Goal: Information Seeking & Learning: Learn about a topic

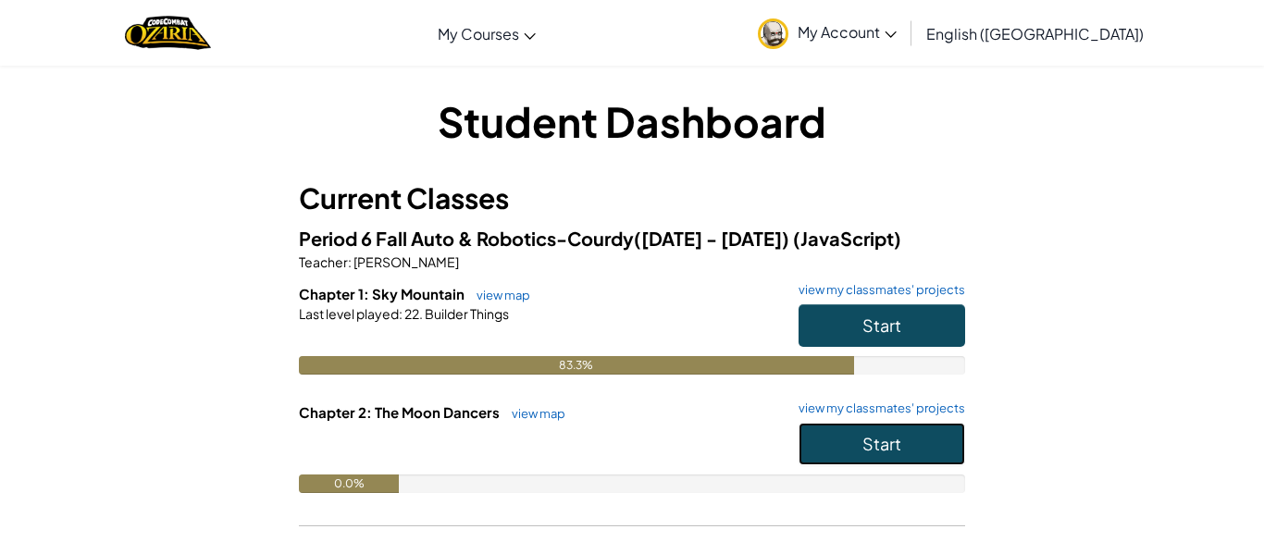
click at [872, 444] on span "Start" at bounding box center [881, 443] width 39 height 21
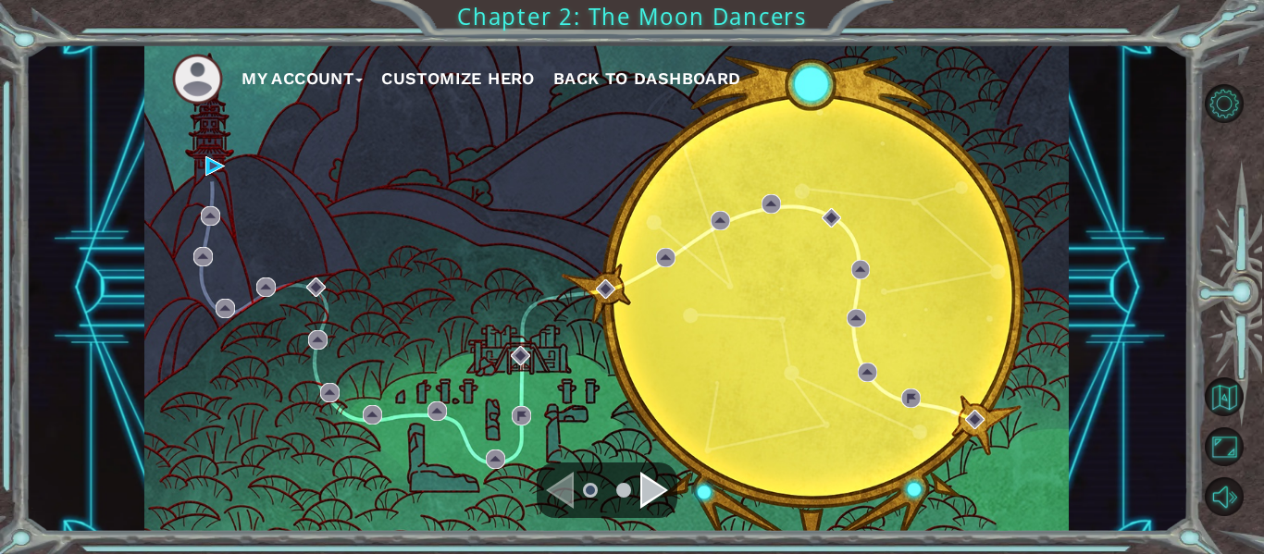
click at [646, 488] on div "Navigate to the next page" at bounding box center [654, 490] width 28 height 37
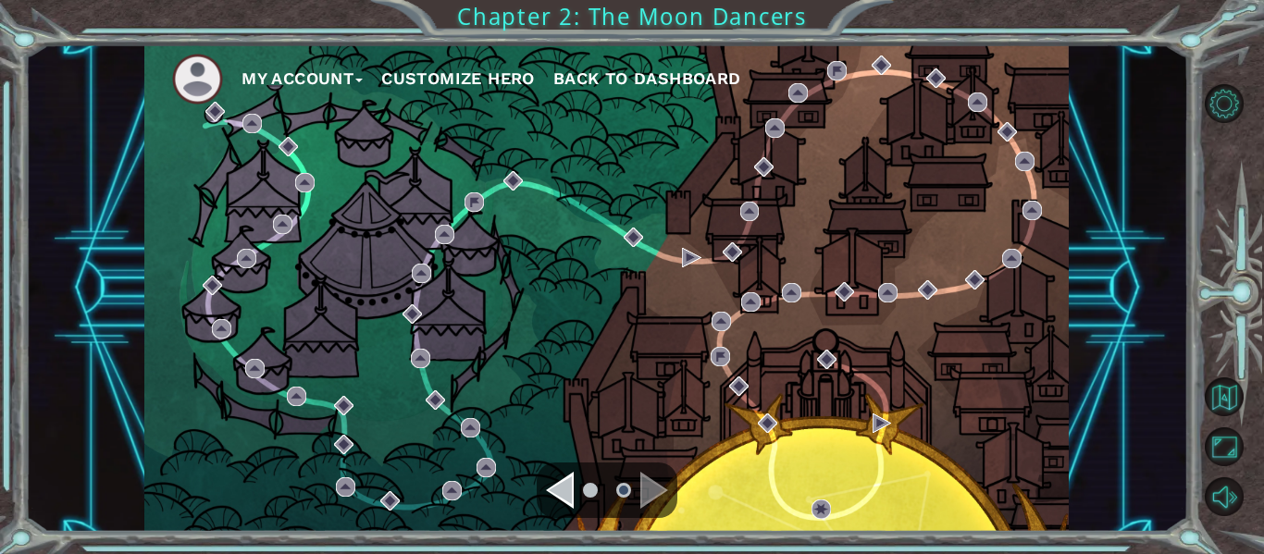
click at [566, 491] on div "Navigate to the previous page" at bounding box center [560, 490] width 28 height 37
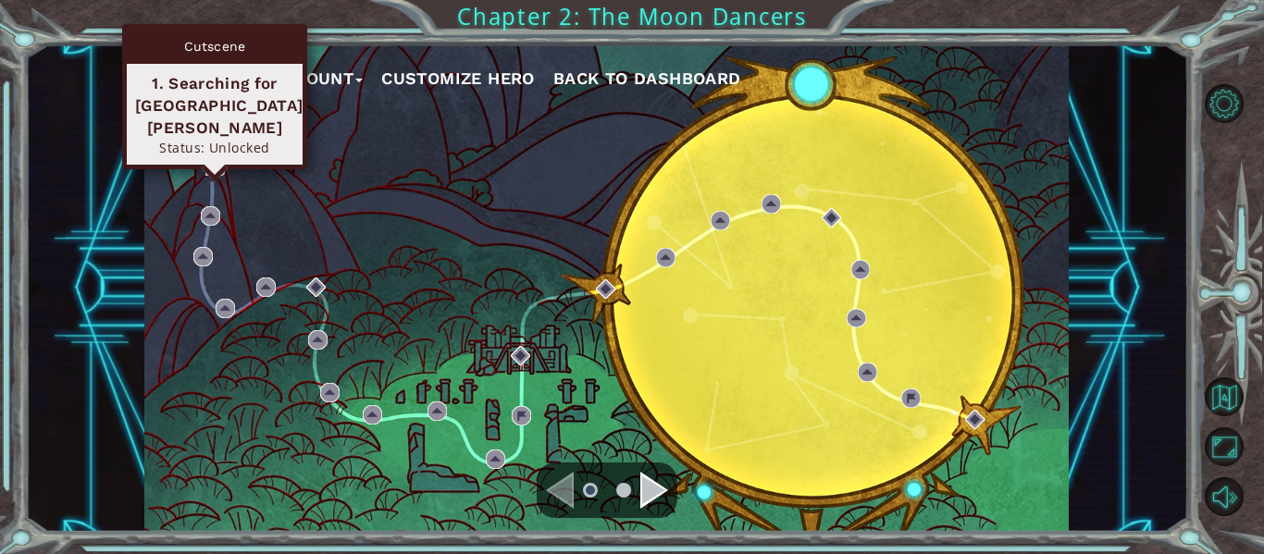
click at [206, 158] on img at bounding box center [214, 165] width 19 height 19
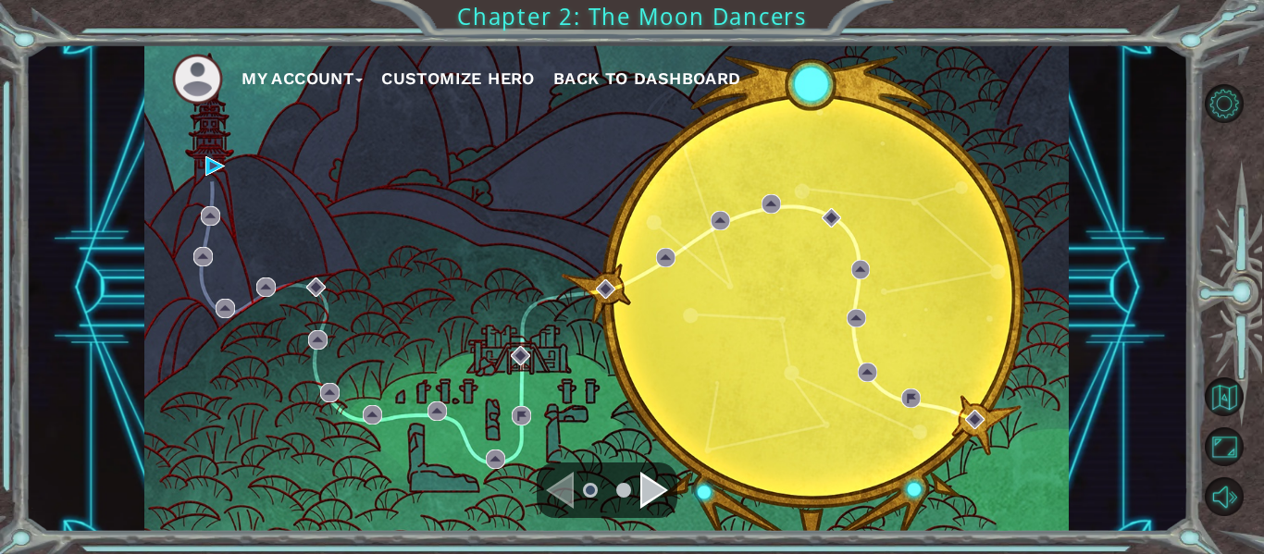
click at [659, 489] on div "Navigate to the next page" at bounding box center [654, 490] width 28 height 37
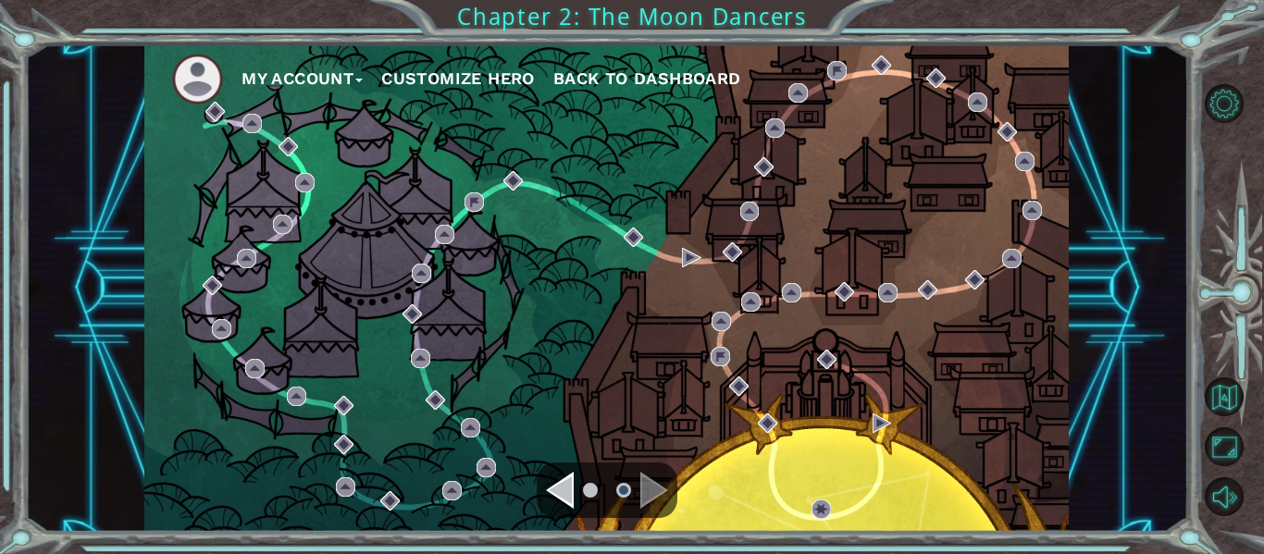
click at [573, 494] on div "Navigate to the previous page" at bounding box center [560, 490] width 28 height 37
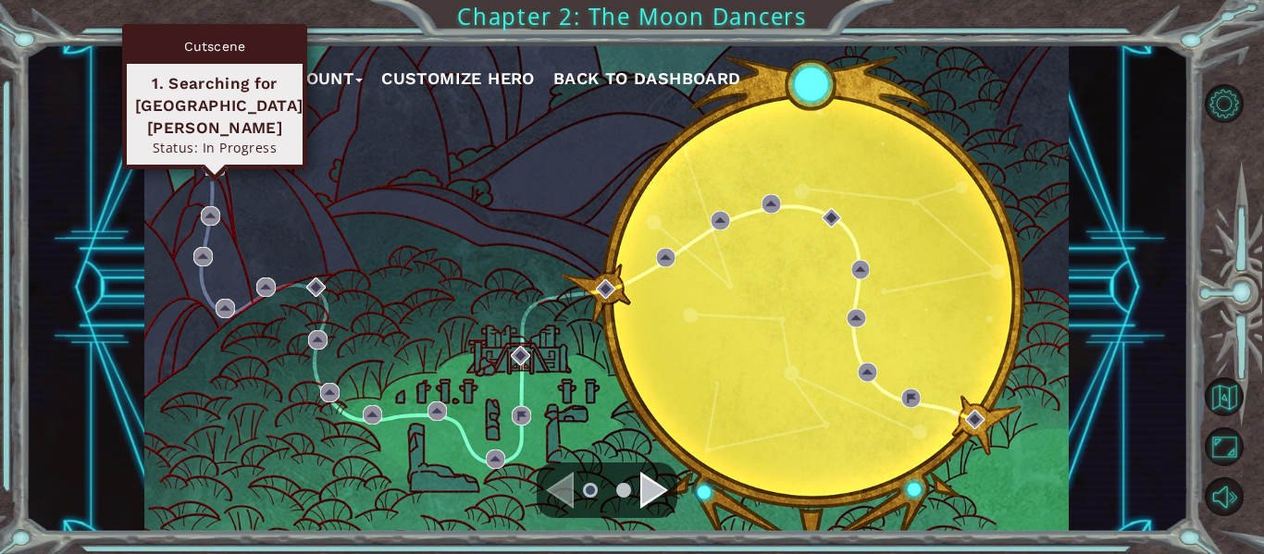
click at [211, 164] on img at bounding box center [214, 165] width 19 height 19
click at [214, 163] on img at bounding box center [214, 165] width 19 height 19
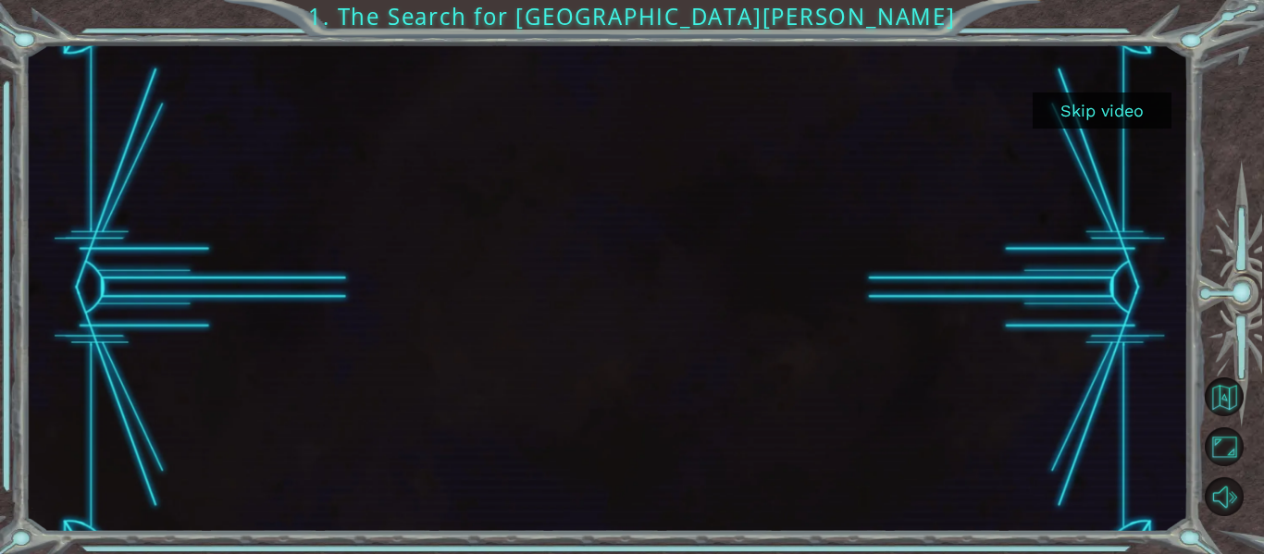
click at [1123, 110] on button "Skip video" at bounding box center [1102, 111] width 139 height 36
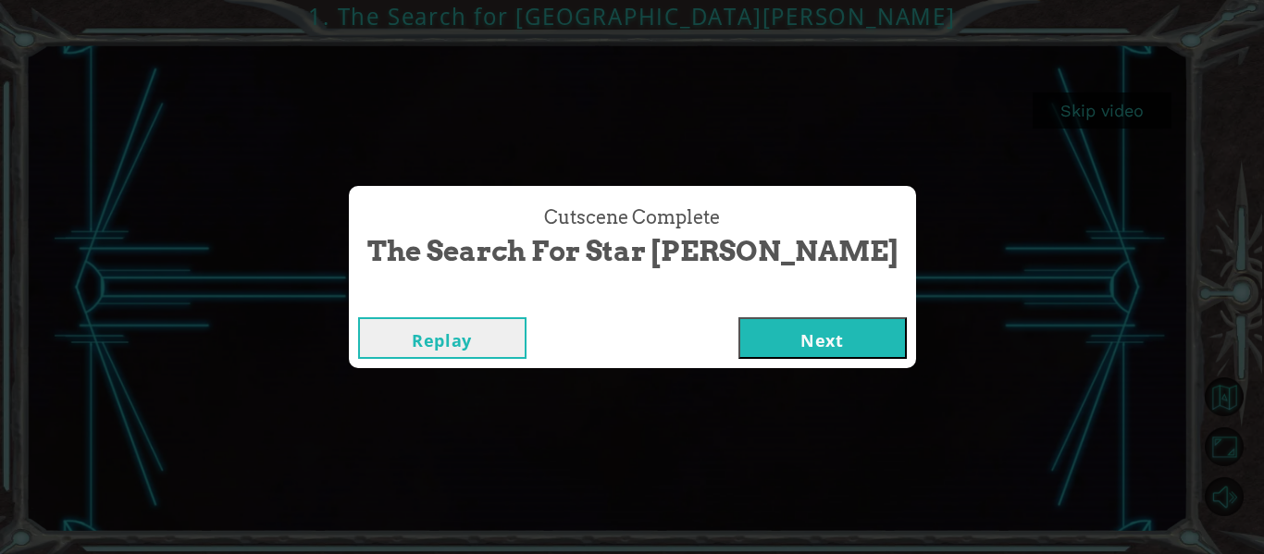
click at [797, 343] on button "Next" at bounding box center [822, 338] width 168 height 42
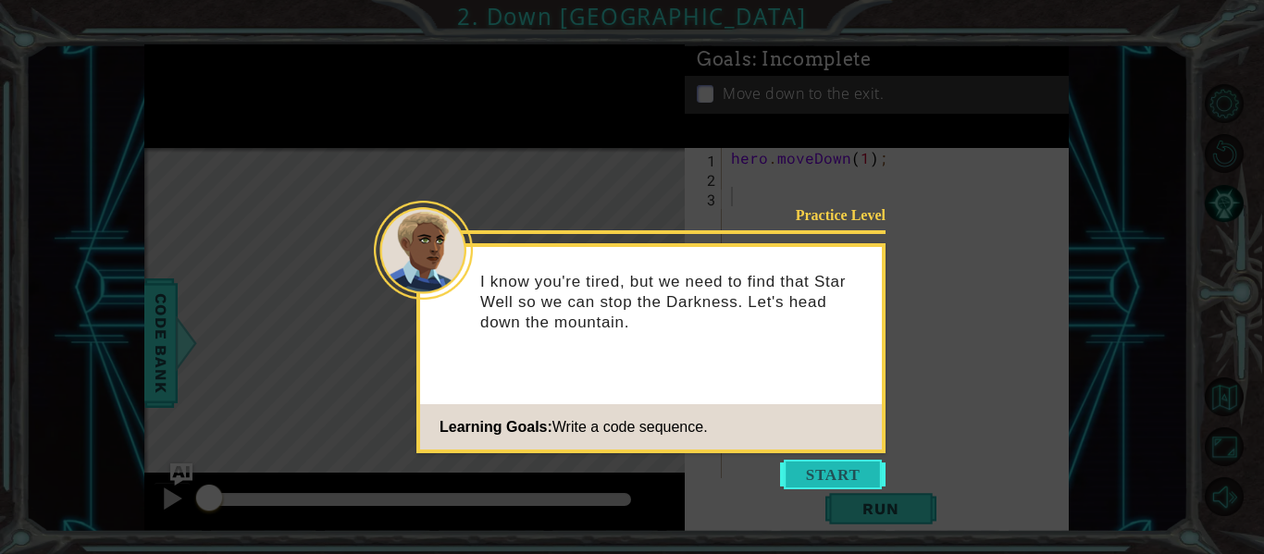
click at [842, 464] on button "Start" at bounding box center [832, 475] width 105 height 30
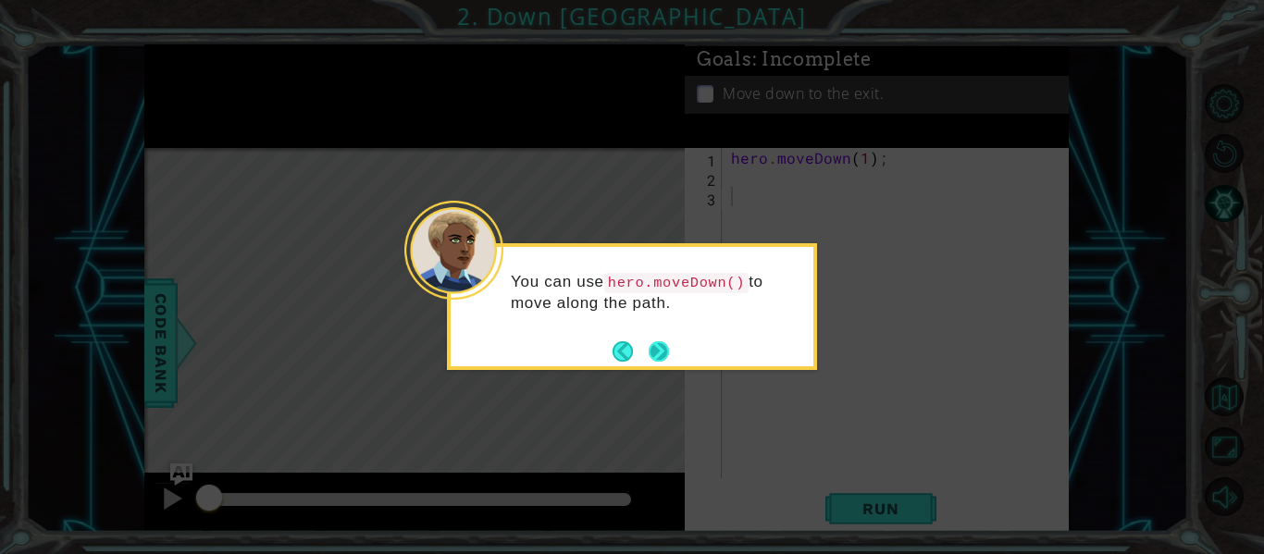
click at [655, 345] on button "Next" at bounding box center [659, 351] width 20 height 20
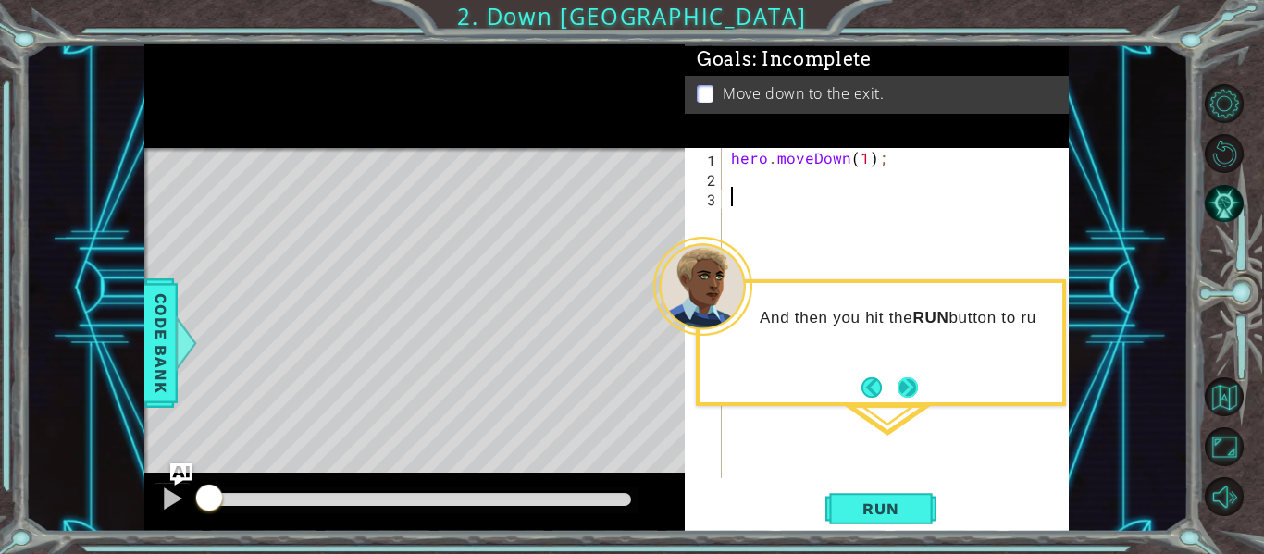
click at [914, 390] on button "Next" at bounding box center [907, 387] width 20 height 20
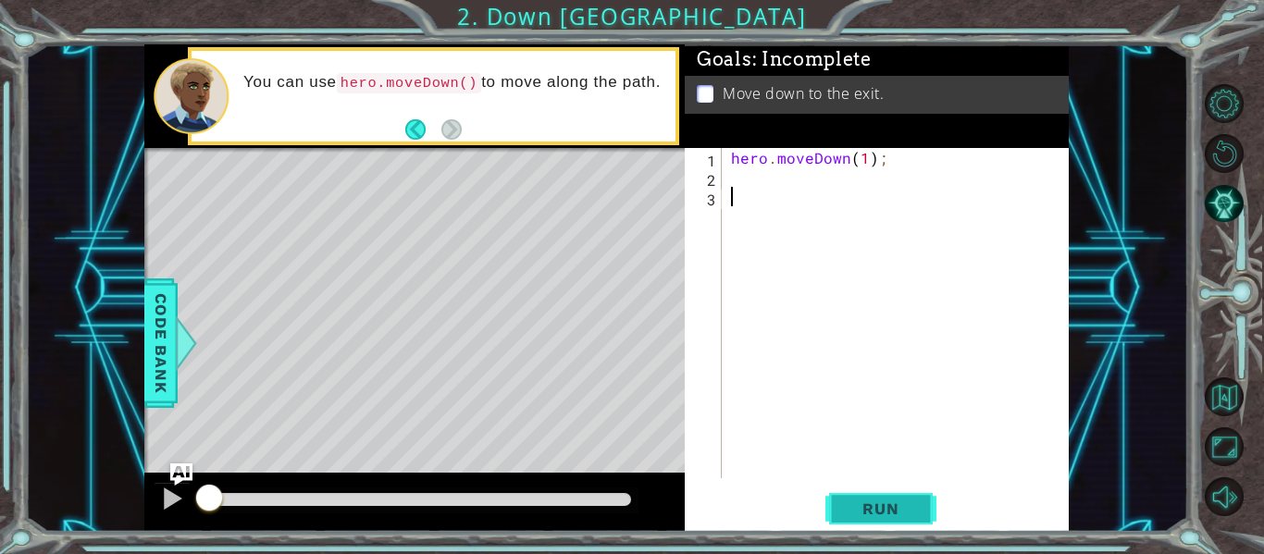
click at [855, 511] on span "Run" at bounding box center [880, 509] width 73 height 19
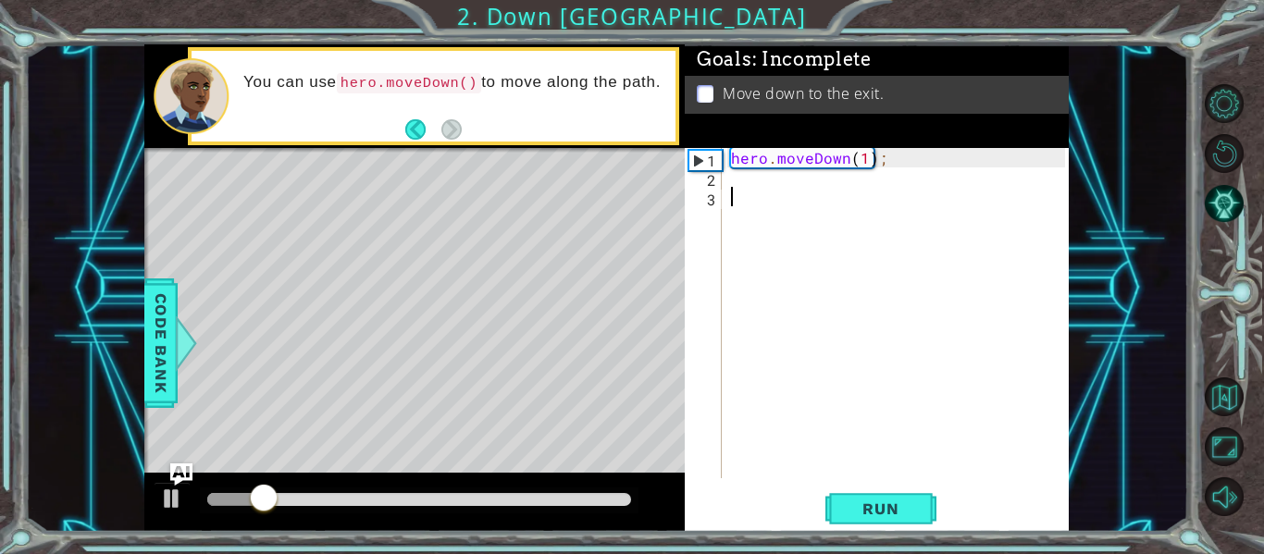
click at [864, 160] on div "hero . moveDown ( 1 ) ;" at bounding box center [900, 332] width 347 height 369
type textarea "hero.moveDown(2);"
click at [853, 496] on button "Run" at bounding box center [880, 509] width 111 height 38
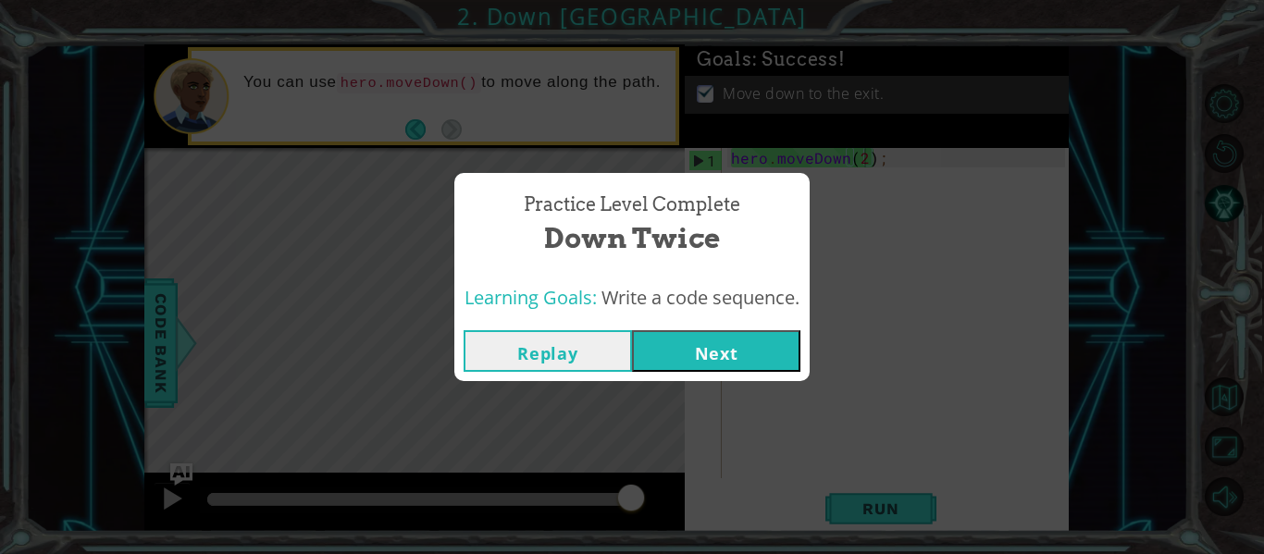
click at [764, 354] on button "Next" at bounding box center [716, 351] width 168 height 42
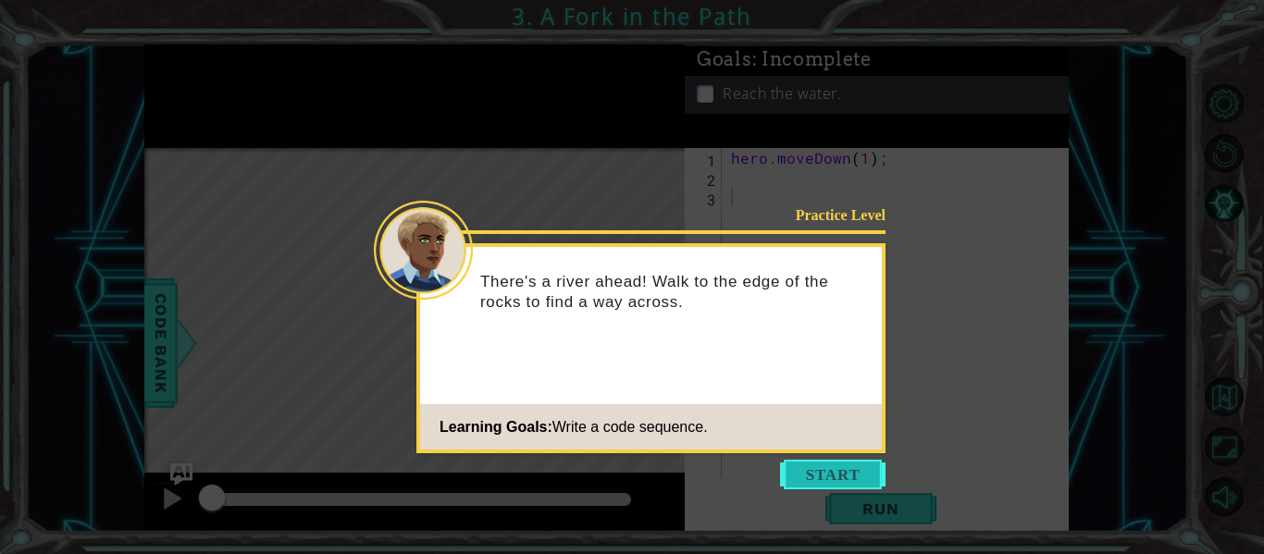
click at [840, 483] on button "Start" at bounding box center [832, 475] width 105 height 30
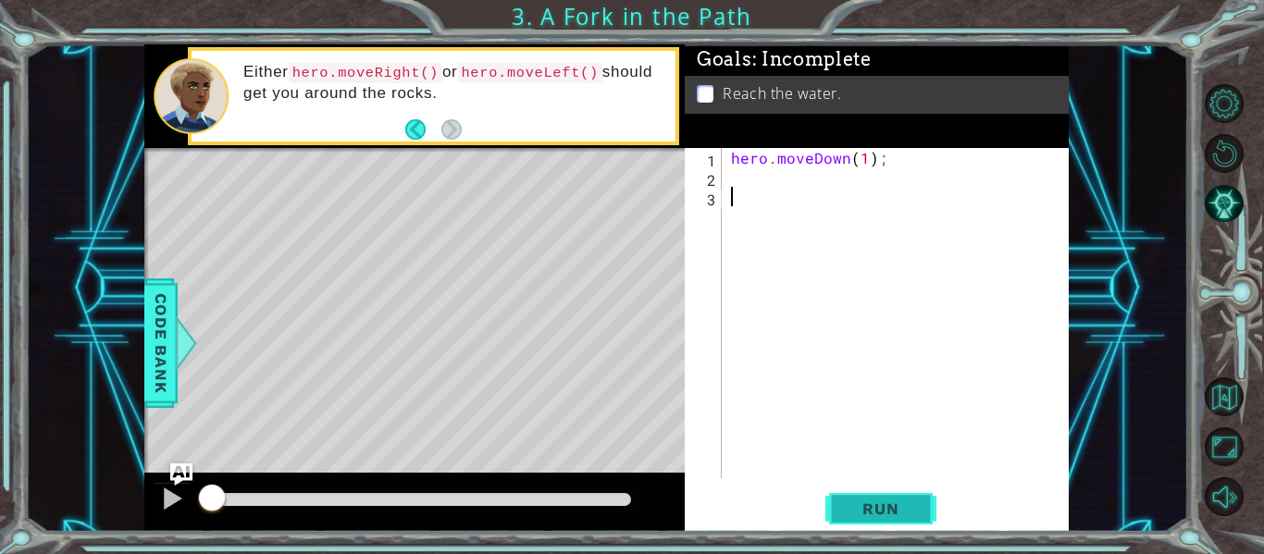
click at [865, 516] on span "Run" at bounding box center [880, 509] width 73 height 19
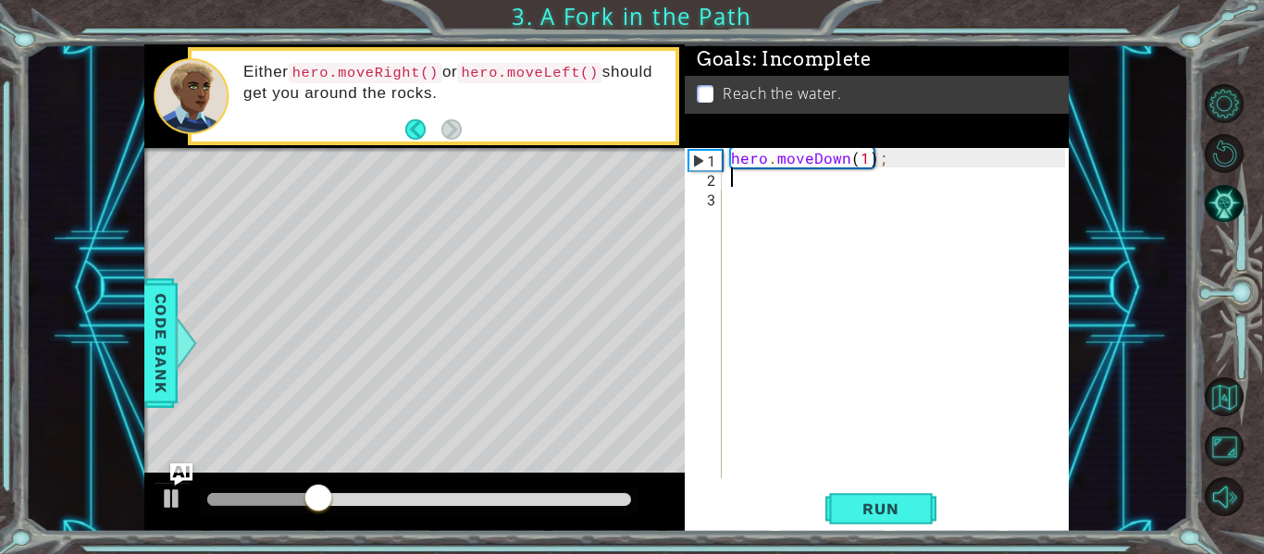
click at [731, 187] on div "hero . moveDown ( 1 ) ;" at bounding box center [900, 332] width 347 height 369
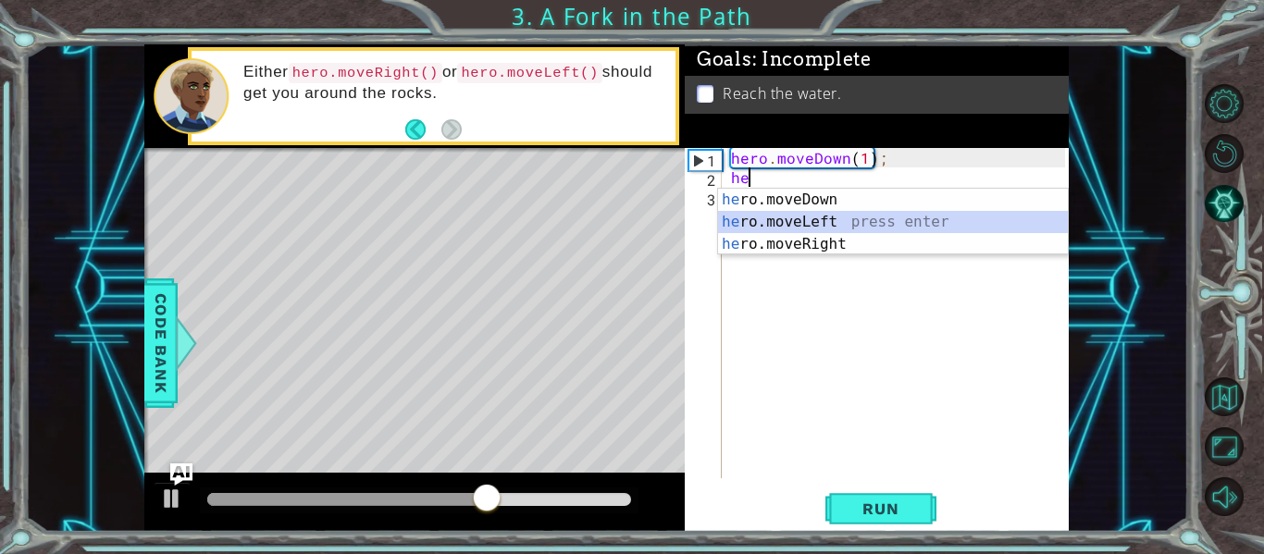
type textarea "hero.moveLeft(1);"
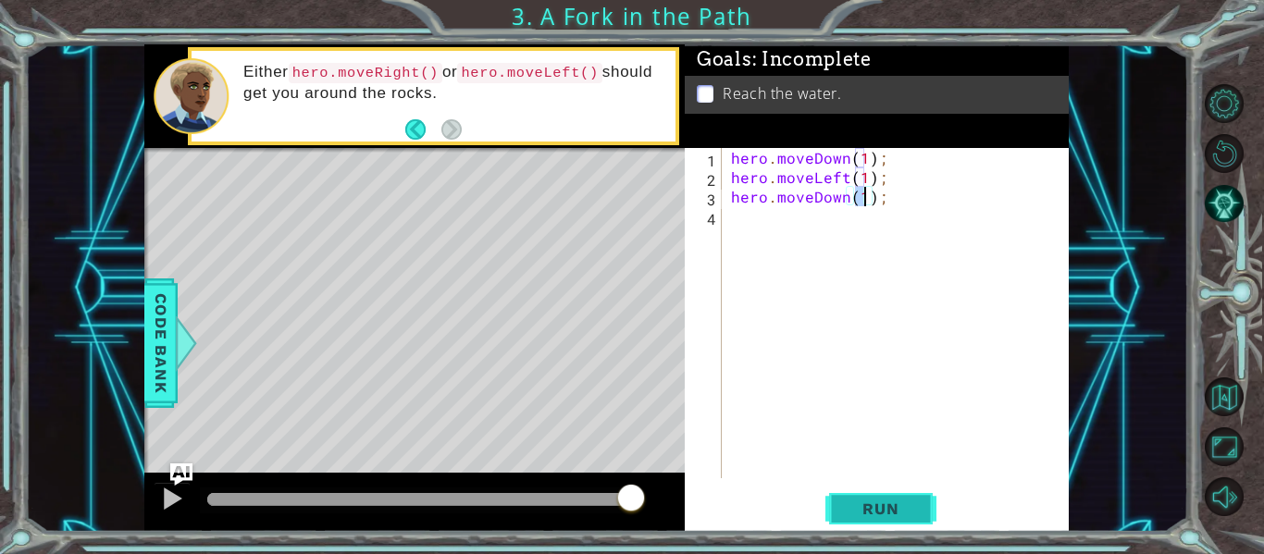
type textarea "hero.moveDown(1);"
click at [897, 522] on button "Run" at bounding box center [880, 509] width 111 height 38
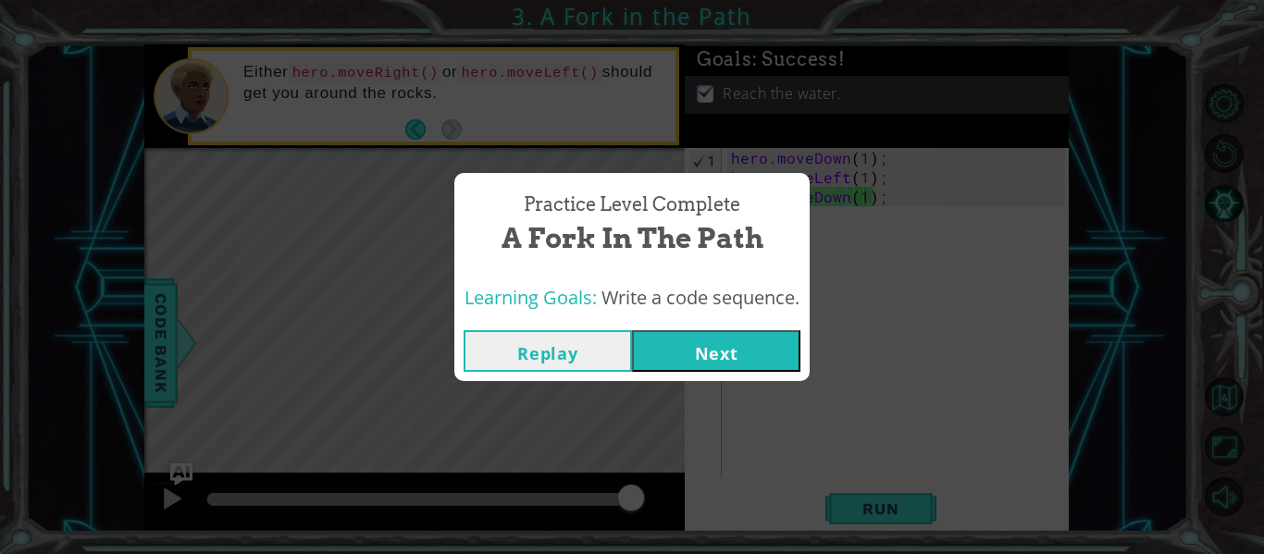
click at [738, 353] on button "Next" at bounding box center [716, 351] width 168 height 42
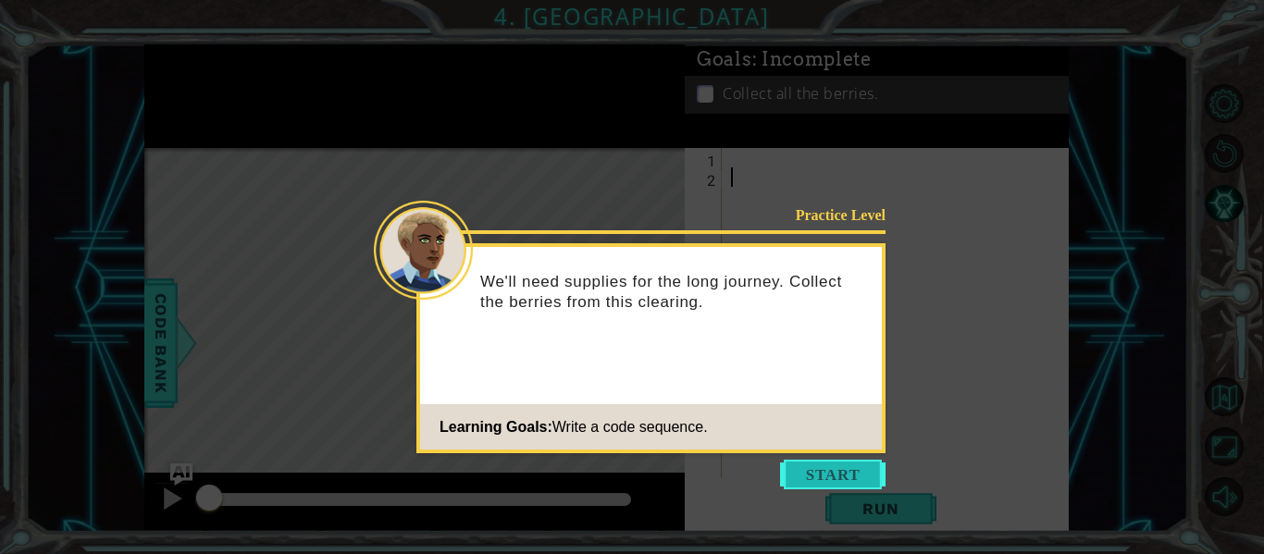
click at [848, 464] on button "Start" at bounding box center [832, 475] width 105 height 30
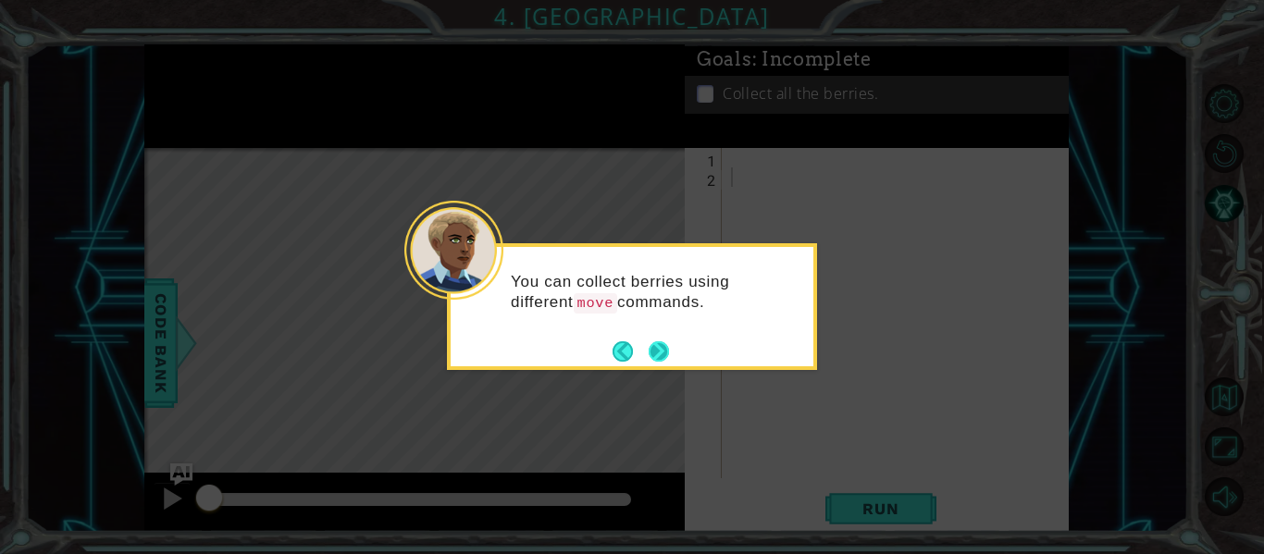
click at [661, 343] on button "Next" at bounding box center [659, 351] width 20 height 20
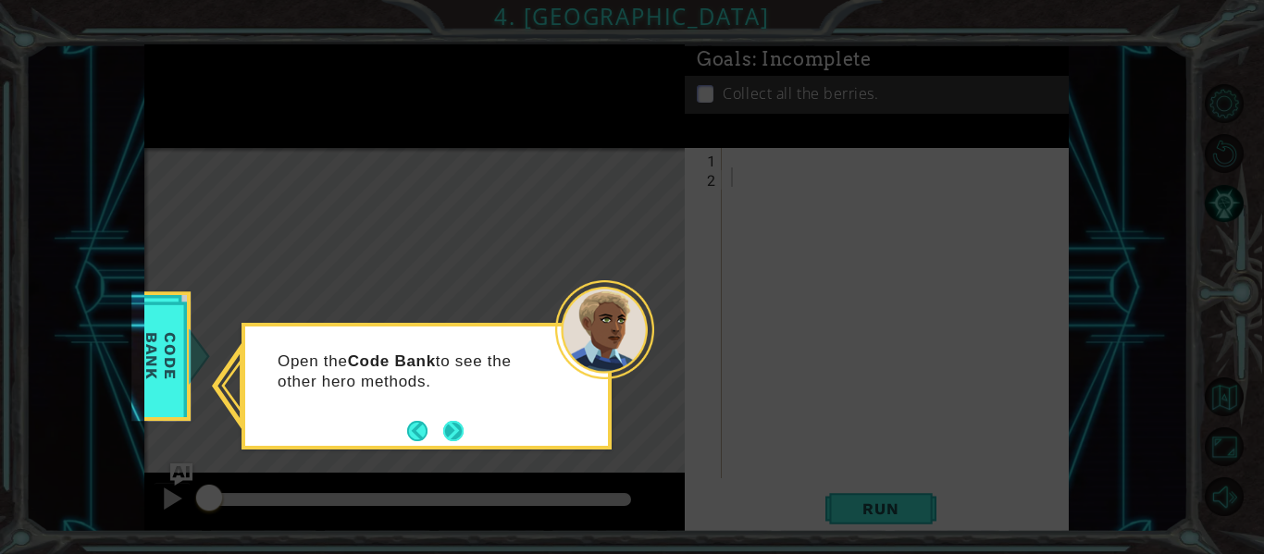
click at [456, 436] on button "Next" at bounding box center [453, 431] width 20 height 20
click at [459, 434] on button "Next" at bounding box center [453, 431] width 20 height 20
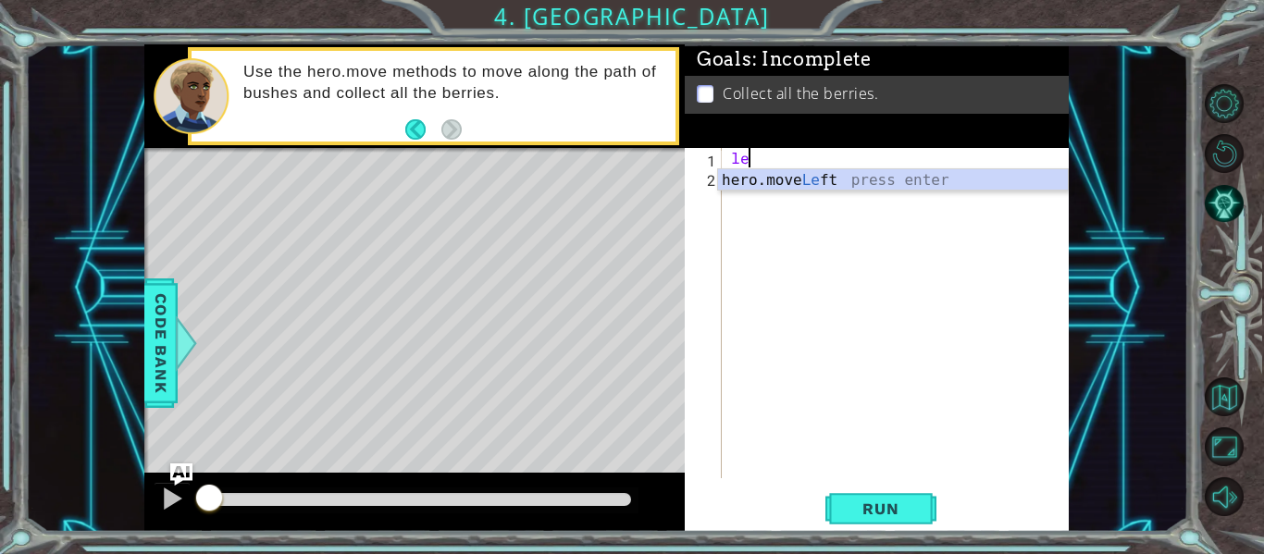
type textarea "hero.moveLeft(1);"
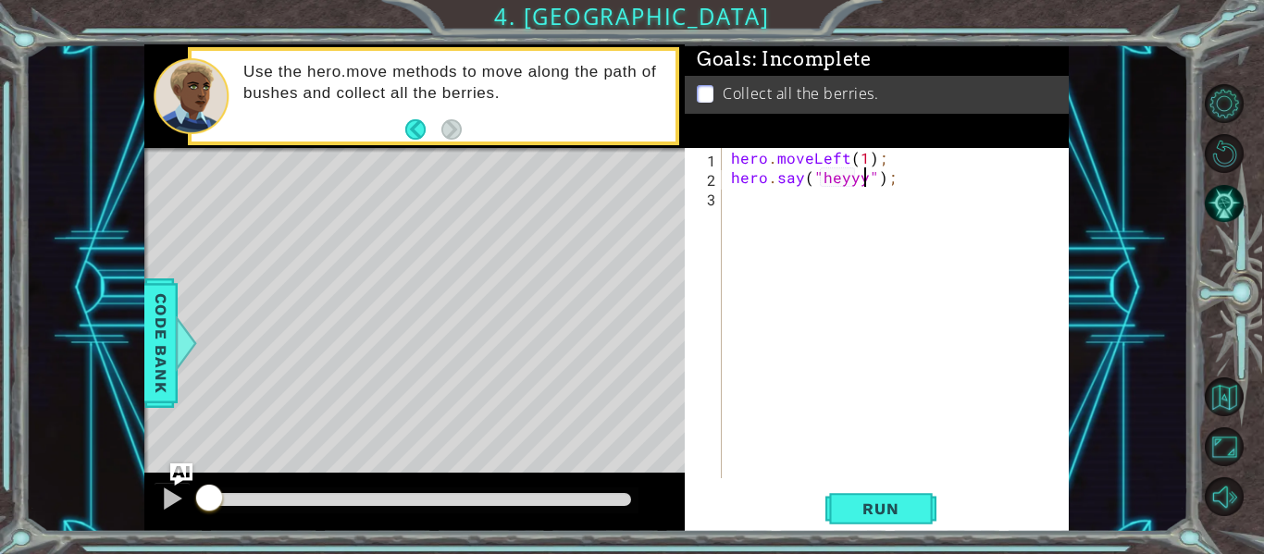
scroll to position [0, 9]
click at [890, 496] on button "Run" at bounding box center [880, 509] width 111 height 38
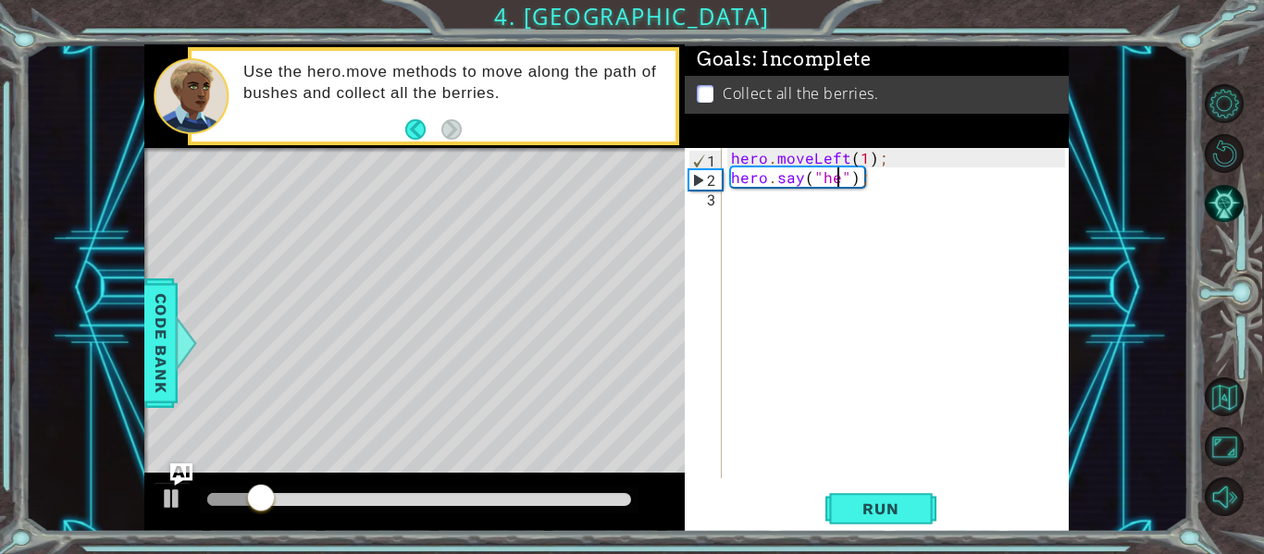
scroll to position [0, 6]
type textarea "hero.say("");"
click at [909, 290] on div "hero . moveLeft ( 1 ) ; hero . say ( "" ) ;" at bounding box center [900, 332] width 347 height 369
click at [796, 182] on div "hero . moveLeft ( 1 ) ; hero . say ( "" ) ;" at bounding box center [900, 332] width 347 height 369
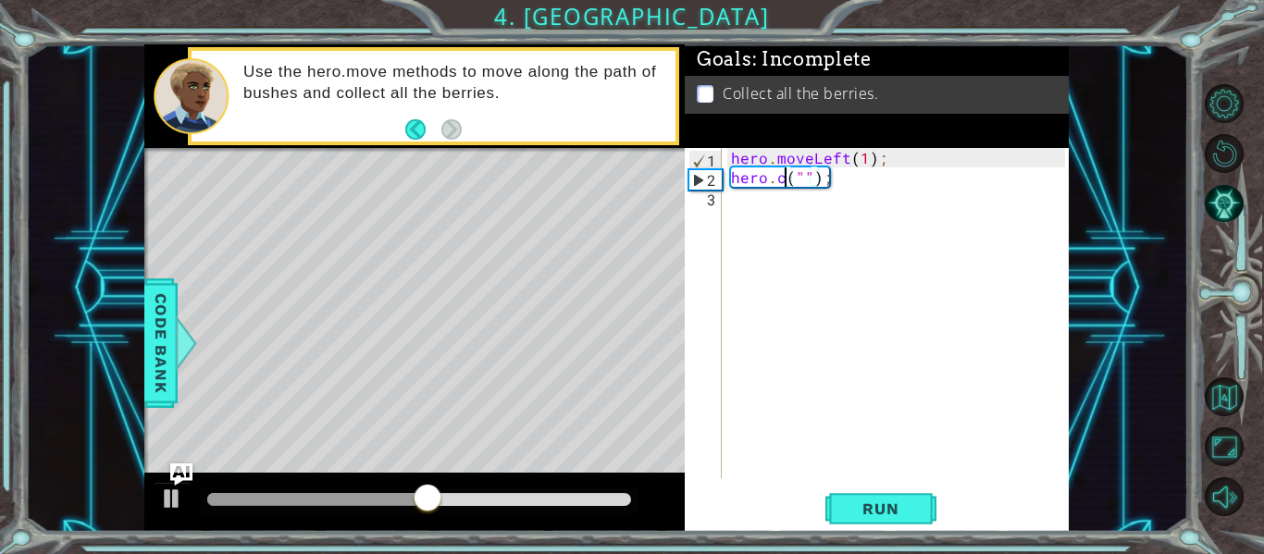
scroll to position [0, 5]
type textarea "hero.col("");"
click at [163, 367] on span "Code Bank" at bounding box center [161, 343] width 30 height 113
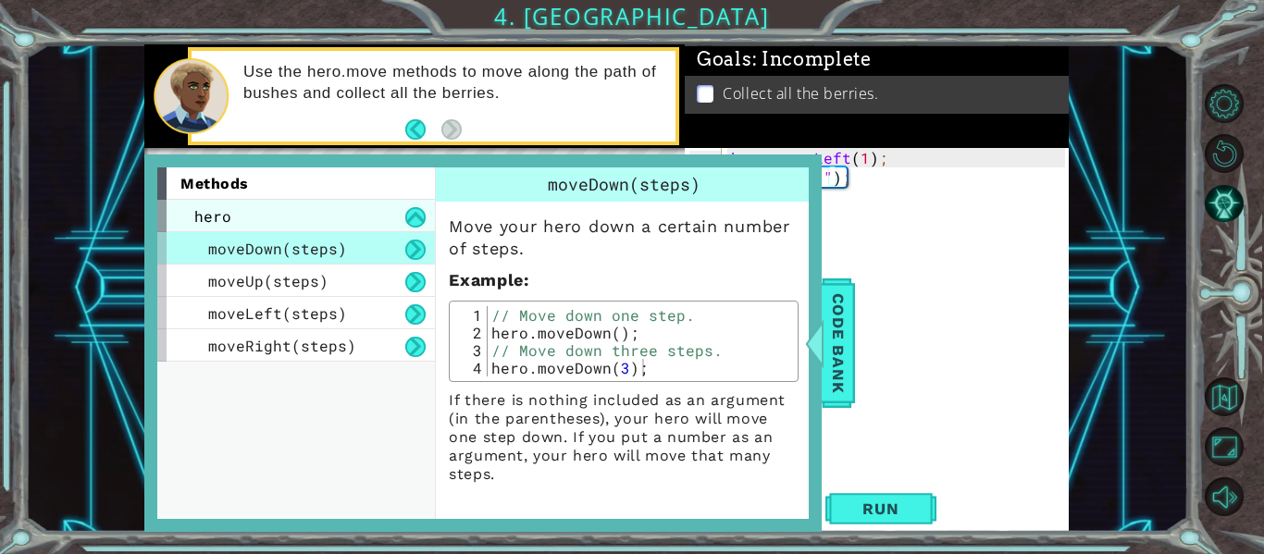
click at [250, 225] on div "hero" at bounding box center [296, 216] width 278 height 32
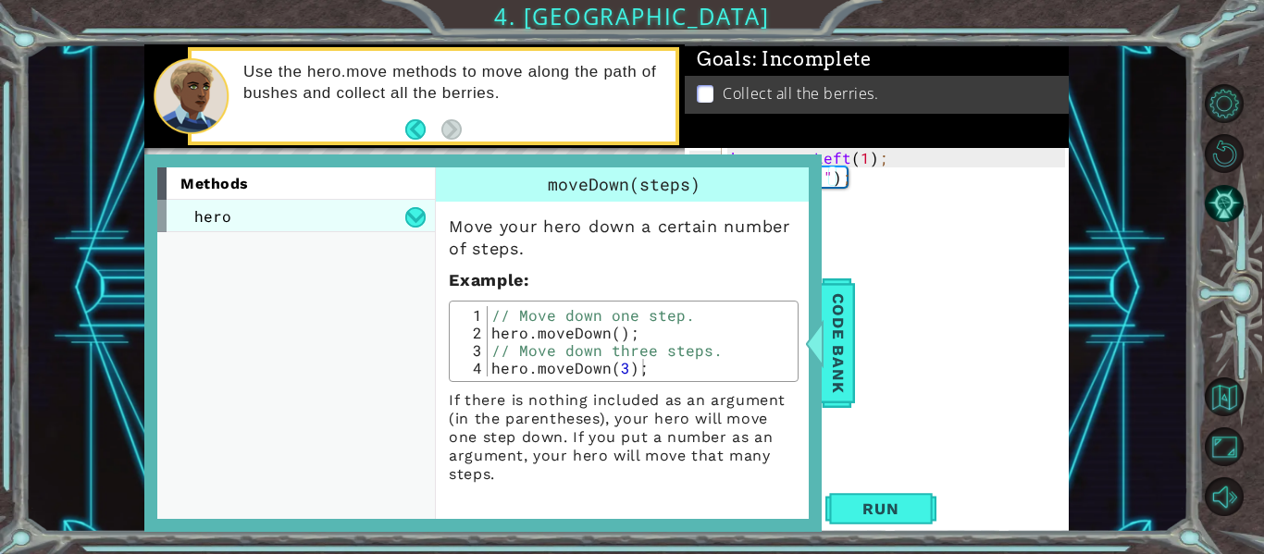
click at [255, 221] on div "hero" at bounding box center [296, 216] width 278 height 32
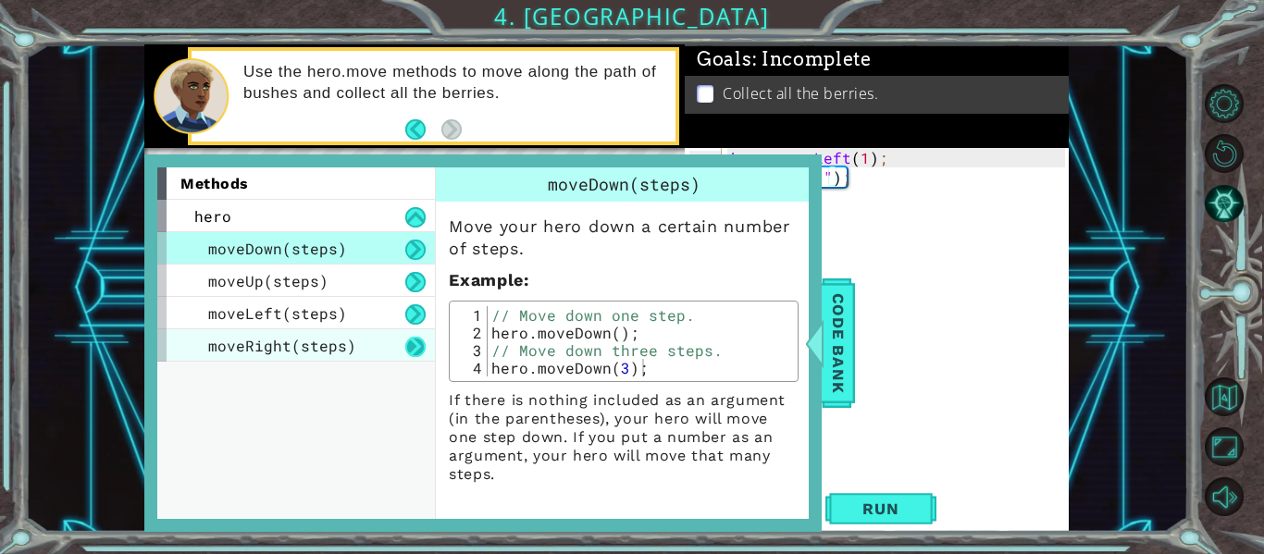
click at [406, 345] on button at bounding box center [415, 347] width 20 height 20
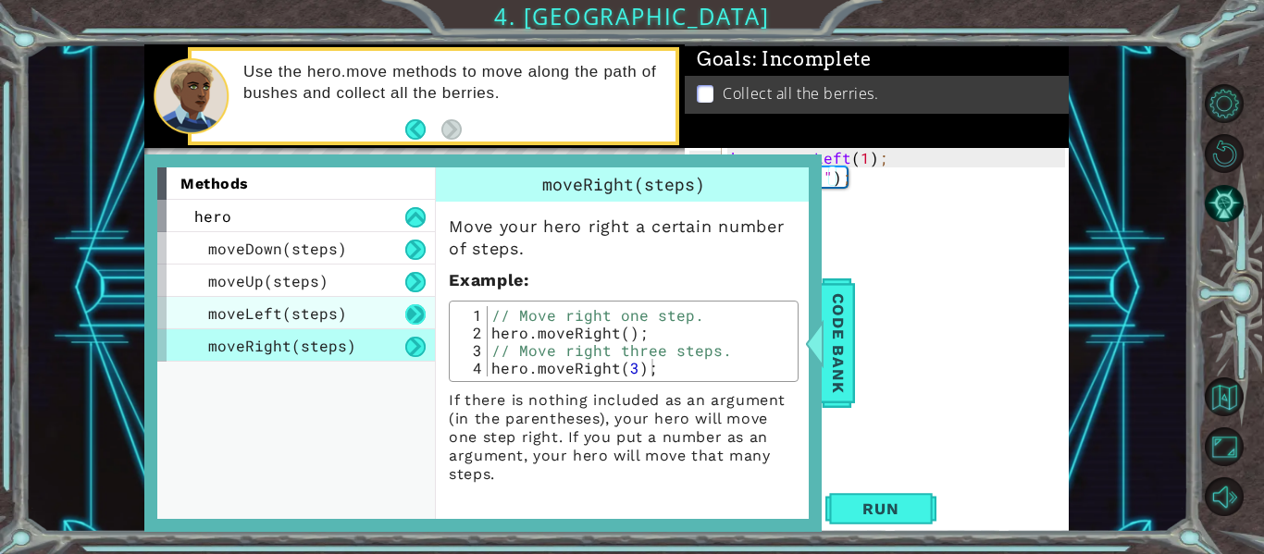
click at [408, 320] on button at bounding box center [415, 314] width 20 height 20
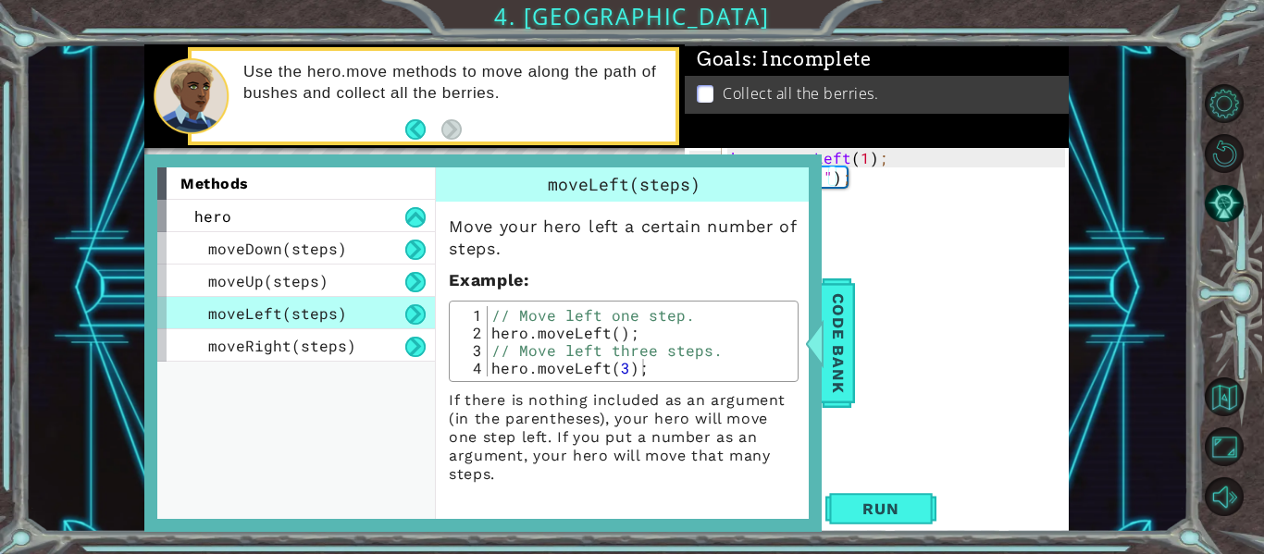
click at [1055, 234] on div "hero . moveLeft ( 1 ) ; hero . col ( "" ) ;" at bounding box center [900, 332] width 347 height 369
click at [835, 203] on div "hero . moveLeft ( 1 ) ; hero . col ( "" ) ;" at bounding box center [900, 332] width 347 height 369
click at [832, 335] on span "Code Bank" at bounding box center [838, 343] width 30 height 113
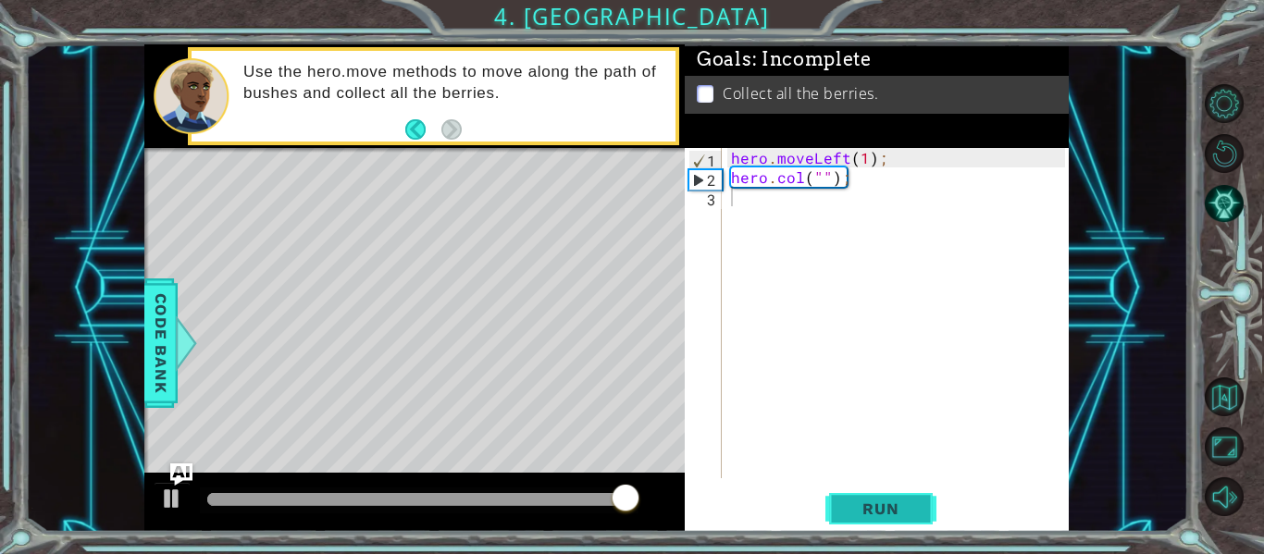
click at [850, 506] on span "Run" at bounding box center [880, 509] width 73 height 19
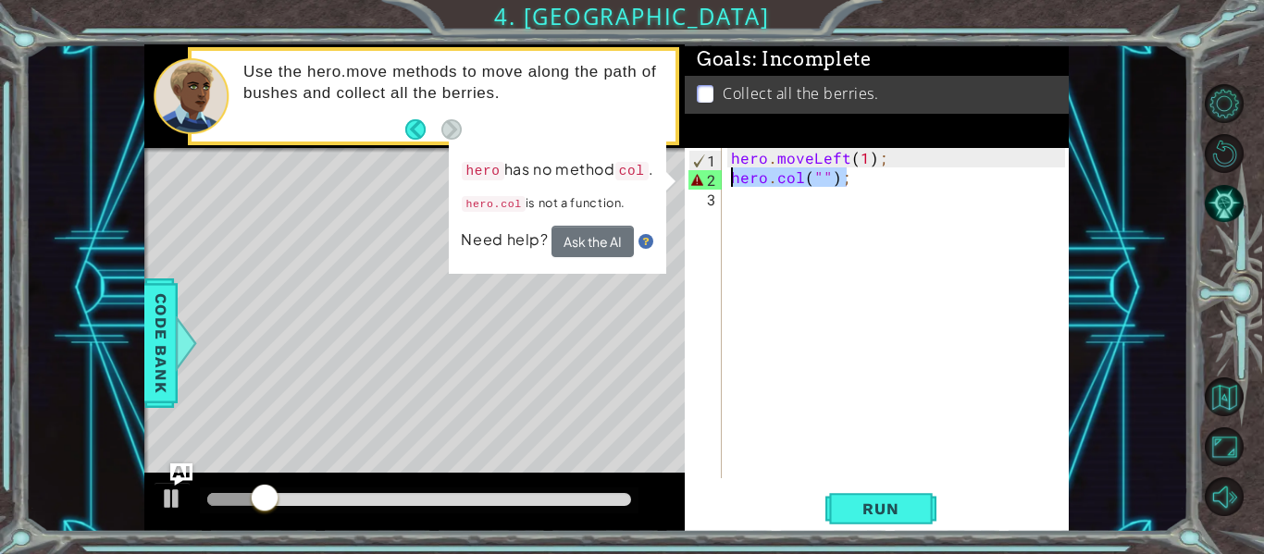
drag, startPoint x: 850, startPoint y: 175, endPoint x: 692, endPoint y: 179, distance: 158.3
click at [692, 179] on div "1 2 3 hero . moveLeft ( 1 ) ; hero . col ( "" ) ; ההההההההההההההההההההההההההההה…" at bounding box center [875, 313] width 380 height 330
type textarea "hero.col("");"
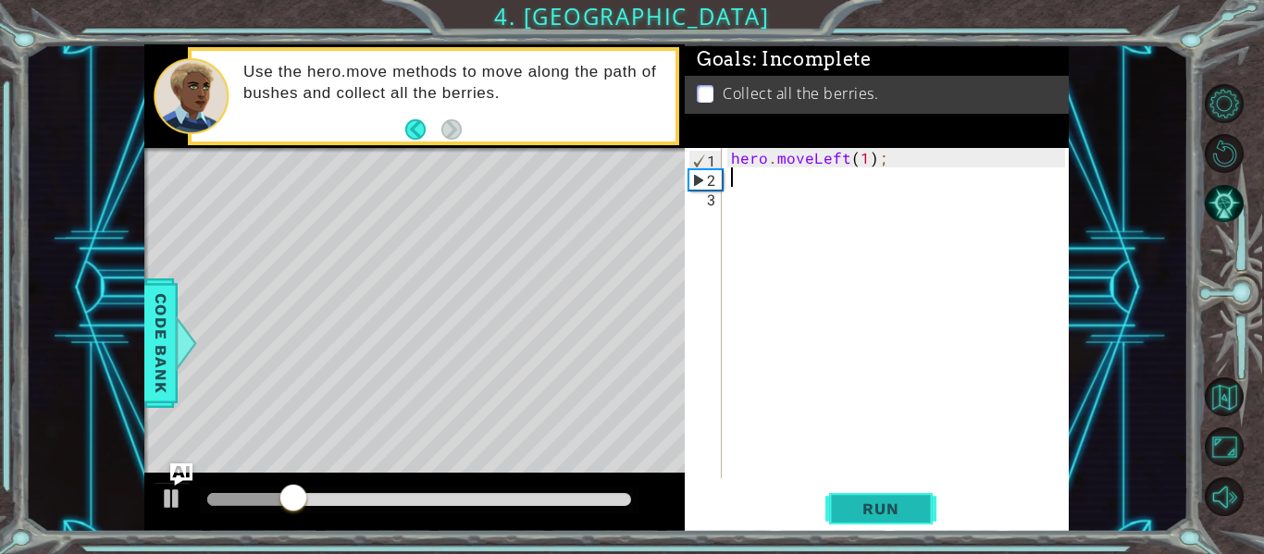
click at [896, 500] on span "Run" at bounding box center [880, 509] width 73 height 19
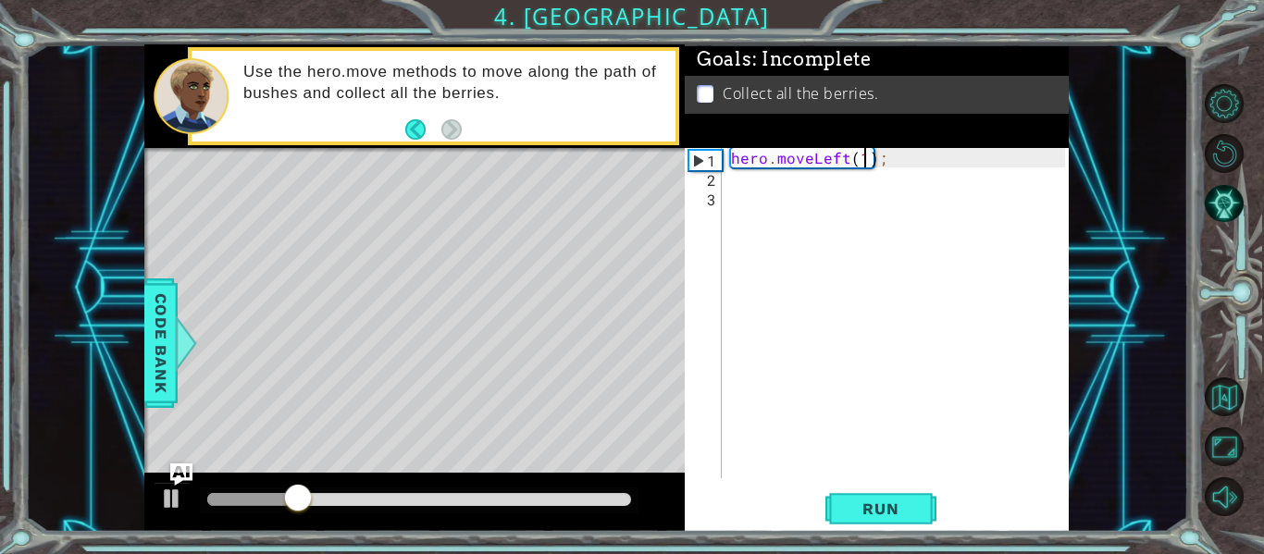
click at [866, 163] on div "hero . moveLeft ( 1 ) ;" at bounding box center [900, 332] width 347 height 369
type textarea "hero.moveLeft(2);"
click at [738, 187] on div "hero . moveLeft ( 2 ) ;" at bounding box center [900, 332] width 347 height 369
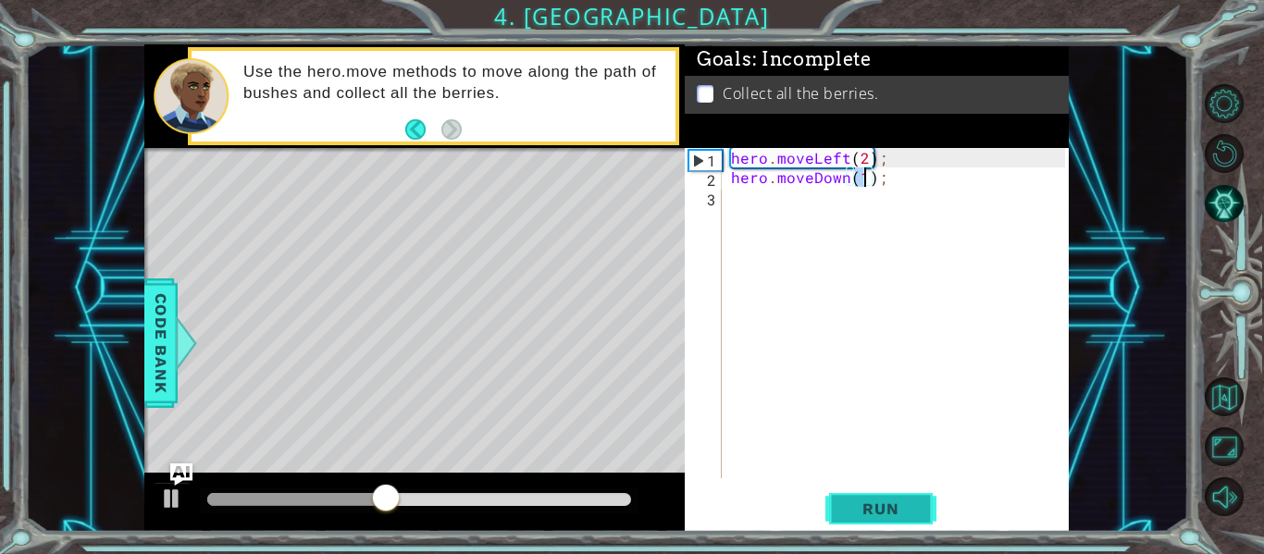
click at [869, 508] on span "Run" at bounding box center [880, 509] width 73 height 19
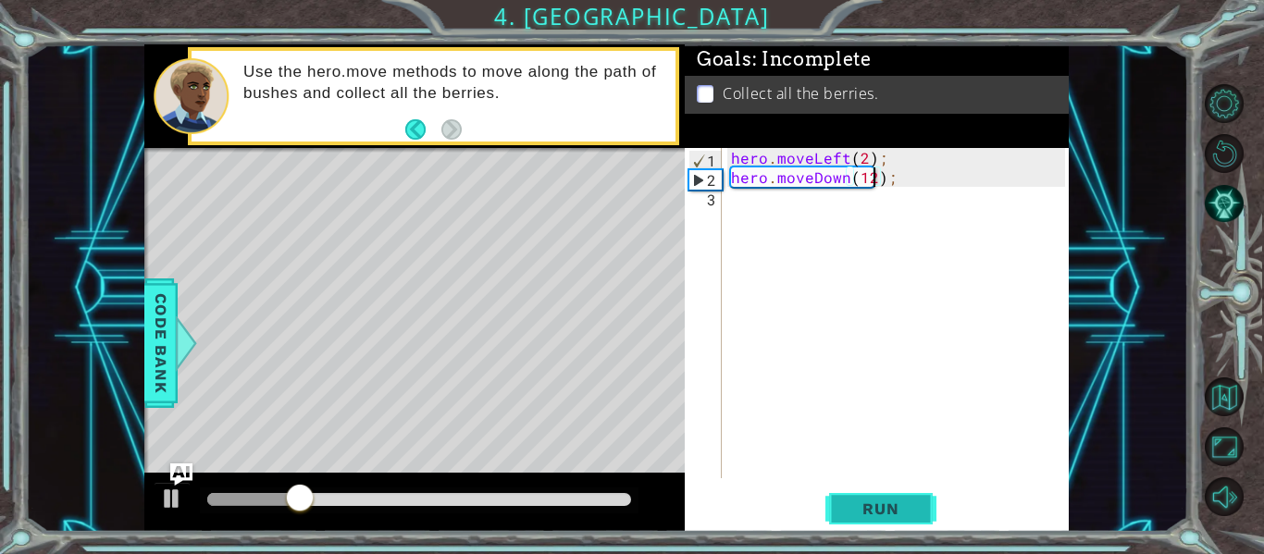
scroll to position [0, 8]
type textarea "hero.moveDown(2);"
click at [727, 206] on div "hero . moveLeft ( 2 ) ; hero . moveDown ( 2 ) ;" at bounding box center [900, 332] width 347 height 369
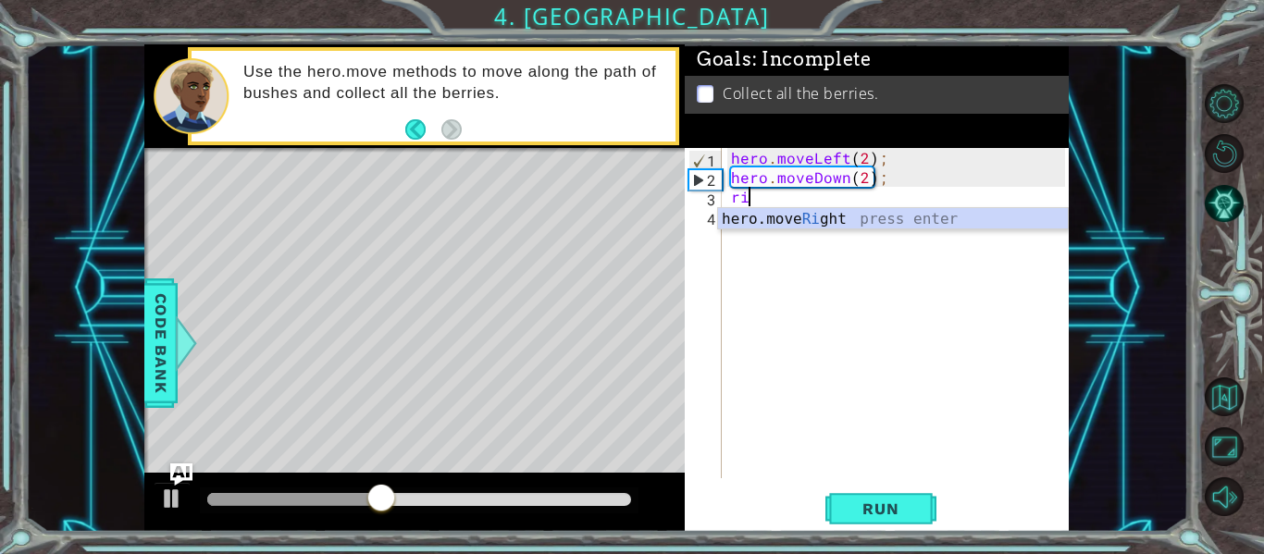
scroll to position [0, 0]
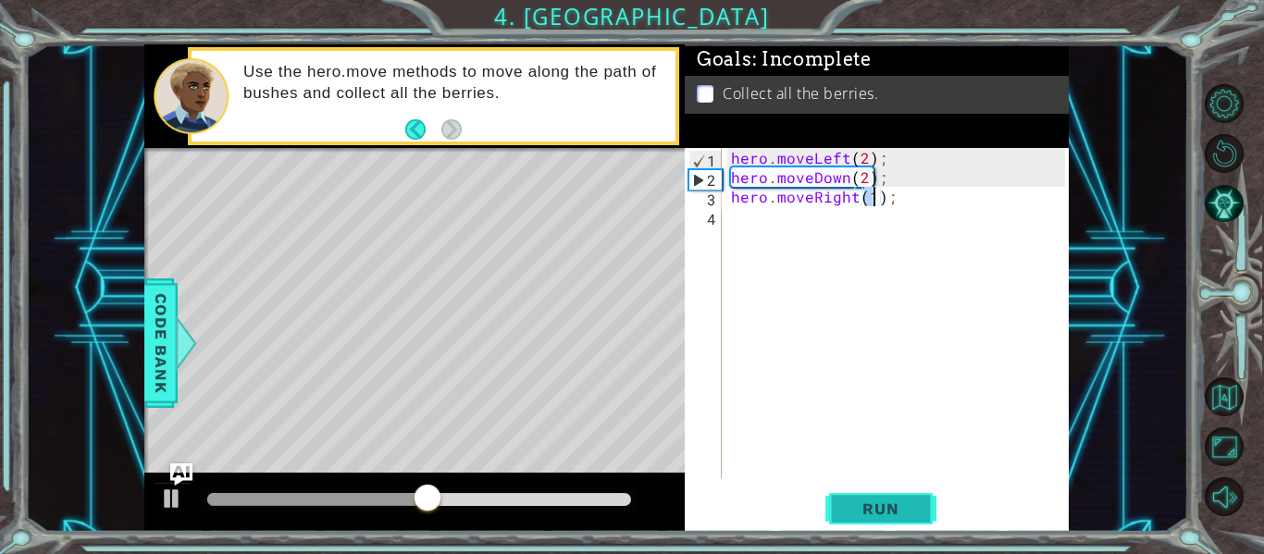
click at [873, 503] on span "Run" at bounding box center [880, 509] width 73 height 19
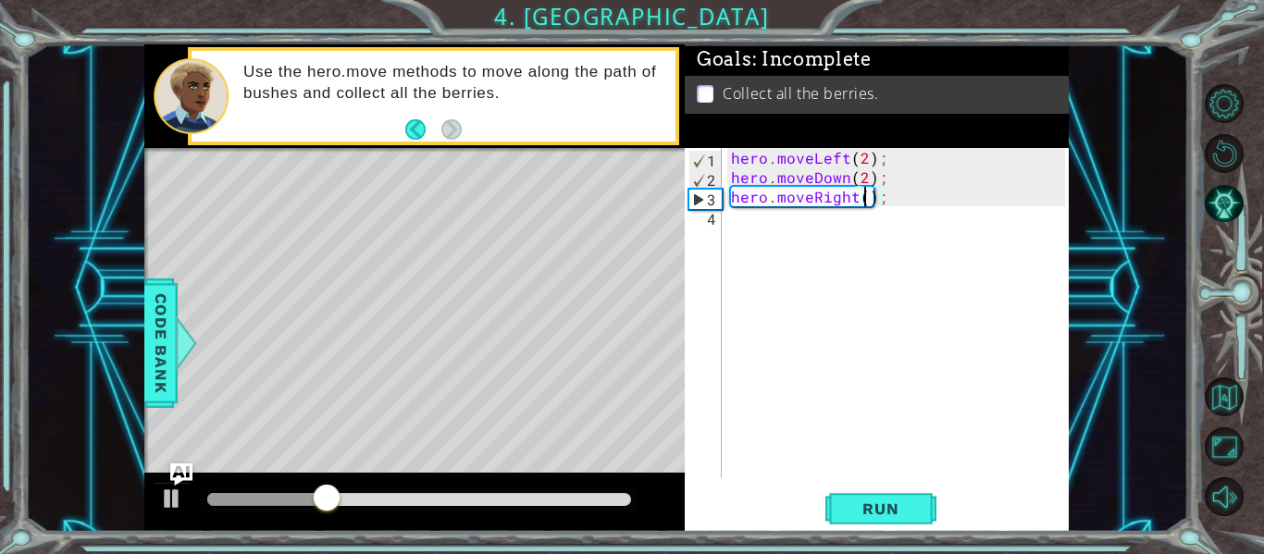
scroll to position [0, 9]
type textarea "hero.moveRight(2);"
click at [727, 223] on div "hero . moveLeft ( 2 ) ; hero . moveDown ( 2 ) ; hero . moveRight ( 2 ) ;" at bounding box center [900, 332] width 347 height 369
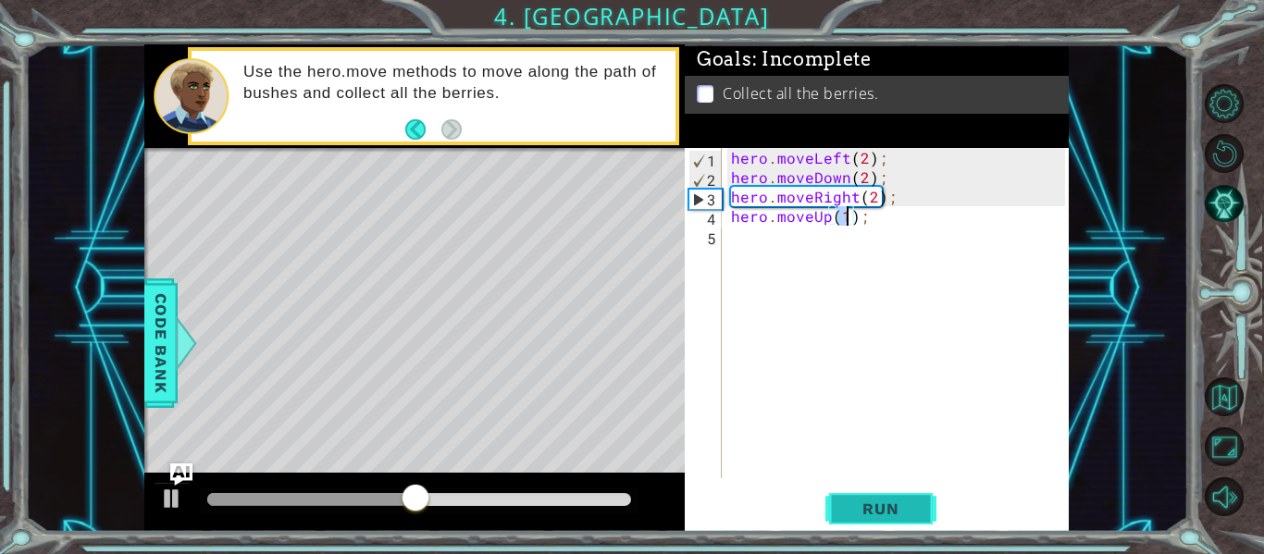
type textarea "hero.moveUp(1);"
click at [857, 504] on span "Run" at bounding box center [880, 509] width 73 height 19
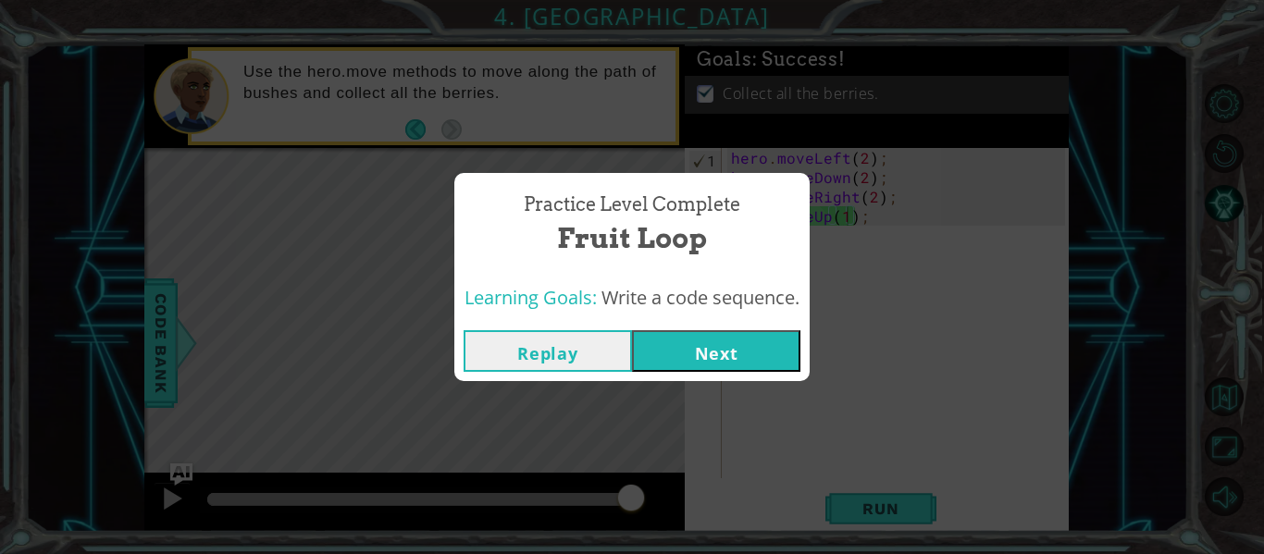
click at [708, 353] on button "Next" at bounding box center [716, 351] width 168 height 42
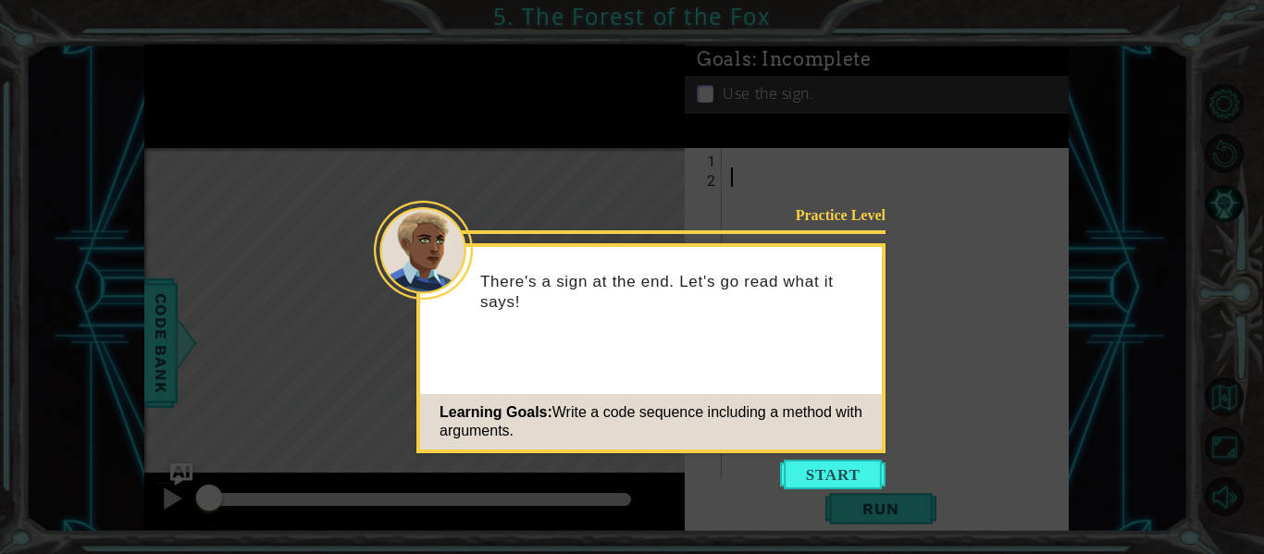
click at [829, 457] on icon at bounding box center [632, 277] width 1264 height 554
click at [837, 467] on button "Start" at bounding box center [832, 475] width 105 height 30
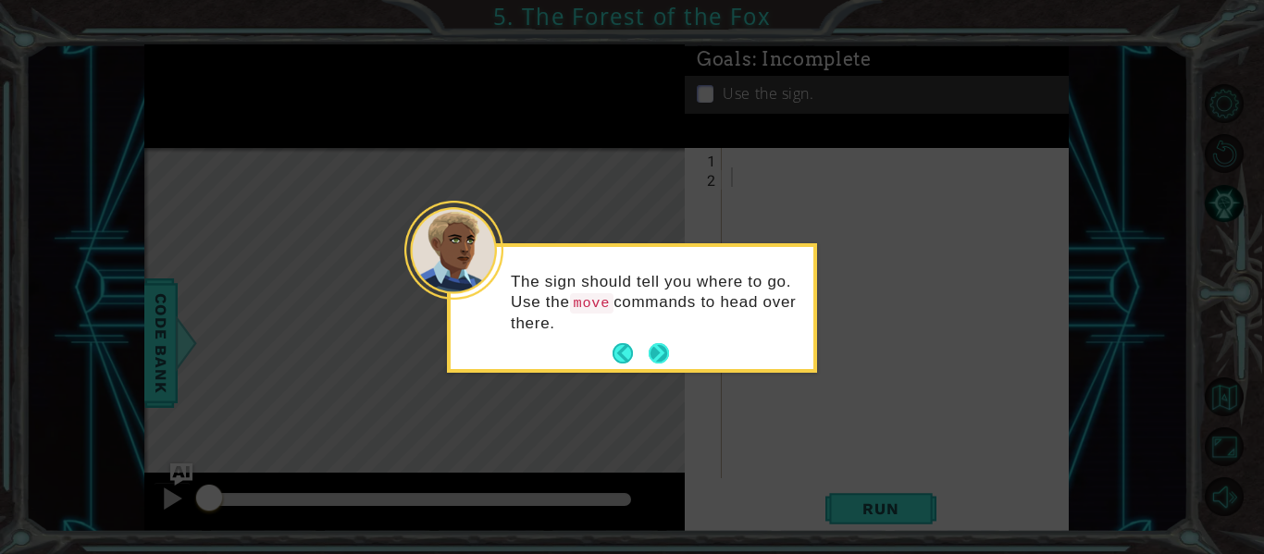
click at [661, 347] on button "Next" at bounding box center [659, 353] width 20 height 20
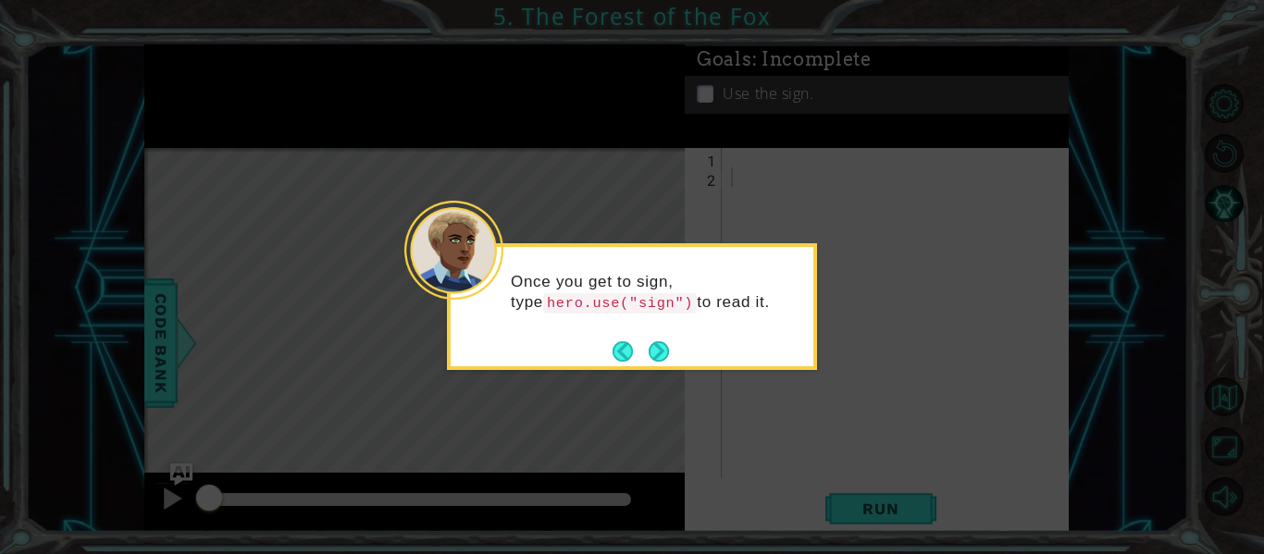
click at [661, 347] on button "Next" at bounding box center [659, 351] width 20 height 20
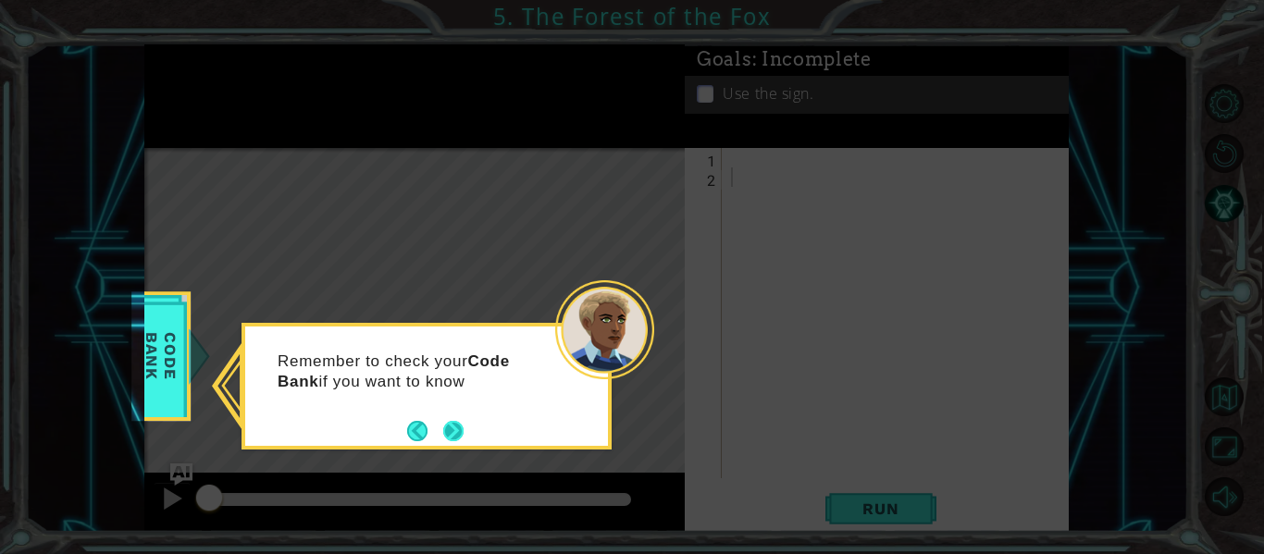
click at [449, 437] on button "Next" at bounding box center [453, 431] width 20 height 20
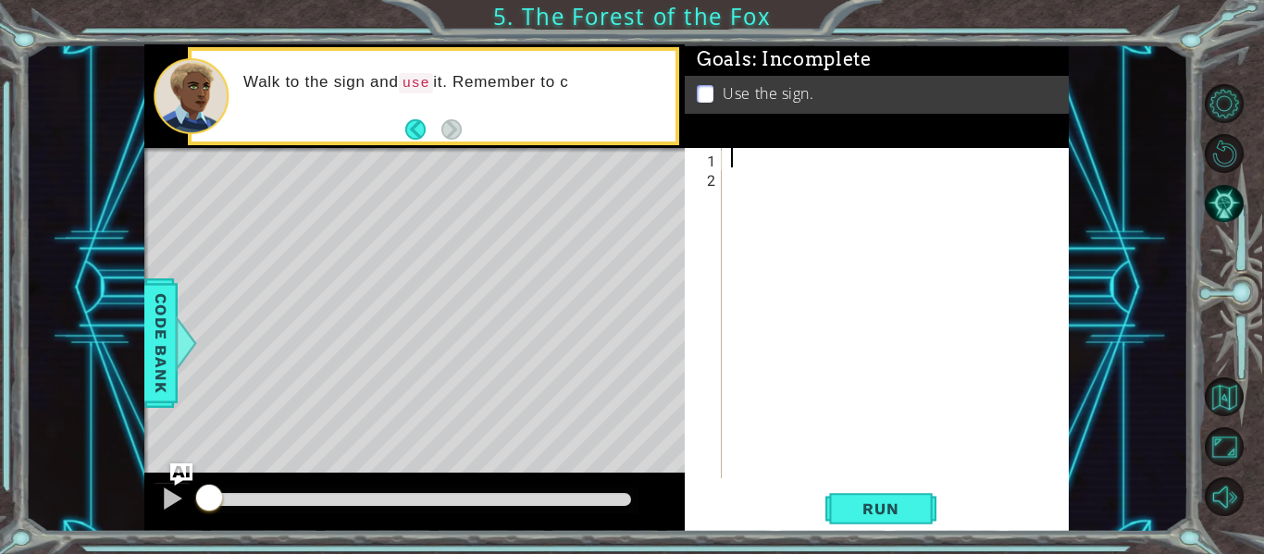
click at [741, 165] on div at bounding box center [900, 332] width 347 height 369
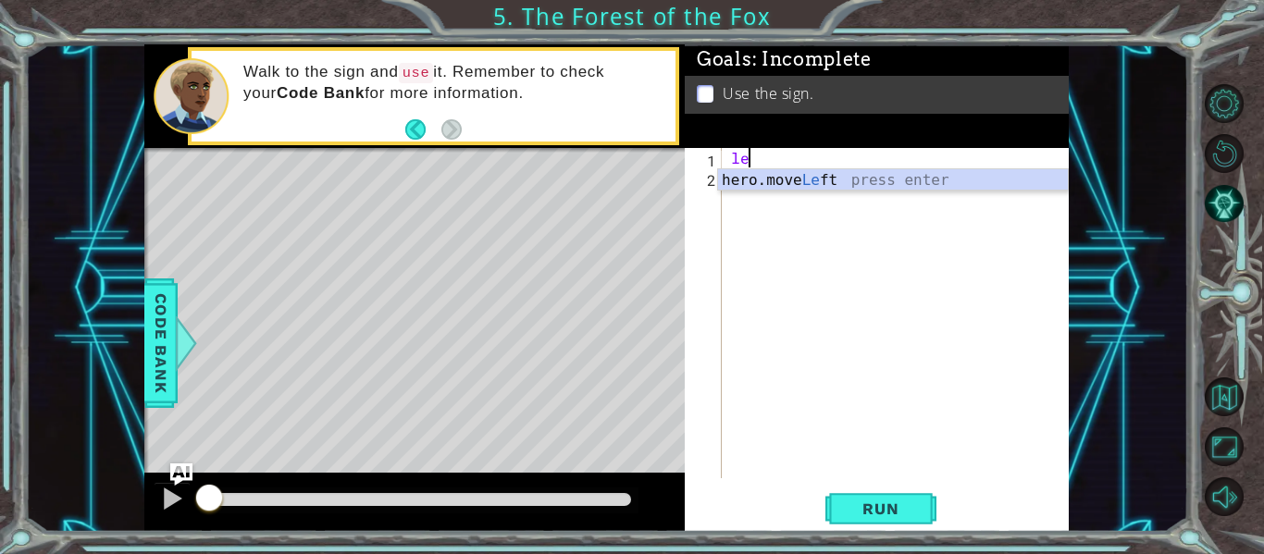
type textarea "l"
type textarea "hero.moveRight(1);"
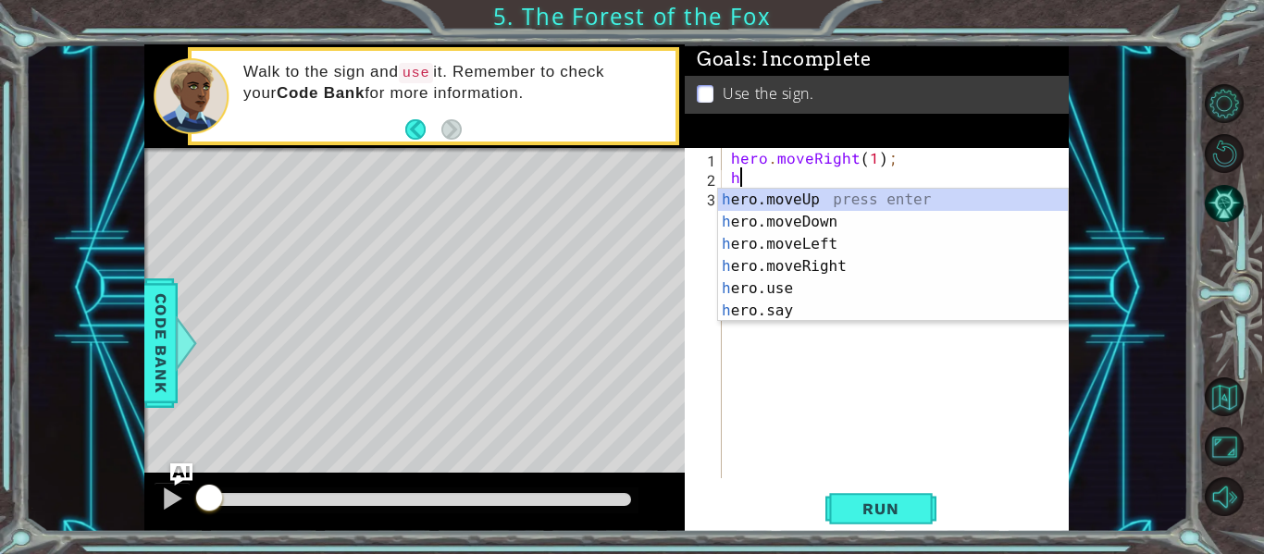
type textarea "hero.moveUp(1);"
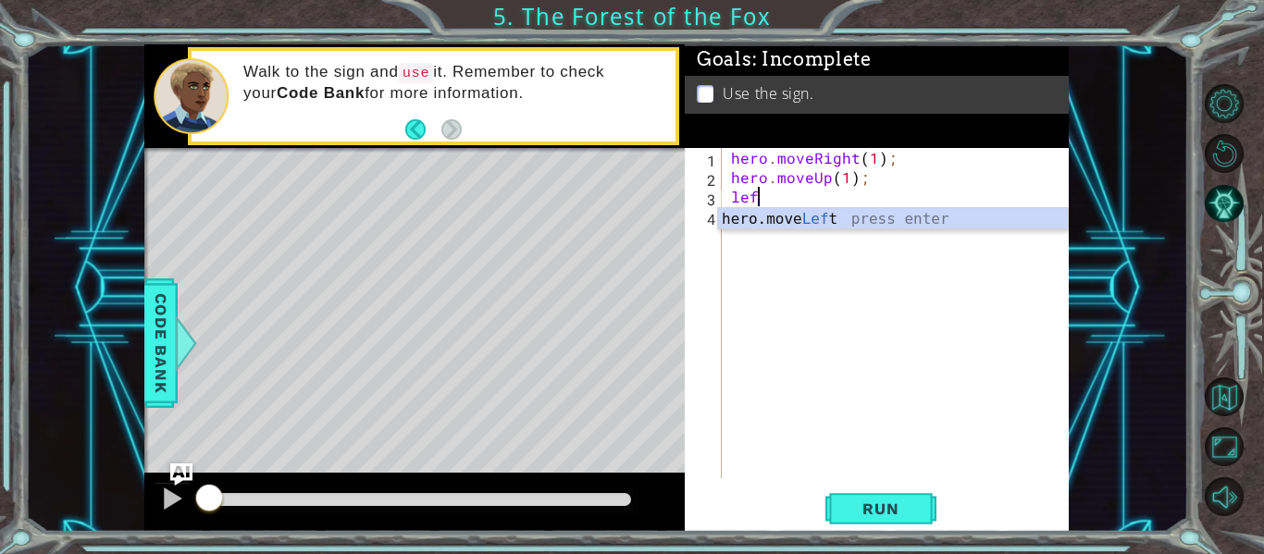
scroll to position [0, 1]
type textarea "hero.moveLeft(1);"
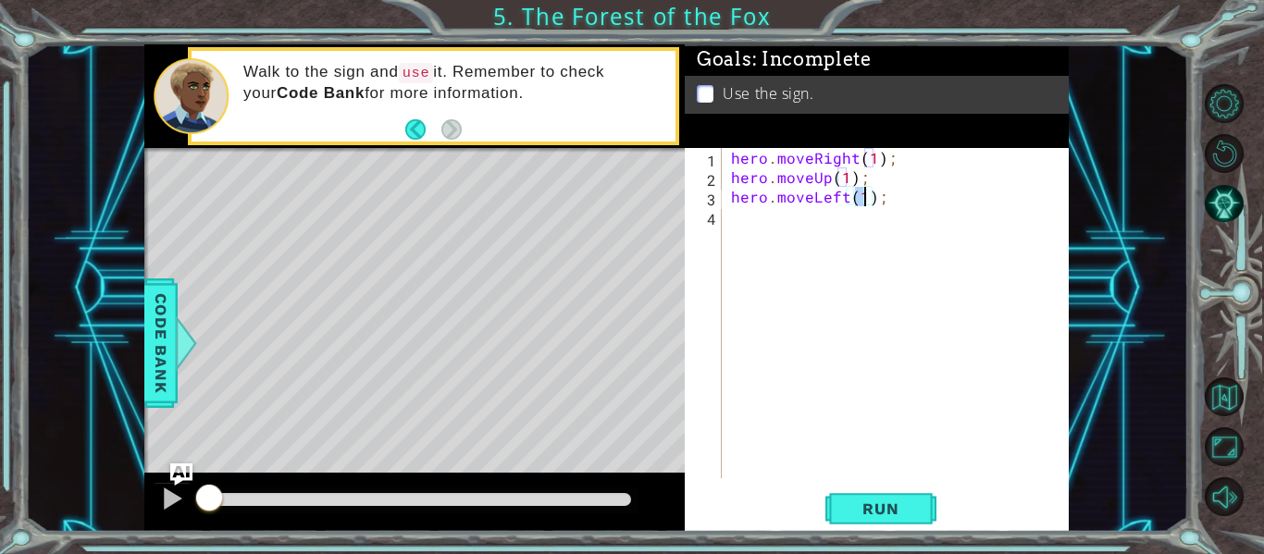
scroll to position [0, 0]
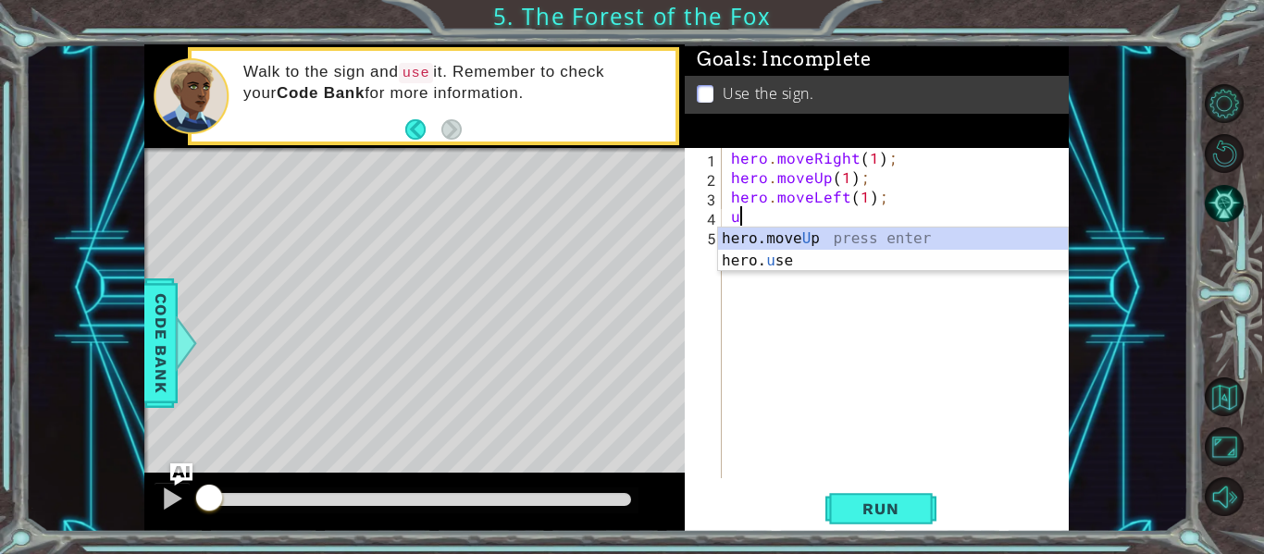
type textarea "hero.moveUp(1);"
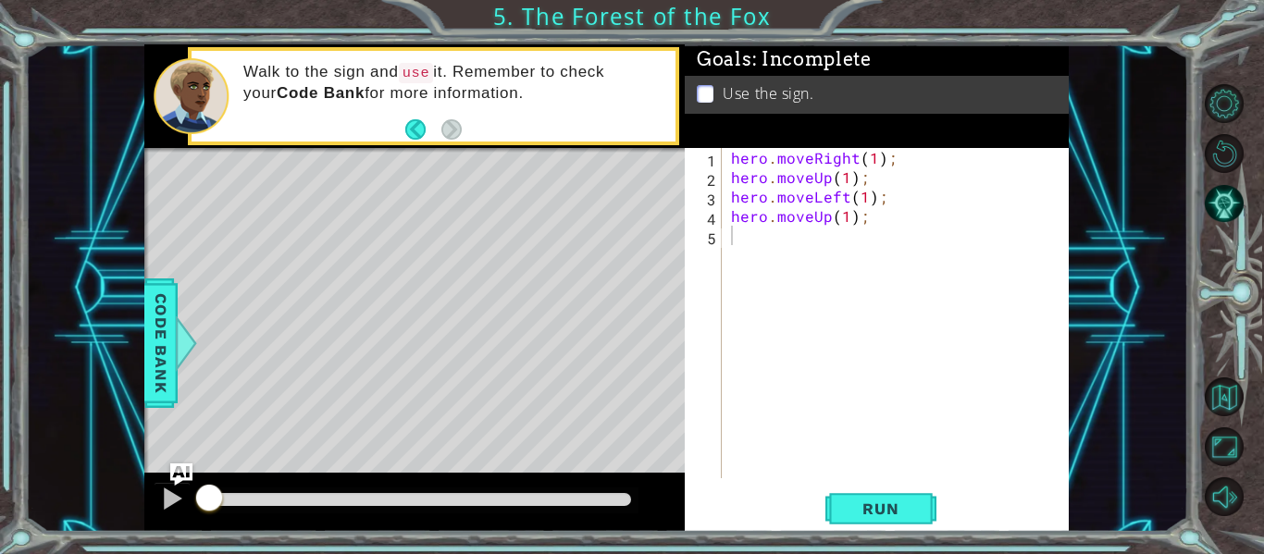
click at [890, 529] on div "1 2 3 4 5 hero . moveRight ( 1 ) ; hero . moveUp ( 1 ) ; hero . moveLeft ( 1 ) …" at bounding box center [877, 340] width 384 height 384
click at [881, 513] on span "Run" at bounding box center [880, 509] width 73 height 19
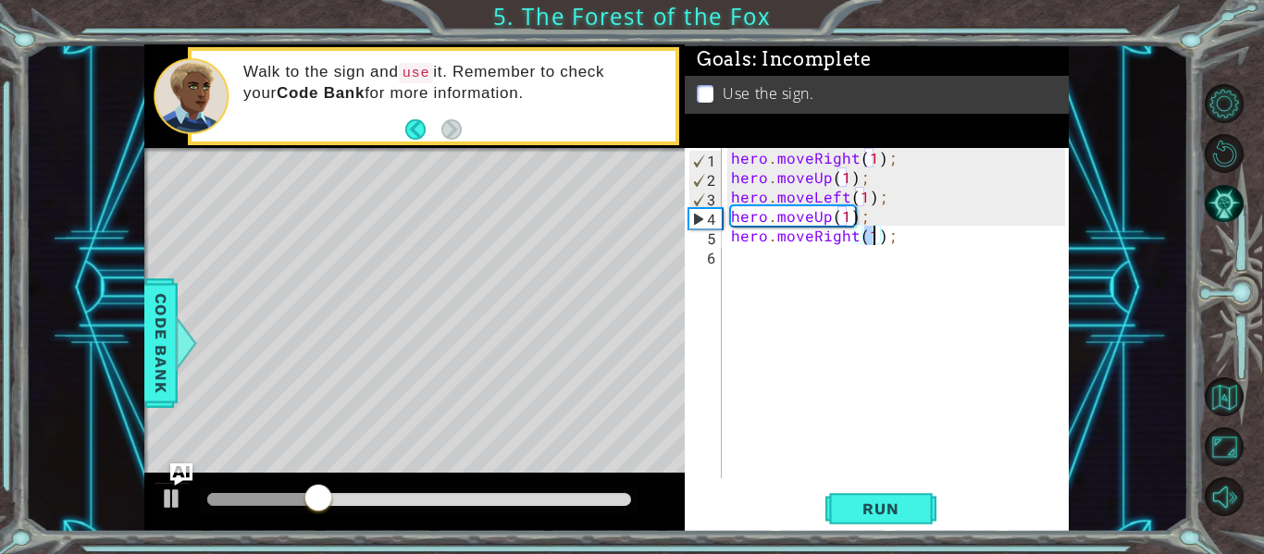
scroll to position [0, 9]
type textarea "hero.moveRight(2);"
click at [865, 500] on span "Run" at bounding box center [880, 509] width 73 height 19
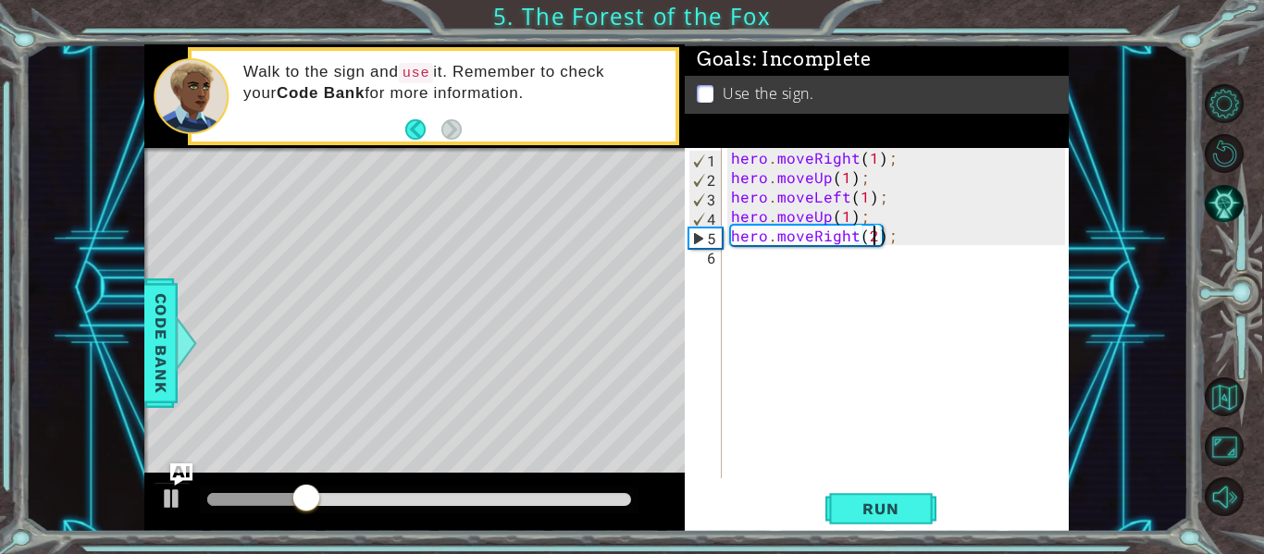
click at [734, 261] on div "hero . moveRight ( 1 ) ; hero . moveUp ( 1 ) ; hero . moveLeft ( 1 ) ; hero . m…" at bounding box center [900, 332] width 347 height 369
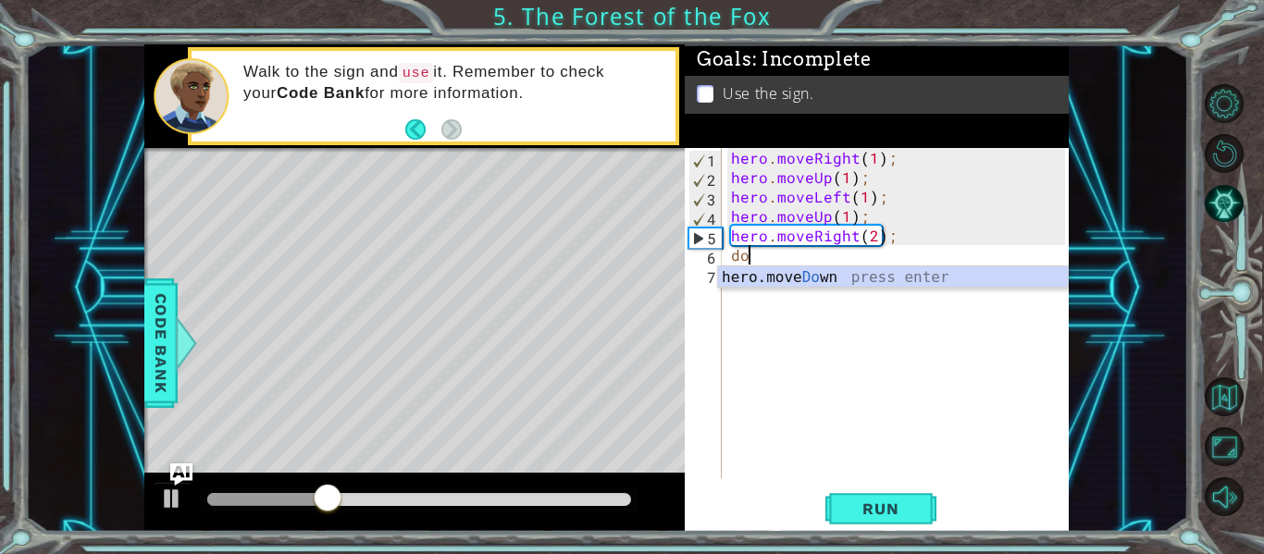
type textarea "hero.moveDown(1);"
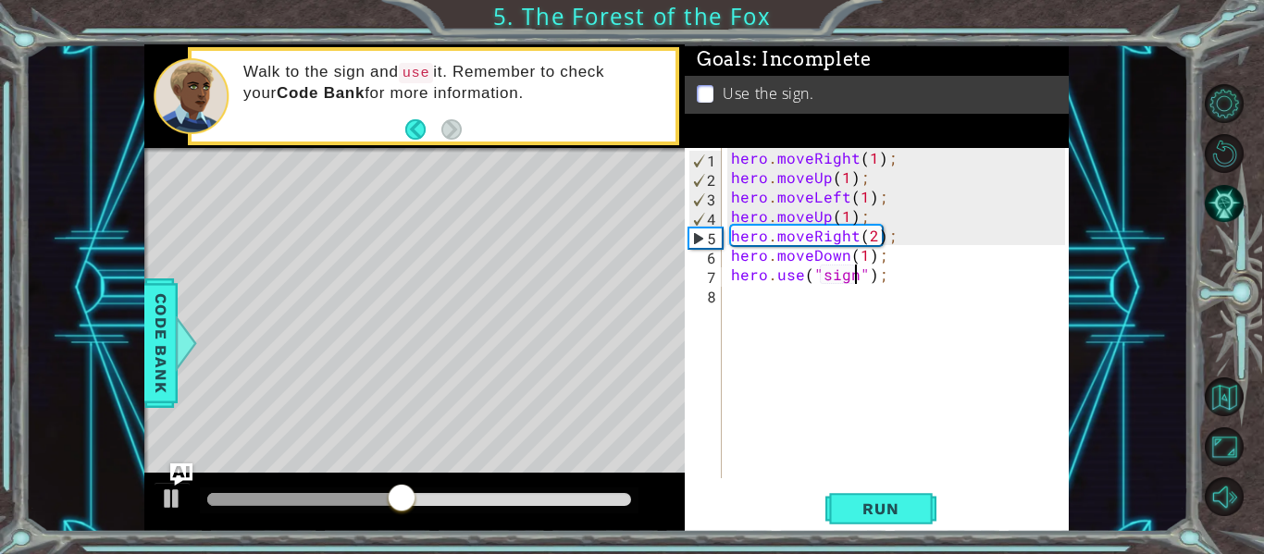
scroll to position [0, 8]
type textarea "hero.use("sign");"
click at [863, 502] on span "Run" at bounding box center [880, 509] width 73 height 19
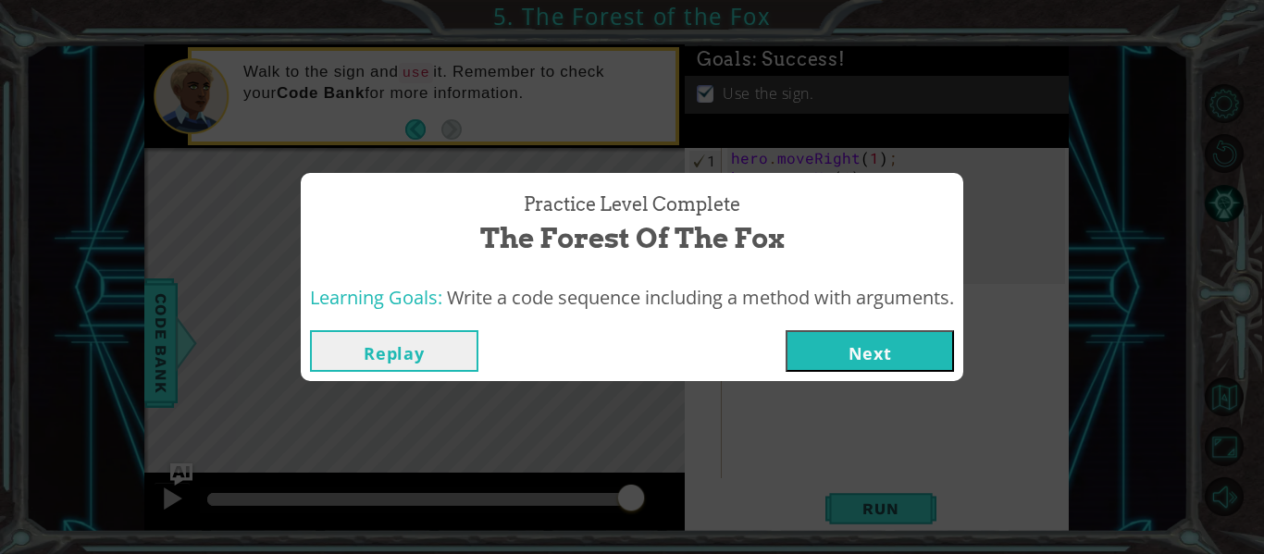
click at [901, 354] on button "Next" at bounding box center [870, 351] width 168 height 42
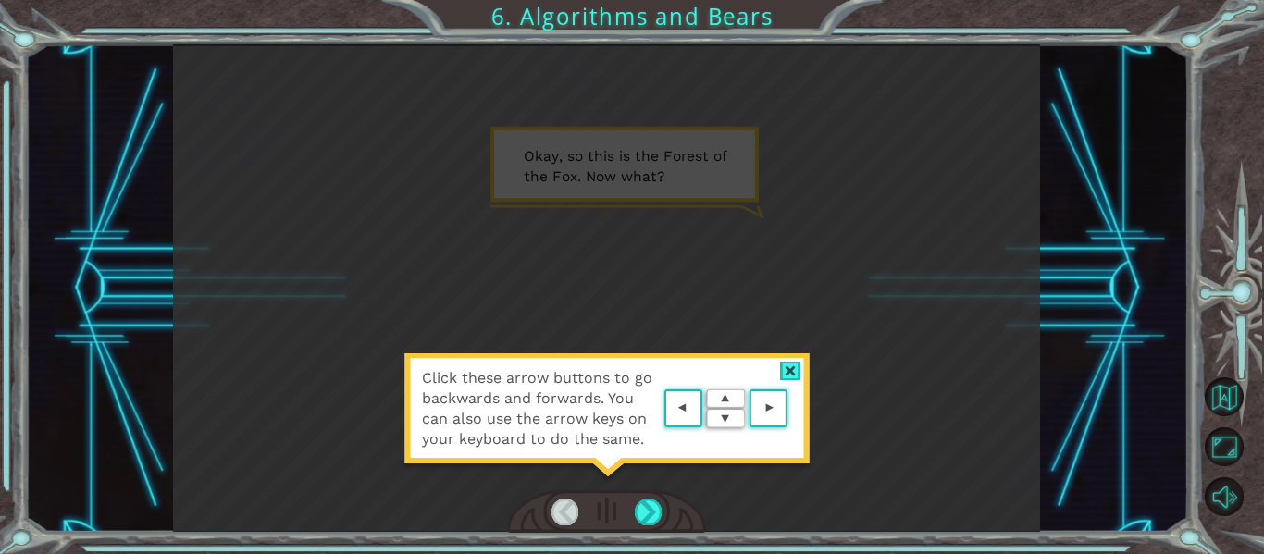
click at [788, 365] on div at bounding box center [790, 371] width 21 height 19
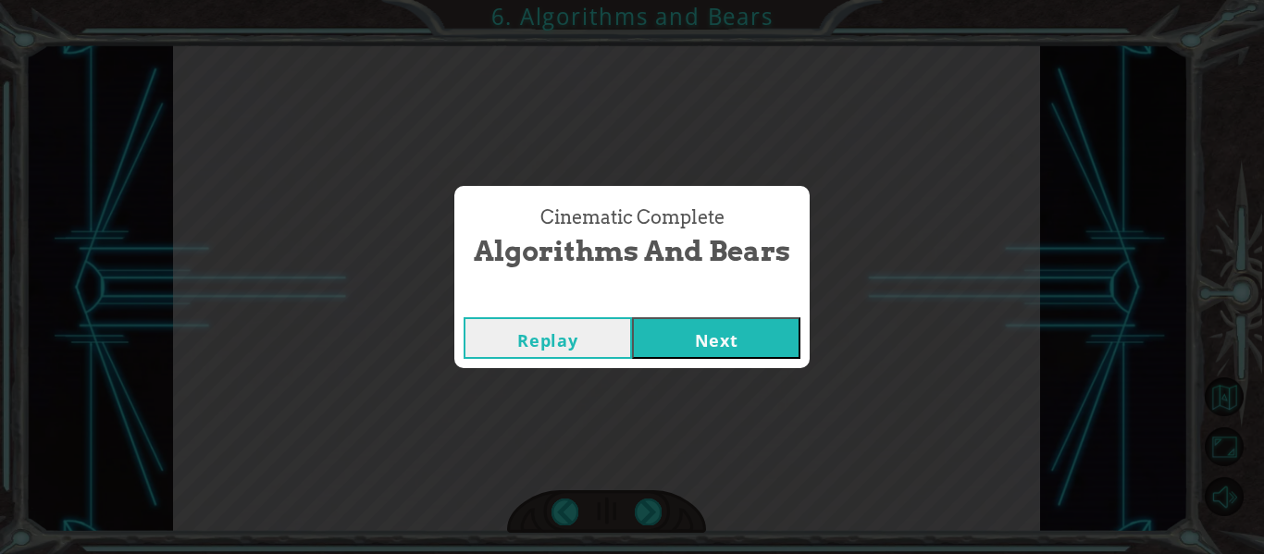
click at [768, 340] on button "Next" at bounding box center [716, 338] width 168 height 42
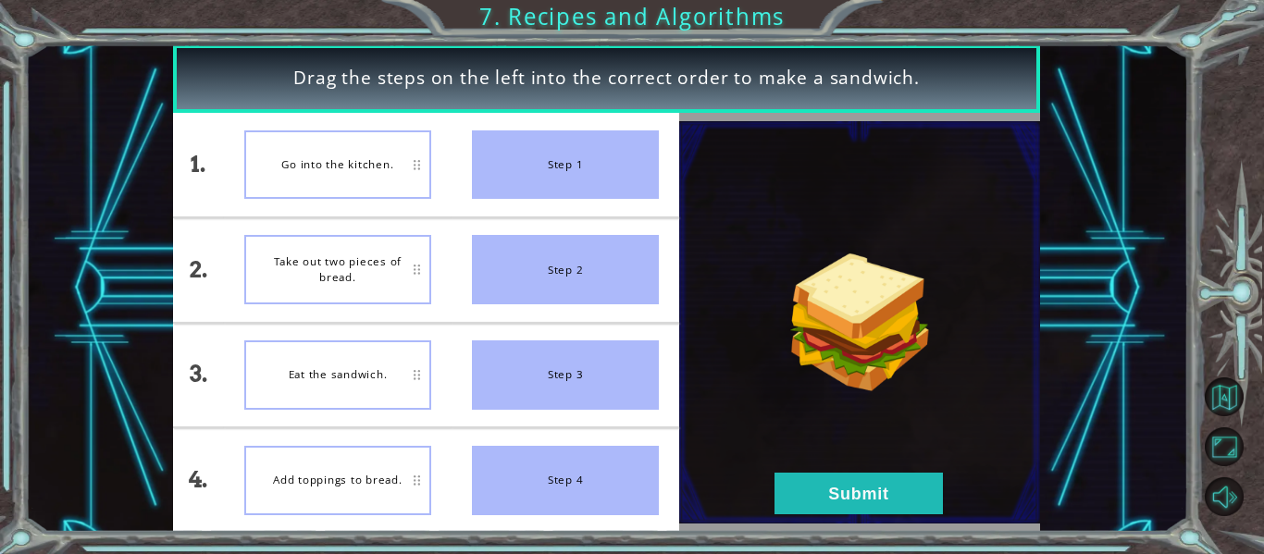
drag, startPoint x: 546, startPoint y: 165, endPoint x: 395, endPoint y: 170, distance: 150.9
click at [395, 170] on div "1. 2. 3. 4. Go into the kitchen. Take out two pieces of bread. Eat the sandwich…" at bounding box center [426, 322] width 506 height 419
click at [809, 488] on button "Submit" at bounding box center [858, 494] width 168 height 42
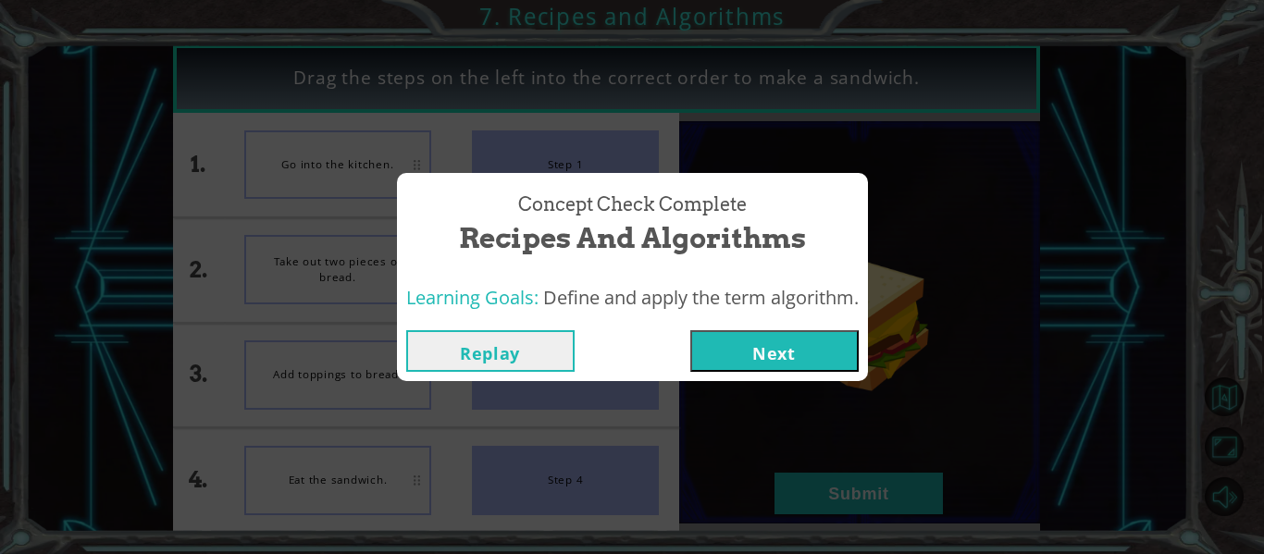
click at [777, 353] on button "Next" at bounding box center [774, 351] width 168 height 42
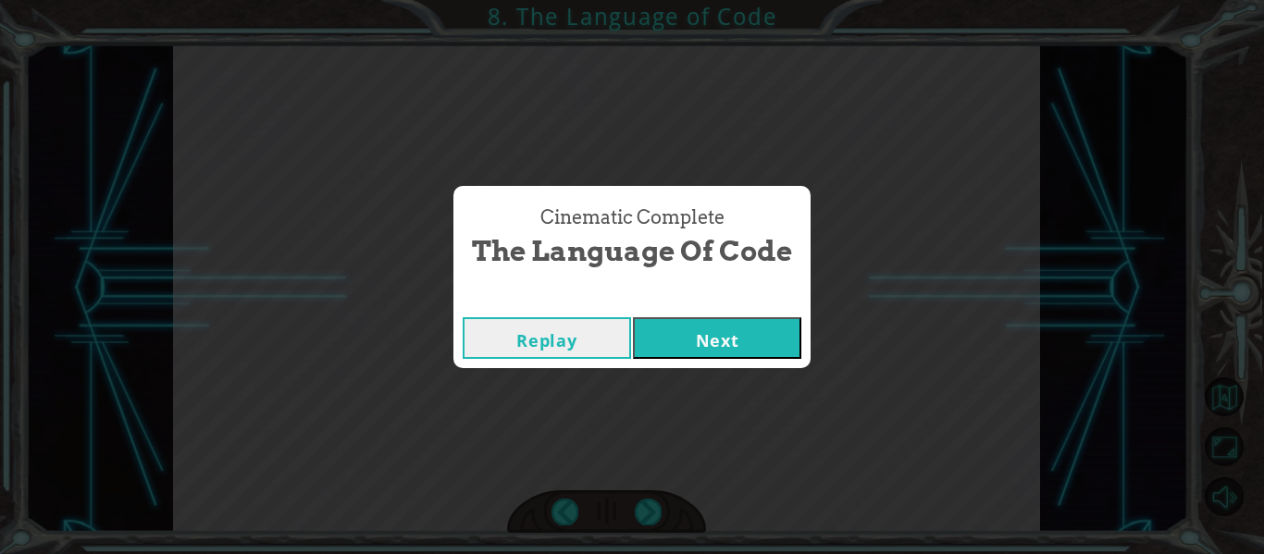
click at [687, 335] on button "Next" at bounding box center [717, 338] width 168 height 42
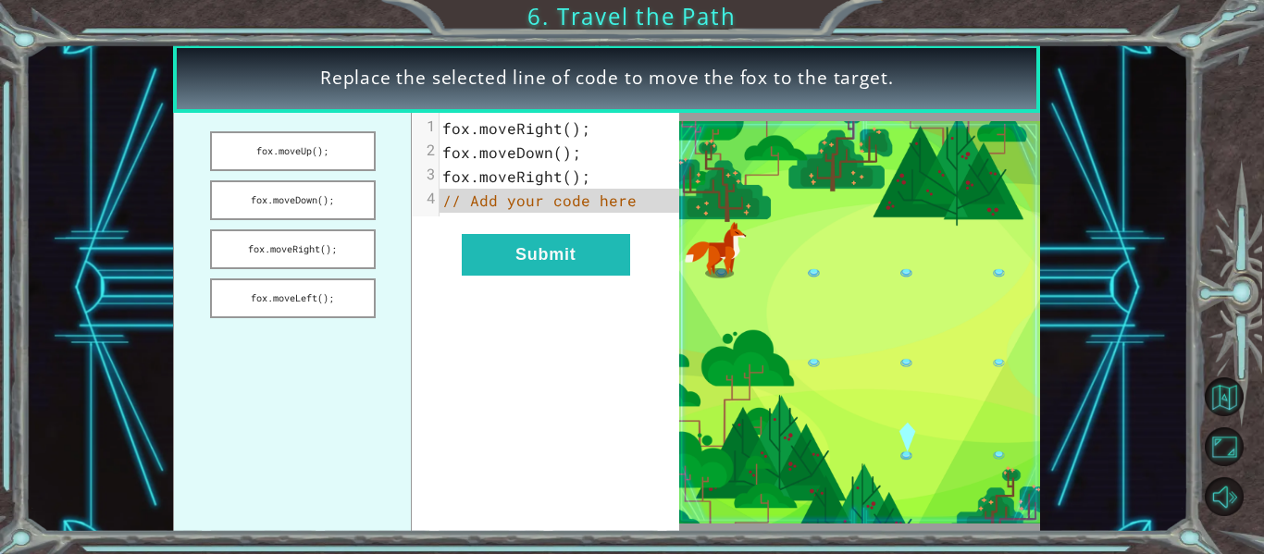
click at [538, 199] on span "// Add your code here" at bounding box center [539, 200] width 194 height 19
click at [564, 256] on button "Submit" at bounding box center [546, 255] width 168 height 42
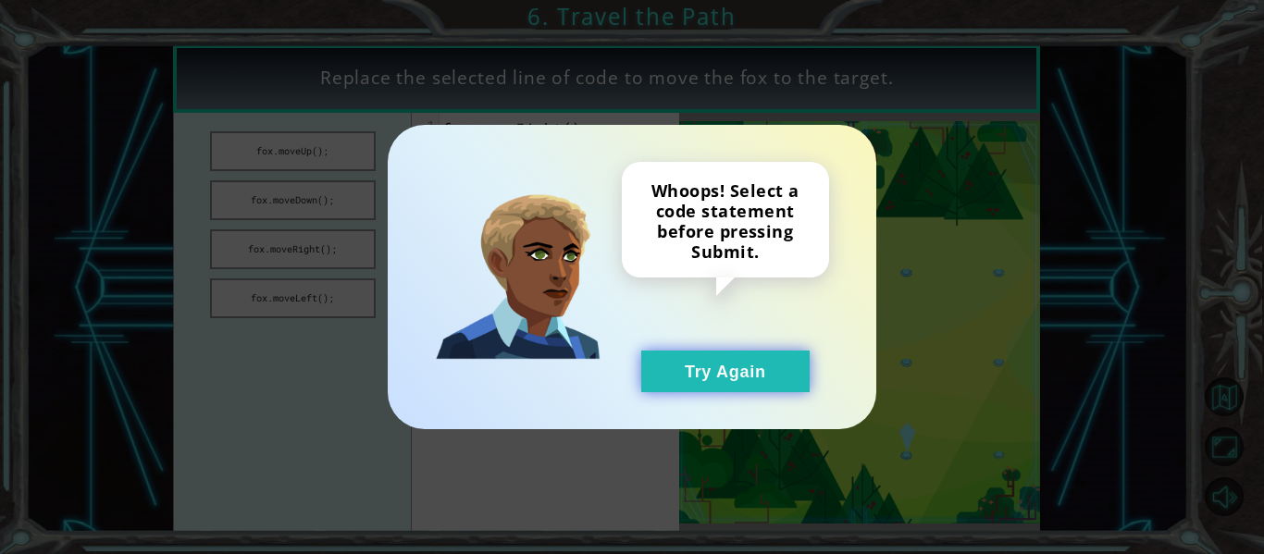
click at [735, 356] on button "Try Again" at bounding box center [725, 372] width 168 height 42
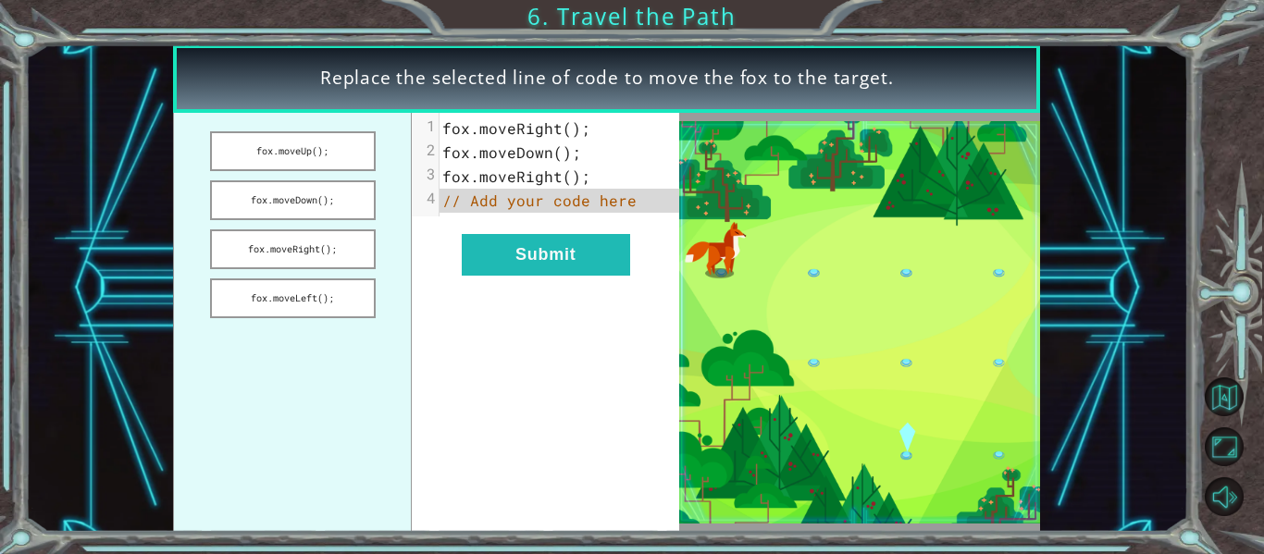
drag, startPoint x: 306, startPoint y: 155, endPoint x: 482, endPoint y: 146, distance: 176.0
click at [482, 146] on div "fox.moveUp(); fox.moveDown(); fox.moveRight(); fox.moveLeft(); xxxxxxxxxx 4 1 f…" at bounding box center [426, 322] width 506 height 419
drag, startPoint x: 328, startPoint y: 245, endPoint x: 492, endPoint y: 168, distance: 180.9
click at [492, 168] on div "fox.moveUp(); fox.moveDown(); fox.moveRight(); fox.moveLeft(); xxxxxxxxxx 4 1 f…" at bounding box center [426, 322] width 506 height 419
click at [516, 204] on span "// Add your code here" at bounding box center [539, 200] width 194 height 19
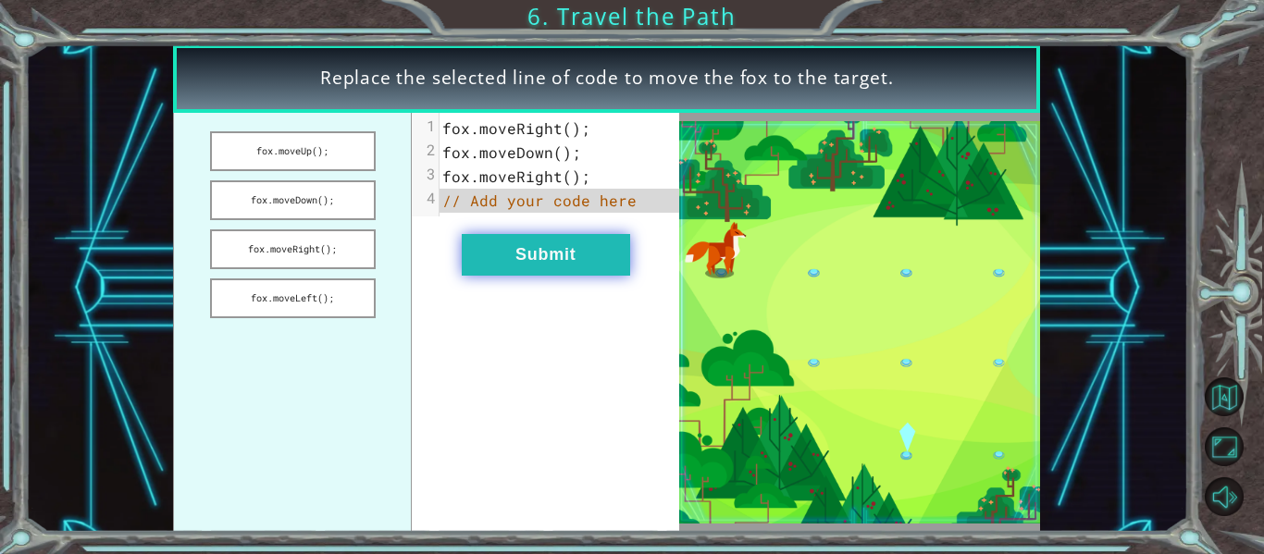
click at [582, 268] on button "Submit" at bounding box center [546, 255] width 168 height 42
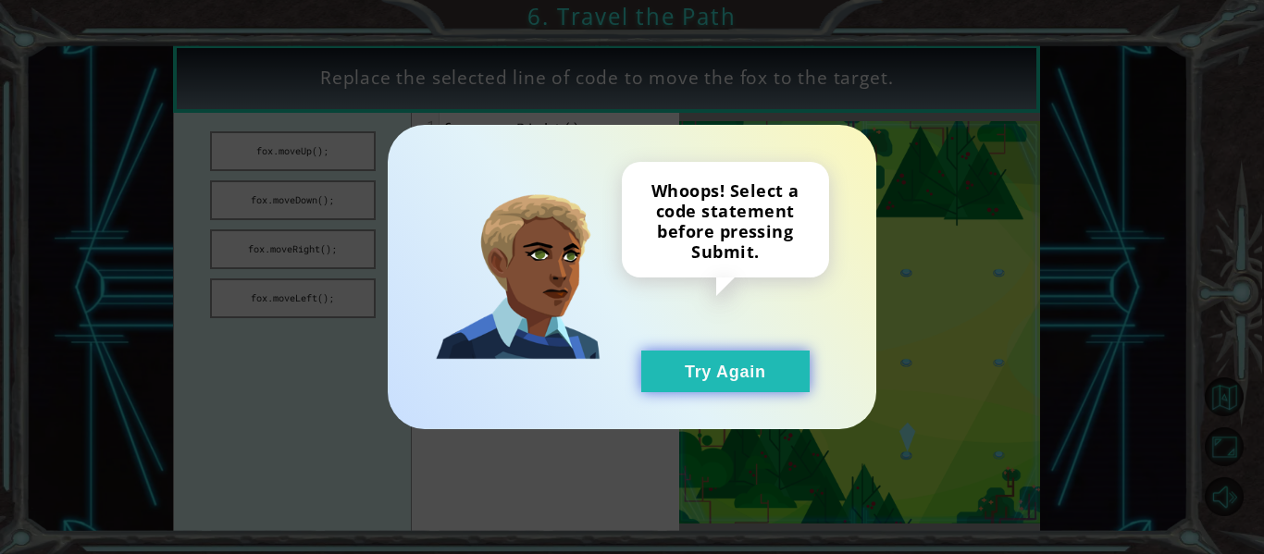
click at [708, 385] on button "Try Again" at bounding box center [725, 372] width 168 height 42
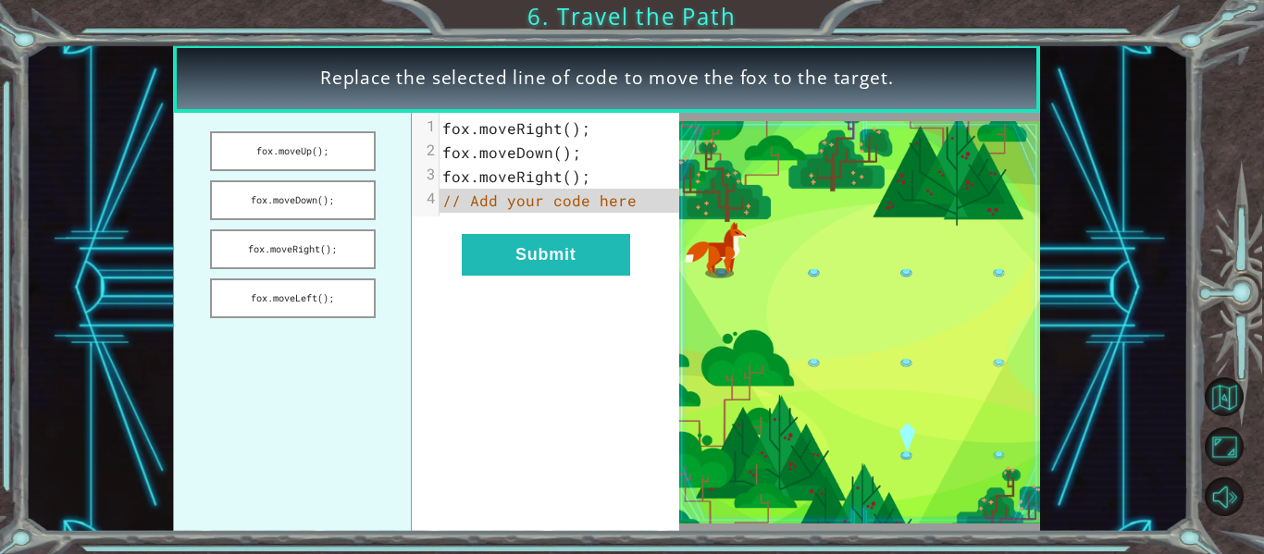
drag, startPoint x: 314, startPoint y: 250, endPoint x: 540, endPoint y: 222, distance: 228.4
click at [540, 222] on div "fox.moveUp(); fox.moveDown(); fox.moveRight(); fox.moveLeft(); xxxxxxxxxx 4 1 f…" at bounding box center [426, 322] width 506 height 419
click at [336, 256] on button "fox.moveRight();" at bounding box center [293, 249] width 166 height 40
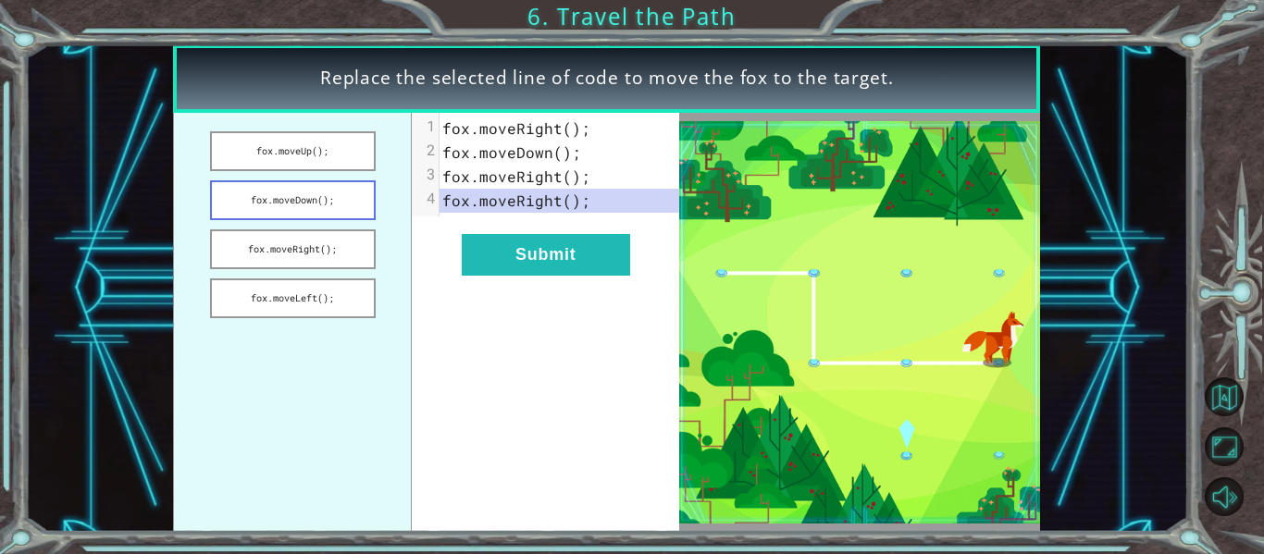
click at [319, 213] on button "fox.moveDown();" at bounding box center [293, 200] width 166 height 40
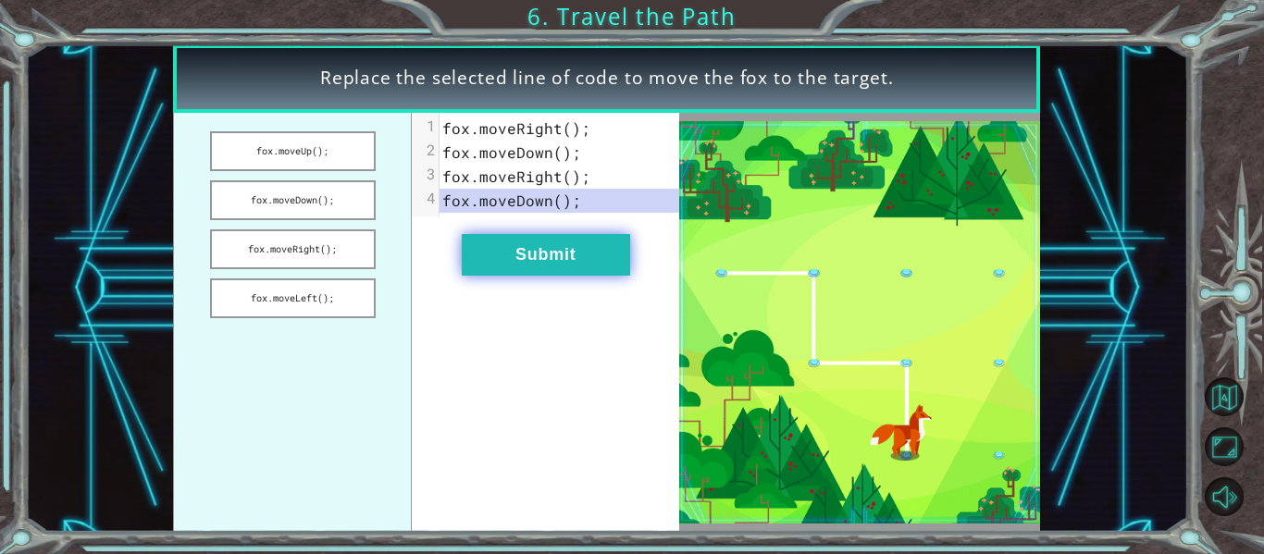
click at [518, 258] on button "Submit" at bounding box center [546, 255] width 168 height 42
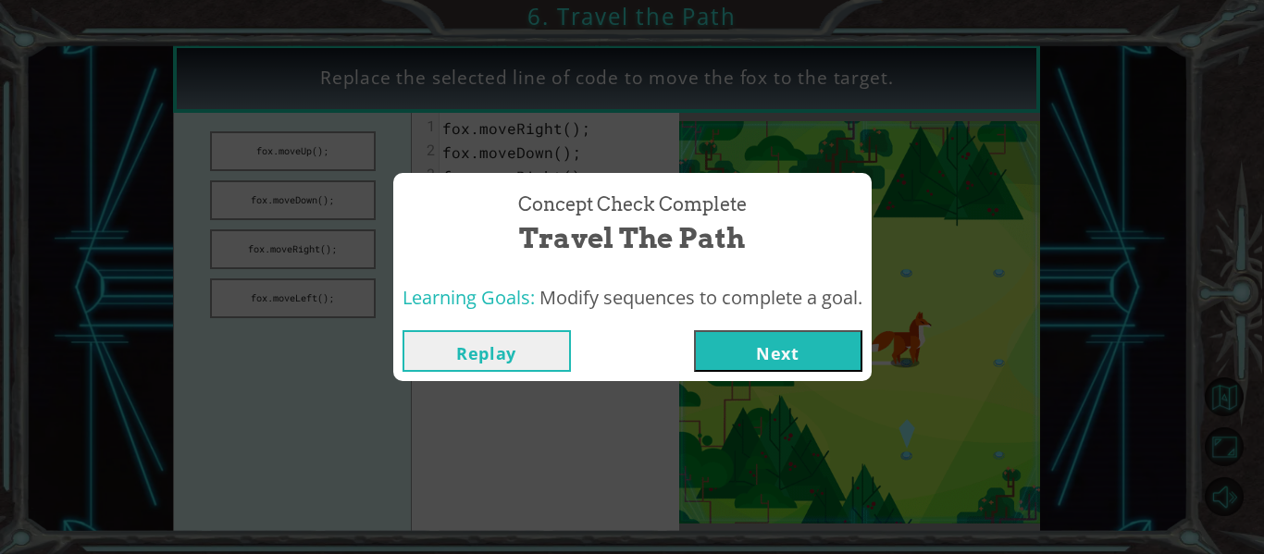
click at [761, 340] on button "Next" at bounding box center [778, 351] width 168 height 42
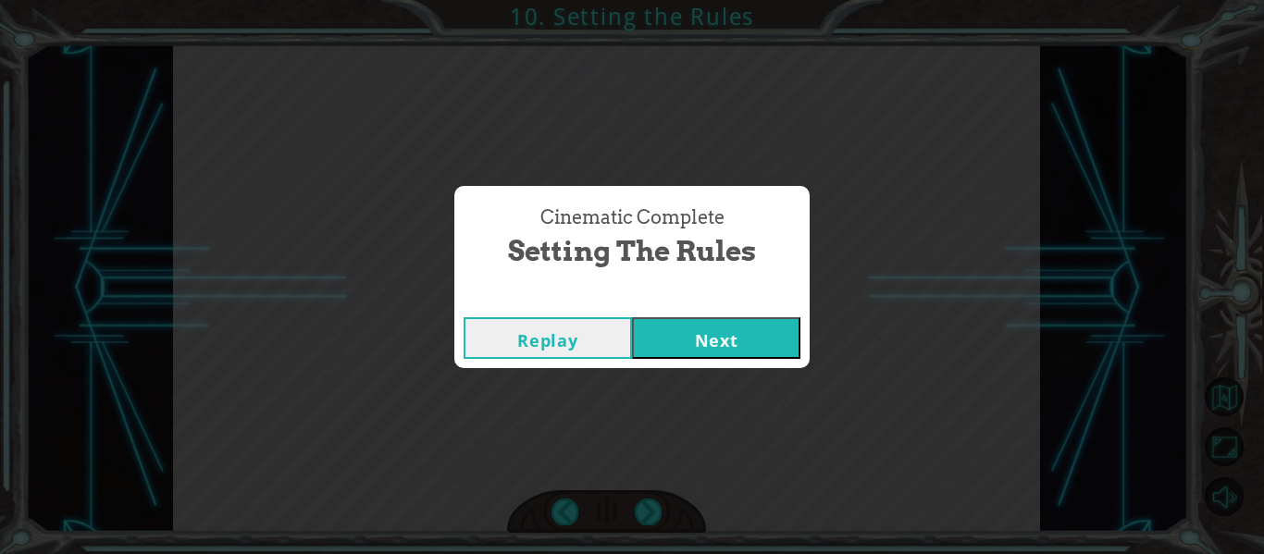
click at [682, 350] on button "Next" at bounding box center [716, 338] width 168 height 42
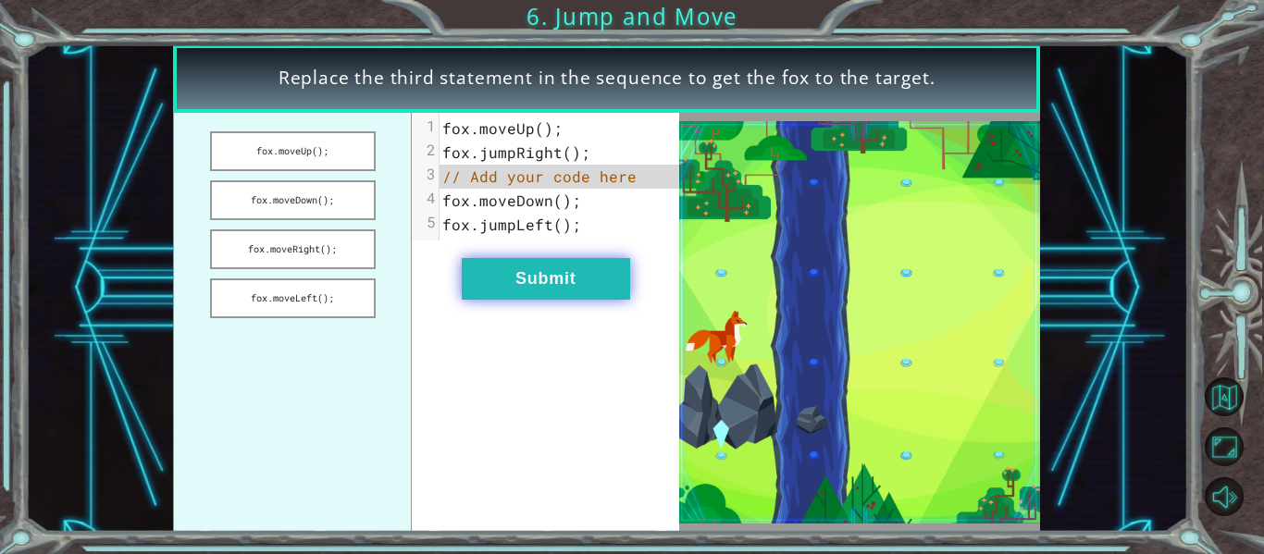
click at [566, 286] on button "Submit" at bounding box center [546, 279] width 168 height 42
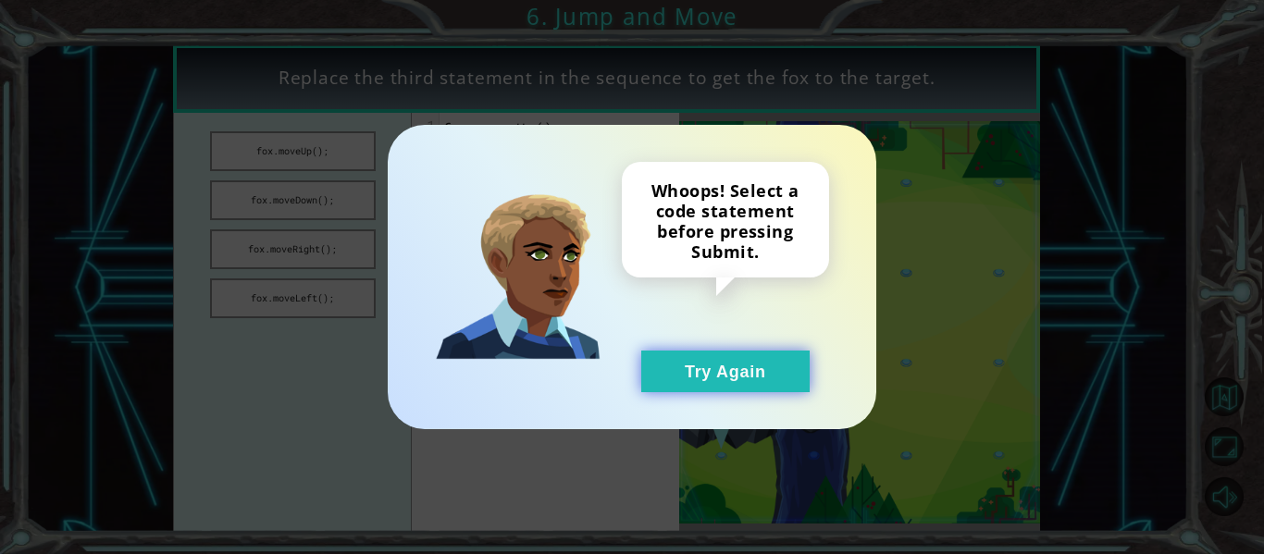
click at [777, 383] on button "Try Again" at bounding box center [725, 372] width 168 height 42
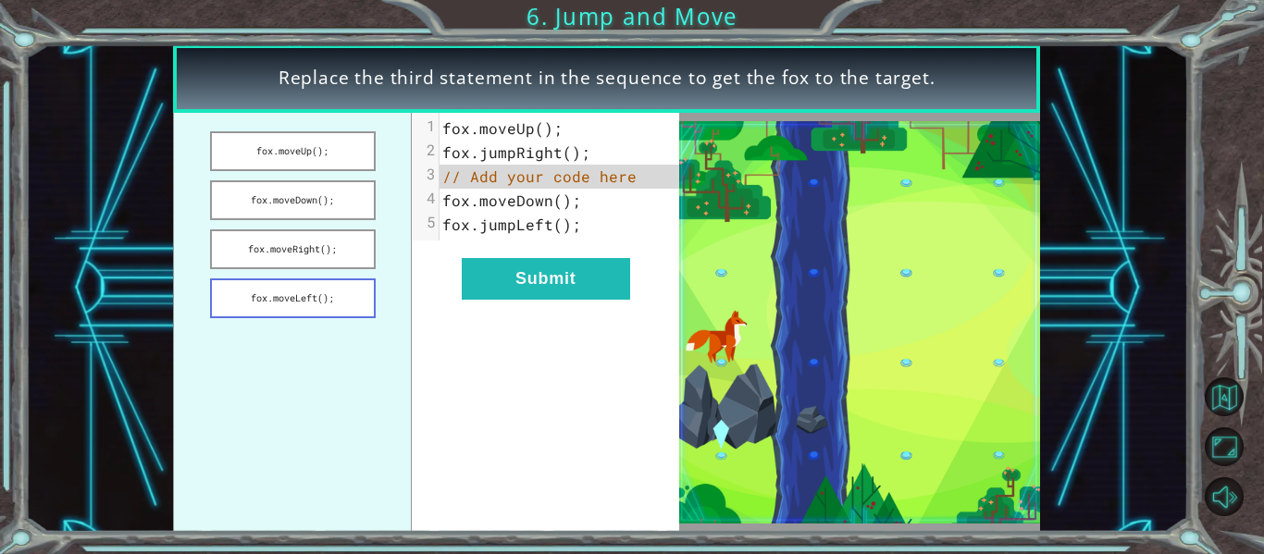
click at [311, 292] on button "fox.moveLeft();" at bounding box center [293, 298] width 166 height 40
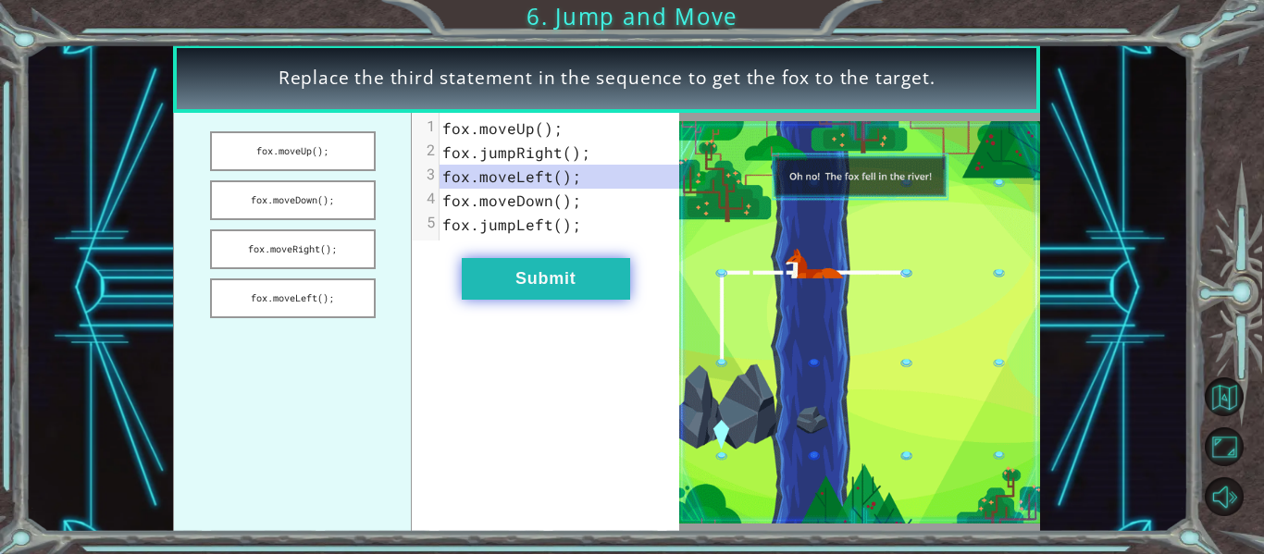
click at [612, 260] on button "Submit" at bounding box center [546, 279] width 168 height 42
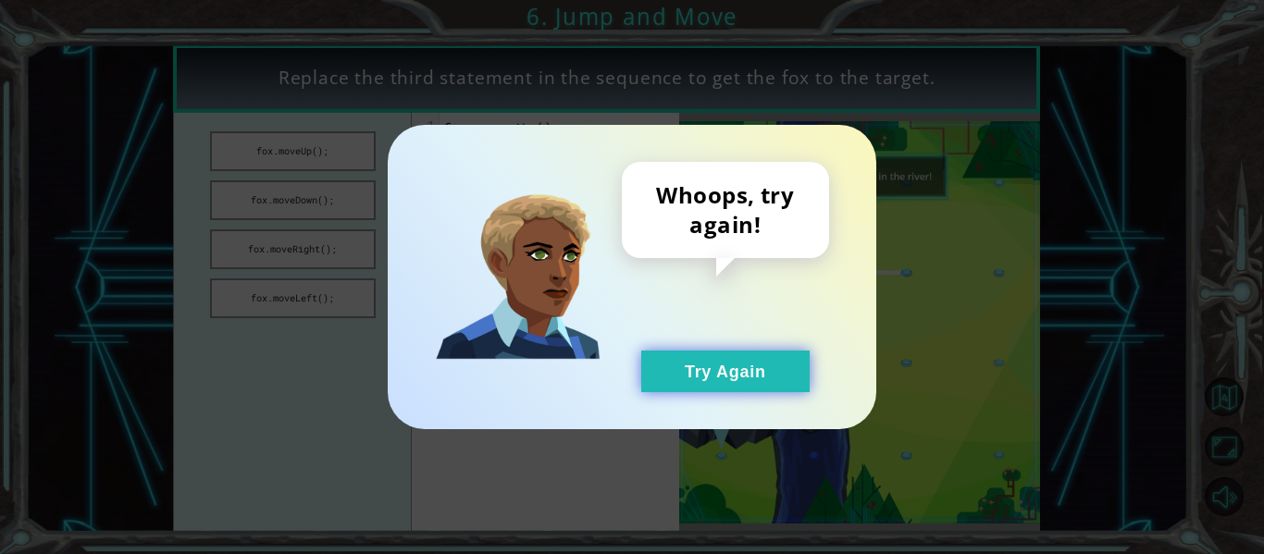
click at [705, 368] on button "Try Again" at bounding box center [725, 372] width 168 height 42
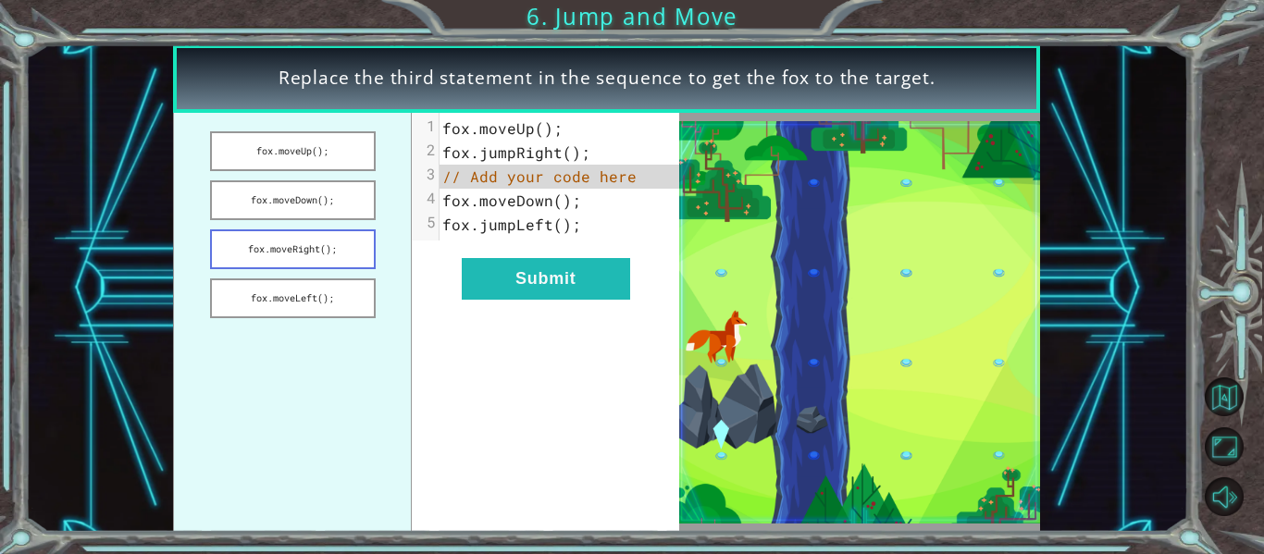
click at [346, 260] on button "fox.moveRight();" at bounding box center [293, 249] width 166 height 40
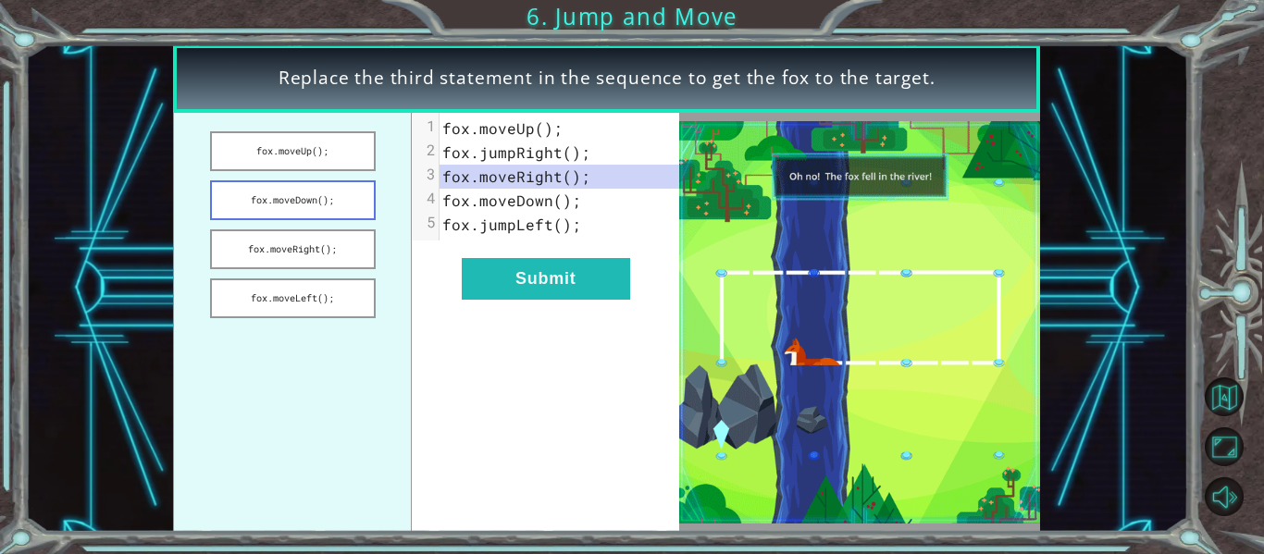
click at [308, 209] on button "fox.moveDown();" at bounding box center [293, 200] width 166 height 40
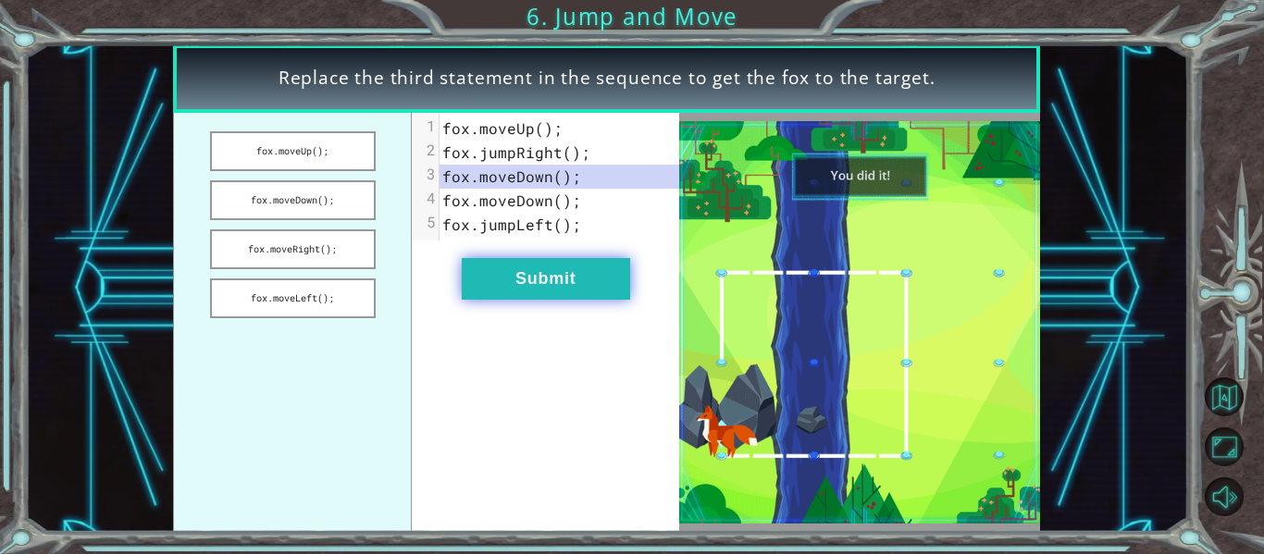
click at [501, 282] on button "Submit" at bounding box center [546, 279] width 168 height 42
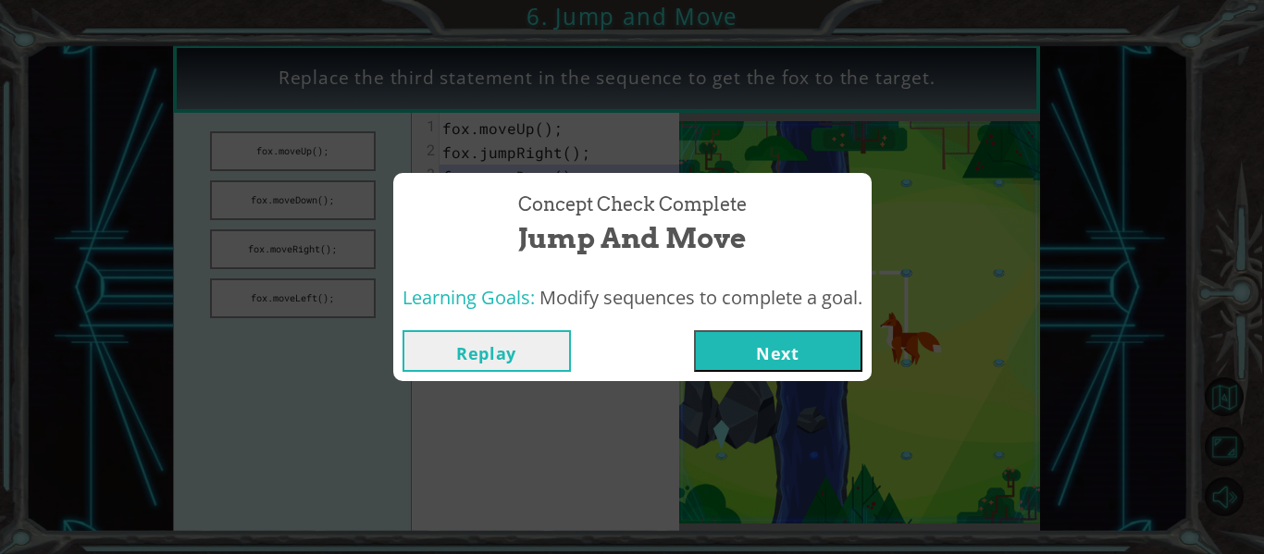
click at [843, 366] on button "Next" at bounding box center [778, 351] width 168 height 42
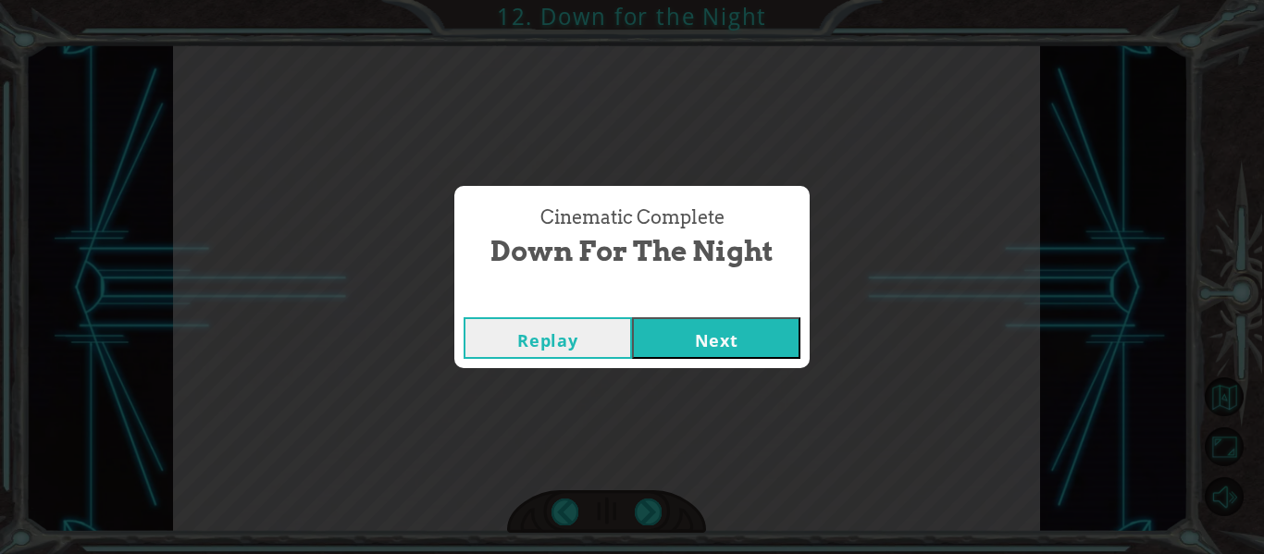
click at [761, 350] on button "Next" at bounding box center [716, 338] width 168 height 42
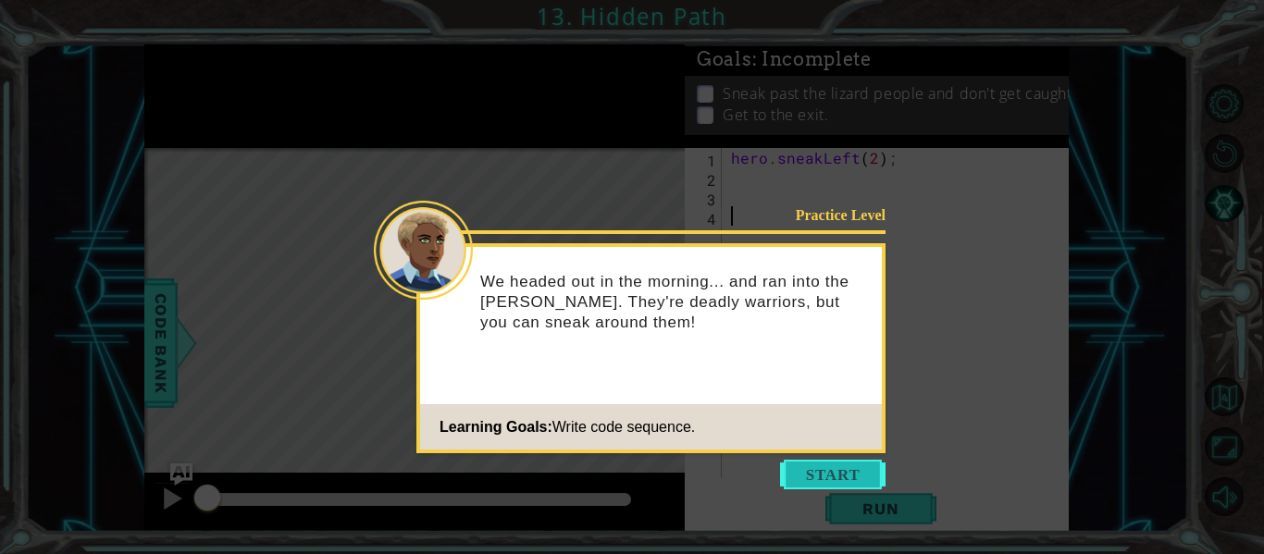
click at [818, 475] on button "Start" at bounding box center [832, 475] width 105 height 30
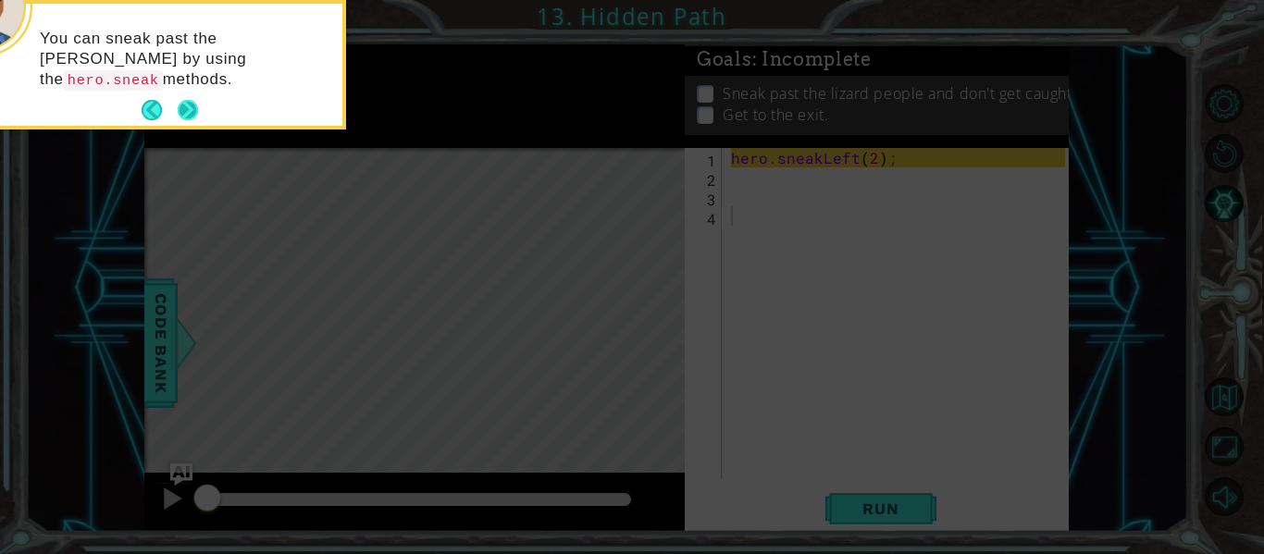
click at [178, 104] on button "Next" at bounding box center [188, 110] width 20 height 20
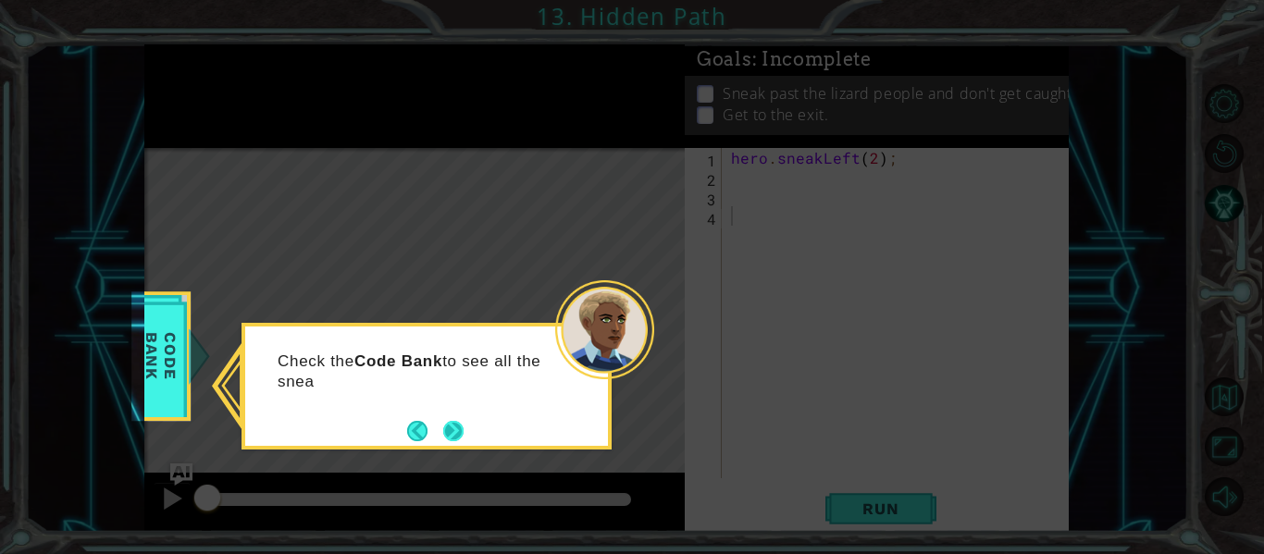
click at [453, 432] on button "Next" at bounding box center [453, 431] width 20 height 20
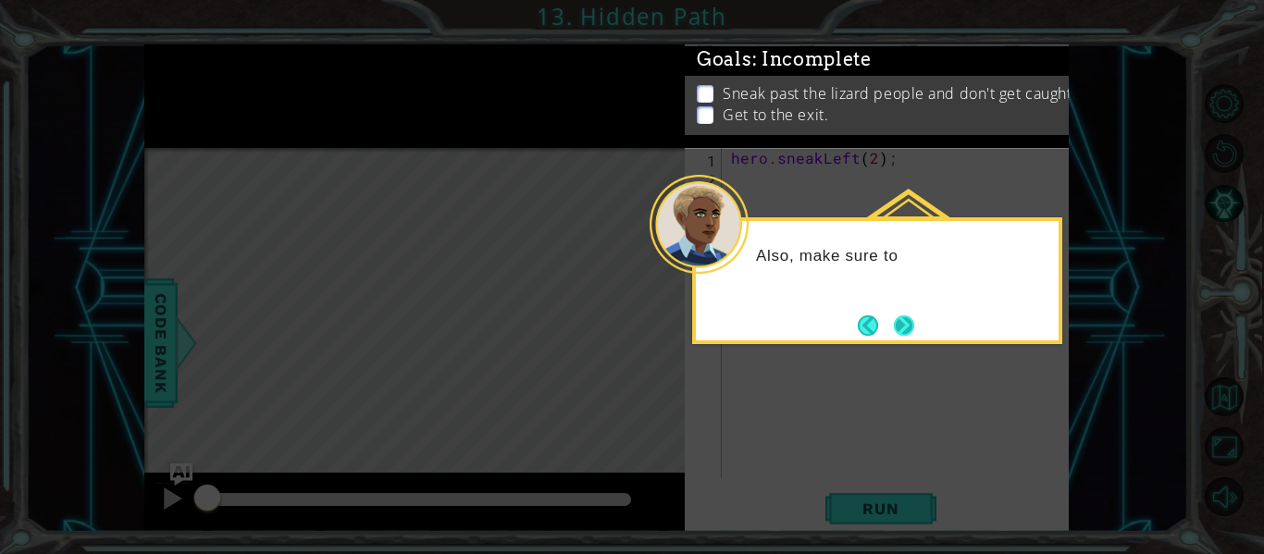
click at [909, 324] on button "Next" at bounding box center [904, 325] width 20 height 20
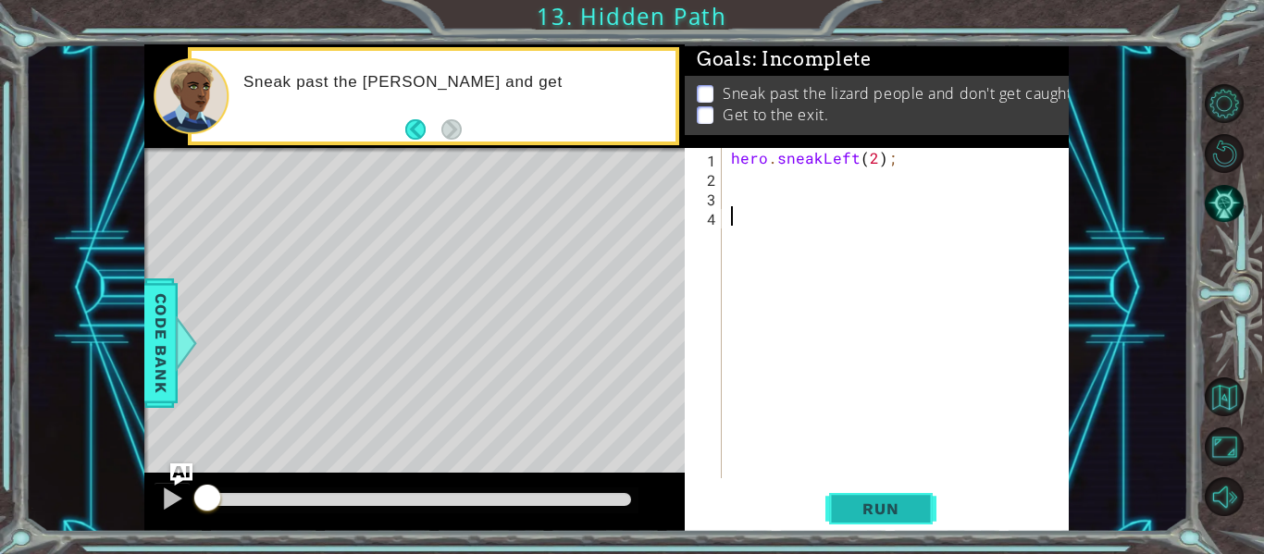
click at [869, 504] on span "Run" at bounding box center [880, 509] width 73 height 19
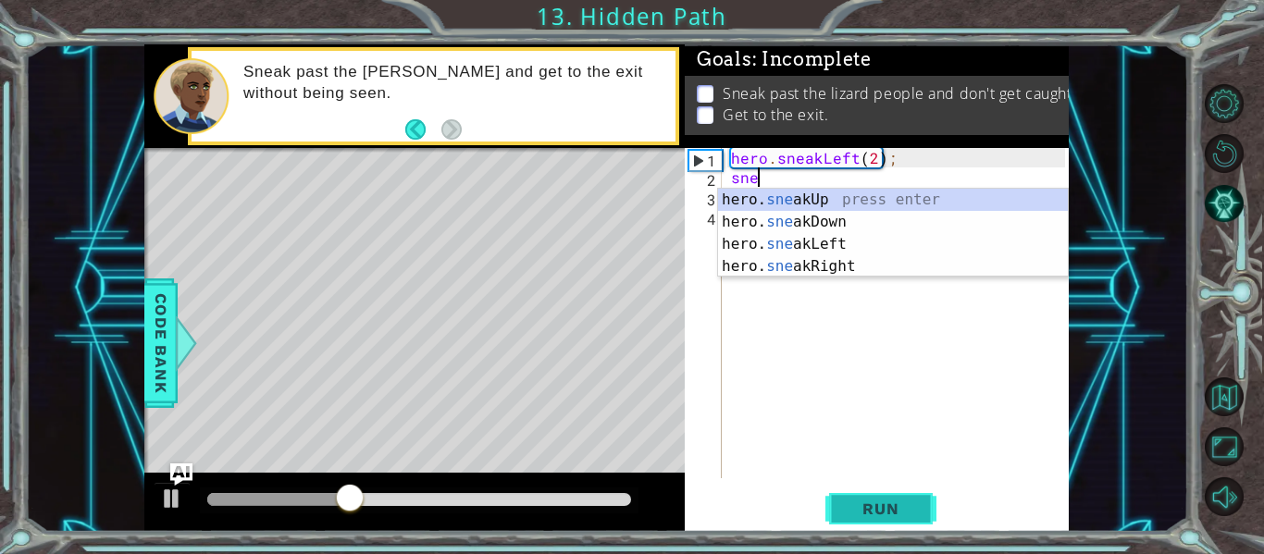
scroll to position [0, 1]
type textarea "hero.sneakUp(1);"
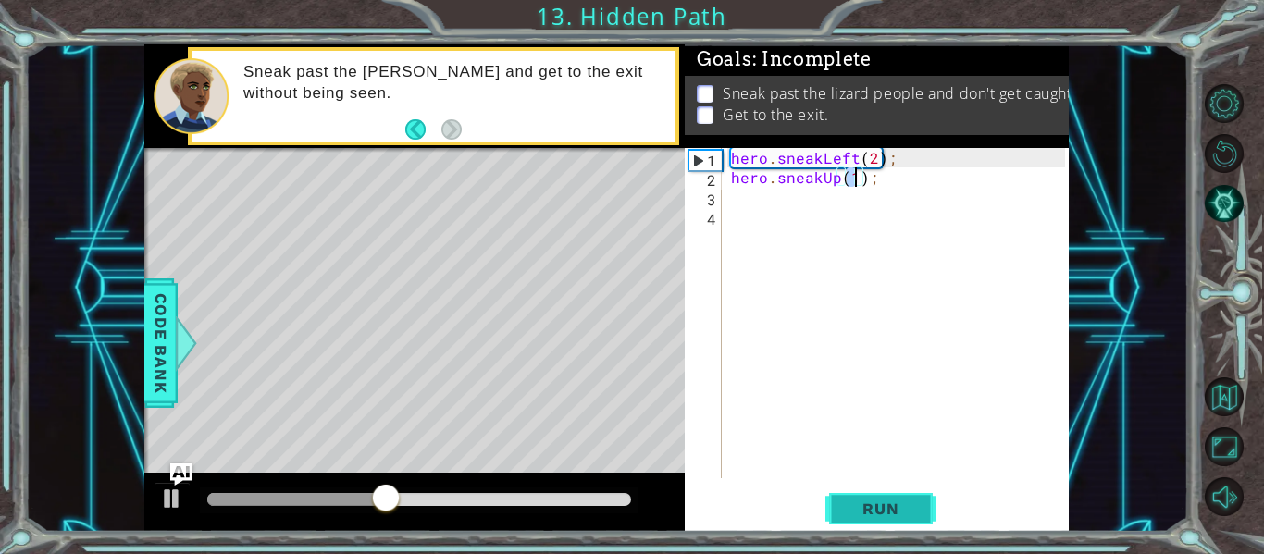
scroll to position [0, 0]
click at [850, 185] on div "hero . sneakLeft ( 2 ) ; hero . sneakUp ( 1 ) ;" at bounding box center [900, 332] width 347 height 369
type textarea "hero.sneakUp(2);"
click at [895, 504] on span "Run" at bounding box center [880, 509] width 73 height 19
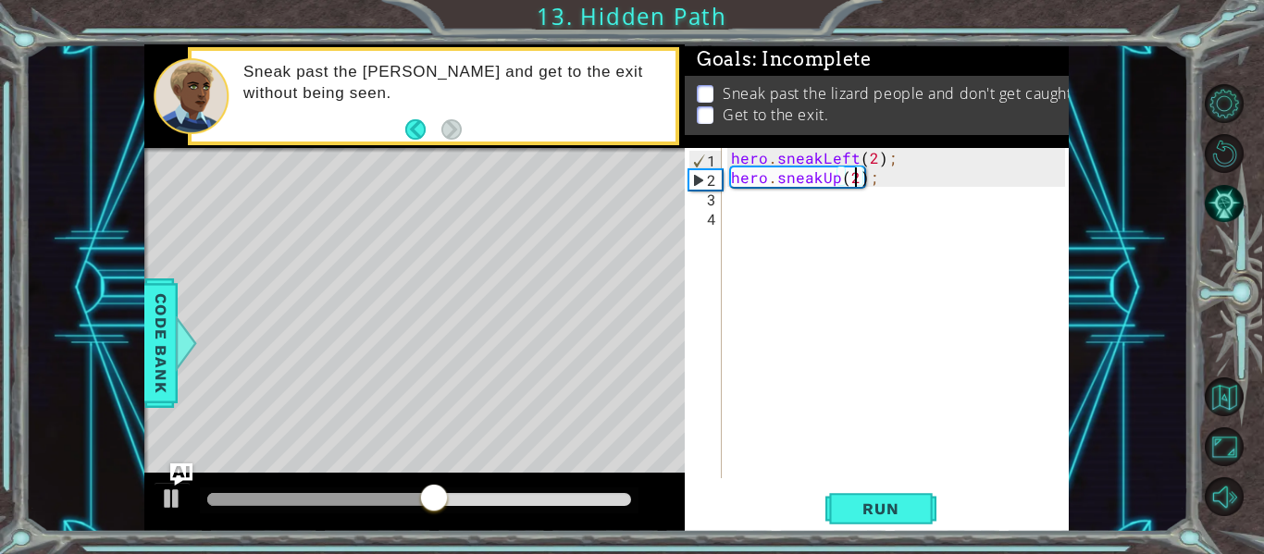
click at [725, 193] on div "hero.sneakUp(2); 1 2 3 4 hero . sneakLeft ( 2 ) ; hero . sneakUp ( 2 ) ; הההההה…" at bounding box center [875, 313] width 380 height 330
click at [727, 200] on div "hero . sneakLeft ( 2 ) ; hero . sneakUp ( 2 ) ;" at bounding box center [900, 332] width 347 height 369
type textarea "rightsneak"
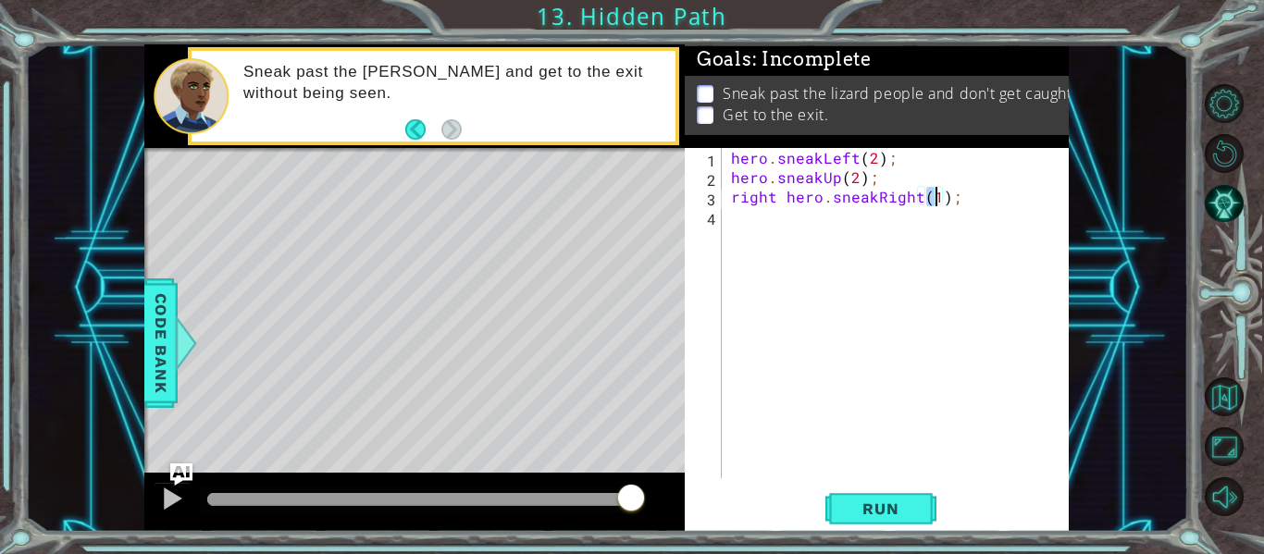
scroll to position [0, 13]
drag, startPoint x: 773, startPoint y: 199, endPoint x: 696, endPoint y: 205, distance: 77.1
click at [696, 205] on div "right hero.sneakRight(2); 1 2 3 4 hero . sneakLeft ( 2 ) ; hero . sneakUp ( 2 )…" at bounding box center [875, 313] width 380 height 330
click at [889, 526] on button "Run" at bounding box center [880, 509] width 111 height 38
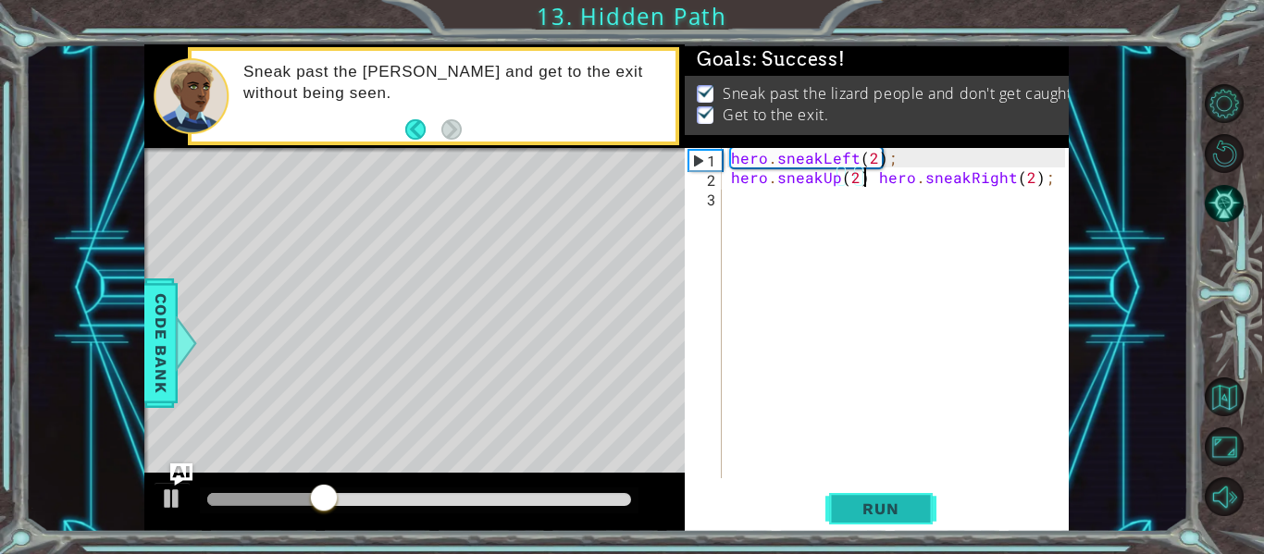
type textarea "hero.sneakUp(2 hero.sneakRight(2);"
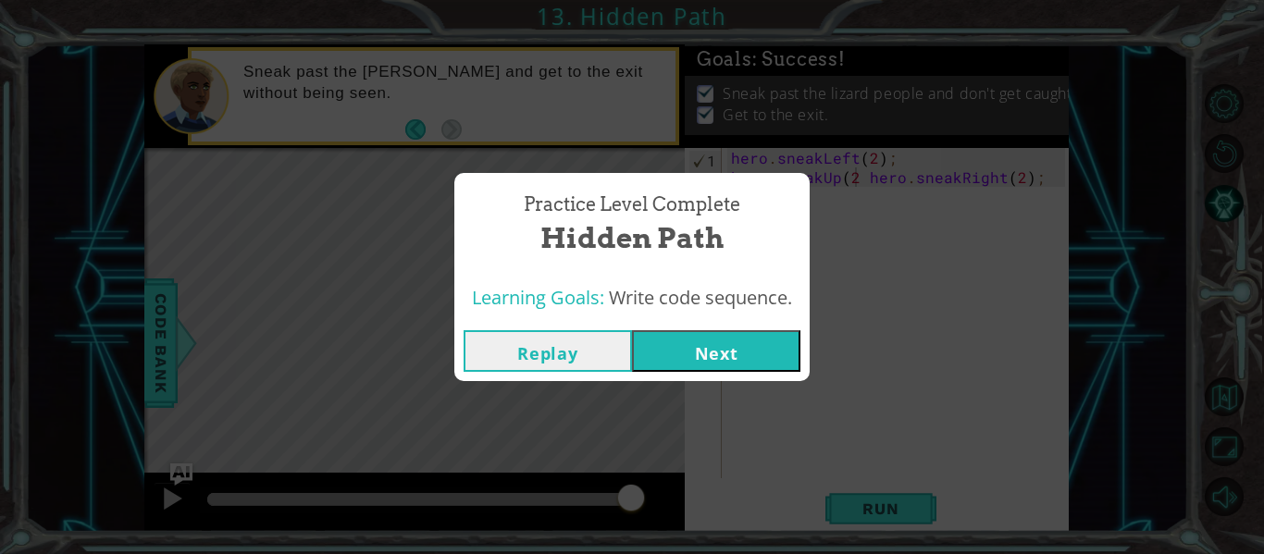
click at [728, 362] on button "Next" at bounding box center [716, 351] width 168 height 42
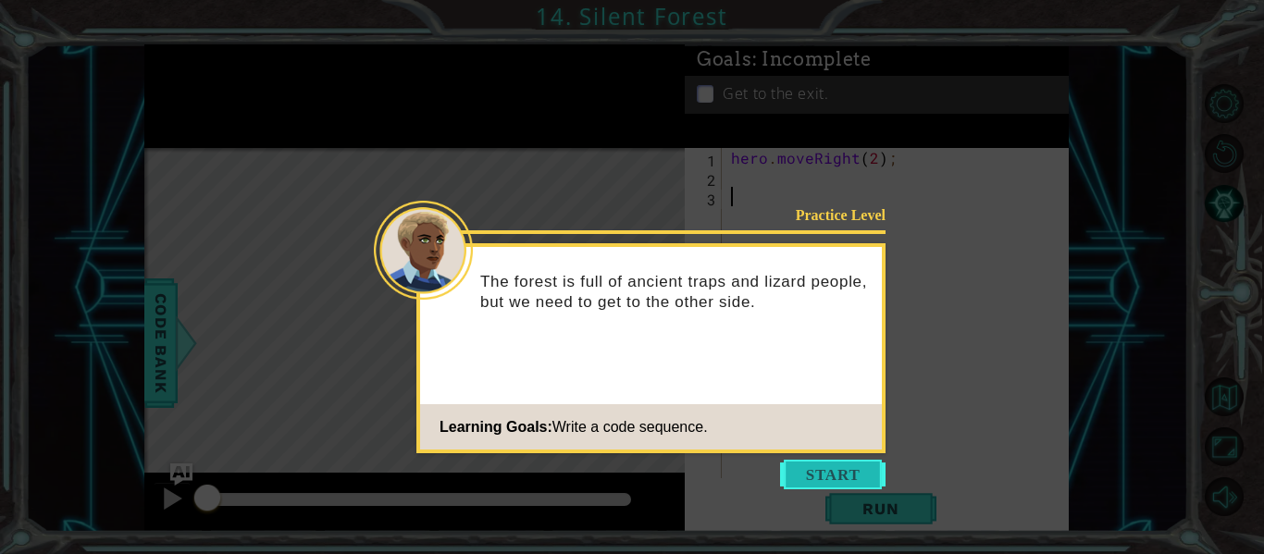
click at [815, 469] on button "Start" at bounding box center [832, 475] width 105 height 30
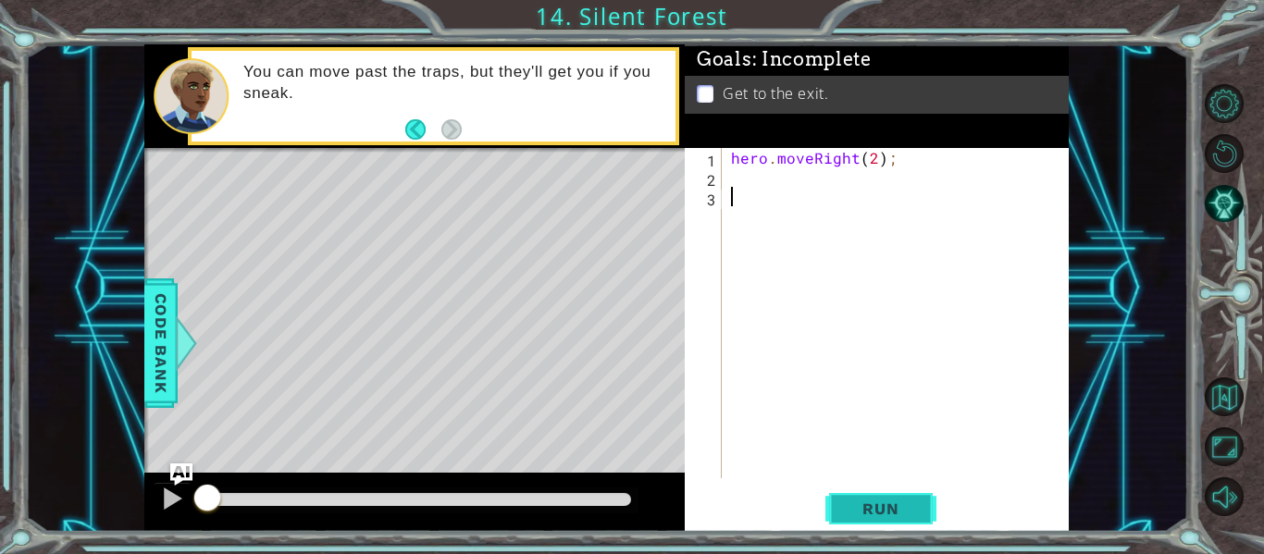
click at [868, 515] on span "Run" at bounding box center [880, 509] width 73 height 19
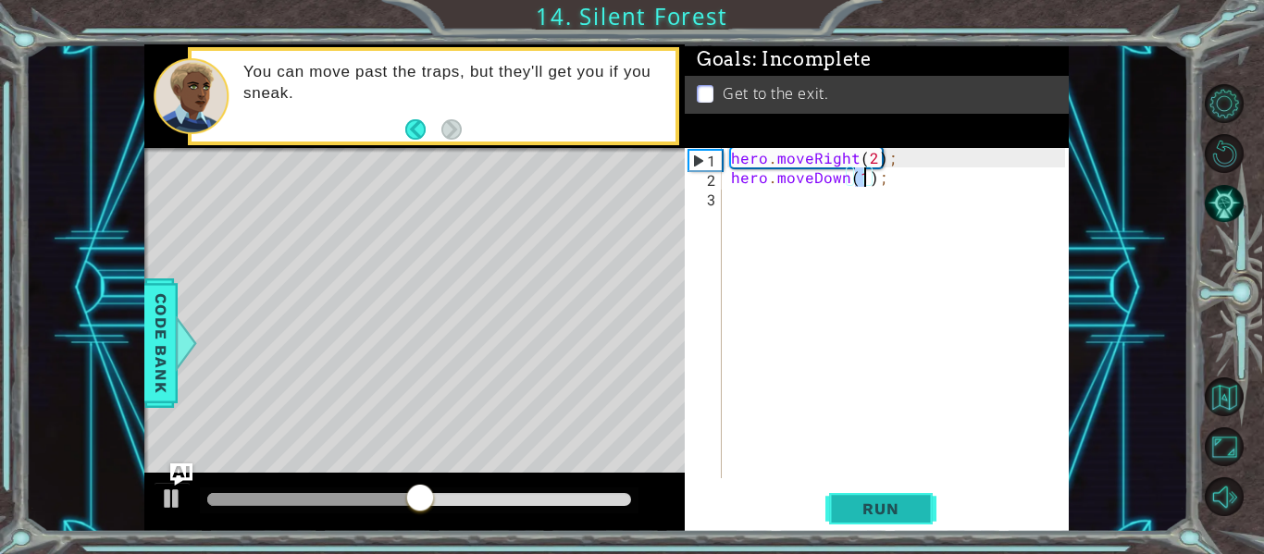
type textarea "hero.moveDown(1);"
click at [889, 496] on button "Run" at bounding box center [880, 509] width 111 height 38
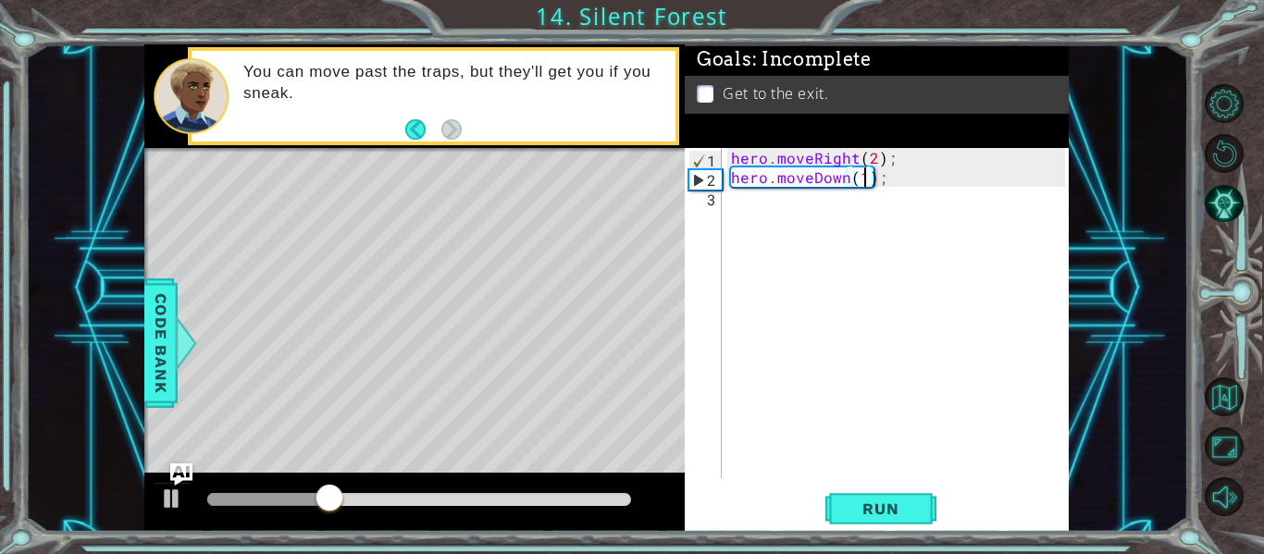
click at [741, 207] on div "hero . moveRight ( 2 ) ; hero . moveDown ( 1 ) ;" at bounding box center [900, 332] width 347 height 369
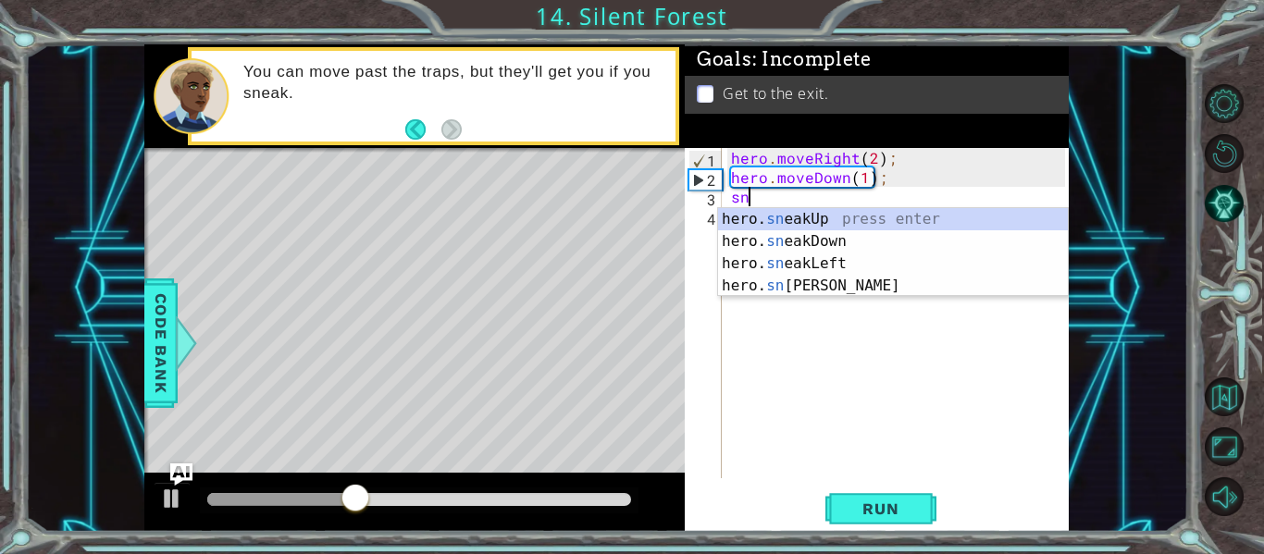
scroll to position [0, 1]
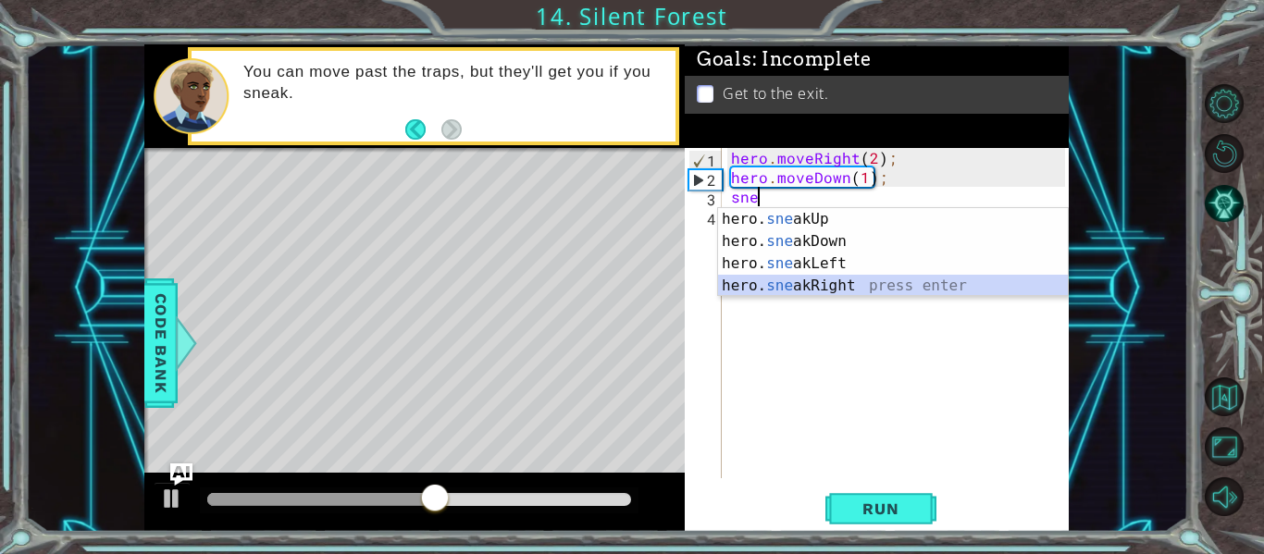
type textarea "hero.sneakRight(1);"
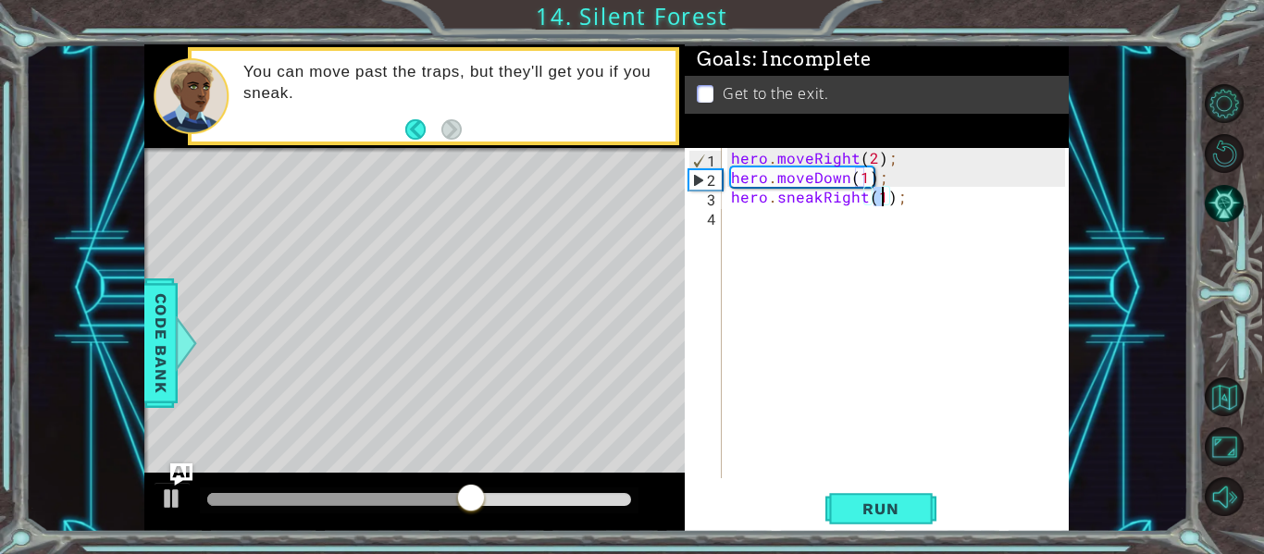
click at [755, 214] on div "hero . moveRight ( 2 ) ; hero . moveDown ( 1 ) ; hero . sneakRight ( 1 ) ;" at bounding box center [900, 332] width 347 height 369
click at [880, 204] on div "hero . moveRight ( 2 ) ; hero . moveDown ( 1 ) ; hero . sneakRight ( 1 ) ;" at bounding box center [900, 332] width 347 height 369
type textarea "hero.sneakRight(2);"
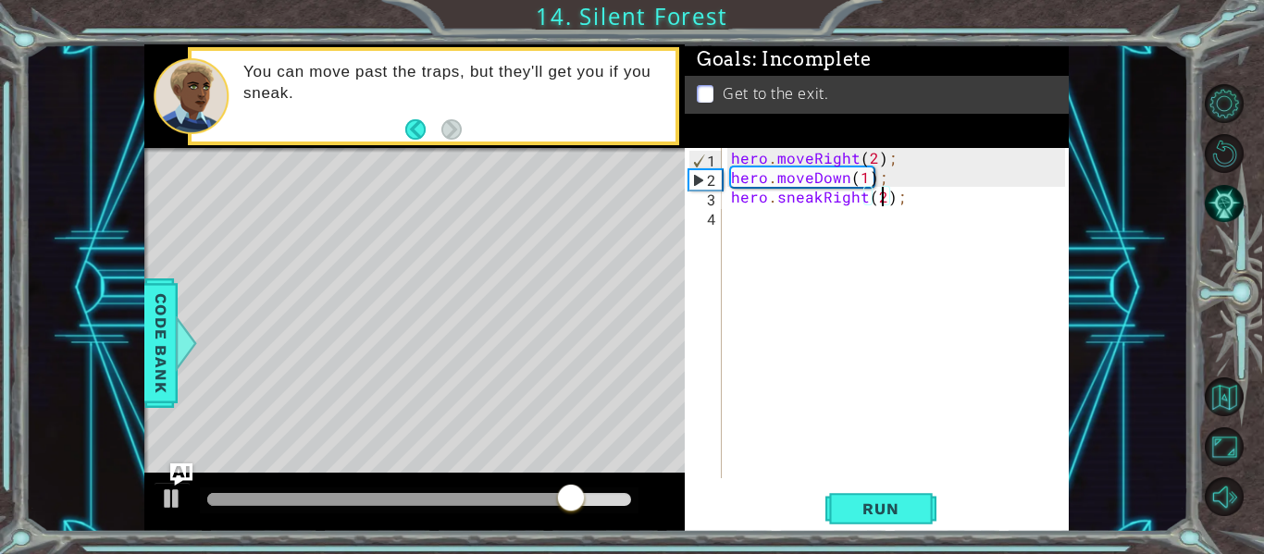
click at [732, 216] on div "hero . moveRight ( 2 ) ; hero . moveDown ( 1 ) ; hero . sneakRight ( 2 ) ;" at bounding box center [900, 332] width 347 height 369
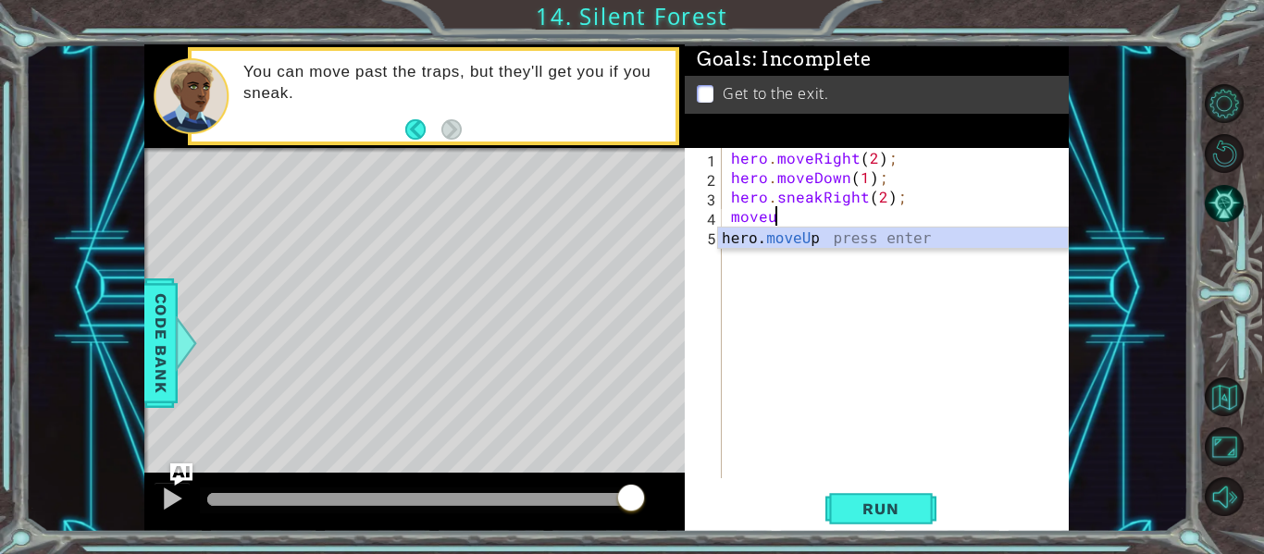
scroll to position [0, 3]
type textarea "hero.moveUp(1);"
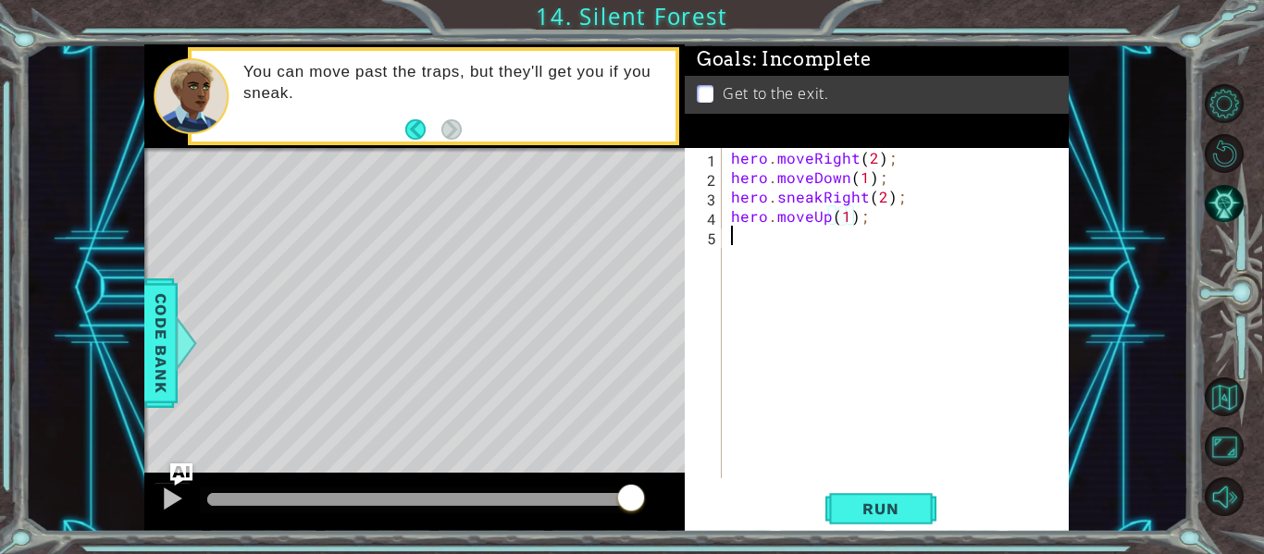
scroll to position [0, 0]
type textarea "hero.moveRight(1);"
click at [874, 506] on span "Run" at bounding box center [880, 509] width 73 height 19
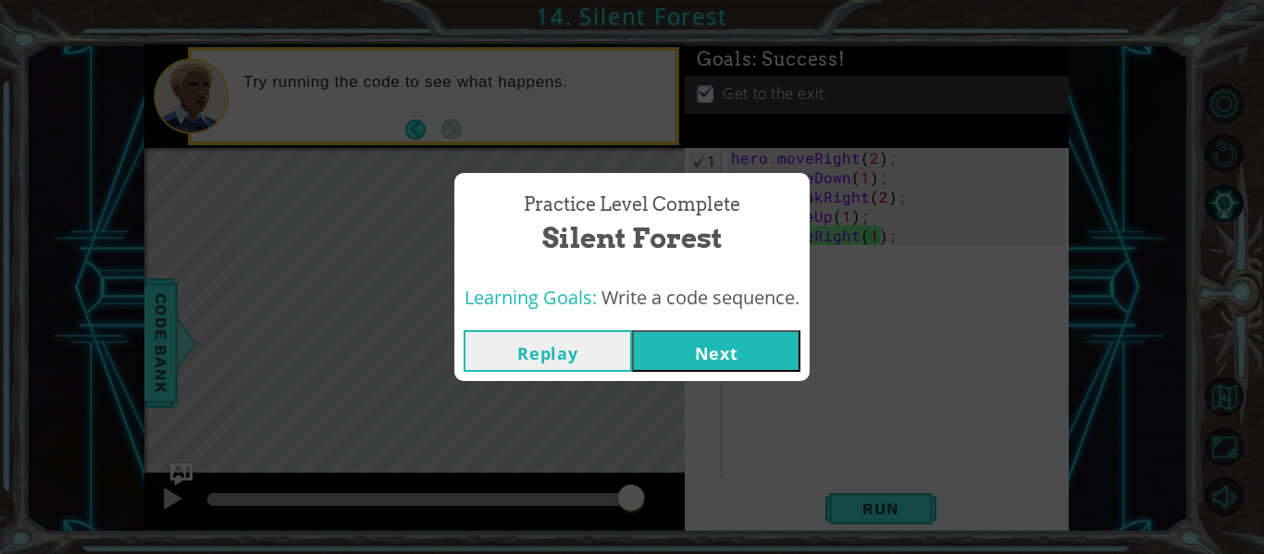
click at [722, 350] on button "Next" at bounding box center [716, 351] width 168 height 42
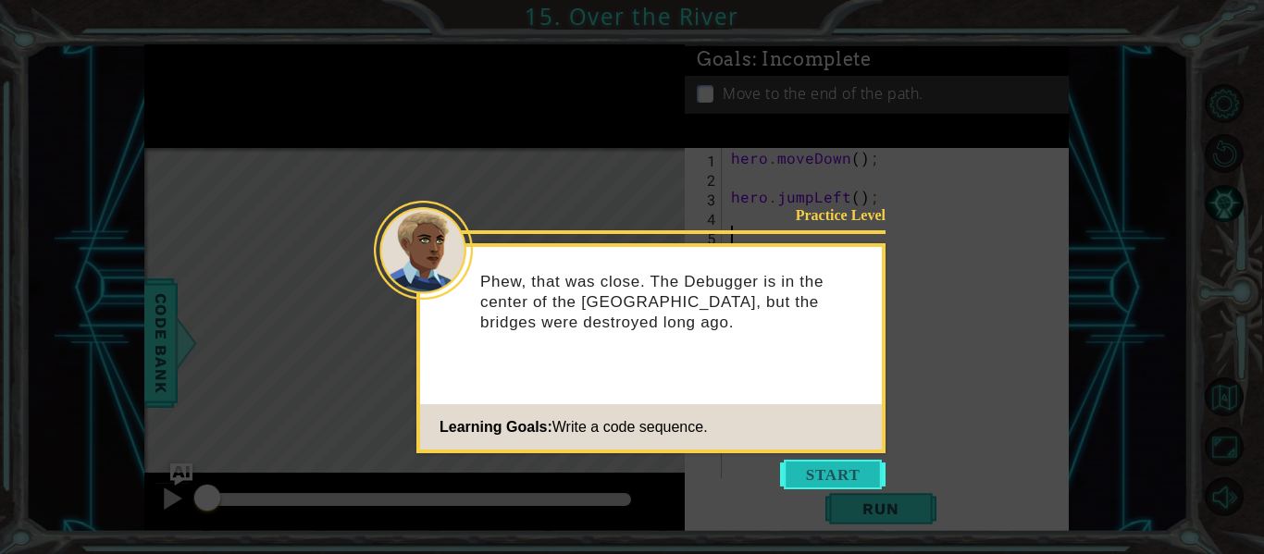
click at [825, 461] on button "Start" at bounding box center [832, 475] width 105 height 30
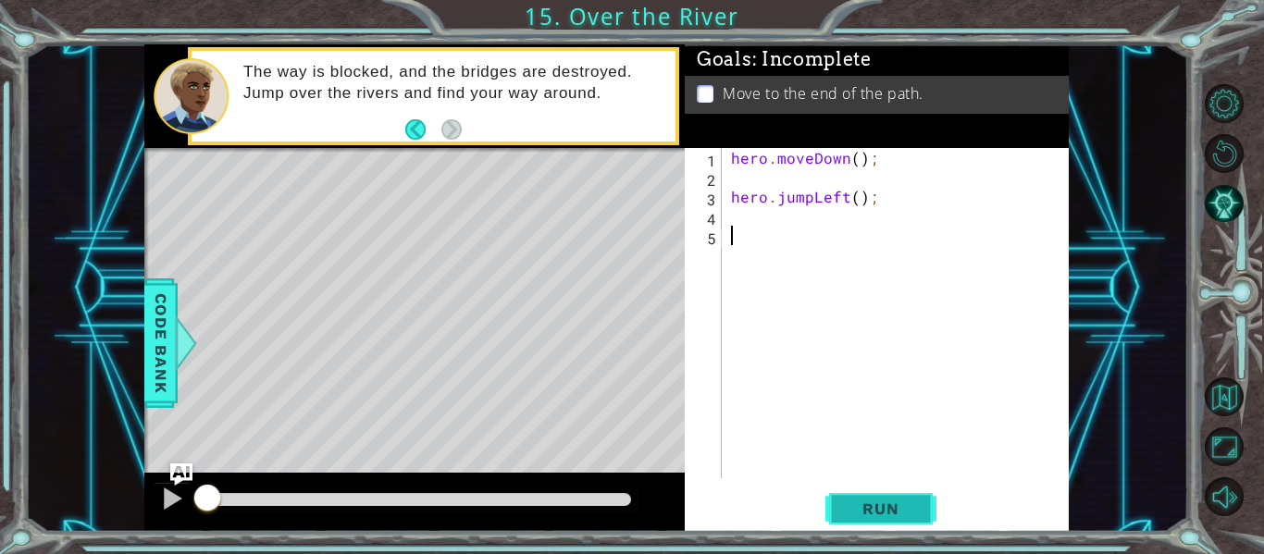
click at [884, 515] on span "Run" at bounding box center [880, 509] width 73 height 19
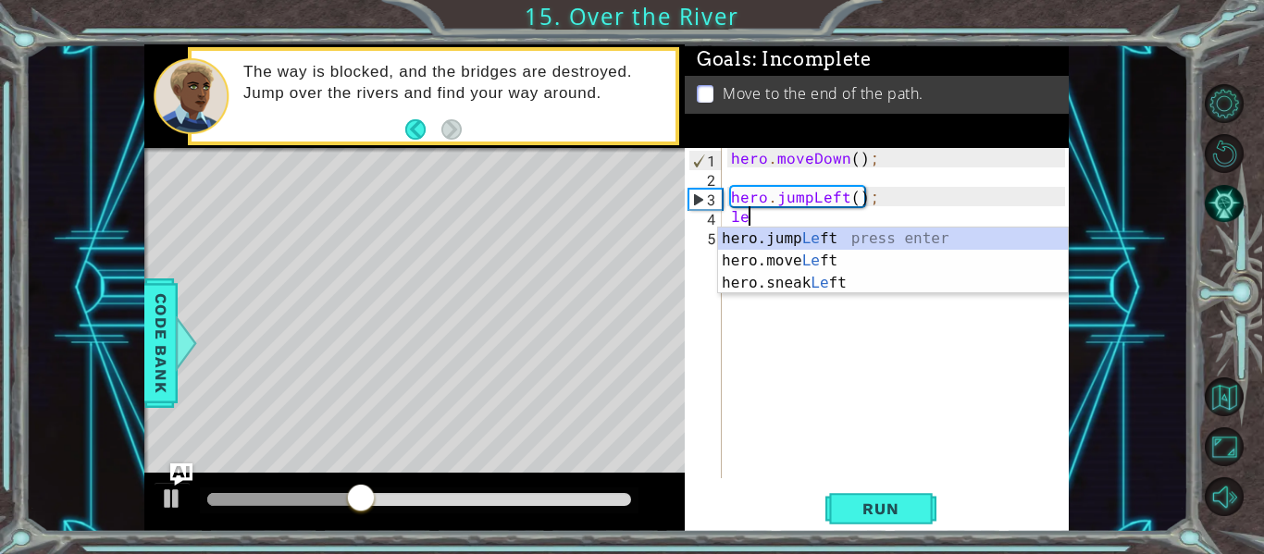
scroll to position [0, 1]
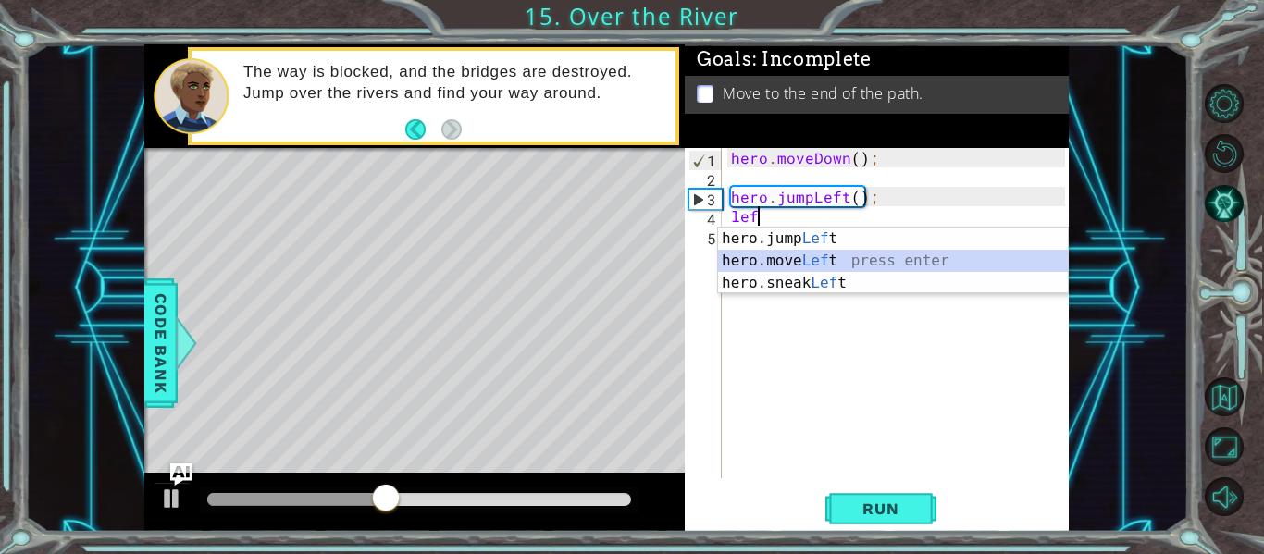
type textarea "hero.moveLeft(1);"
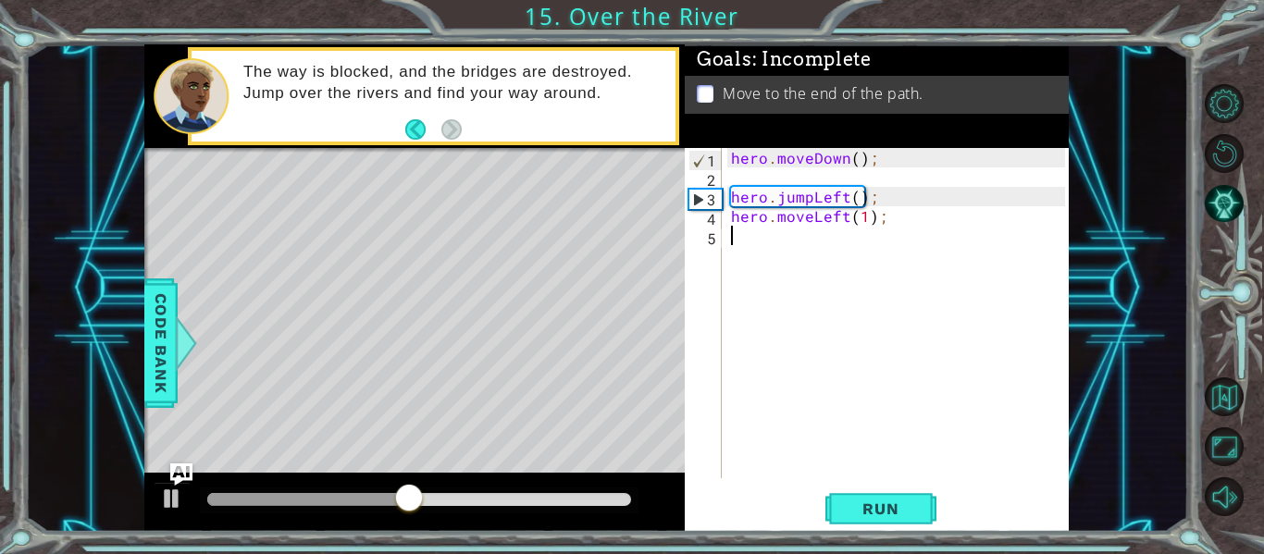
scroll to position [0, 0]
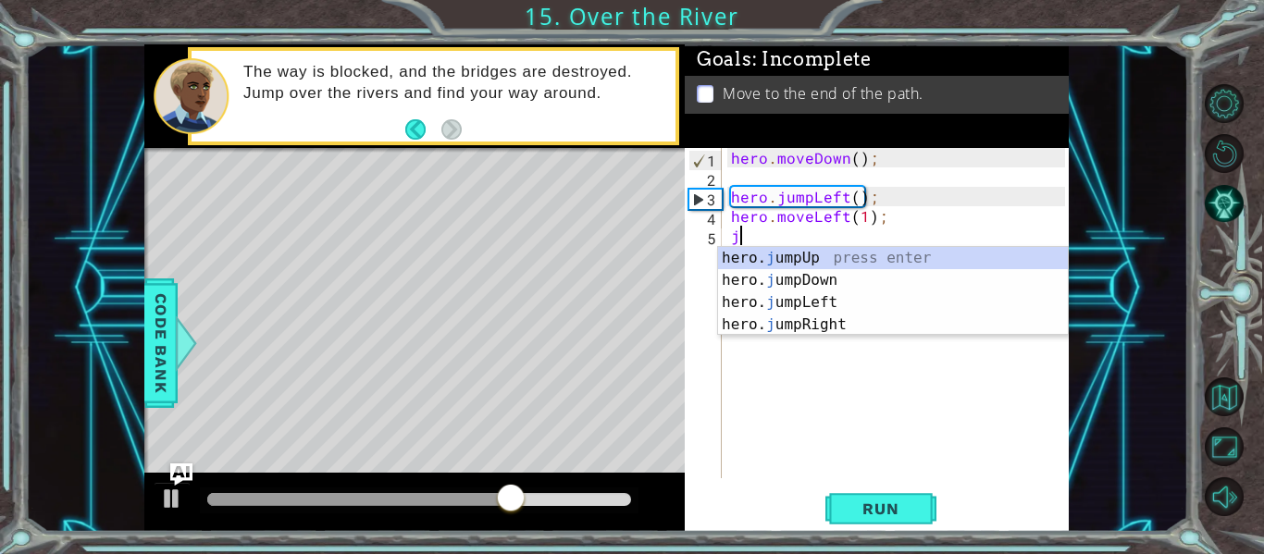
type textarea "ju"
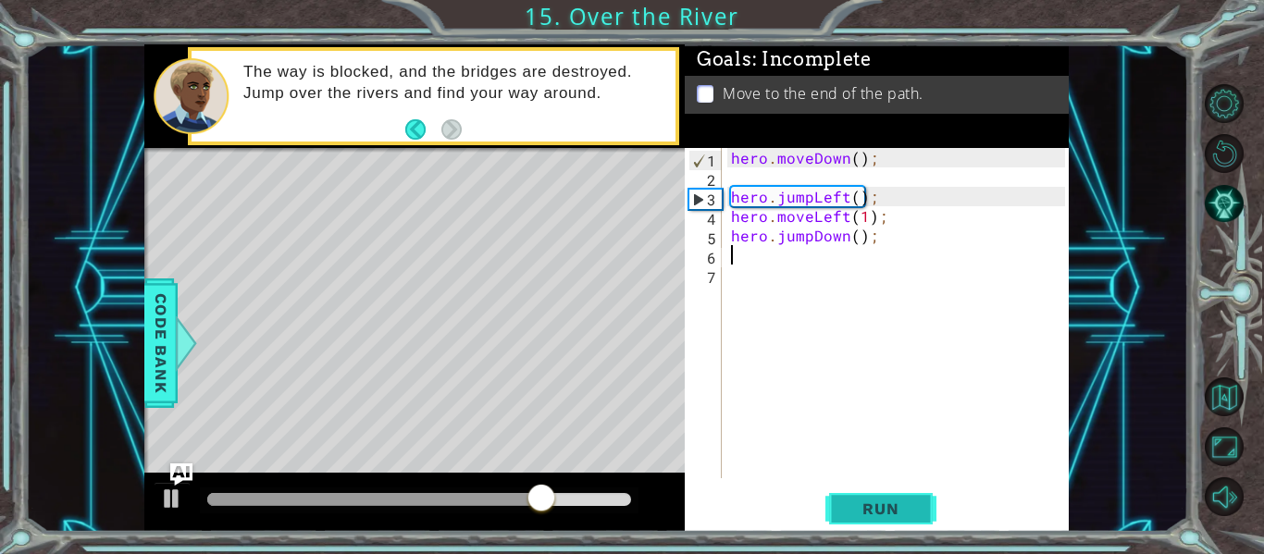
click at [909, 517] on span "Run" at bounding box center [880, 509] width 73 height 19
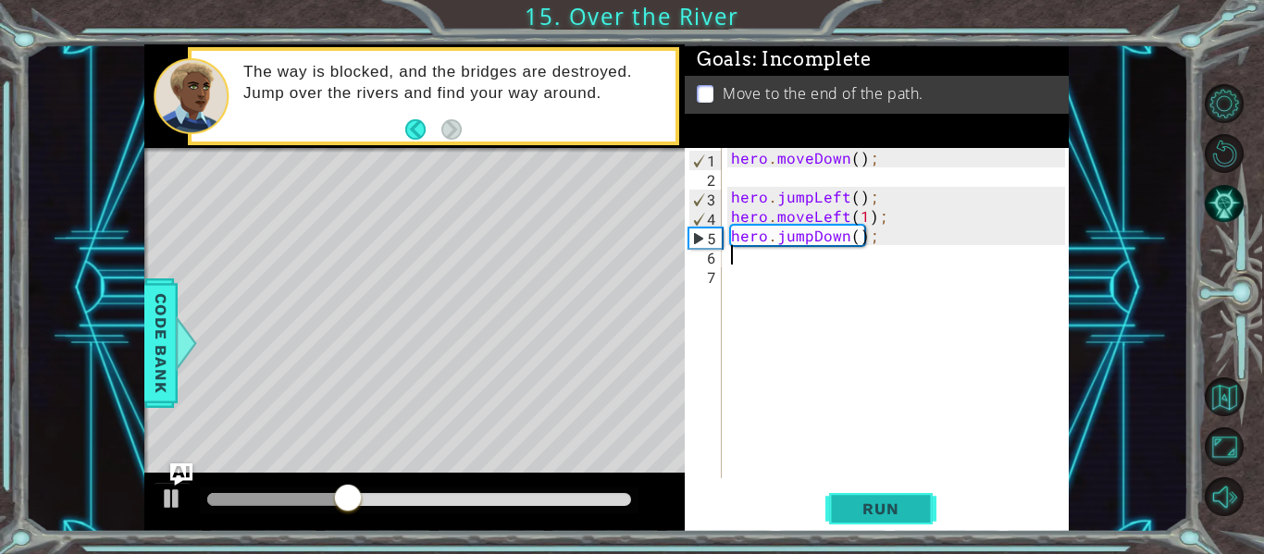
type textarea "ju"
click at [871, 520] on button "Run" at bounding box center [880, 509] width 111 height 38
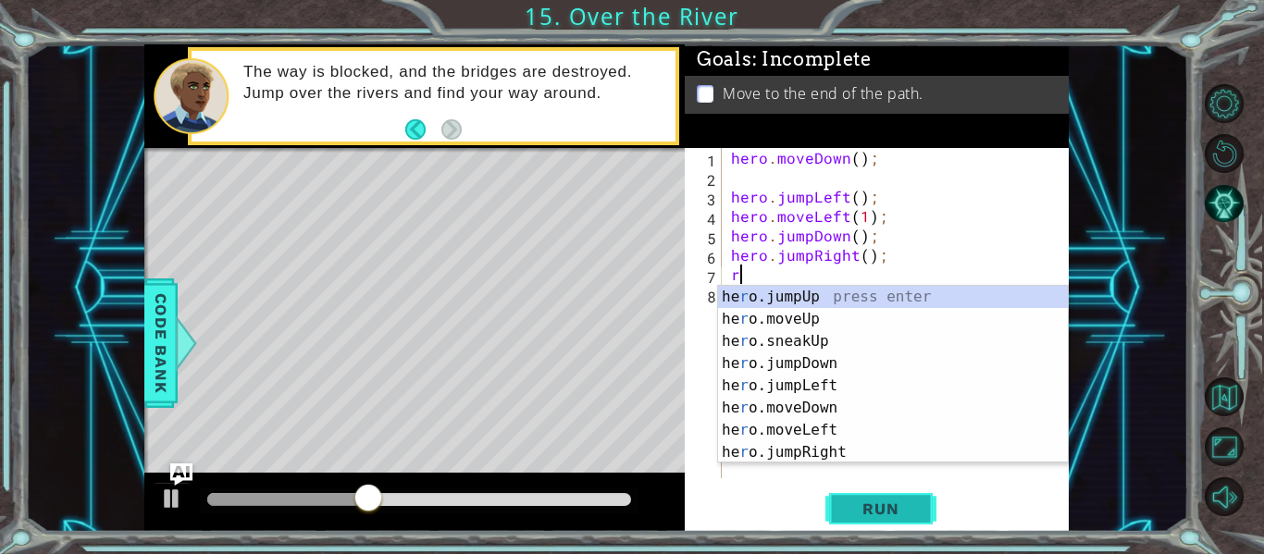
type textarea "ri"
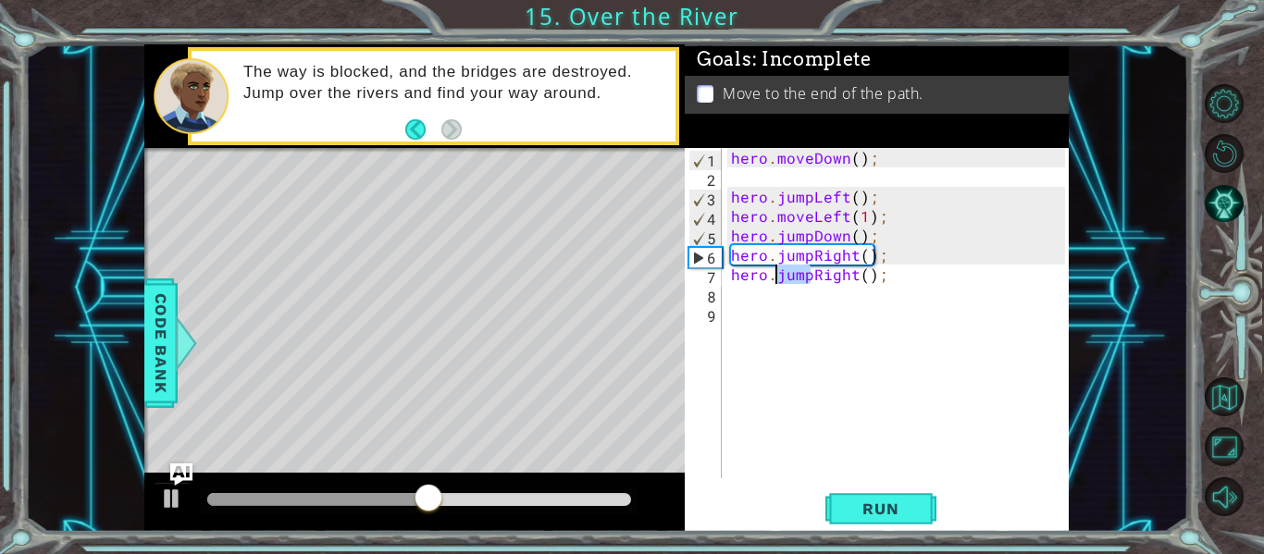
drag, startPoint x: 812, startPoint y: 277, endPoint x: 779, endPoint y: 278, distance: 33.4
click at [779, 278] on div "hero . moveDown ( ) ; hero . jumpLeft ( ) ; hero . moveLeft ( 1 ) ; hero . jump…" at bounding box center [900, 332] width 347 height 369
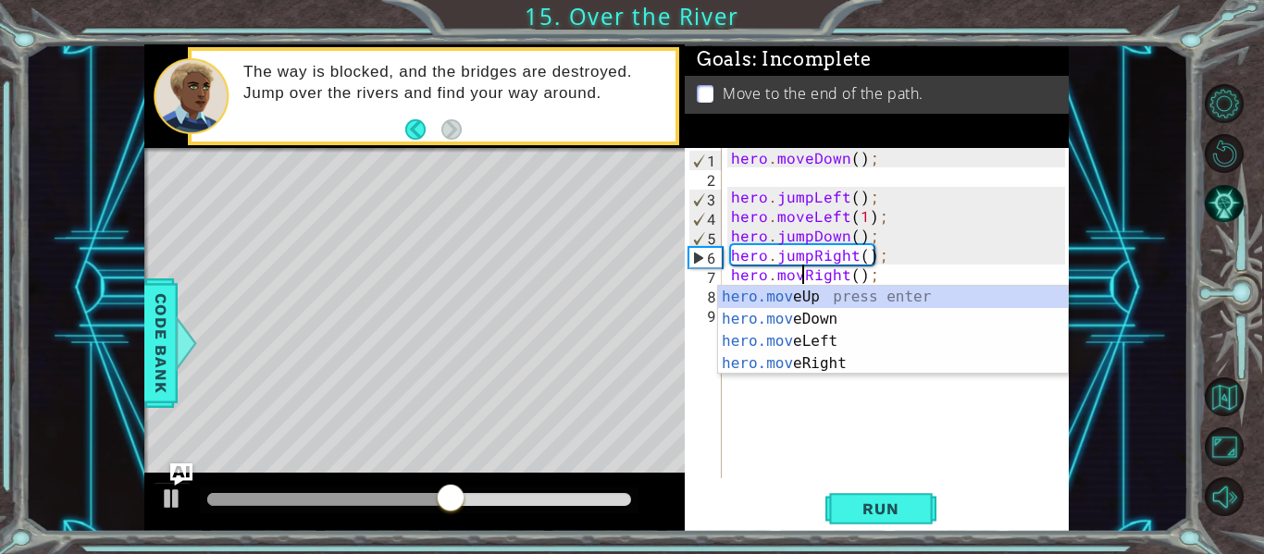
scroll to position [0, 6]
type textarea "hero.moveRight();"
click at [873, 500] on span "Run" at bounding box center [880, 509] width 73 height 19
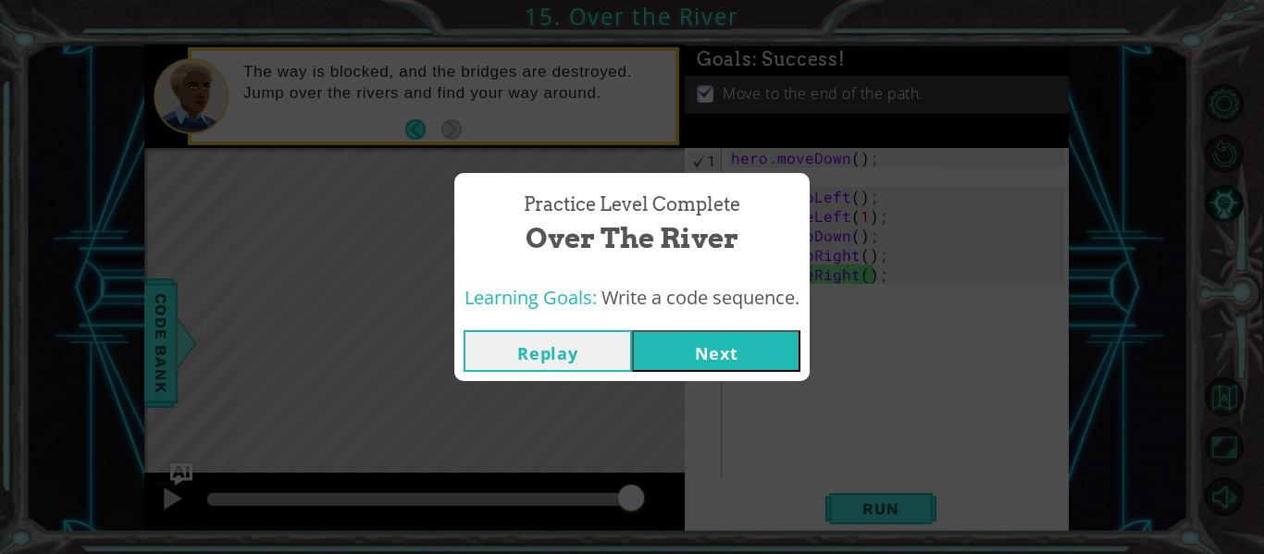
click at [724, 342] on button "Next" at bounding box center [716, 351] width 168 height 42
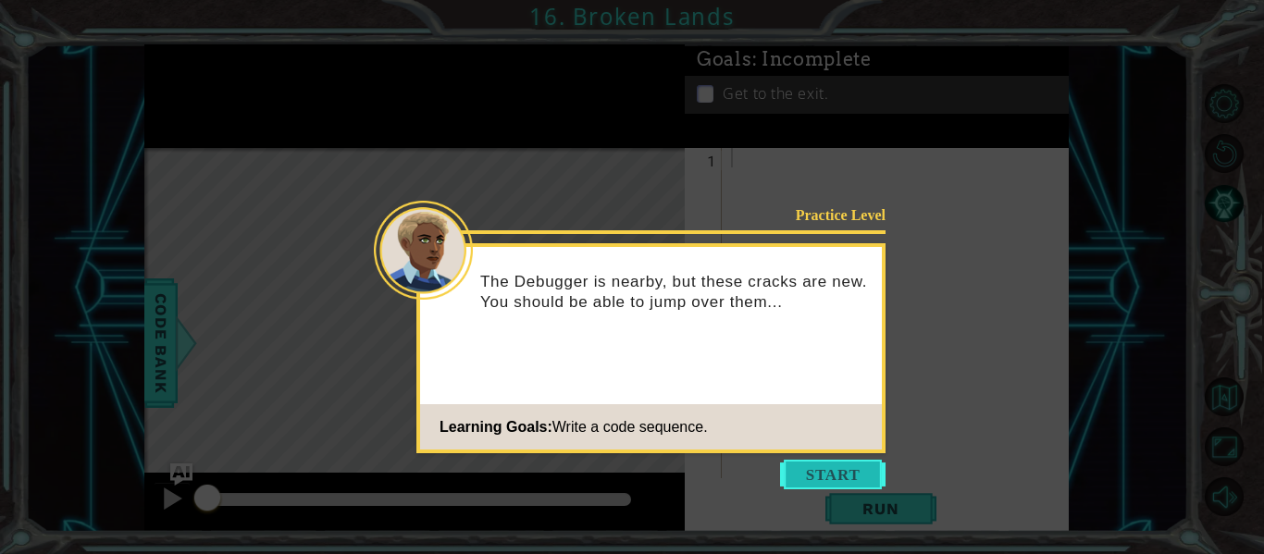
click at [832, 466] on button "Start" at bounding box center [832, 475] width 105 height 30
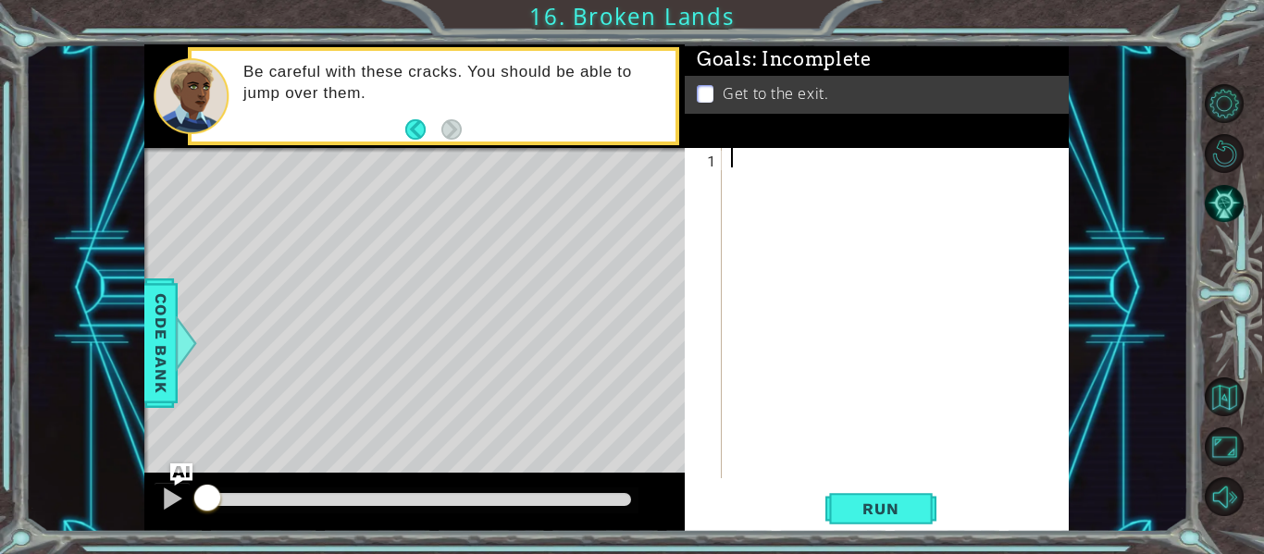
type textarea "ju"
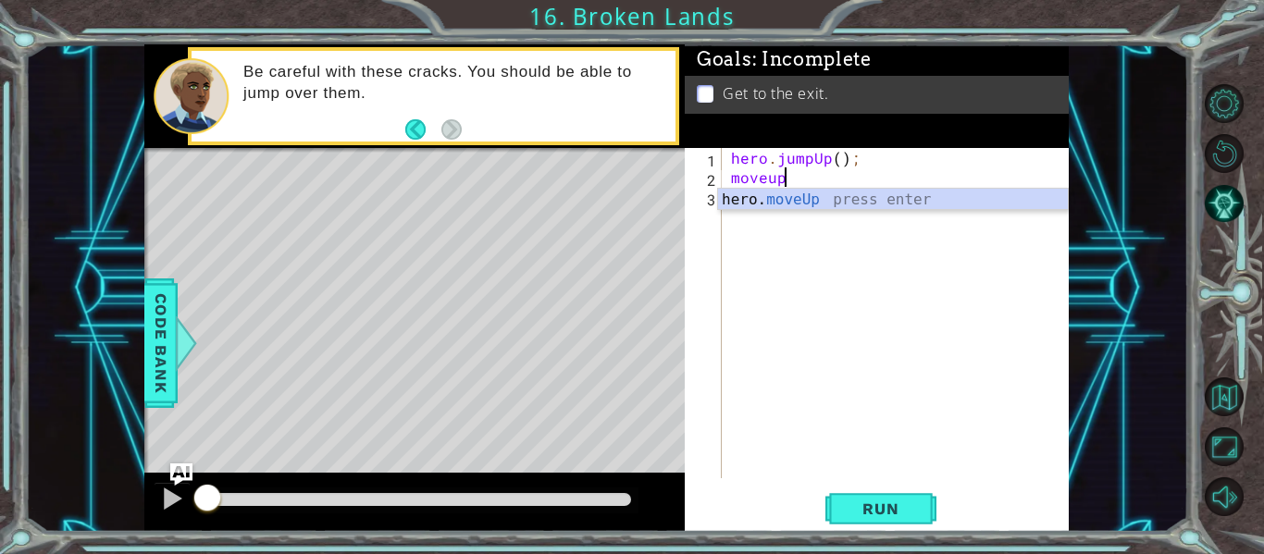
scroll to position [0, 3]
type textarea "hero.moveUp(1);"
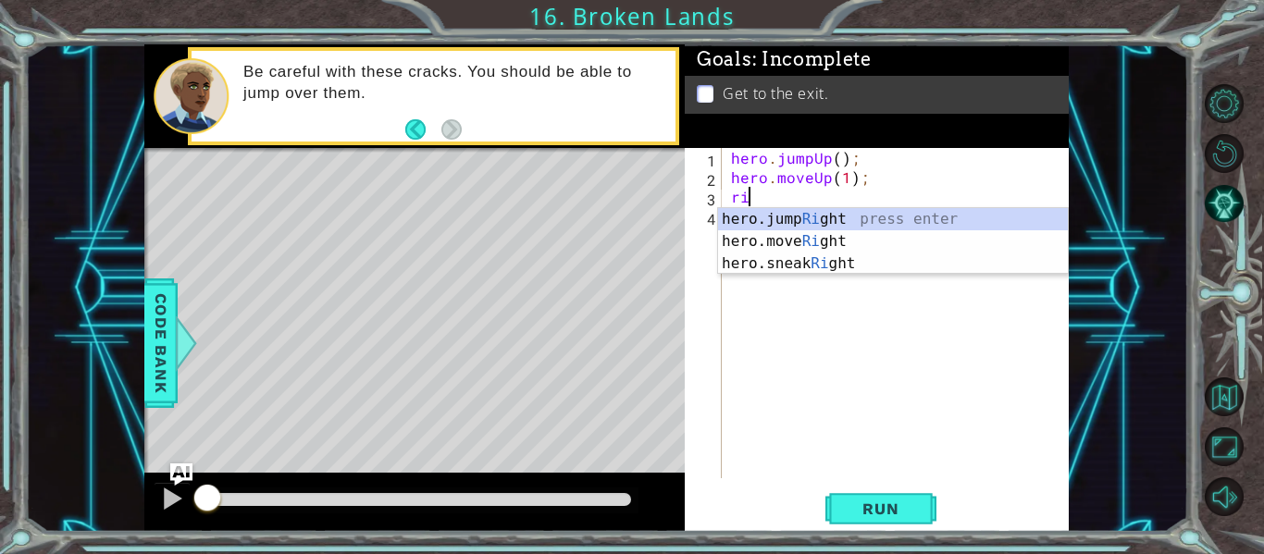
scroll to position [0, 1]
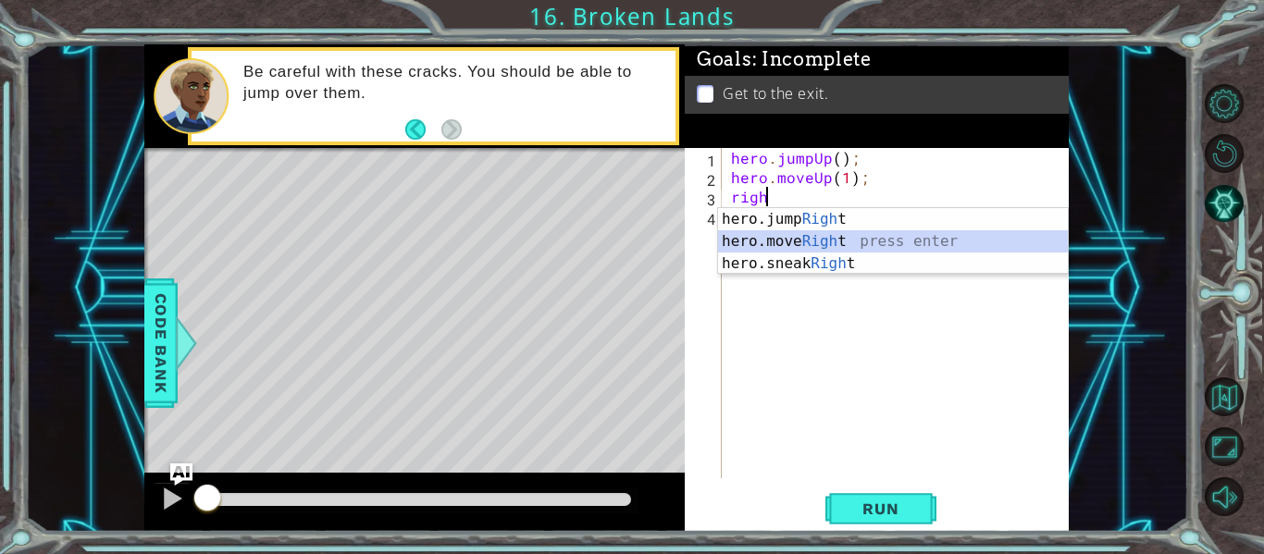
type textarea "hero.moveRight(1);"
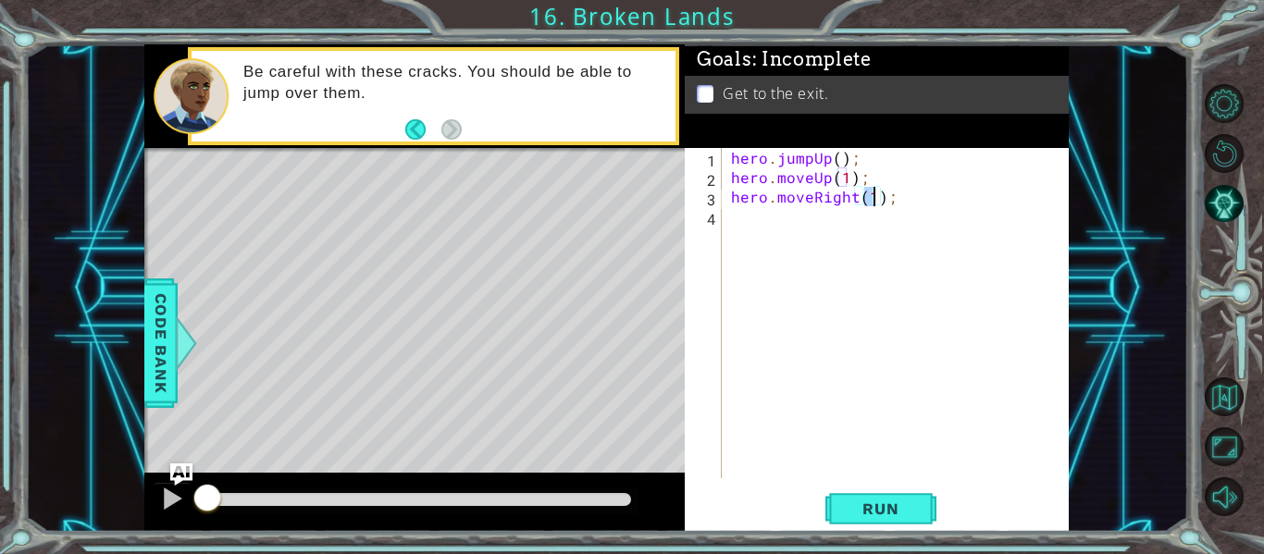
scroll to position [0, 0]
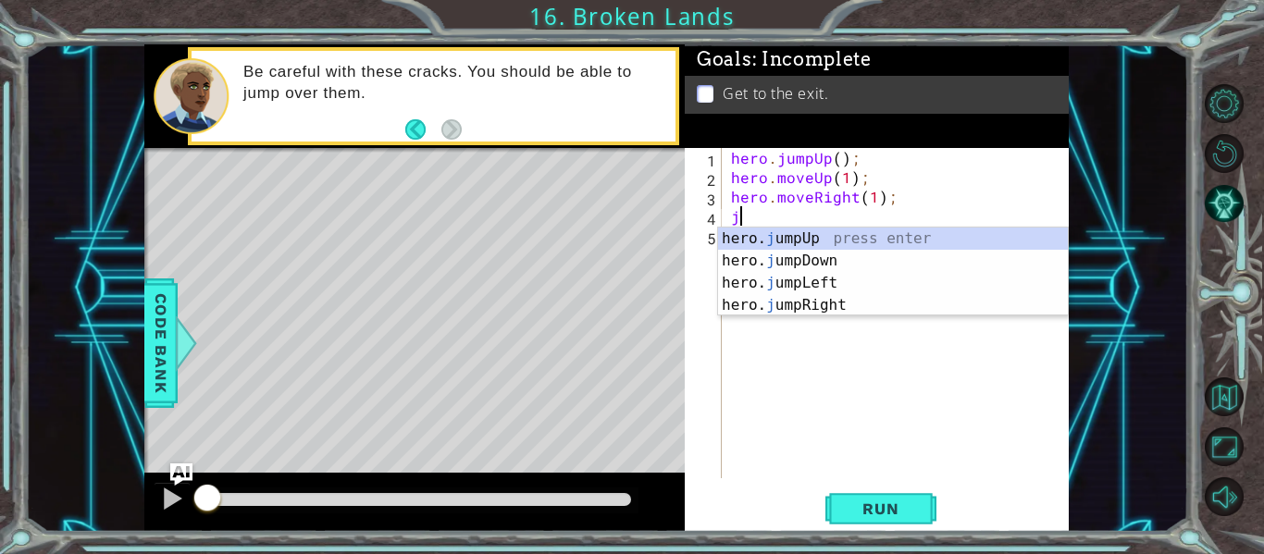
type textarea "ju"
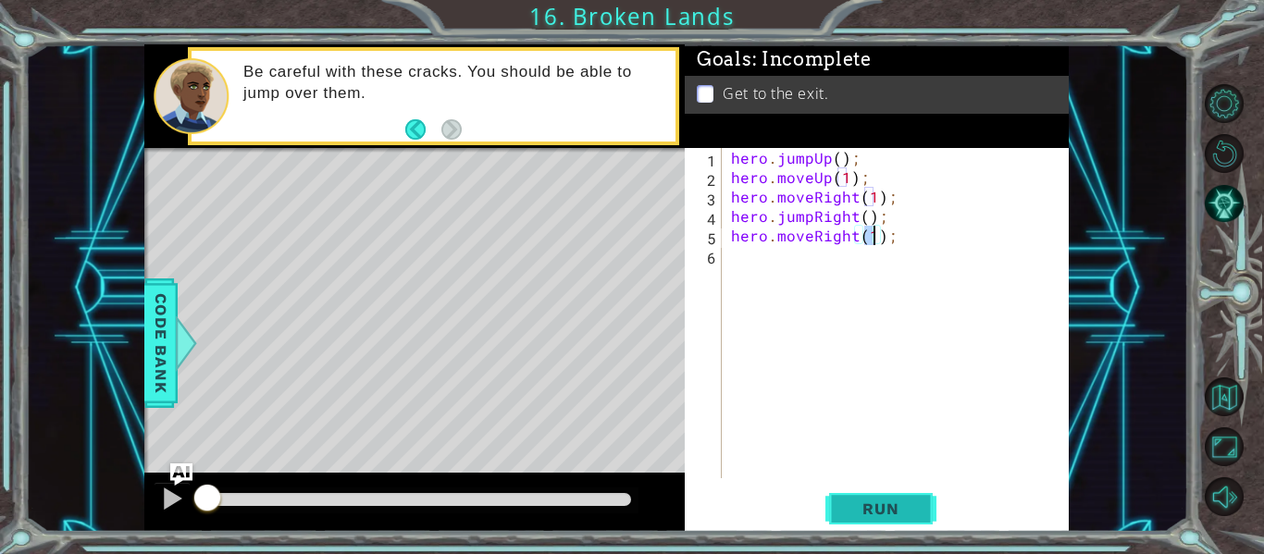
type textarea "hero.moveRight(1);"
click at [901, 501] on span "Run" at bounding box center [880, 509] width 73 height 19
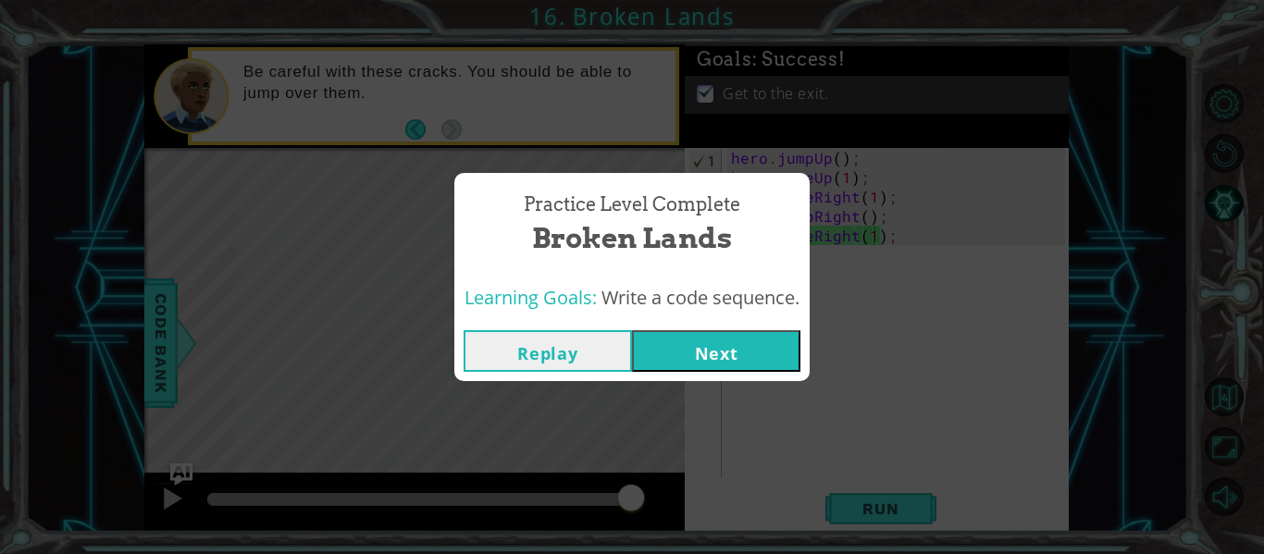
click at [760, 365] on button "Next" at bounding box center [716, 351] width 168 height 42
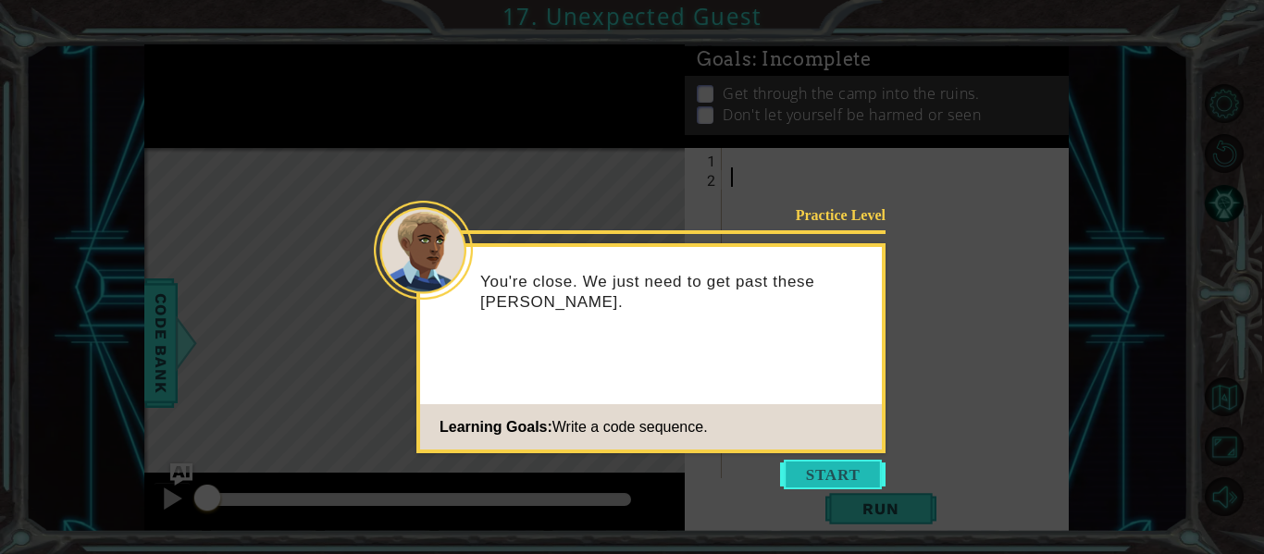
click at [816, 470] on button "Start" at bounding box center [832, 475] width 105 height 30
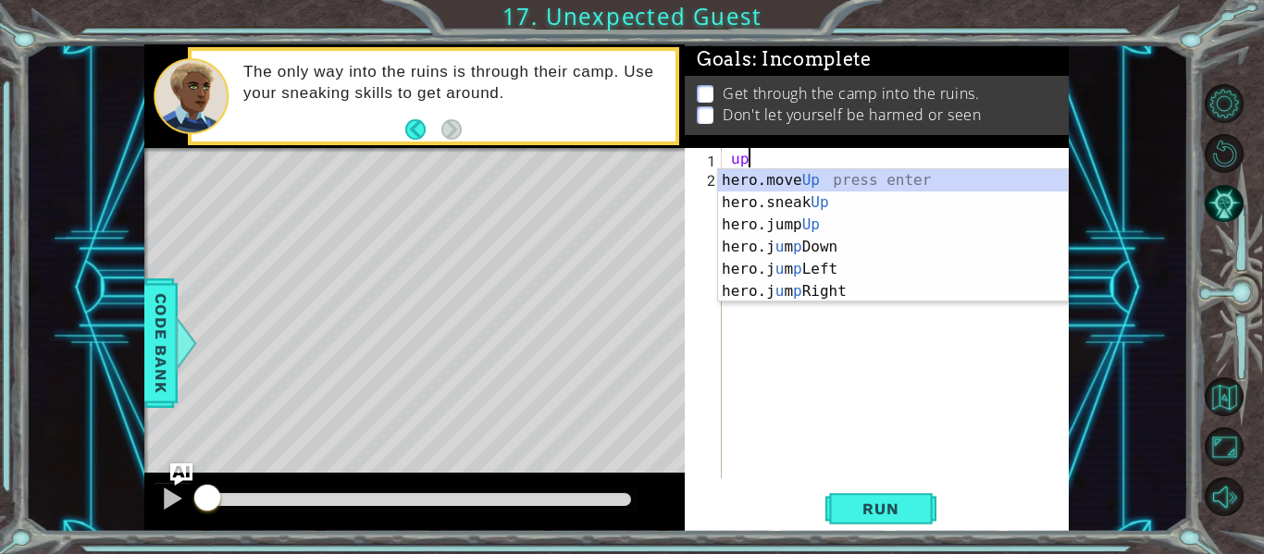
type textarea "hero.moveUp(1);"
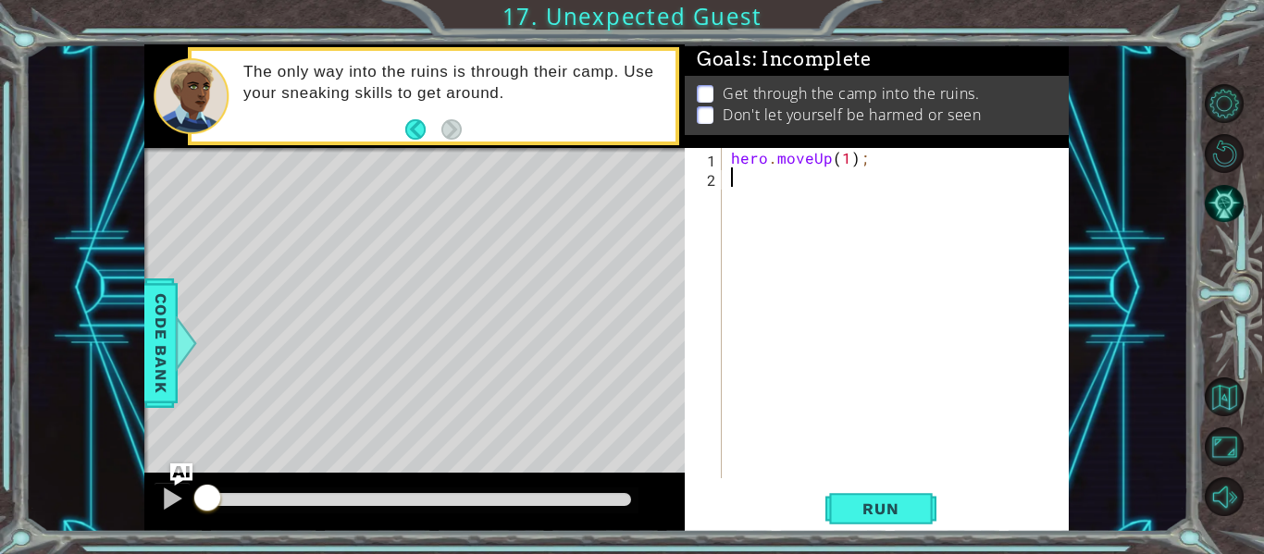
type textarea "ju"
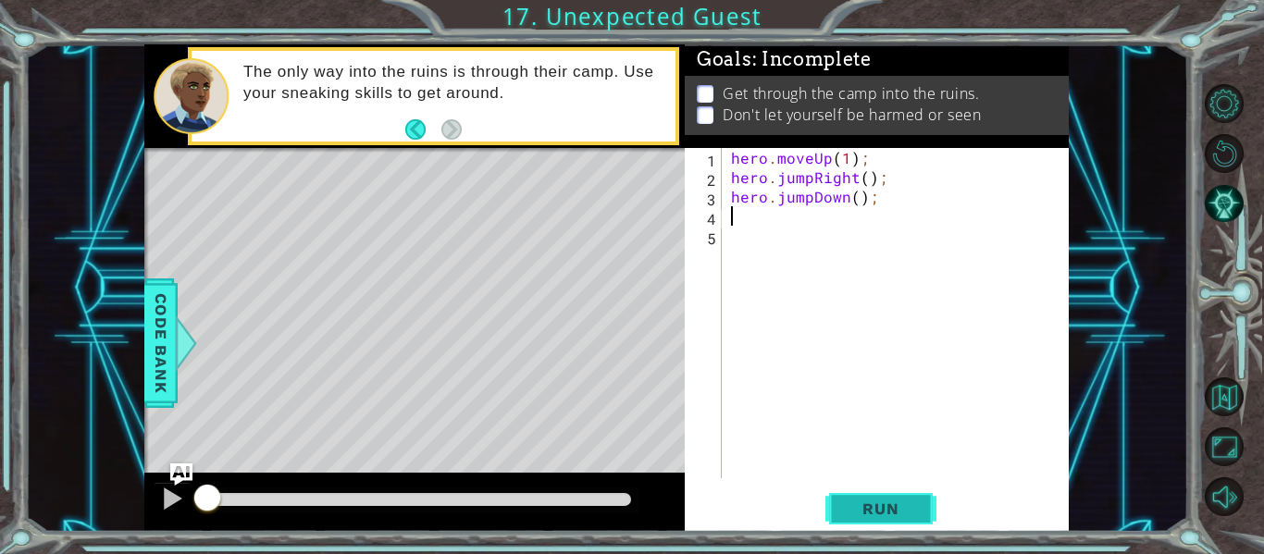
click at [878, 519] on button "Run" at bounding box center [880, 509] width 111 height 38
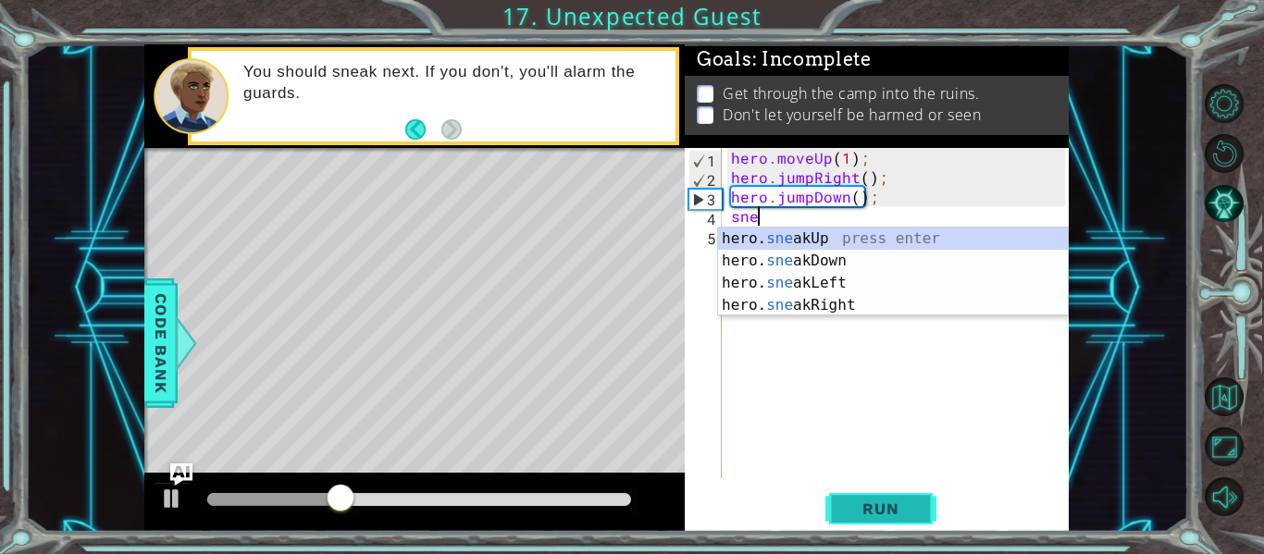
scroll to position [0, 1]
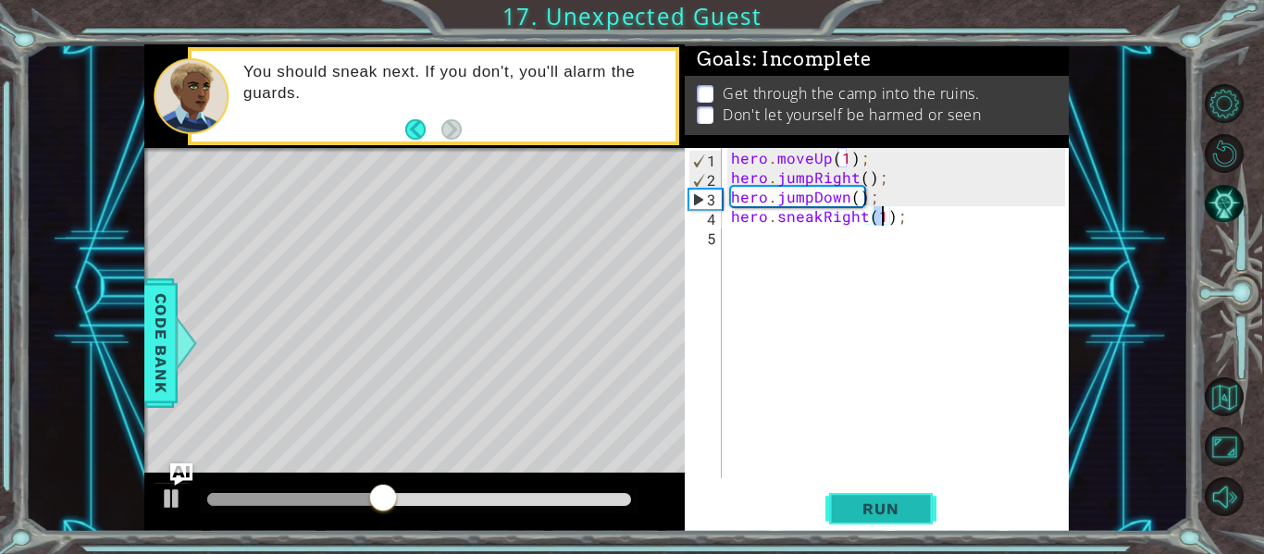
type textarea "hero.sneakRight(1);"
click at [901, 512] on span "Run" at bounding box center [880, 509] width 73 height 19
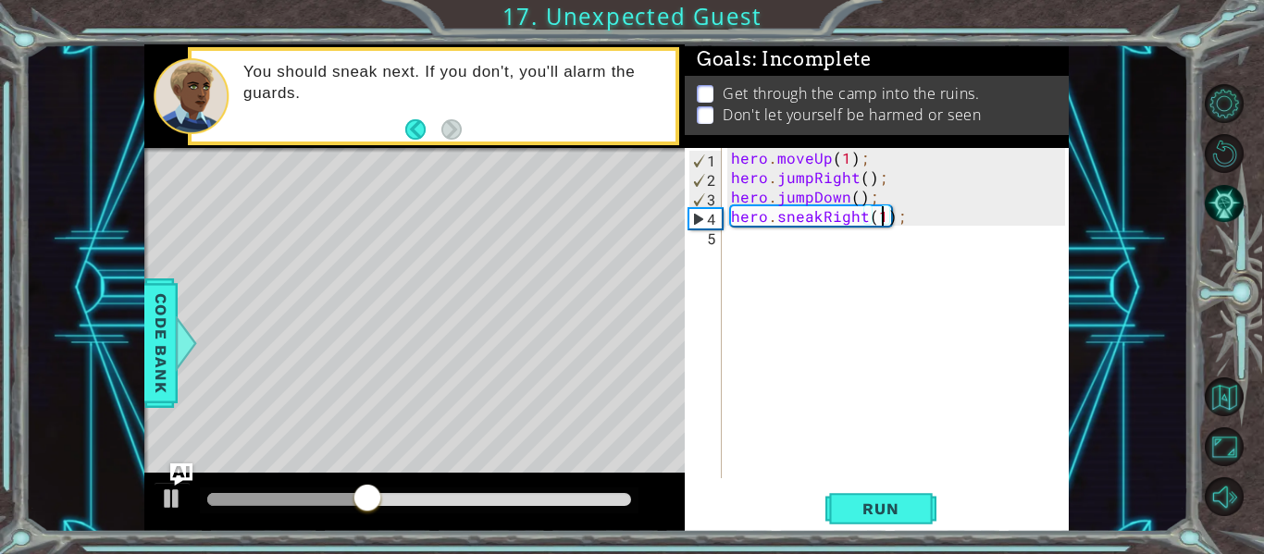
click at [745, 241] on div "hero . moveUp ( 1 ) ; hero . jumpRight ( ) ; hero . jumpDown ( ) ; hero . sneak…" at bounding box center [900, 332] width 347 height 369
type textarea "hero.sneakUp(2);"
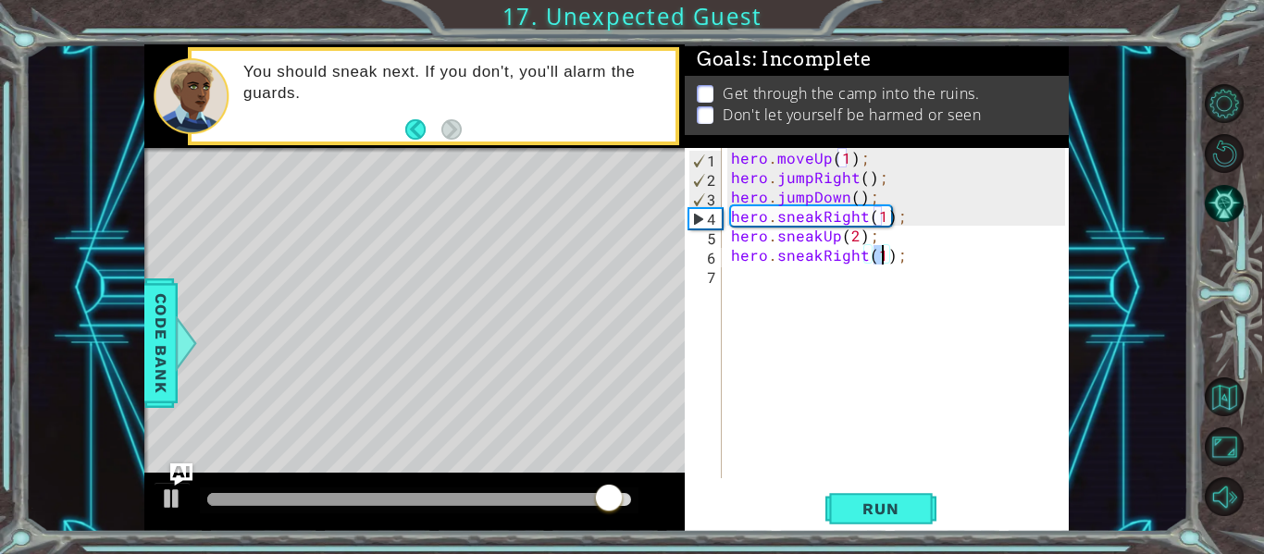
type textarea "hero.sneakRight(2);"
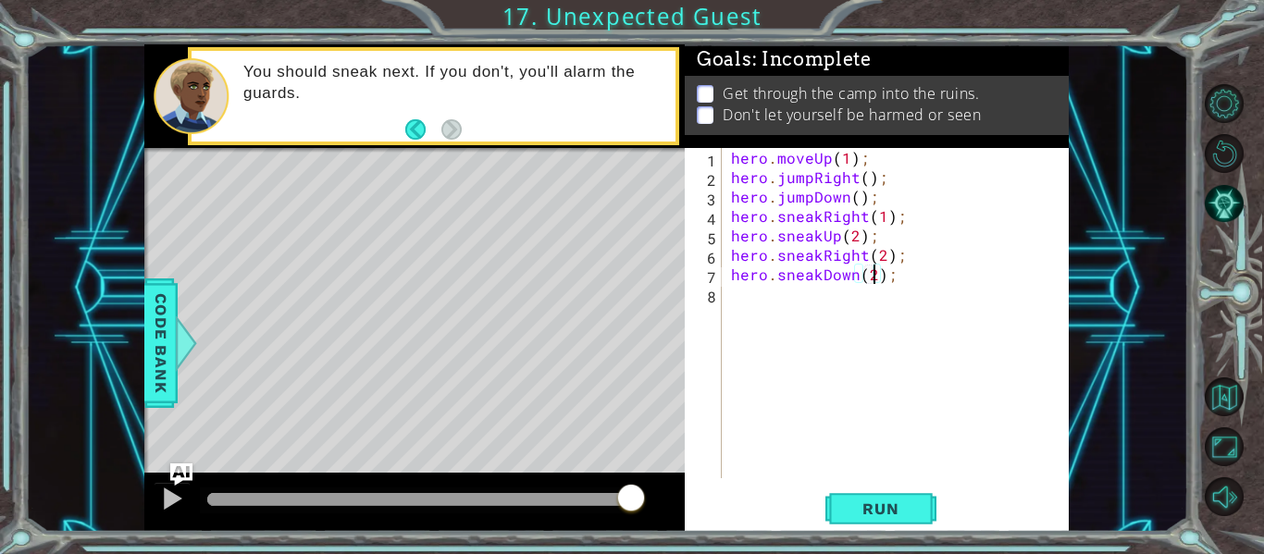
scroll to position [0, 9]
type textarea "hero.sneakDown(2);"
click at [887, 505] on span "Run" at bounding box center [880, 509] width 73 height 19
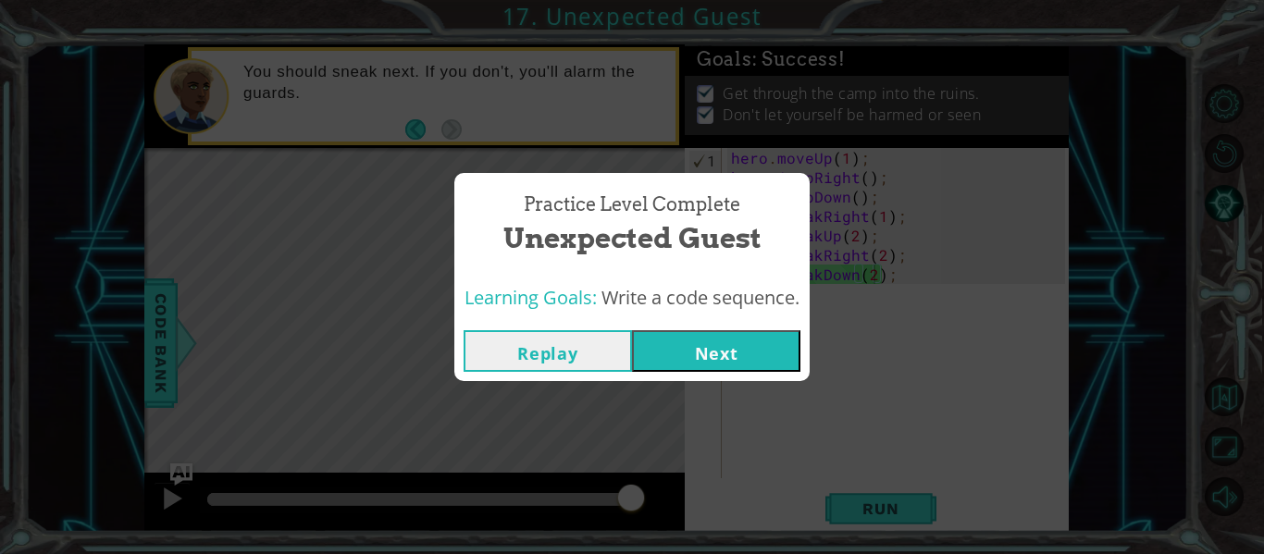
click at [733, 353] on button "Next" at bounding box center [716, 351] width 168 height 42
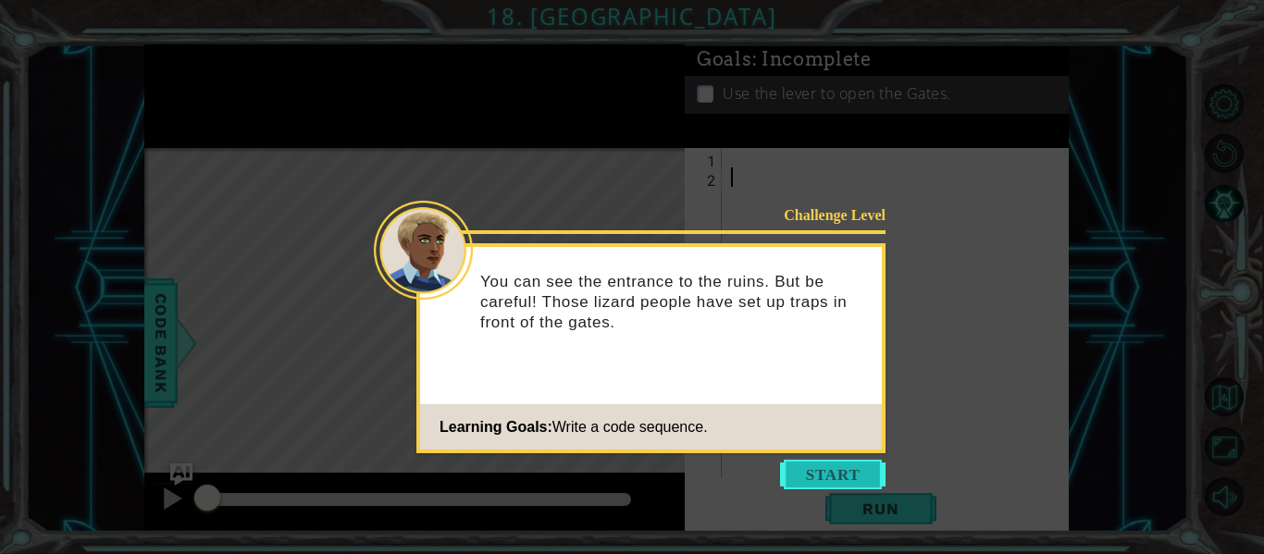
click at [827, 481] on button "Start" at bounding box center [832, 475] width 105 height 30
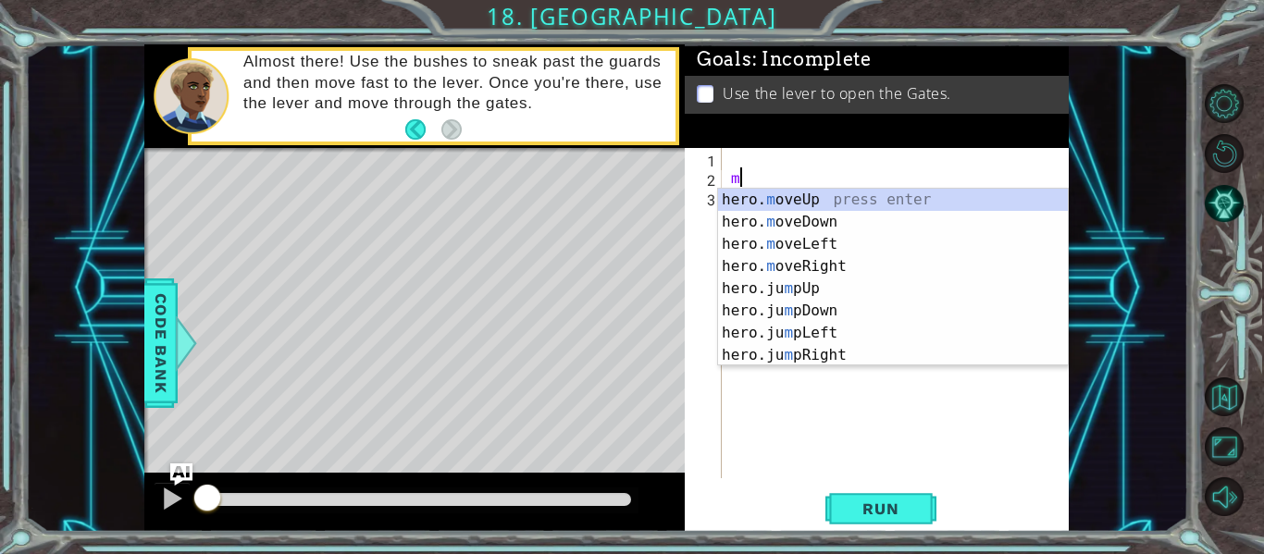
type textarea "hero.moveUp(1);"
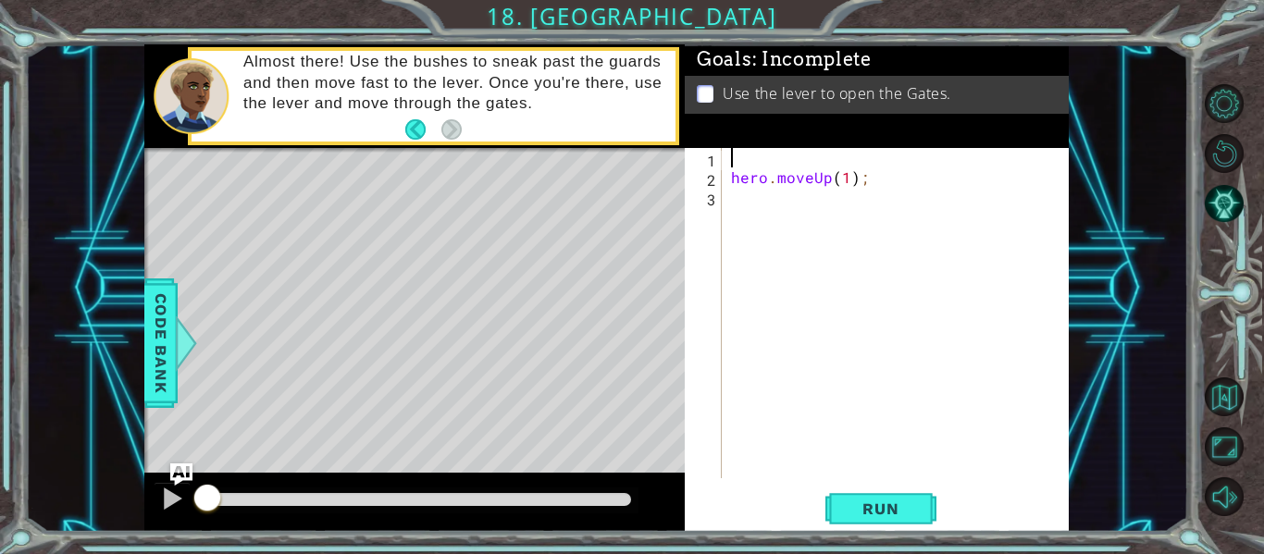
type textarea "hero.moveUp(1);"
click at [867, 509] on span "Run" at bounding box center [880, 509] width 73 height 19
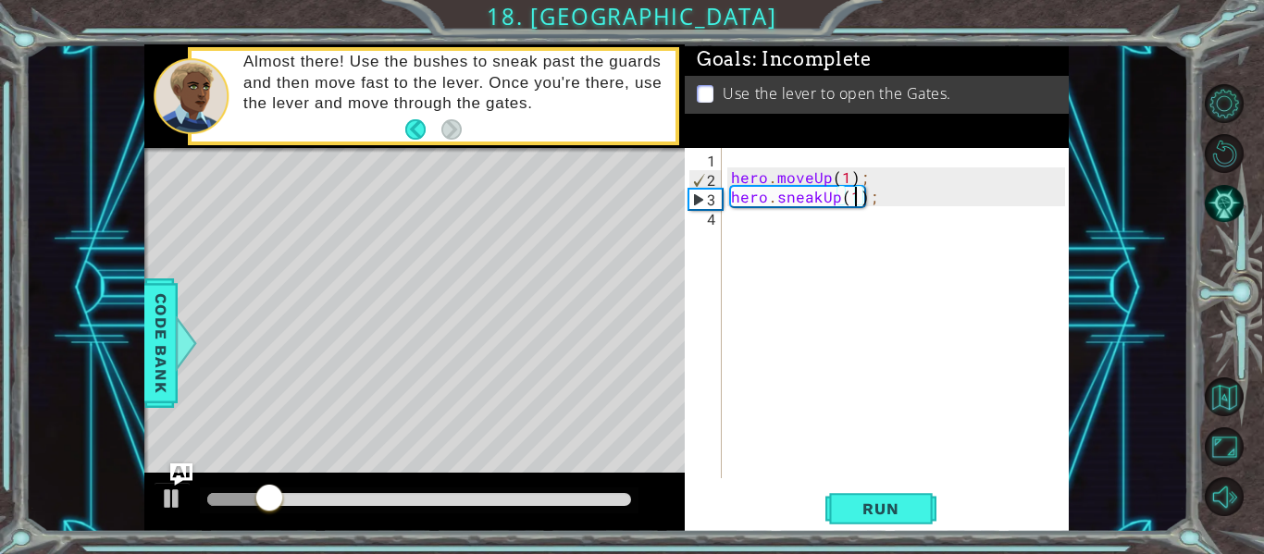
click at [830, 179] on div "hero . moveUp ( 1 ) ; hero . sneakUp ( 1 ) ;" at bounding box center [900, 332] width 347 height 369
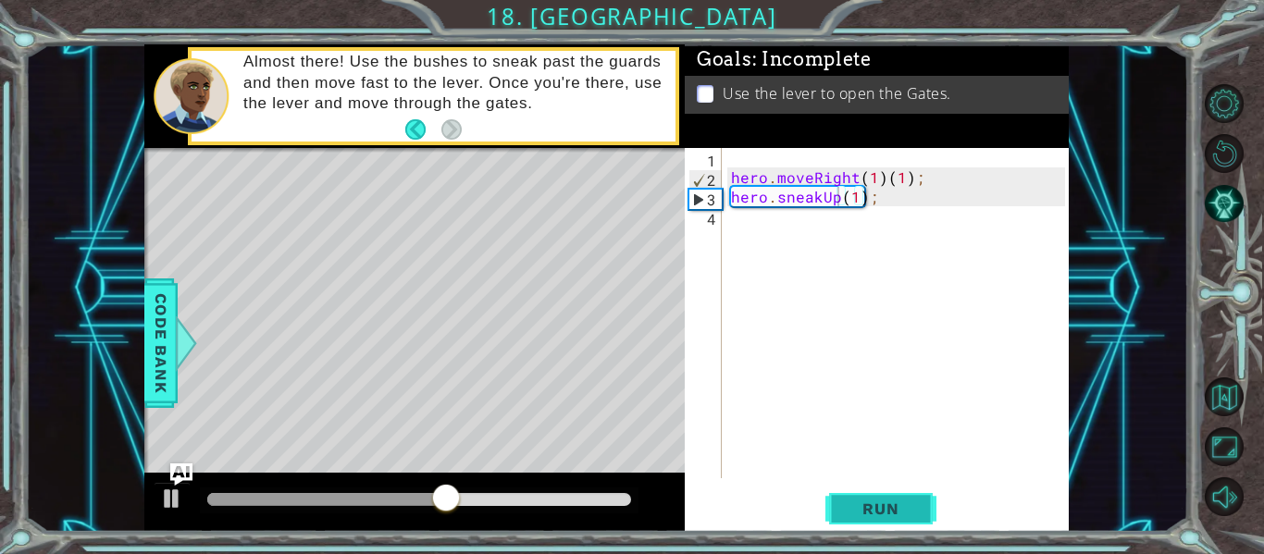
click at [874, 498] on button "Run" at bounding box center [880, 509] width 111 height 38
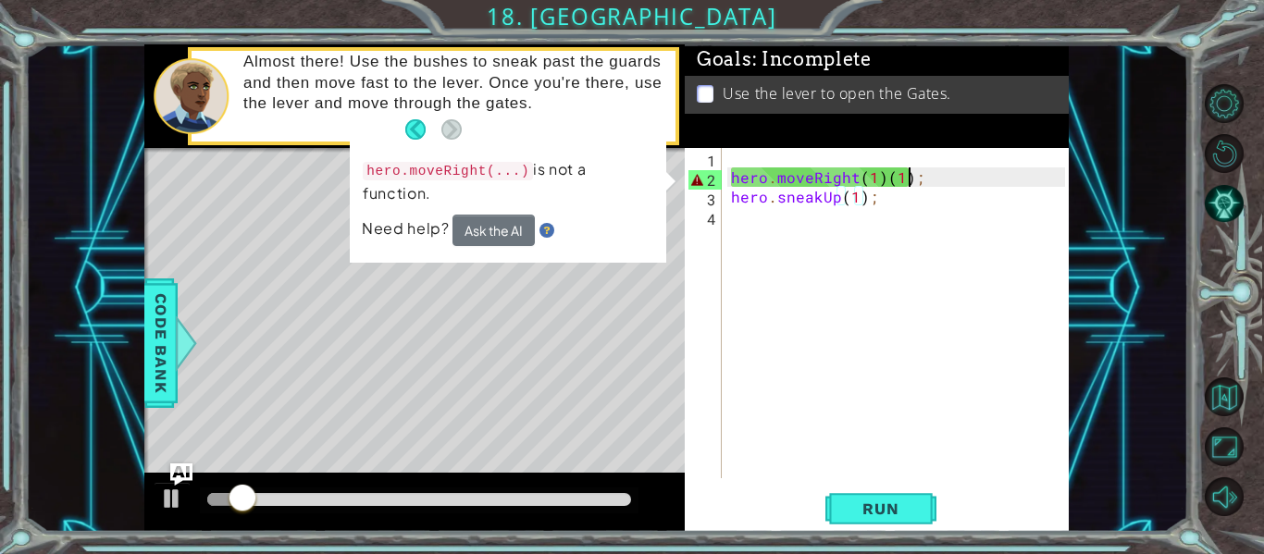
click at [908, 179] on div "hero . moveRight ( 1 ) ( 1 ) ; hero . sneakUp ( 1 ) ;" at bounding box center [900, 332] width 347 height 369
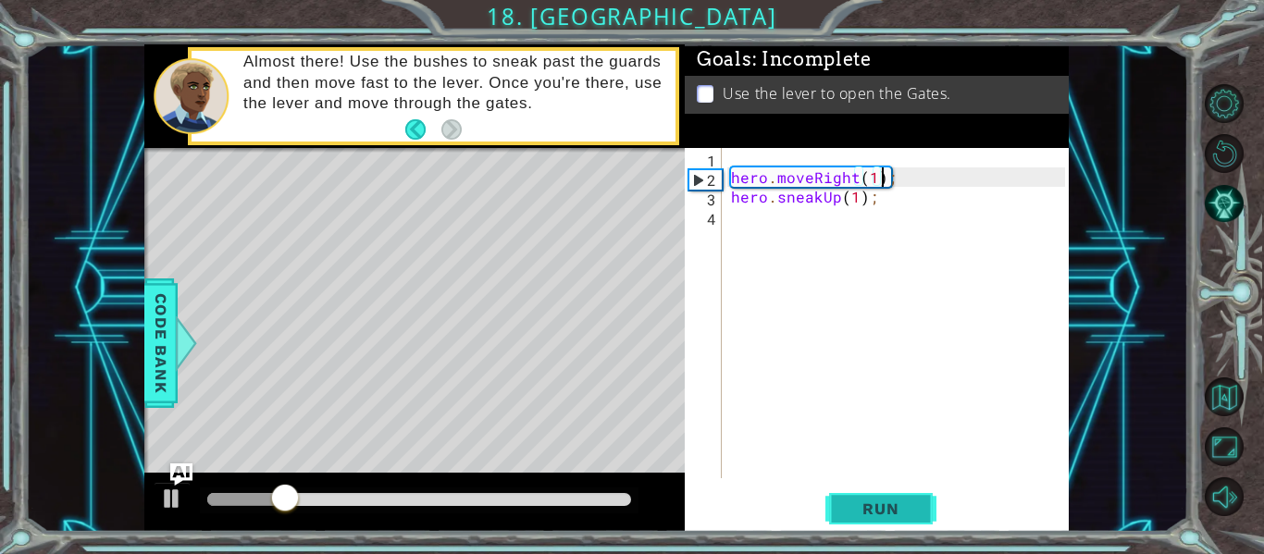
click at [895, 496] on button "Run" at bounding box center [880, 509] width 111 height 38
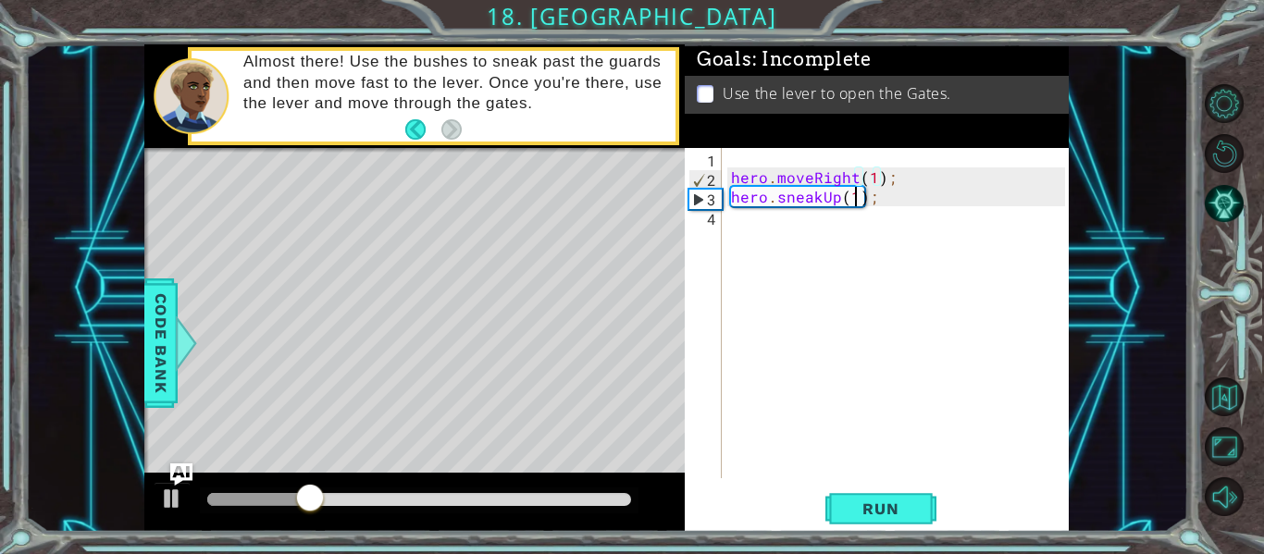
click at [851, 203] on div "hero . moveRight ( 1 ) ; hero . sneakUp ( 1 ) ;" at bounding box center [900, 332] width 347 height 369
type textarea "hero.sneakUp(2);"
click at [737, 219] on div "hero . moveRight ( 1 ) ; hero . sneakUp ( 2 ) ;" at bounding box center [900, 332] width 347 height 369
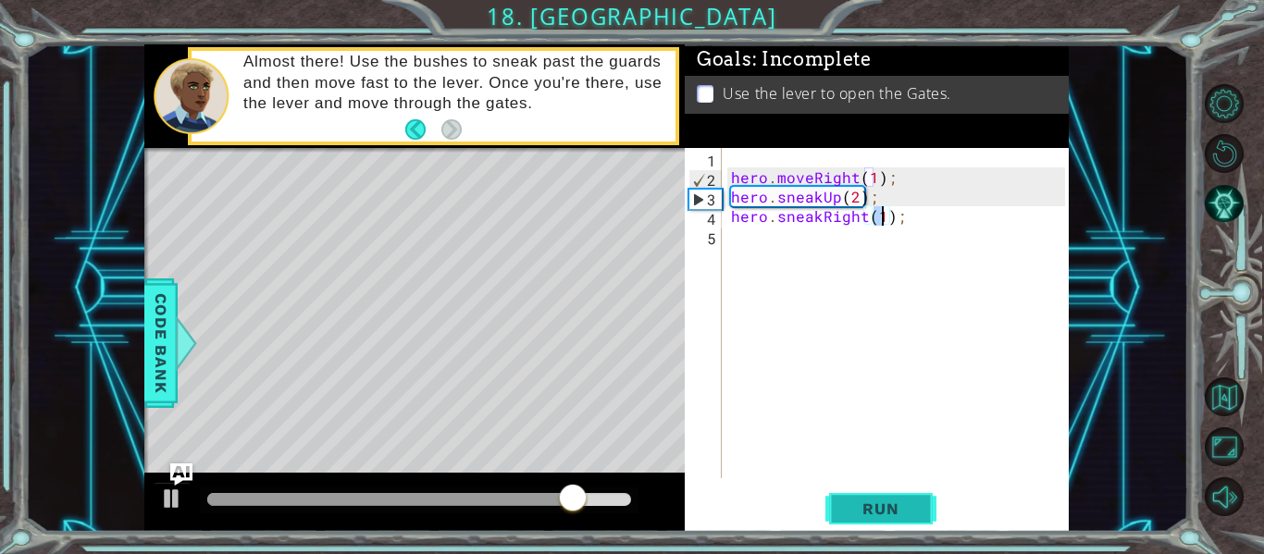
type textarea "hero.sneakRight(1);"
click at [893, 511] on span "Run" at bounding box center [880, 509] width 73 height 19
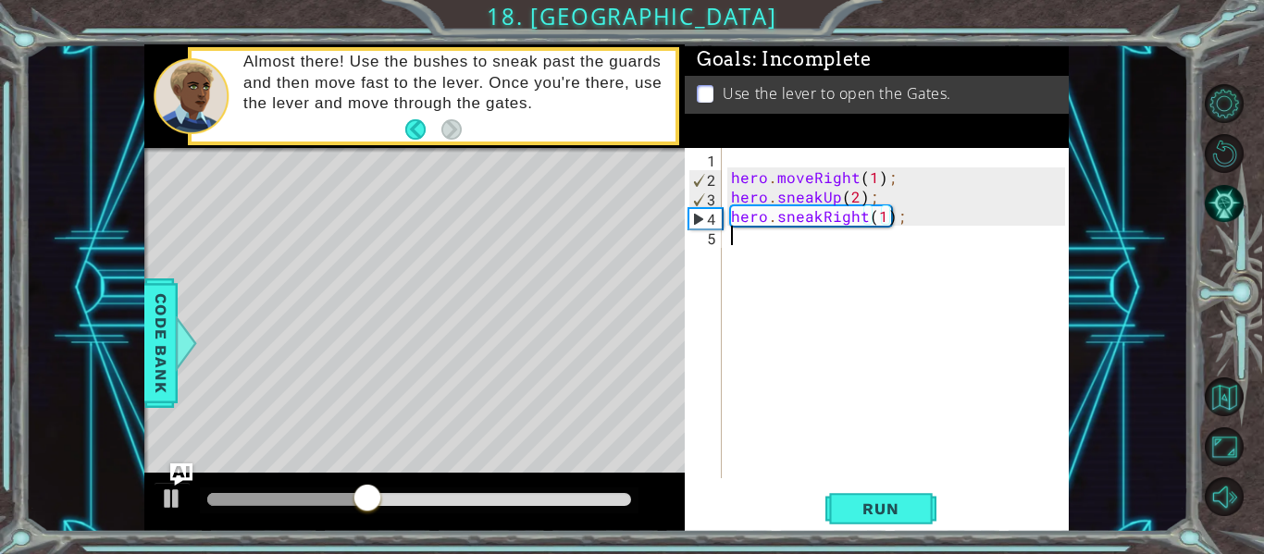
click at [748, 254] on div "hero . moveRight ( 1 ) ; hero . sneakUp ( 2 ) ; hero . sneakRight ( 1 ) ;" at bounding box center [900, 332] width 347 height 369
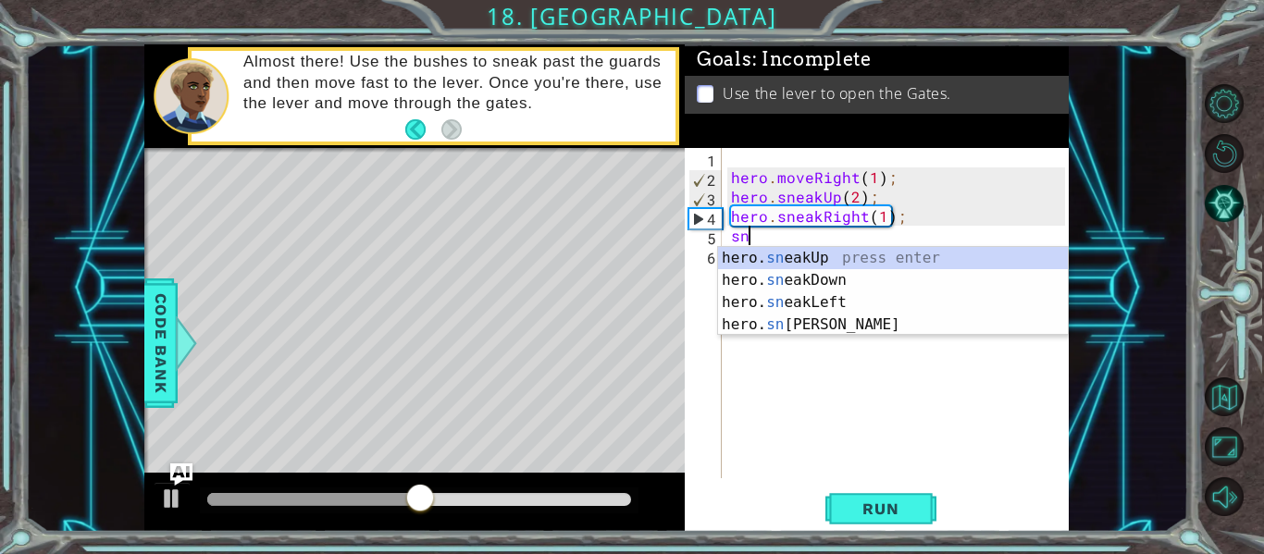
scroll to position [0, 1]
type textarea "hero.sneakUp(1);"
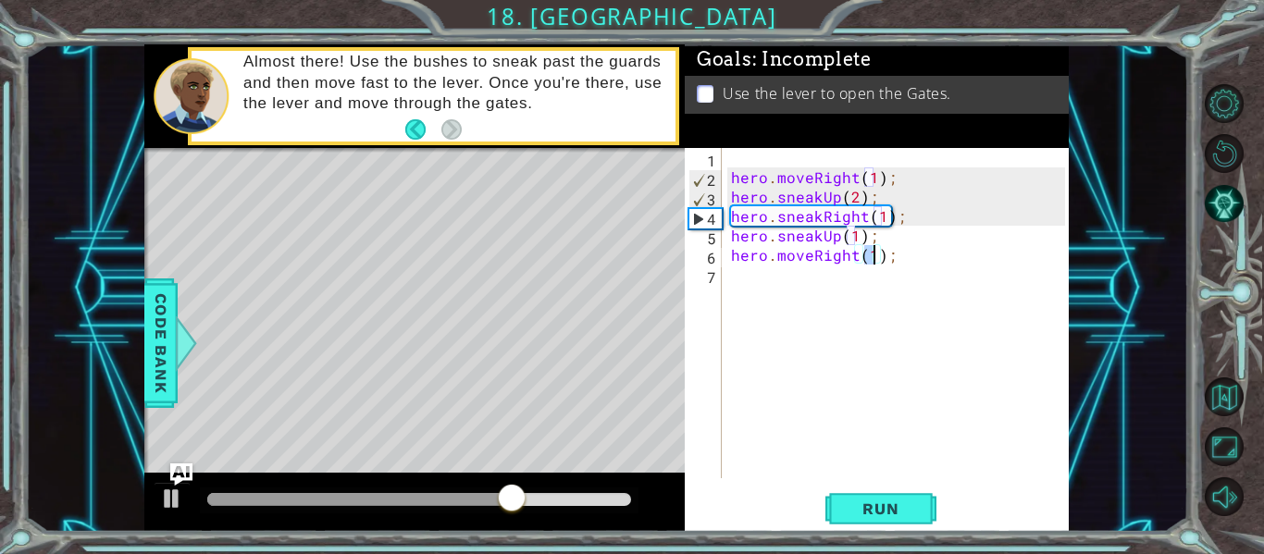
type textarea "hero.moveRight(2);"
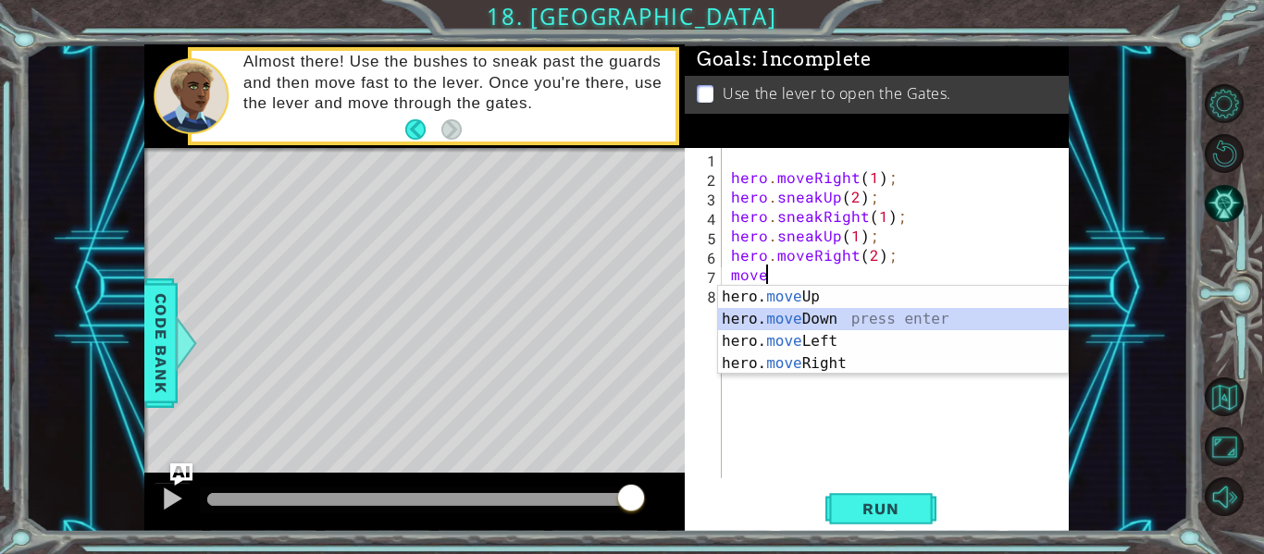
type textarea "hero.moveDown(1);"
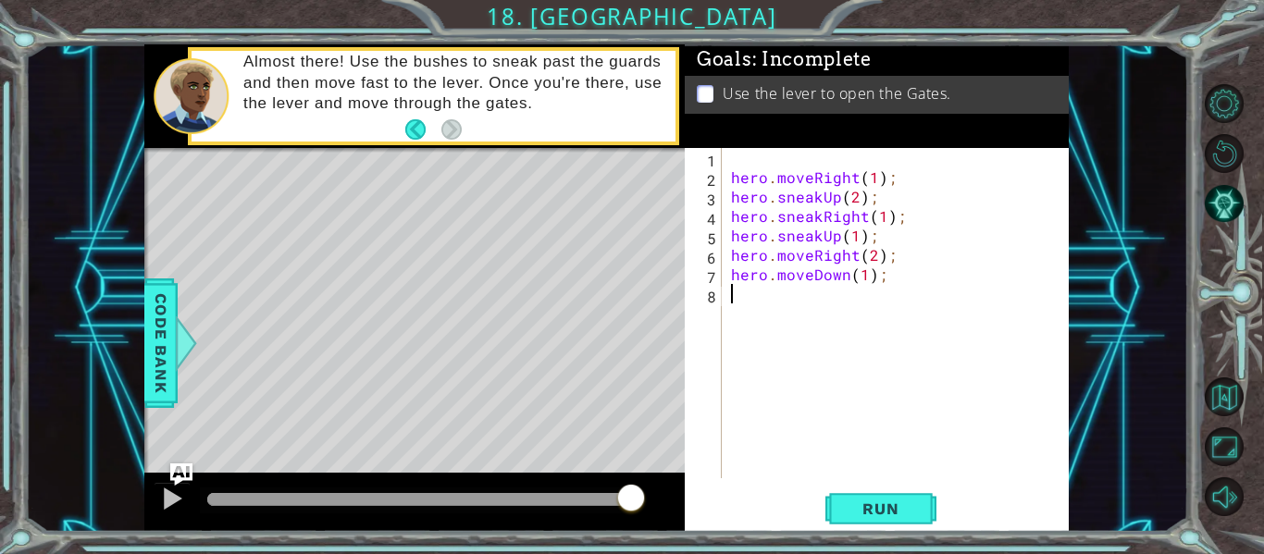
scroll to position [0, 0]
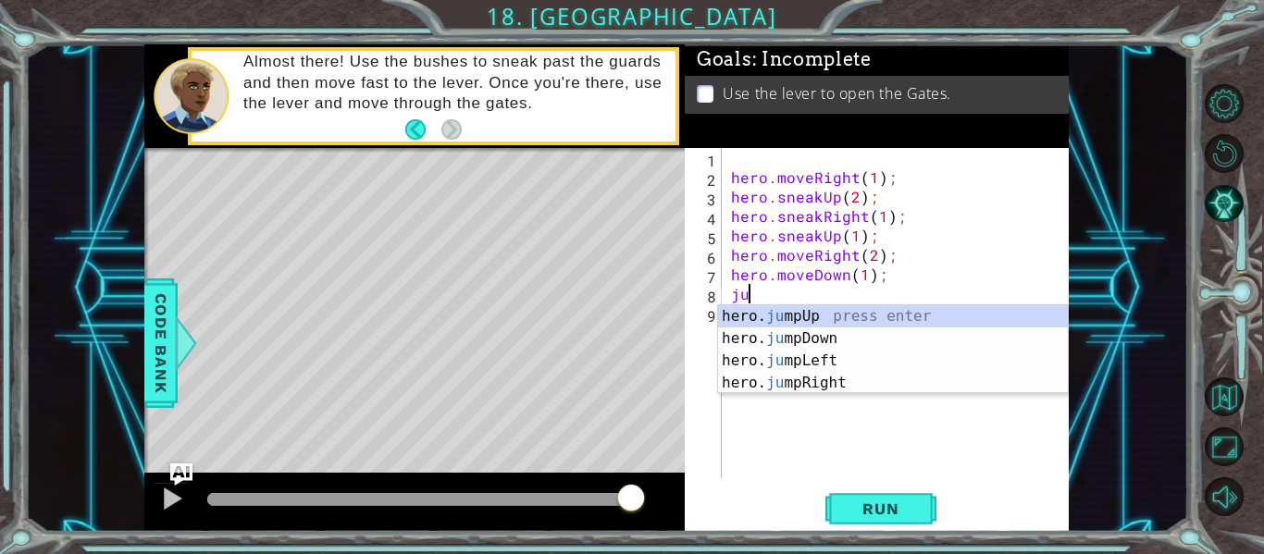
type textarea "jum"
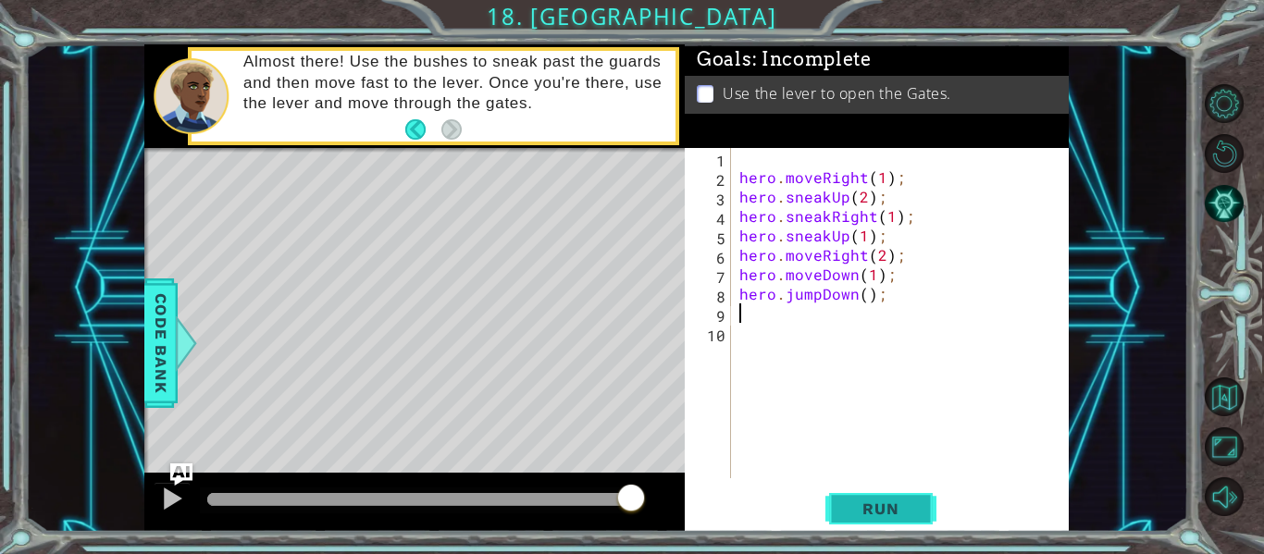
click at [866, 510] on span "Run" at bounding box center [880, 509] width 73 height 19
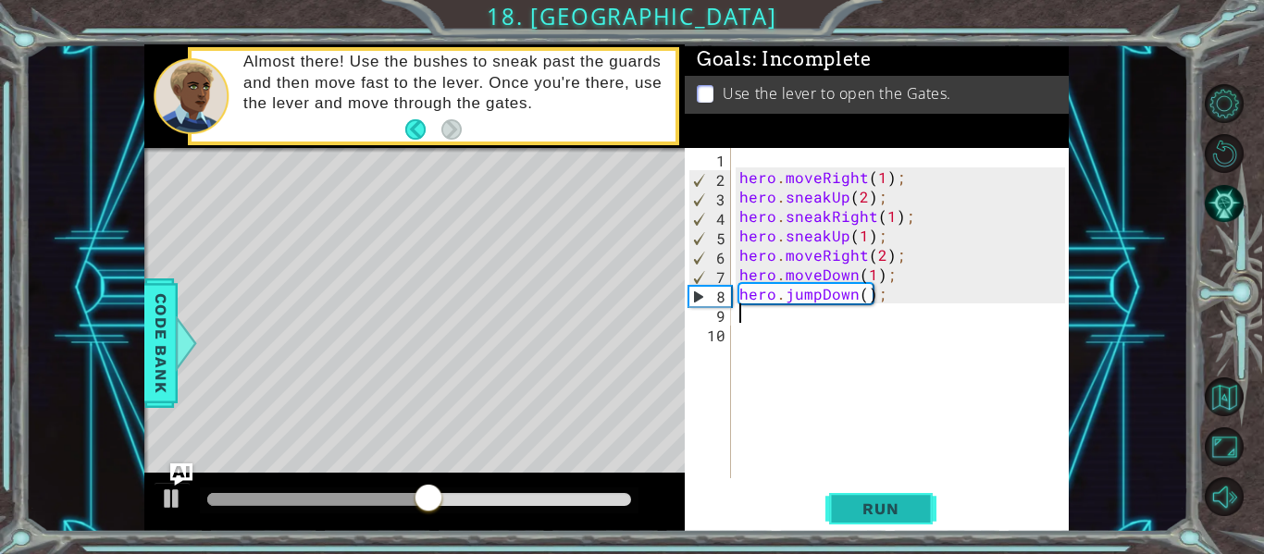
click at [866, 510] on span "Run" at bounding box center [880, 509] width 73 height 19
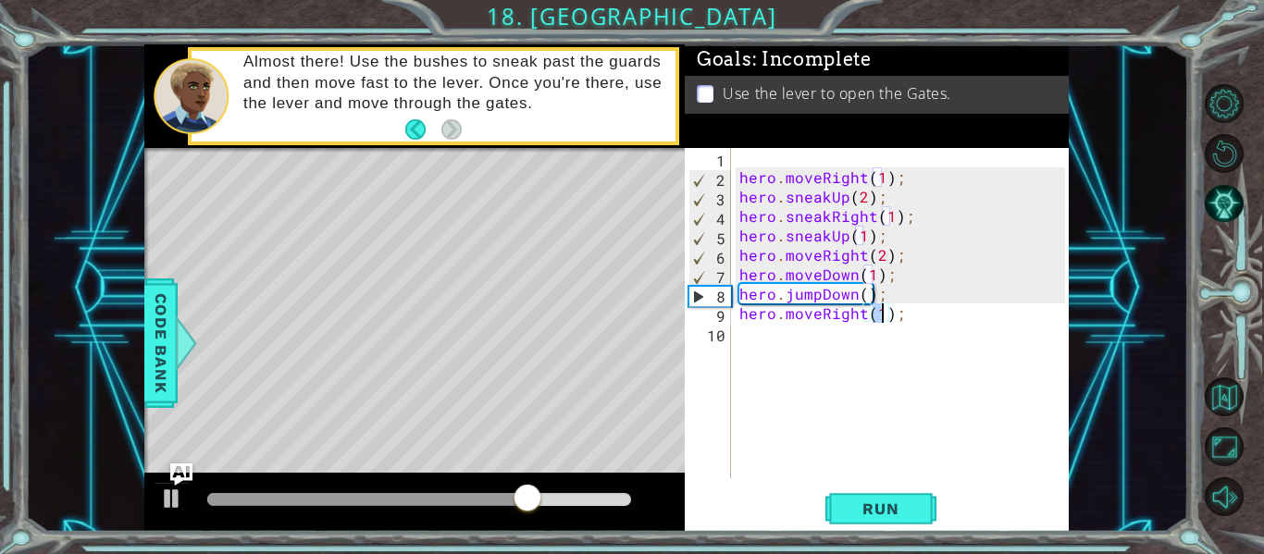
type textarea "hero.moveRight(2);"
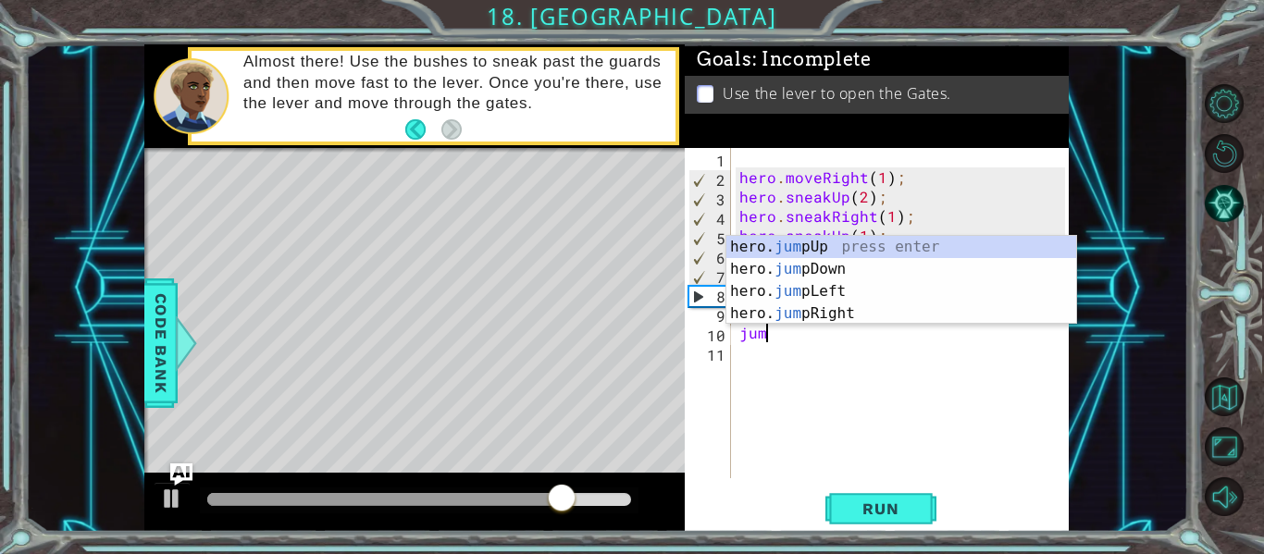
scroll to position [0, 1]
type textarea "jump"
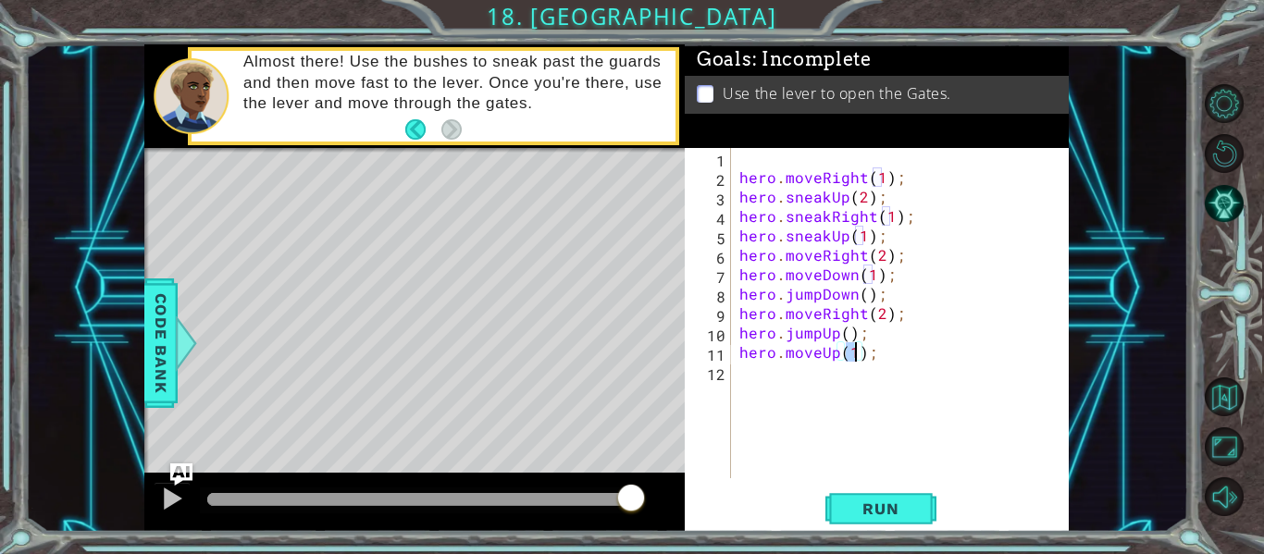
type textarea "hero.moveUp(2);"
click at [919, 508] on button "Run" at bounding box center [880, 509] width 111 height 38
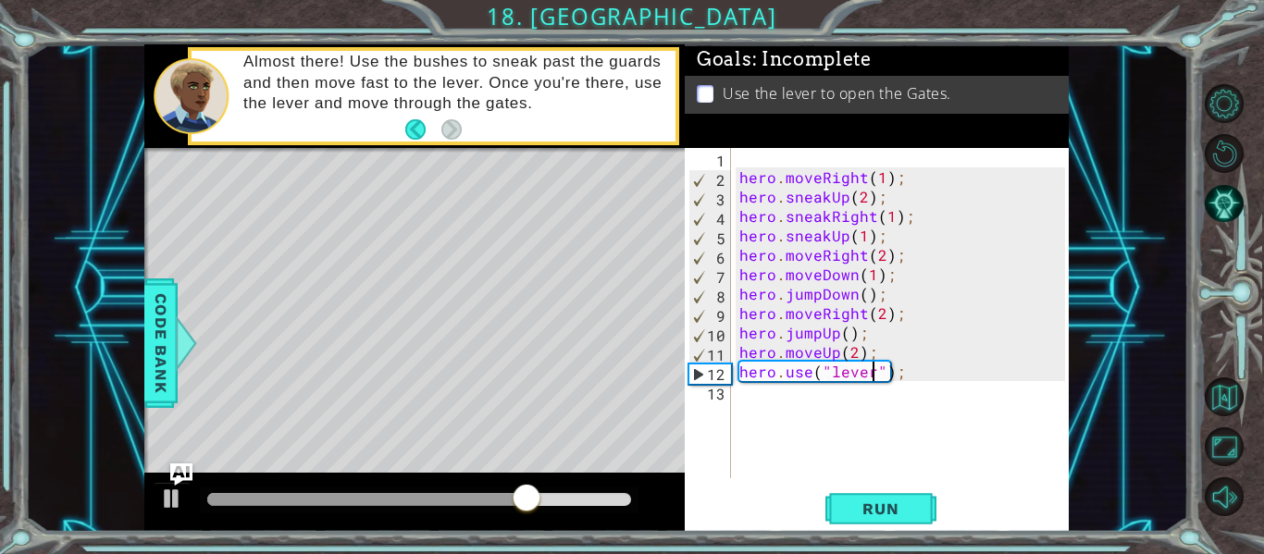
click at [852, 356] on div "hero . moveRight ( 1 ) ; hero . sneakUp ( 2 ) ; hero . sneakRight ( 1 ) ; hero …" at bounding box center [905, 332] width 339 height 369
type textarea "hero.moveUp(1);"
click at [891, 501] on span "Run" at bounding box center [880, 509] width 73 height 19
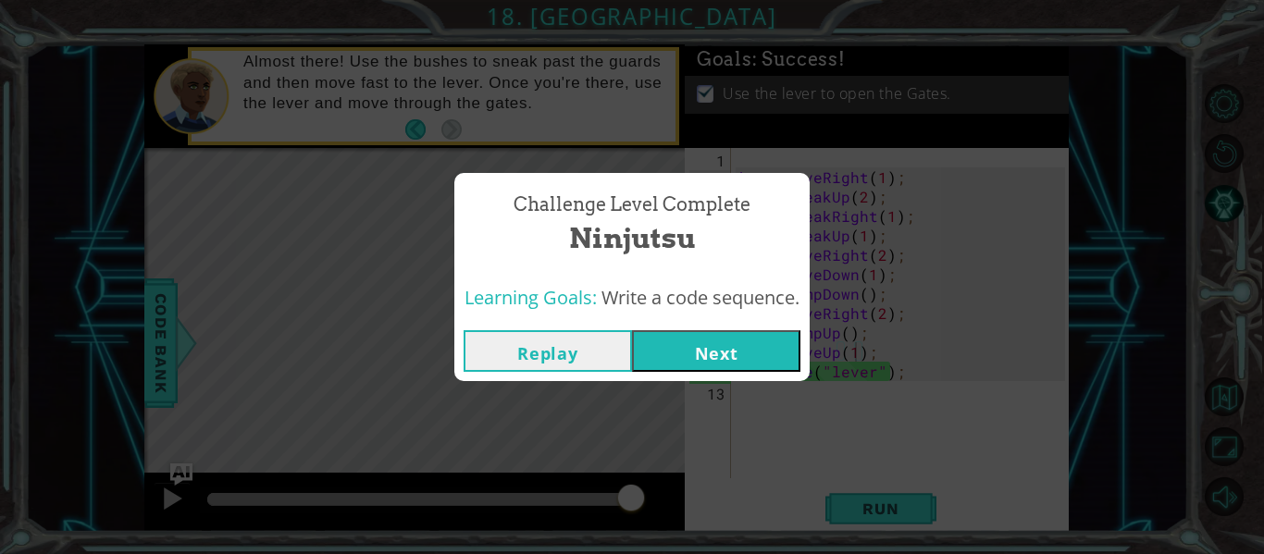
click at [706, 363] on button "Next" at bounding box center [716, 351] width 168 height 42
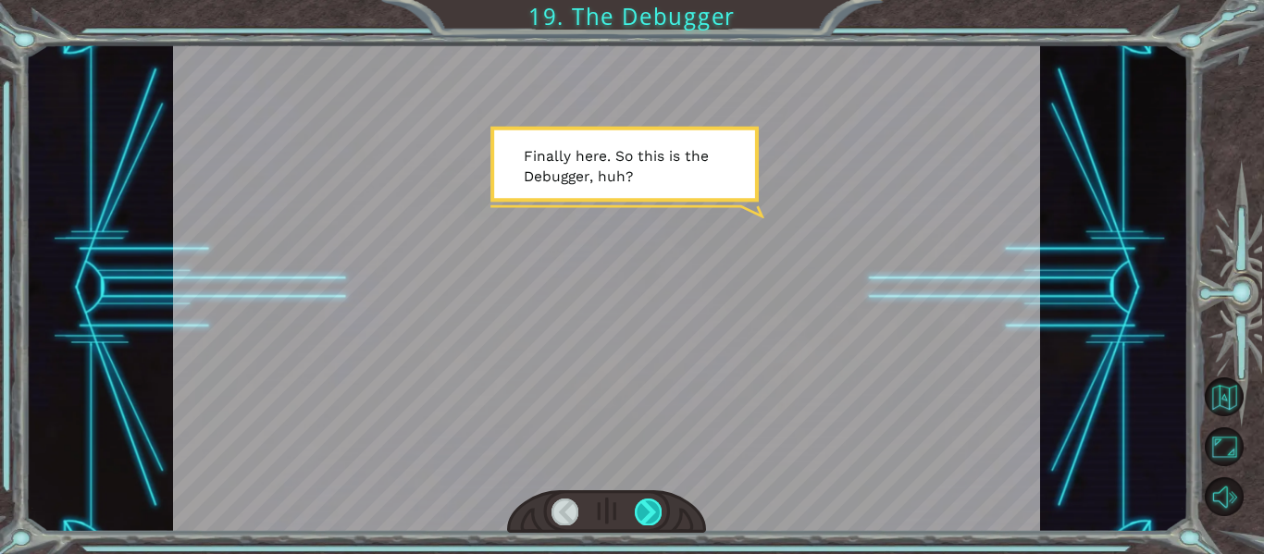
click at [639, 505] on div at bounding box center [648, 512] width 27 height 26
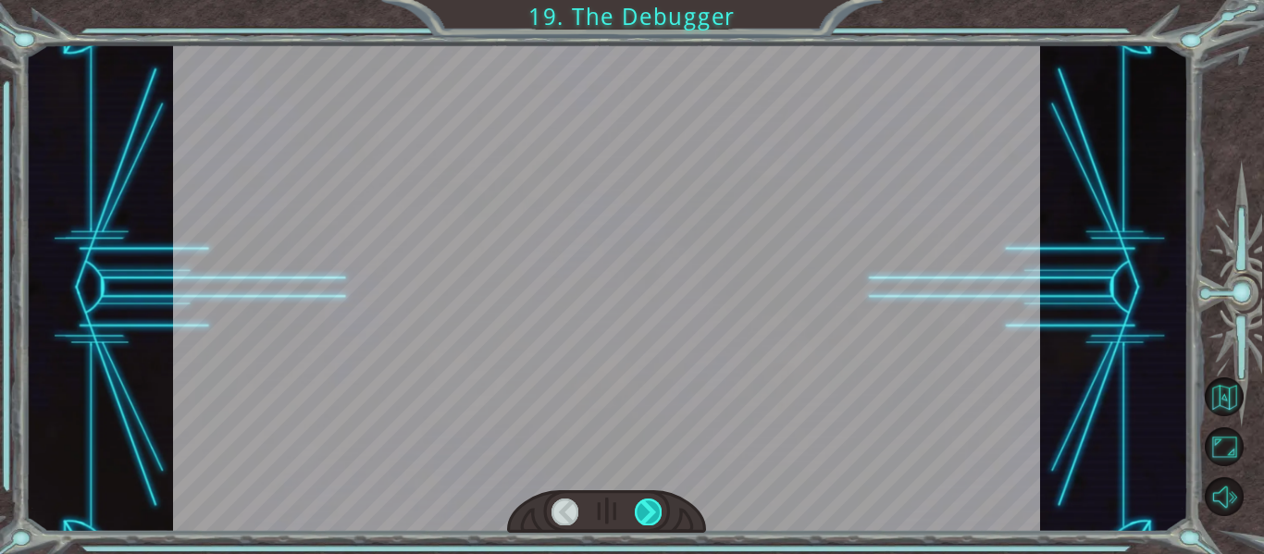
click at [639, 505] on div at bounding box center [648, 512] width 27 height 26
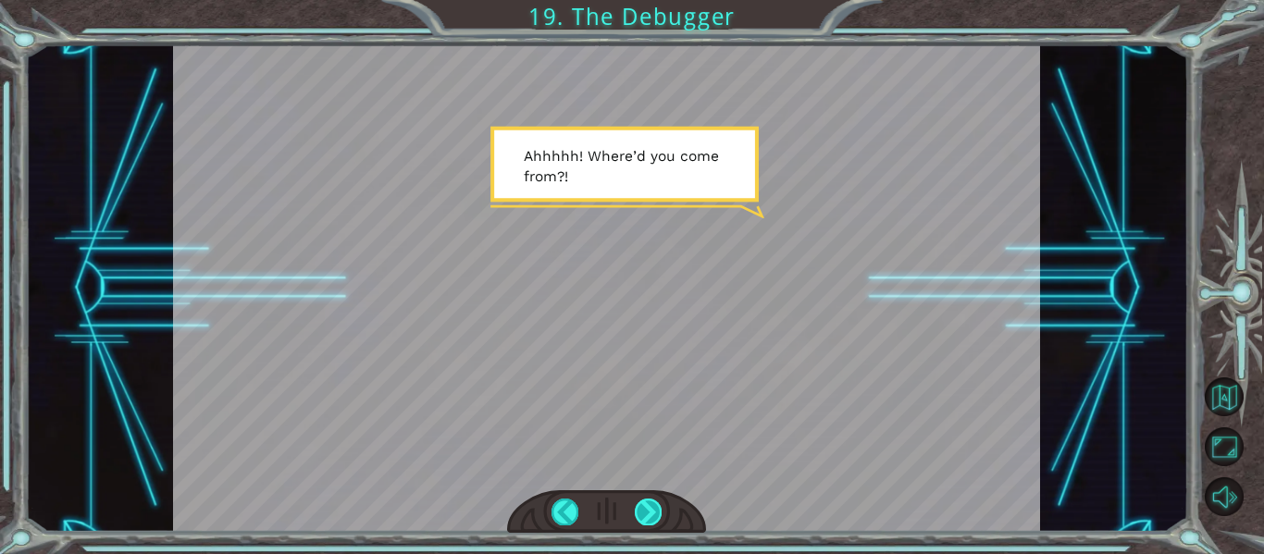
click at [639, 505] on div at bounding box center [648, 512] width 27 height 26
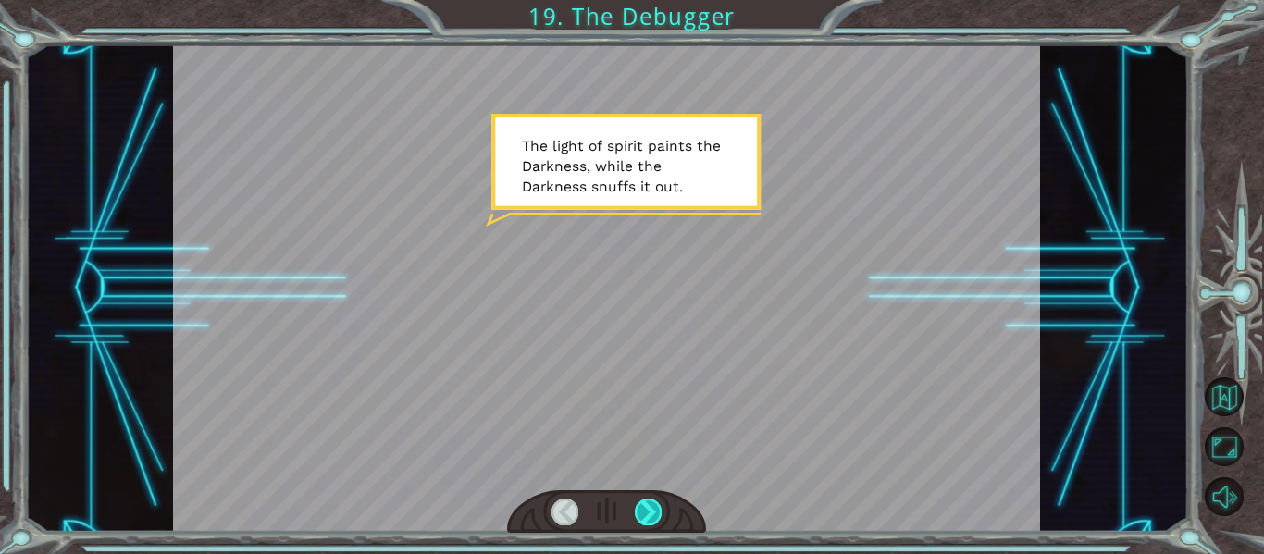
click at [639, 505] on div at bounding box center [648, 512] width 27 height 26
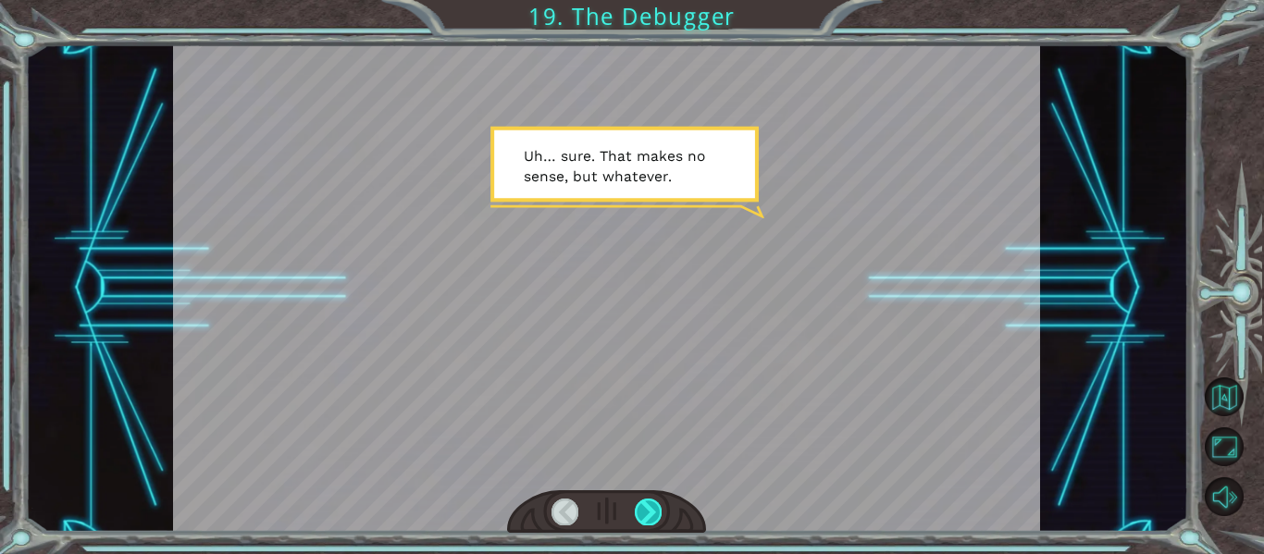
click at [639, 505] on div at bounding box center [648, 512] width 27 height 26
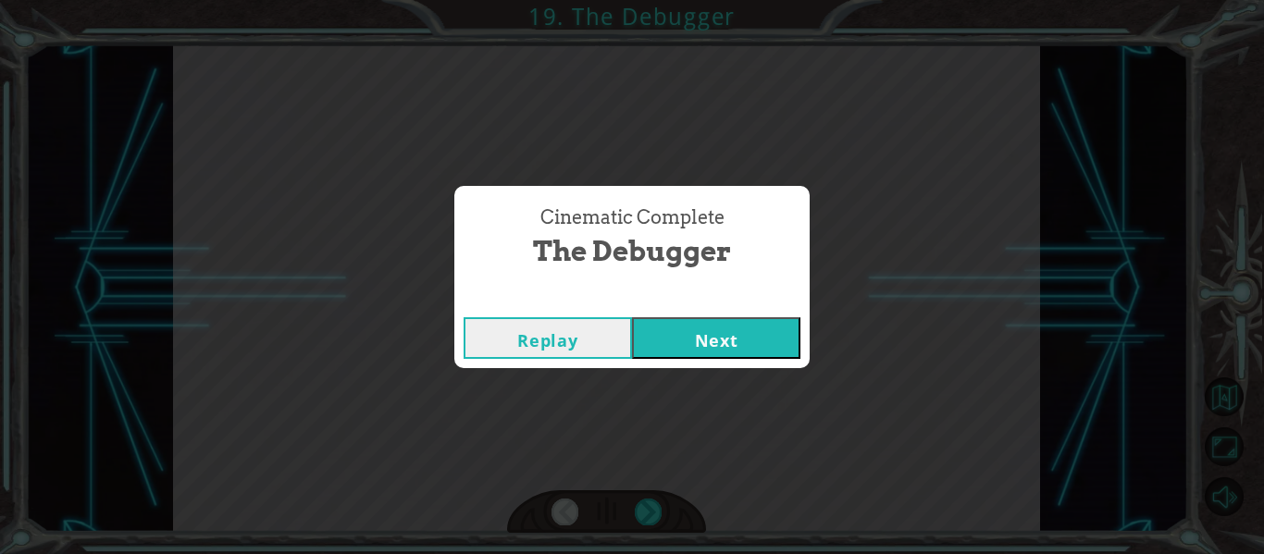
click at [699, 345] on button "Next" at bounding box center [716, 338] width 168 height 42
click at [673, 344] on button "Next" at bounding box center [716, 338] width 168 height 42
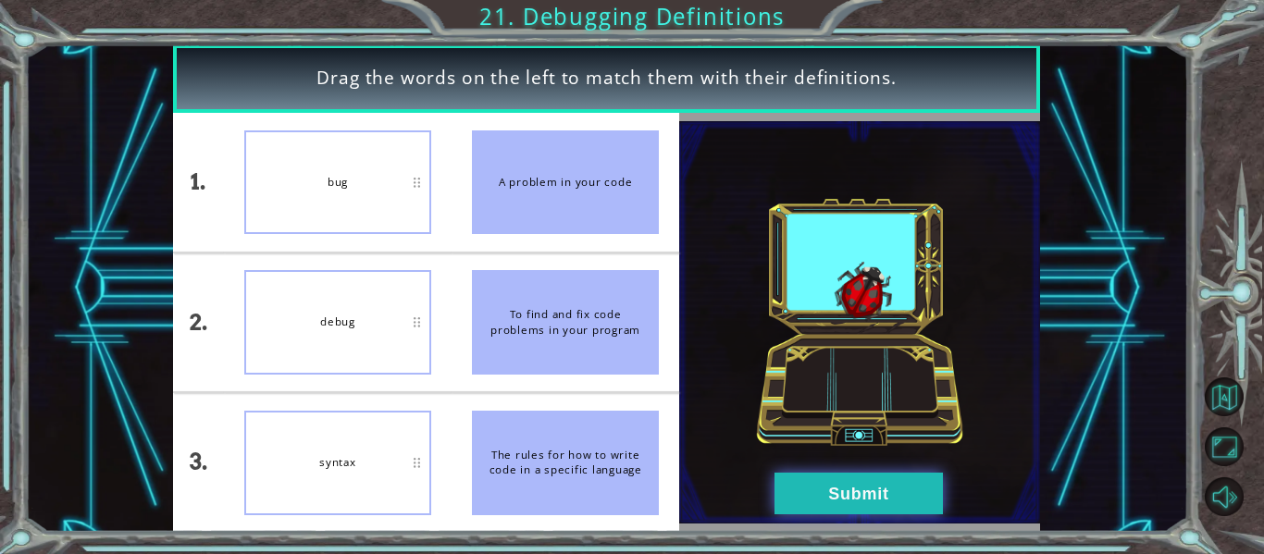
click at [798, 492] on button "Submit" at bounding box center [858, 494] width 168 height 42
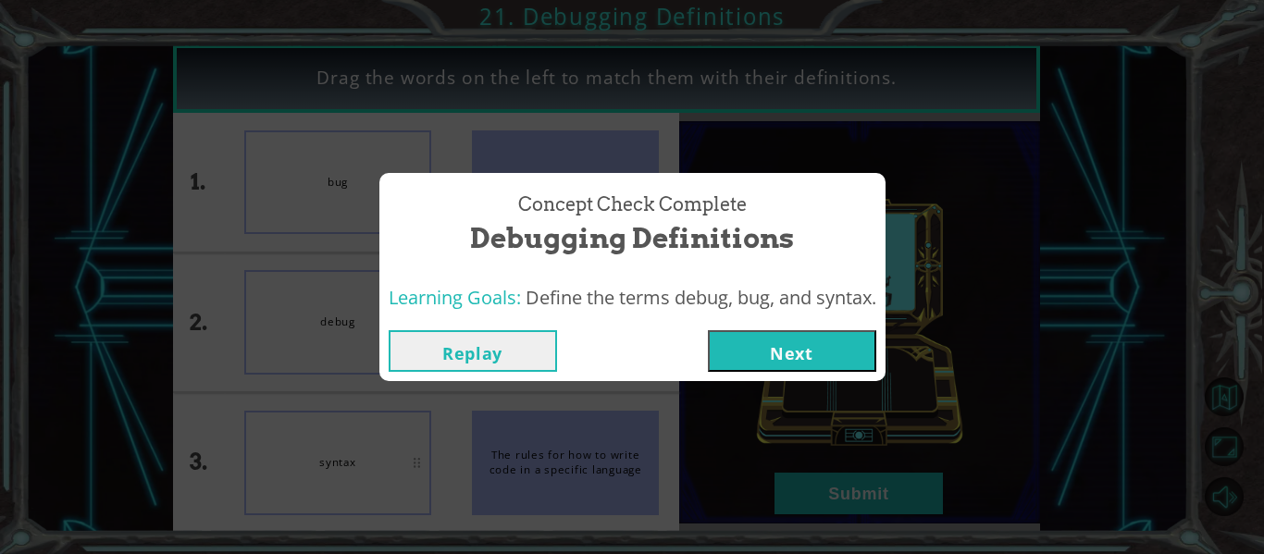
click at [822, 340] on button "Next" at bounding box center [792, 351] width 168 height 42
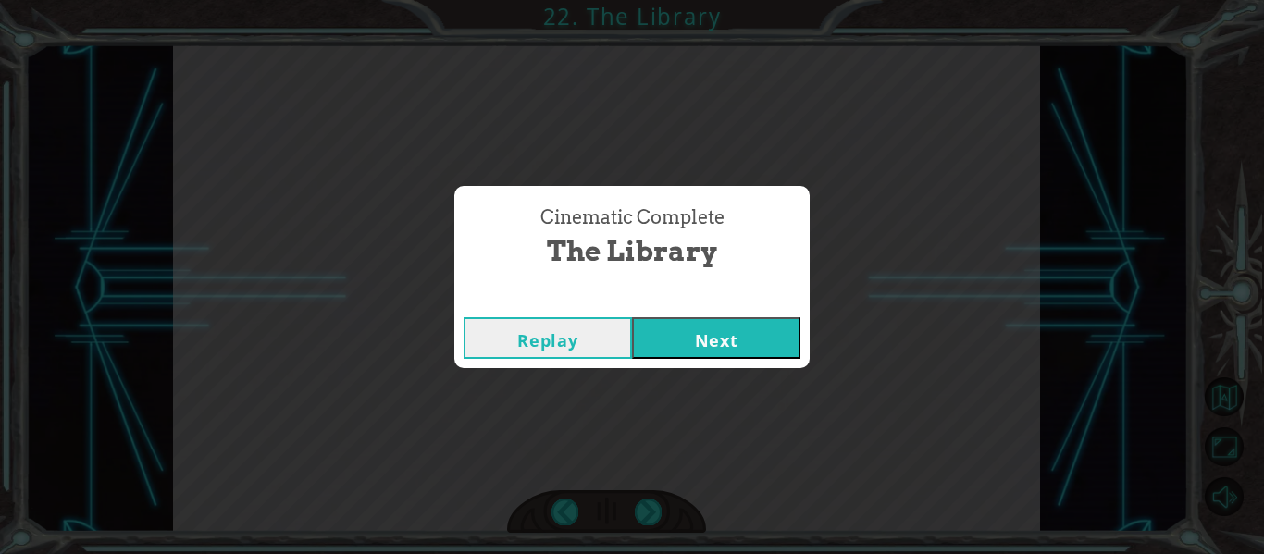
click at [773, 322] on button "Next" at bounding box center [716, 338] width 168 height 42
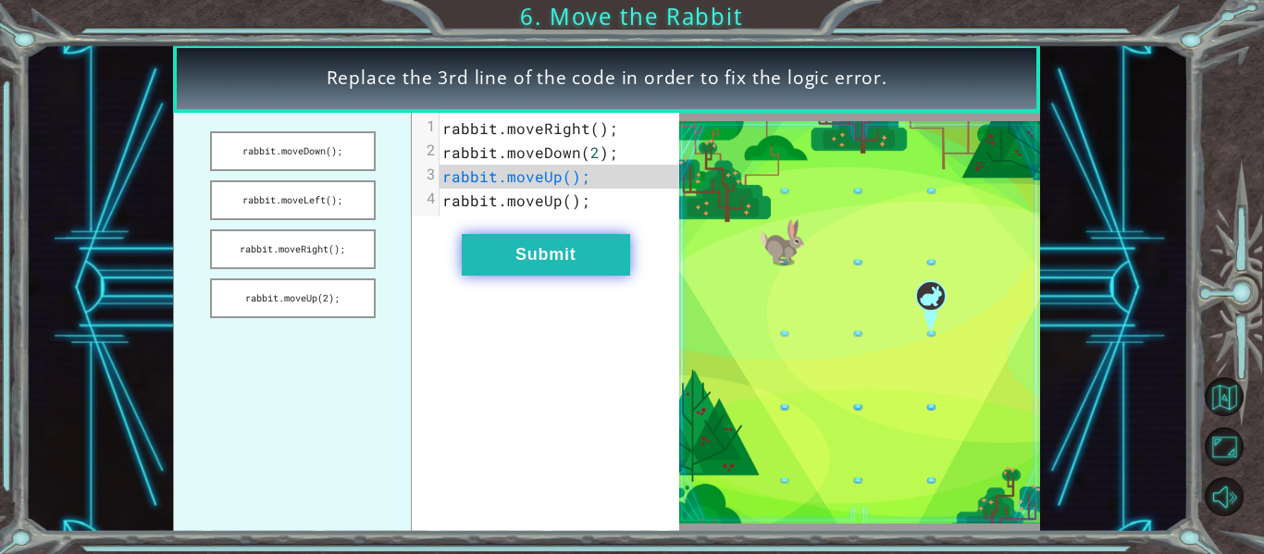
click at [551, 253] on button "Submit" at bounding box center [546, 255] width 168 height 42
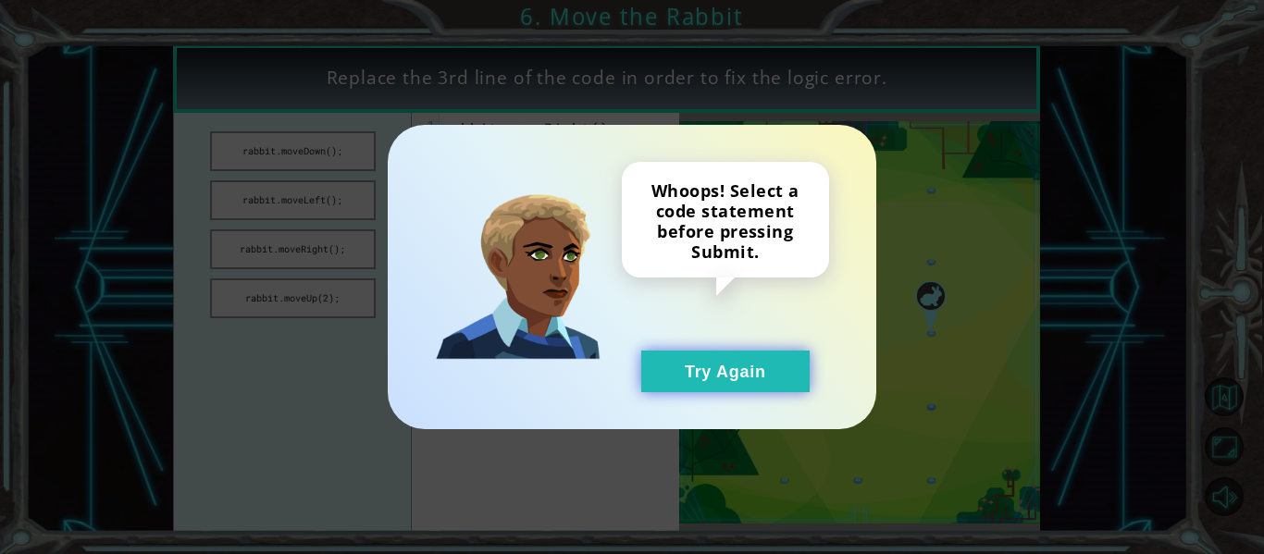
click at [774, 362] on button "Try Again" at bounding box center [725, 372] width 168 height 42
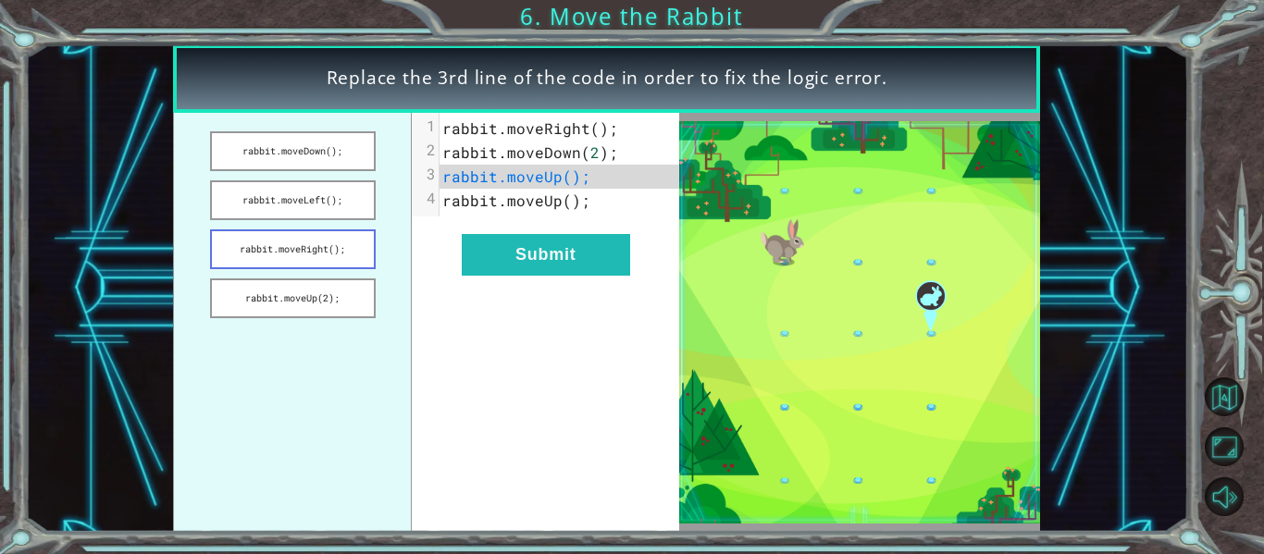
click at [346, 258] on button "rabbit.moveRight();" at bounding box center [293, 249] width 166 height 40
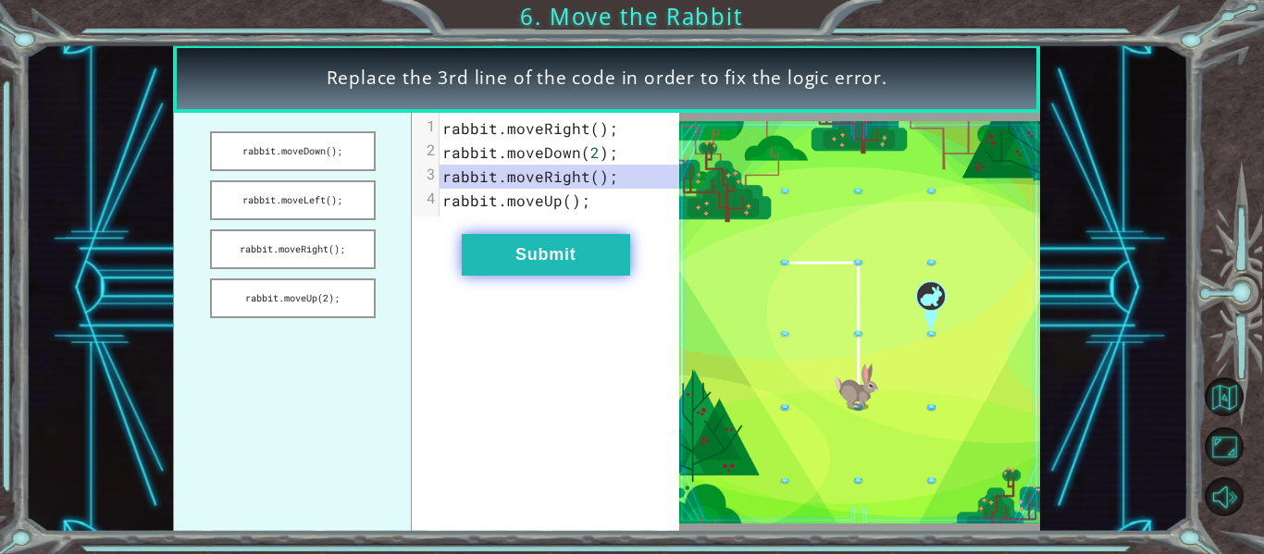
click at [568, 241] on button "Submit" at bounding box center [546, 255] width 168 height 42
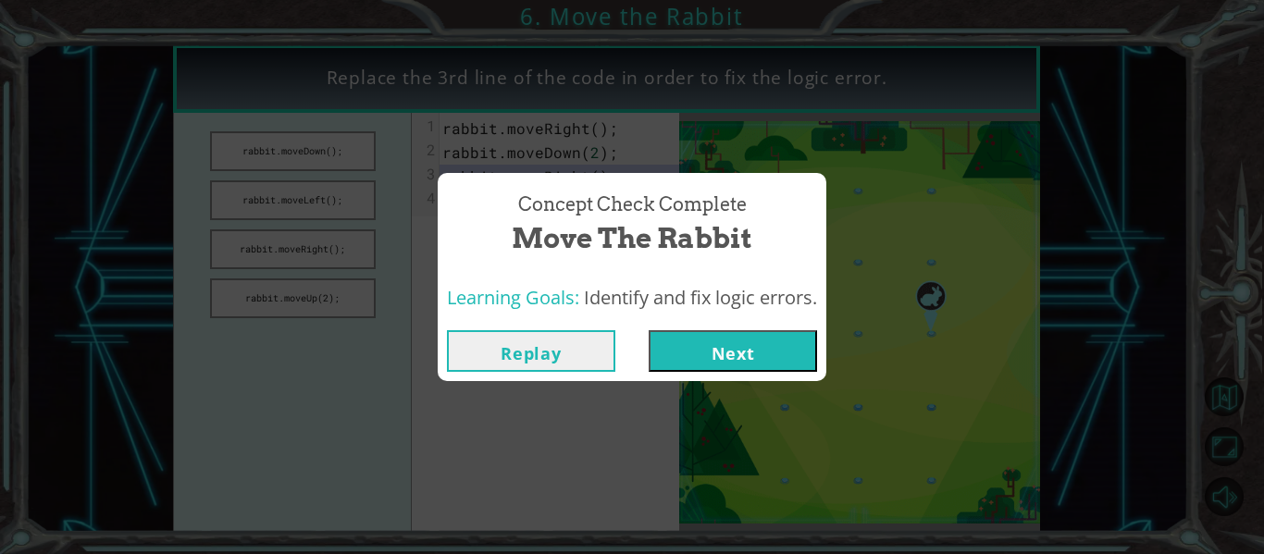
click at [728, 343] on button "Next" at bounding box center [733, 351] width 168 height 42
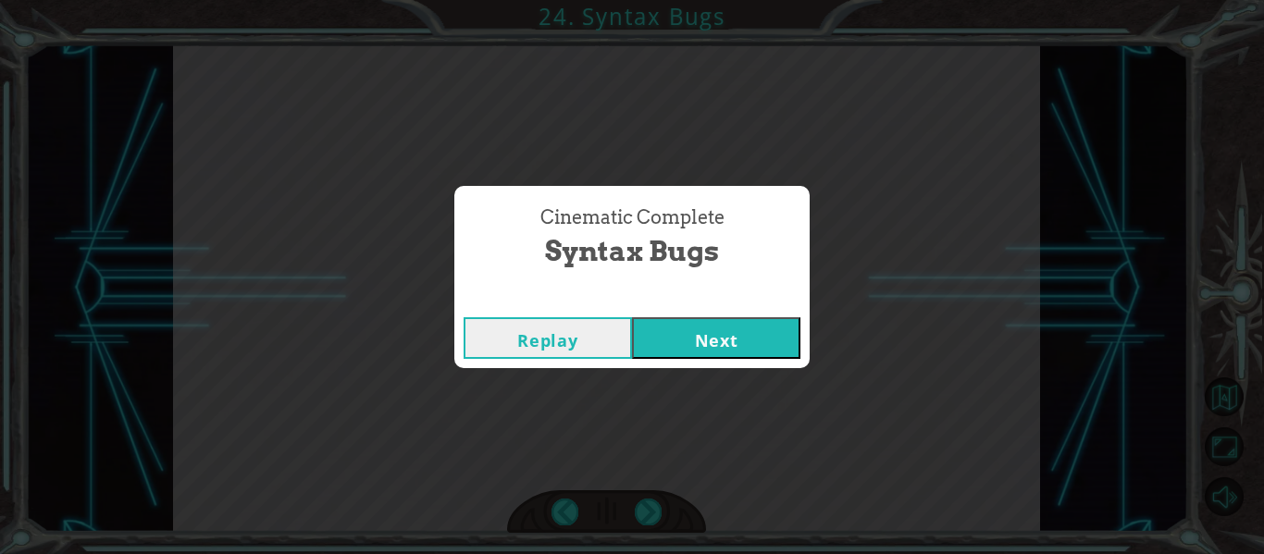
click at [655, 354] on button "Next" at bounding box center [716, 338] width 168 height 42
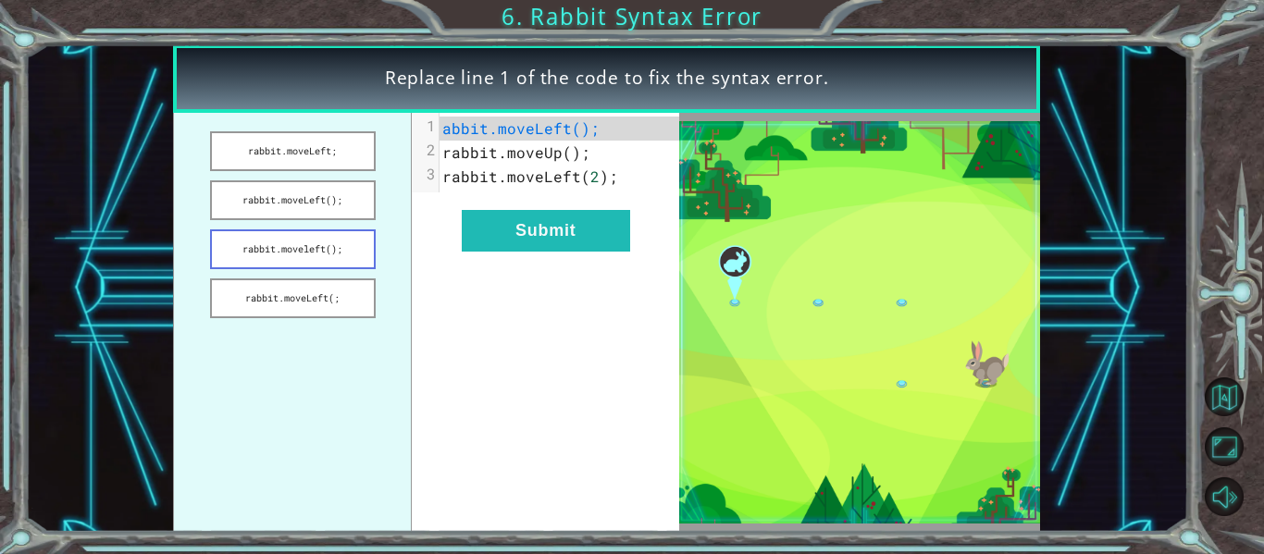
click at [319, 242] on button "rabbit.moveleft();" at bounding box center [293, 249] width 166 height 40
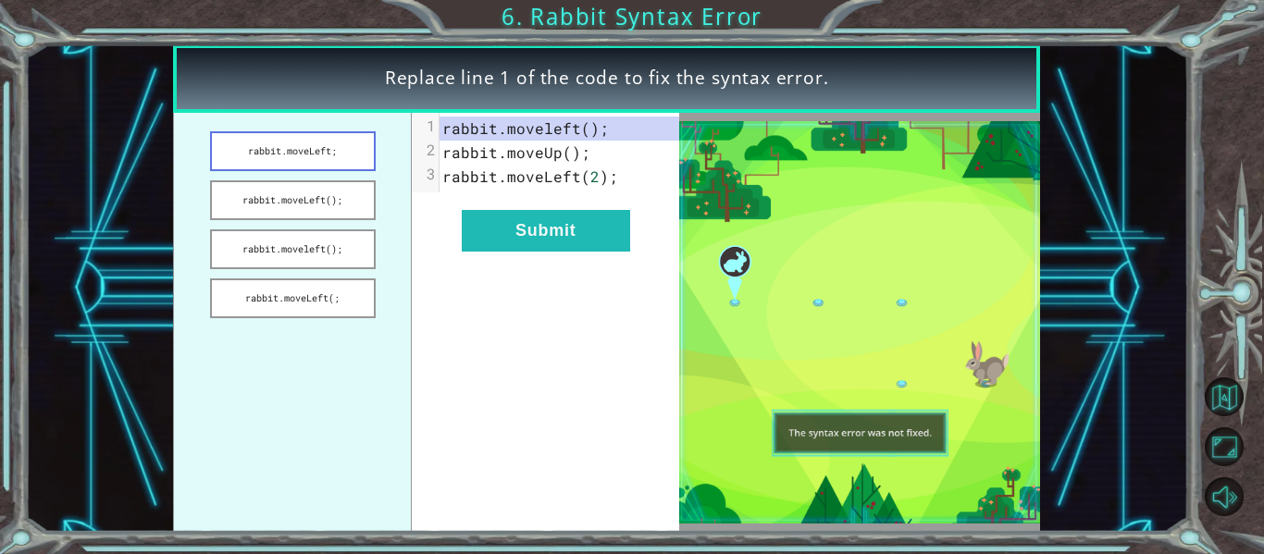
click at [326, 151] on button "rabbit.moveLeft;" at bounding box center [293, 151] width 166 height 40
click at [565, 227] on button "Submit" at bounding box center [546, 231] width 168 height 42
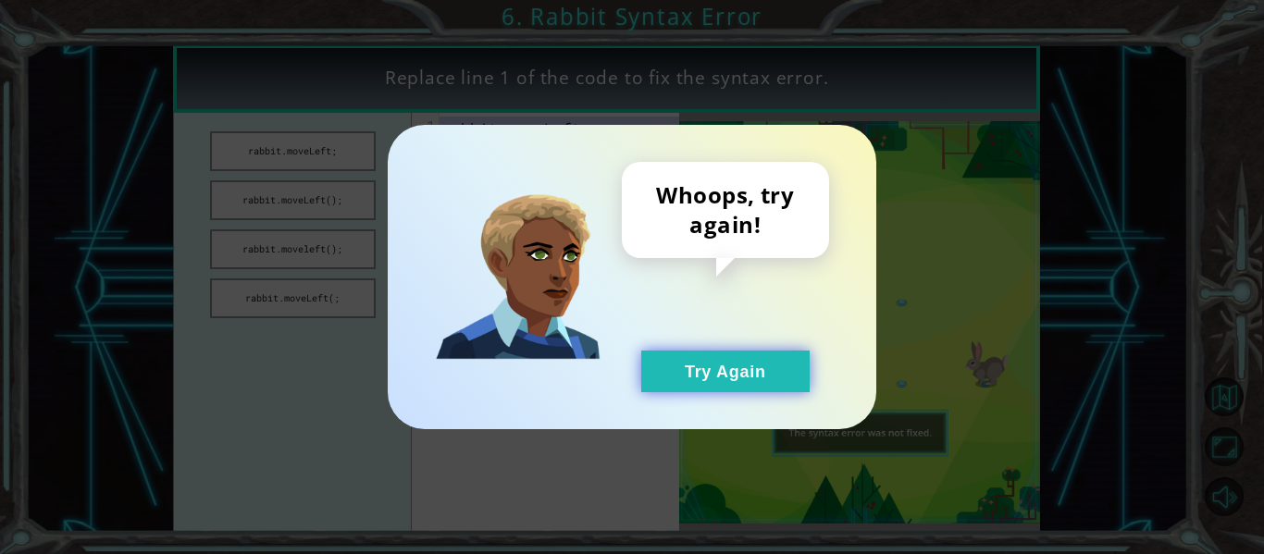
click at [791, 361] on button "Try Again" at bounding box center [725, 372] width 168 height 42
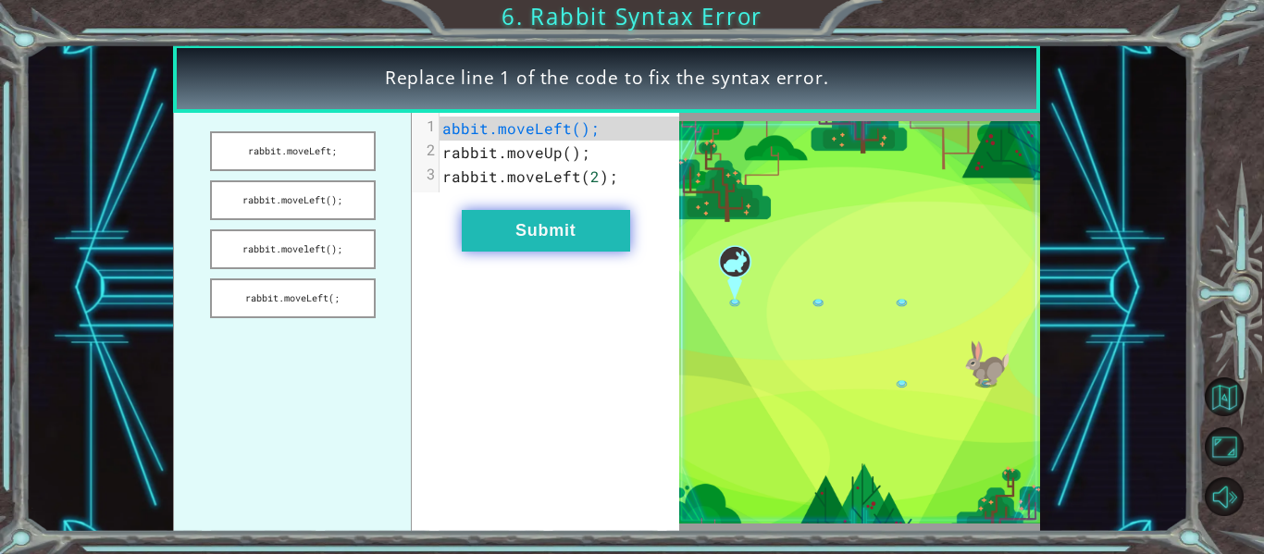
click at [600, 250] on button "Submit" at bounding box center [546, 231] width 168 height 42
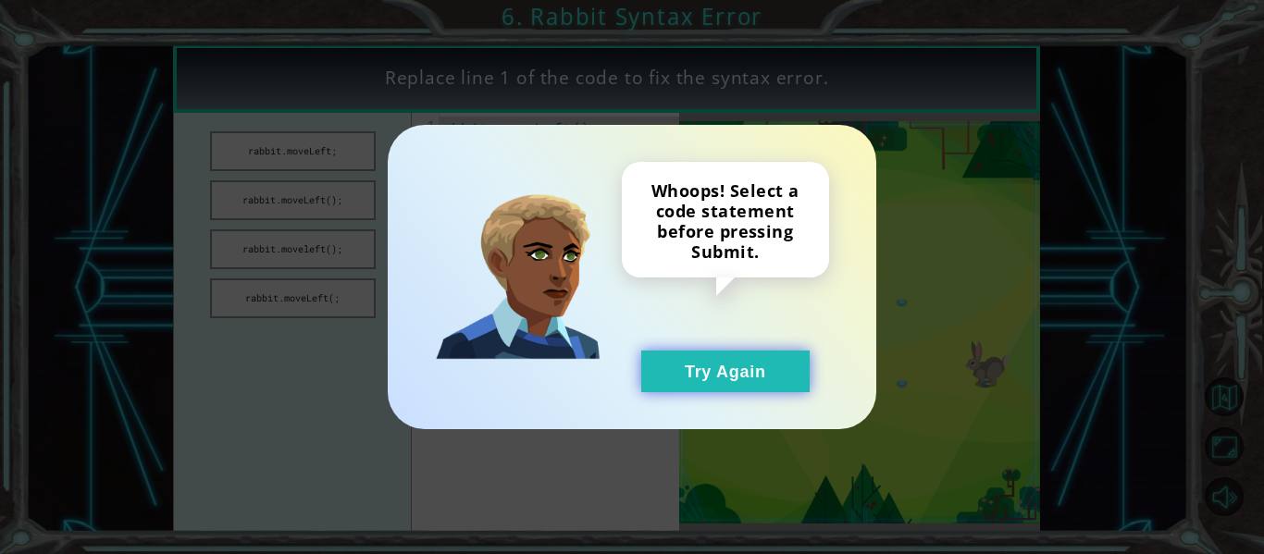
click at [752, 385] on button "Try Again" at bounding box center [725, 372] width 168 height 42
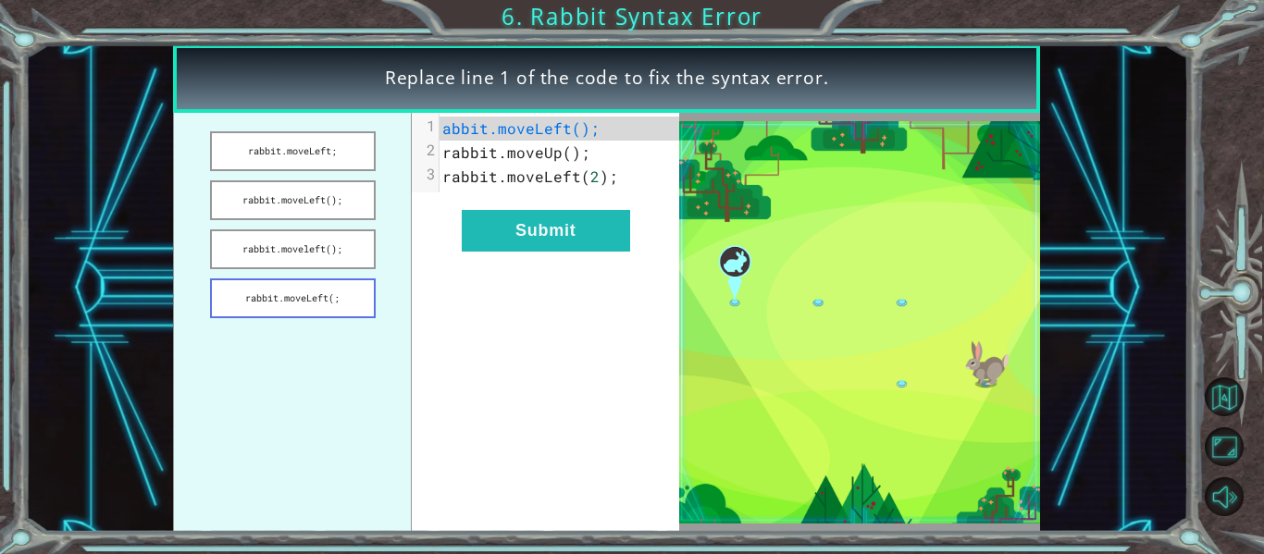
click at [340, 300] on button "rabbit.moveLeft(;" at bounding box center [293, 298] width 166 height 40
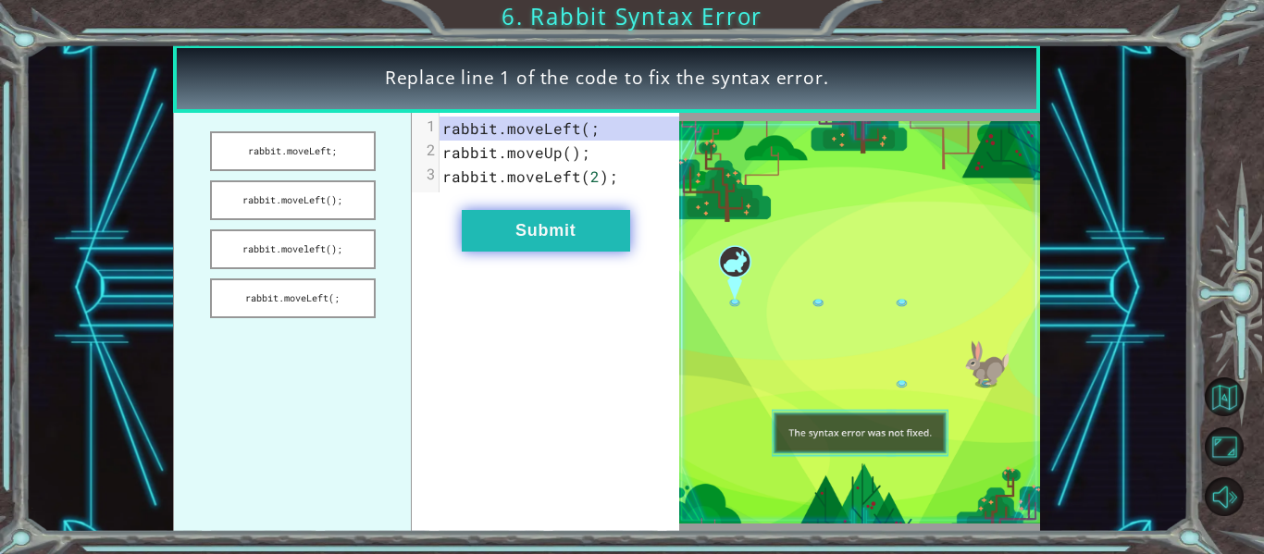
click at [525, 234] on button "Submit" at bounding box center [546, 231] width 168 height 42
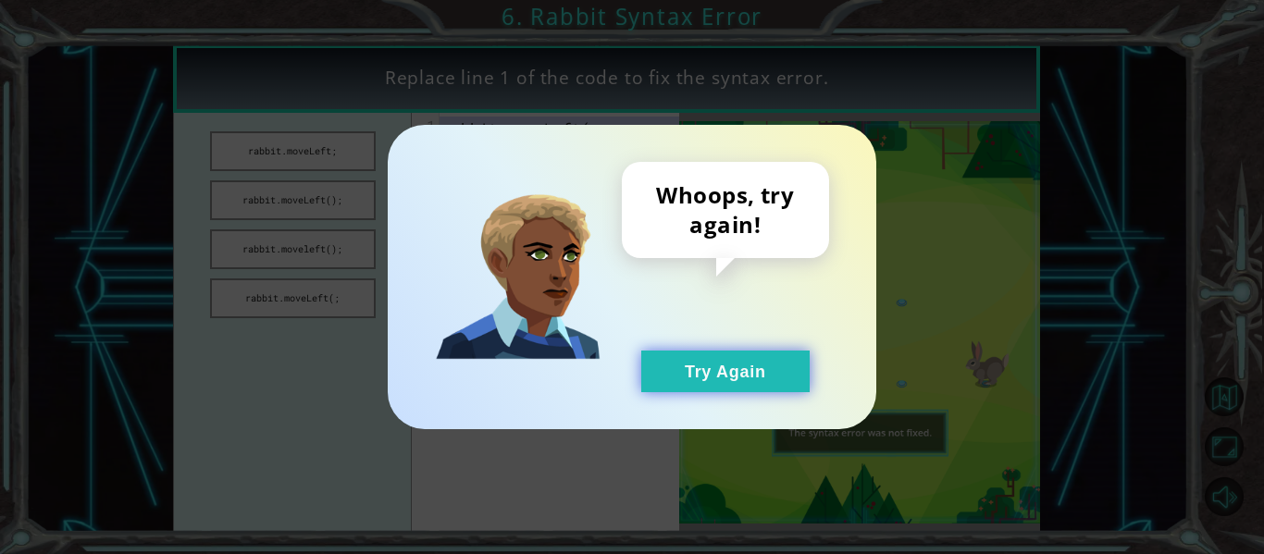
click at [732, 386] on button "Try Again" at bounding box center [725, 372] width 168 height 42
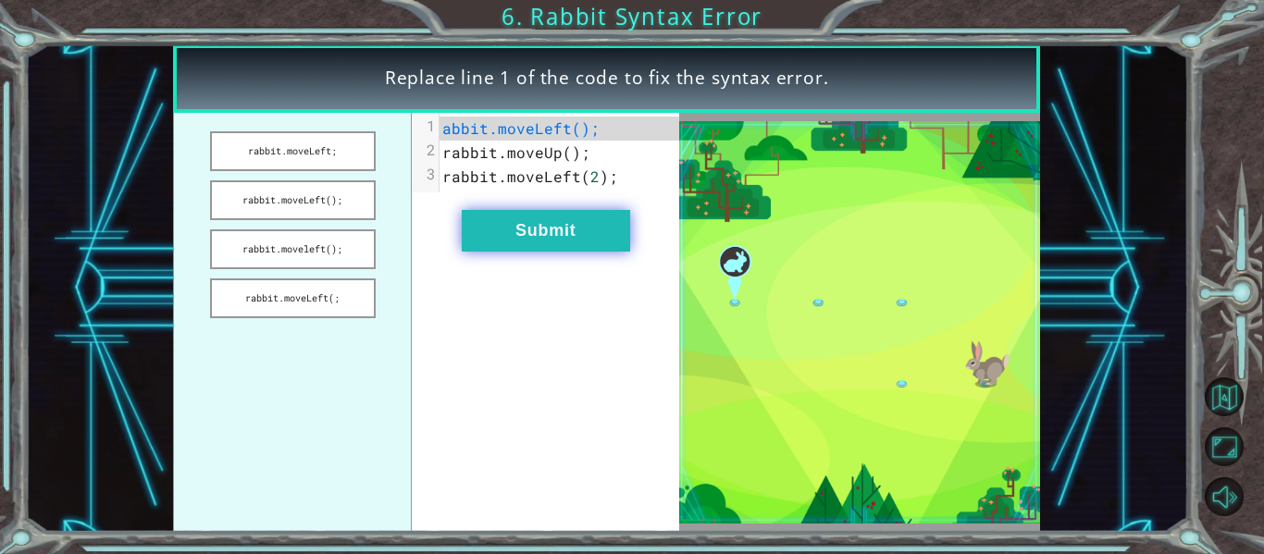
click at [556, 233] on button "Submit" at bounding box center [546, 231] width 168 height 42
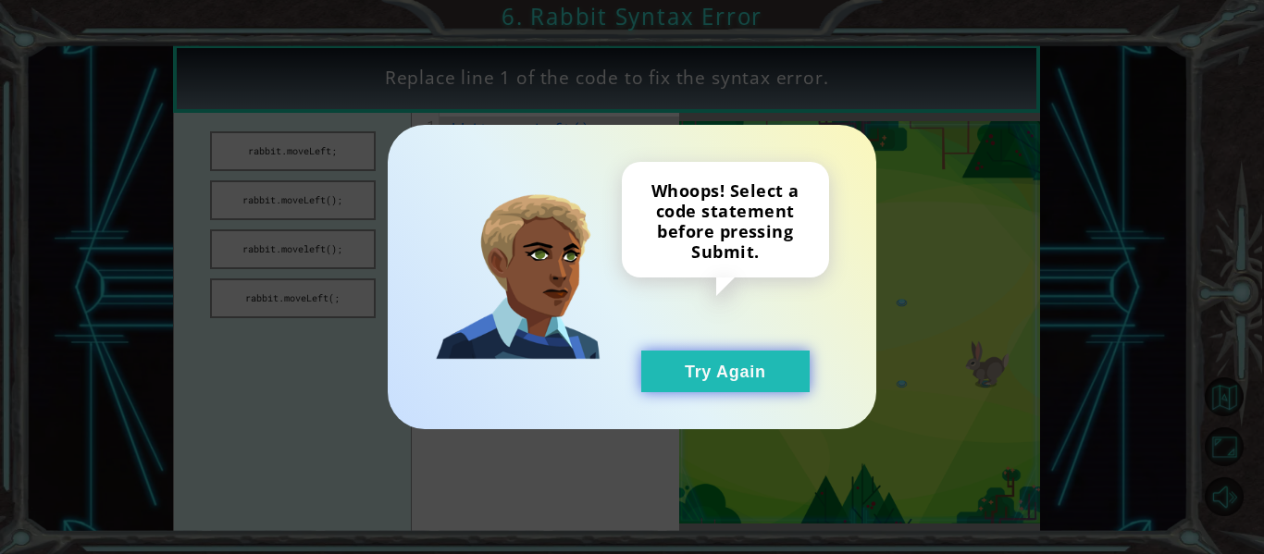
click at [758, 368] on button "Try Again" at bounding box center [725, 372] width 168 height 42
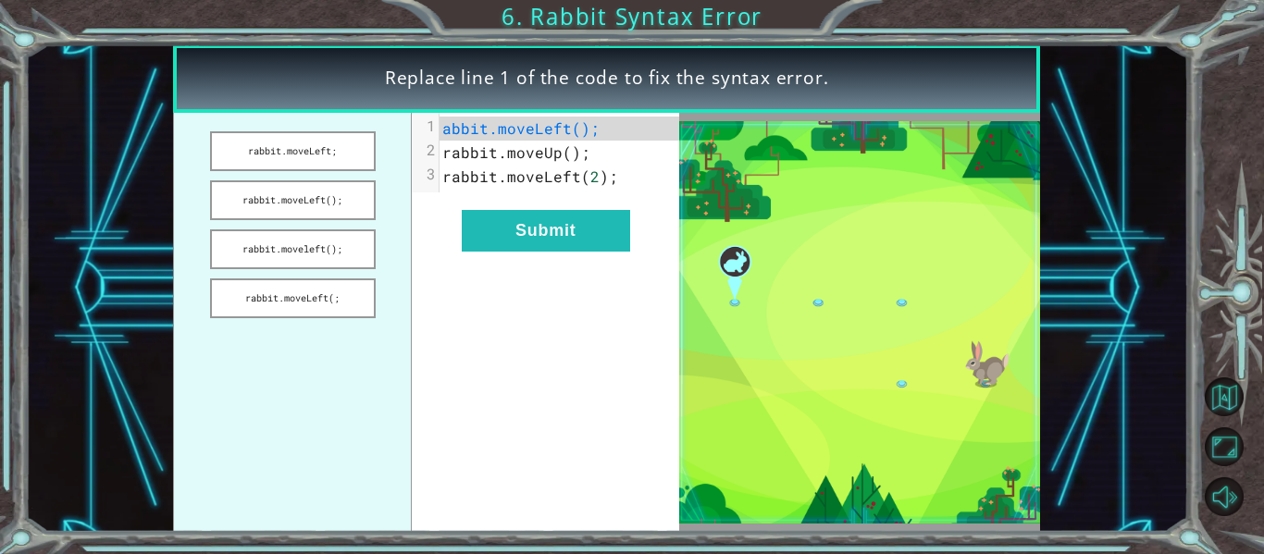
click at [554, 162] on pre "rabbit . moveUp ();" at bounding box center [559, 153] width 240 height 24
click at [350, 285] on button "rabbit.moveLeft(;" at bounding box center [293, 298] width 166 height 40
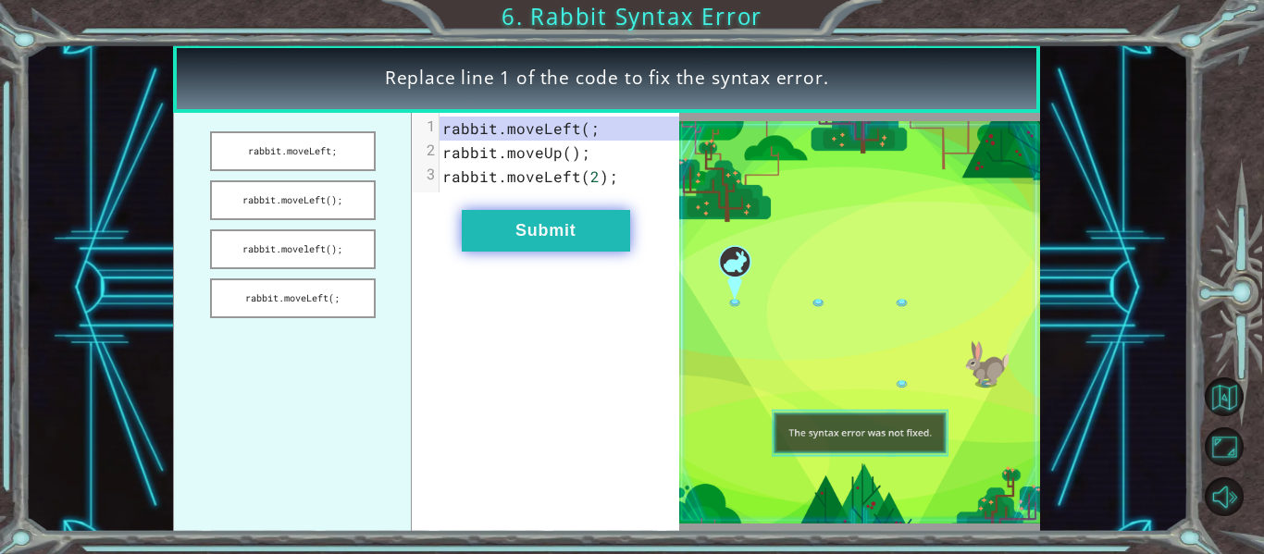
click at [595, 225] on button "Submit" at bounding box center [546, 231] width 168 height 42
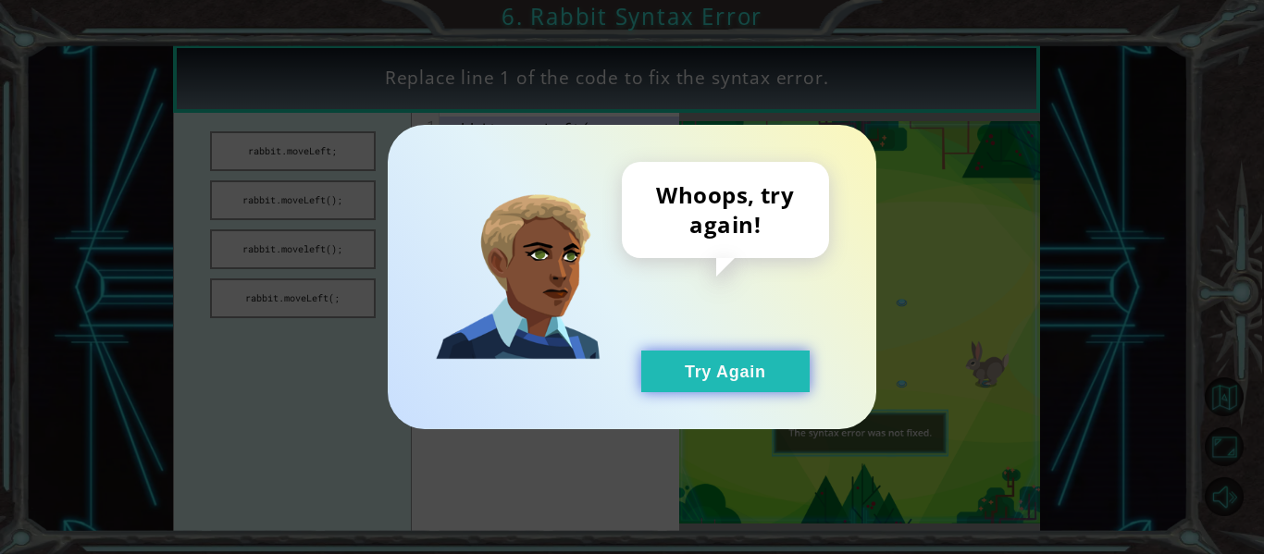
click at [746, 366] on button "Try Again" at bounding box center [725, 372] width 168 height 42
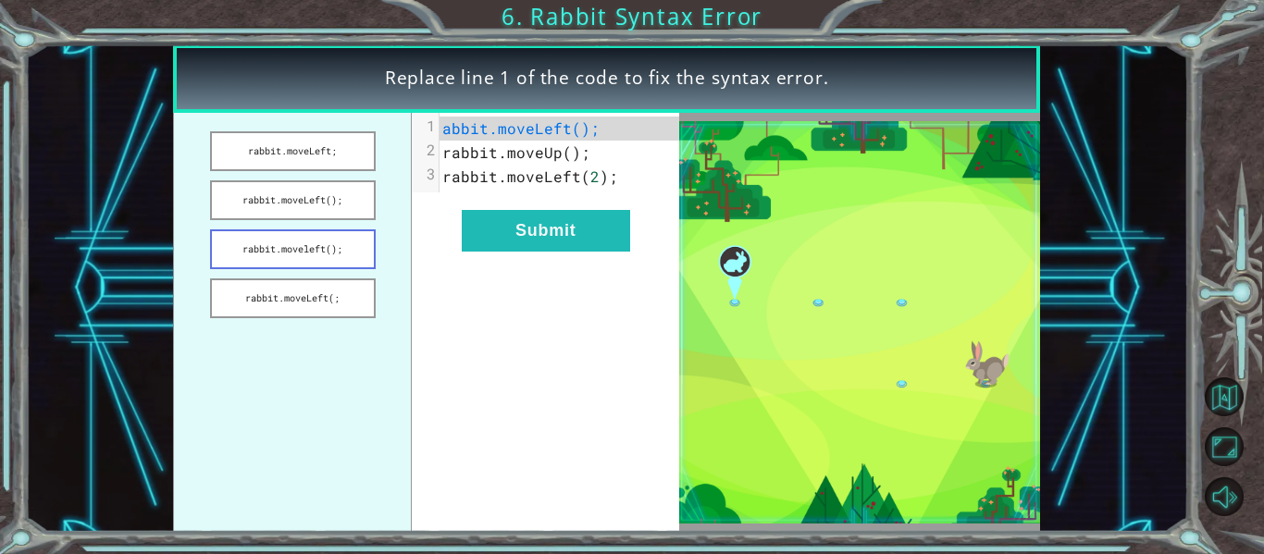
click at [346, 252] on button "rabbit.moveleft();" at bounding box center [293, 249] width 166 height 40
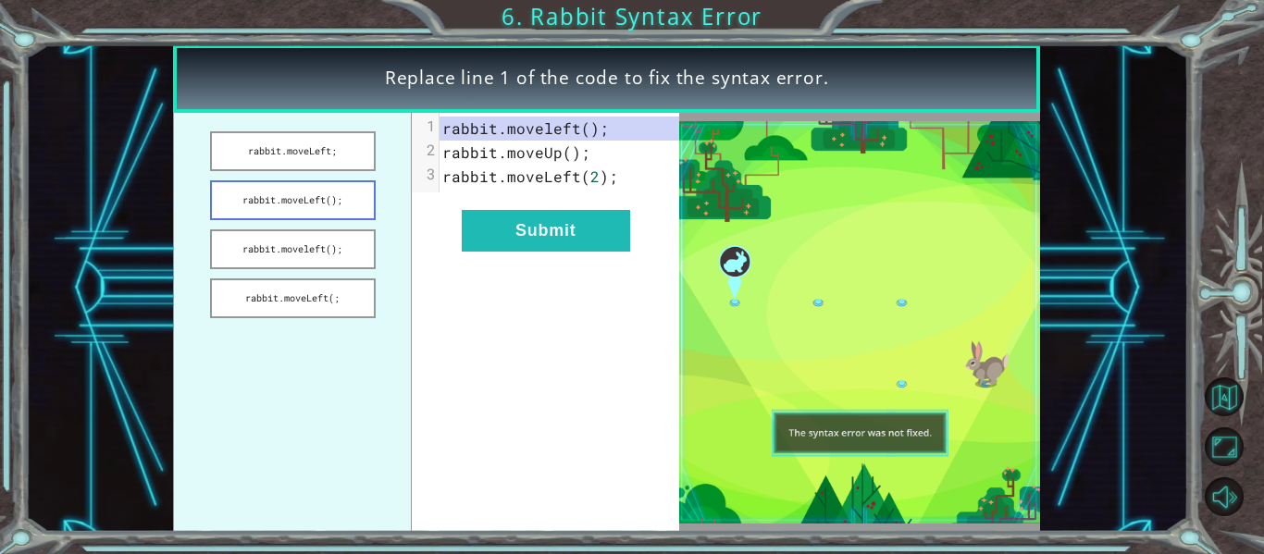
click at [338, 199] on button "rabbit.moveLeft();" at bounding box center [293, 200] width 166 height 40
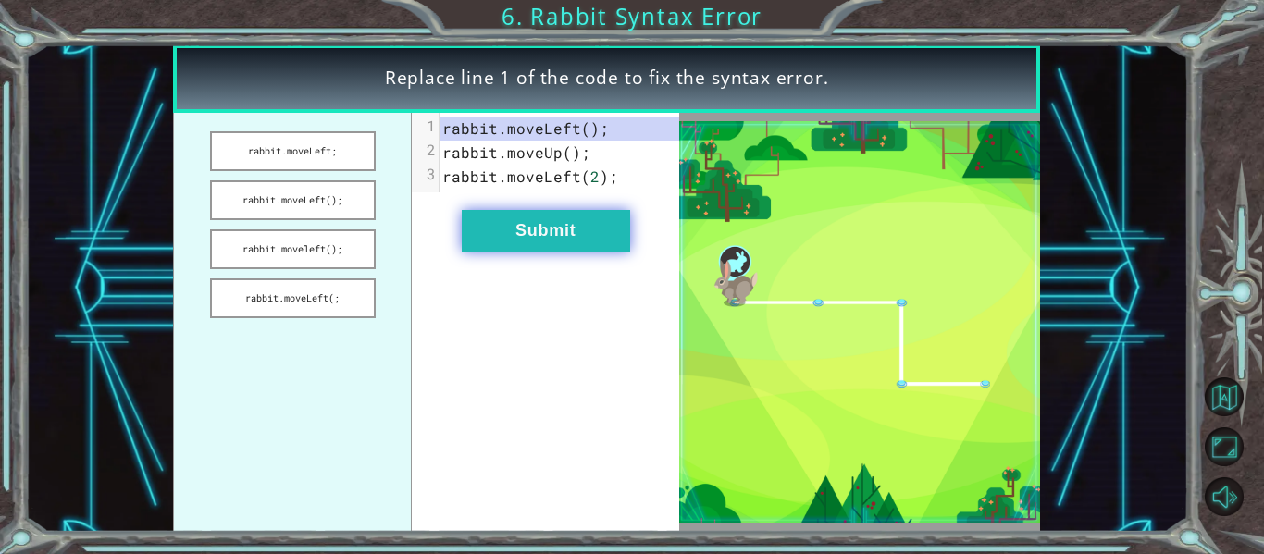
click at [559, 250] on button "Submit" at bounding box center [546, 231] width 168 height 42
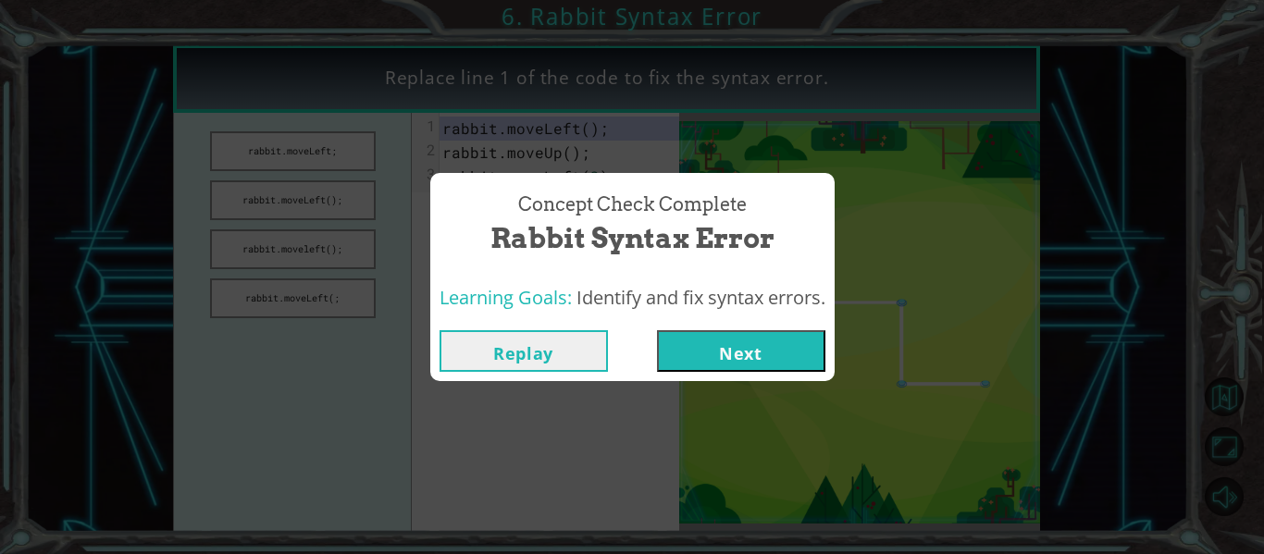
click at [754, 368] on button "Next" at bounding box center [741, 351] width 168 height 42
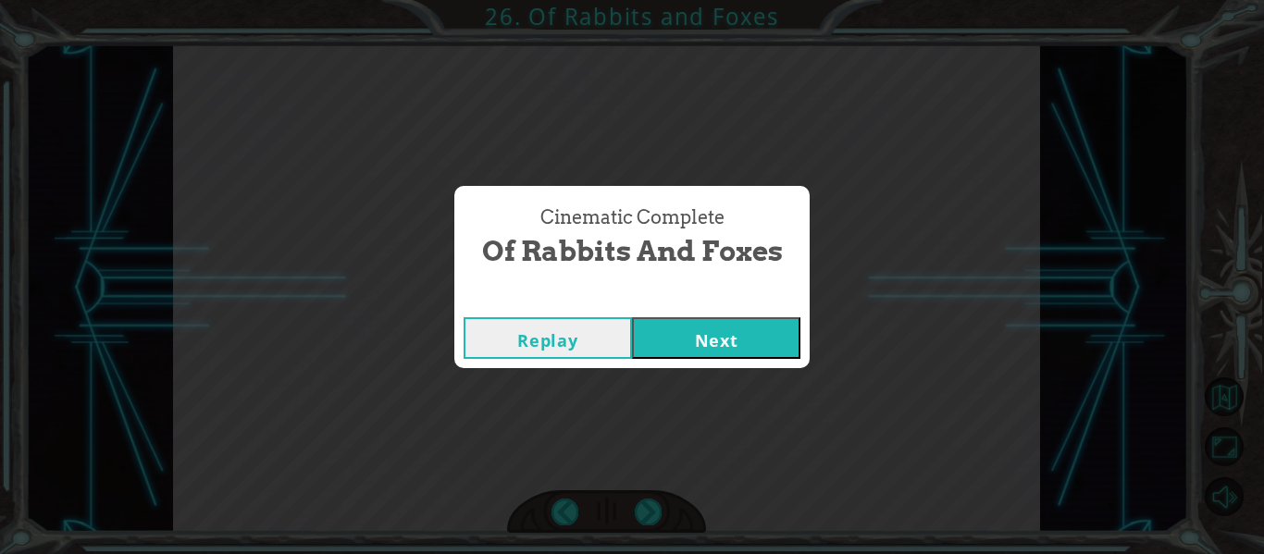
click at [734, 353] on button "Next" at bounding box center [716, 338] width 168 height 42
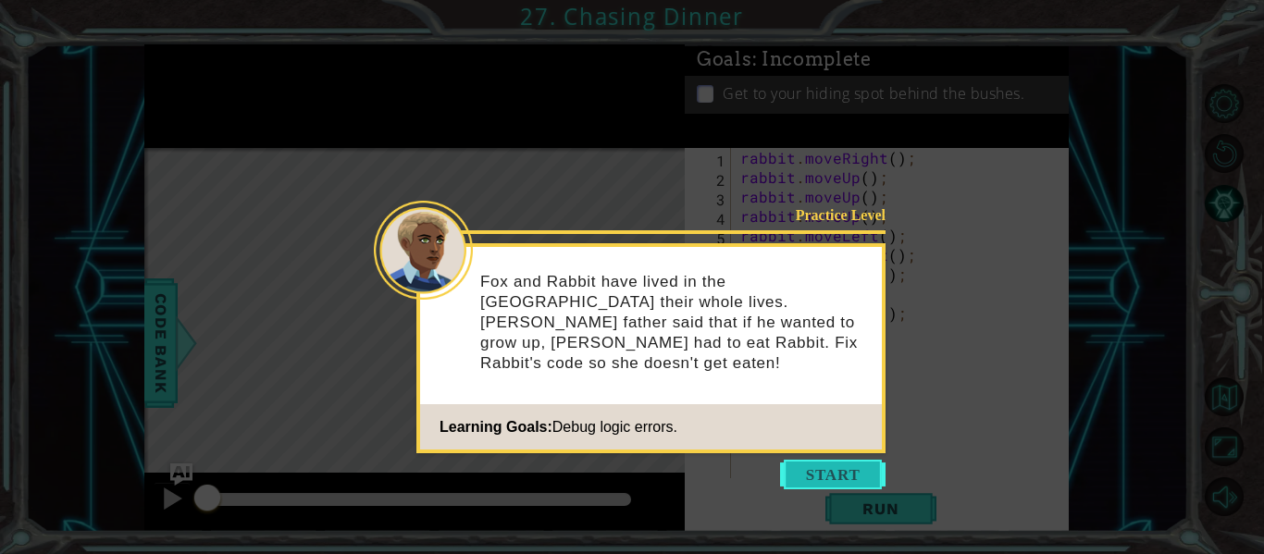
click at [819, 480] on button "Start" at bounding box center [832, 475] width 105 height 30
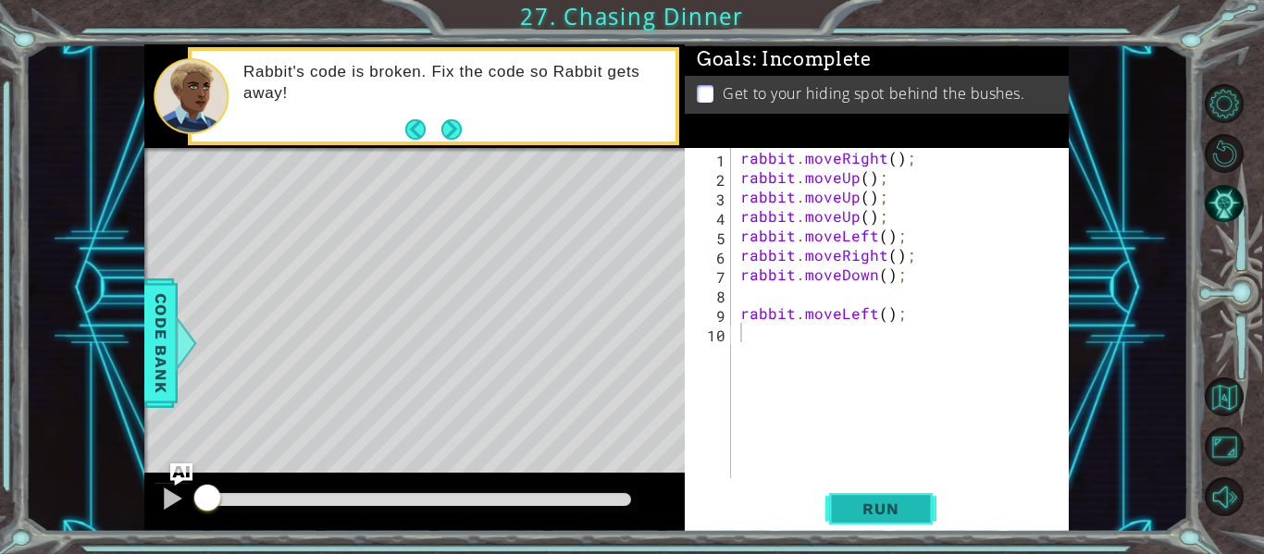
click at [878, 500] on span "Run" at bounding box center [880, 509] width 73 height 19
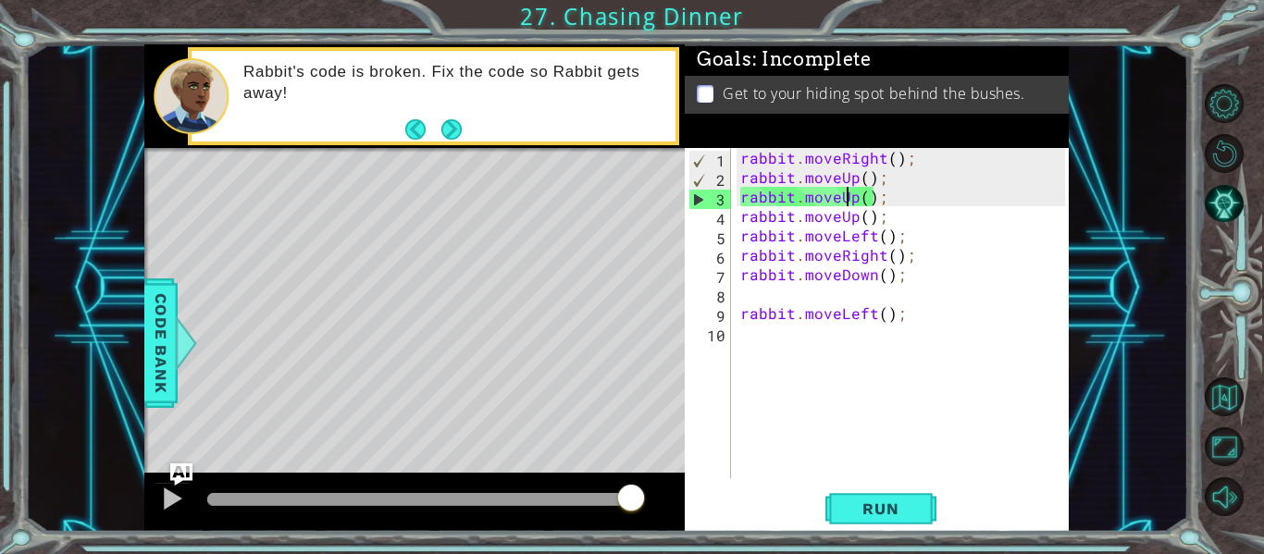
click at [851, 204] on div "rabbit . moveRight ( ) ; rabbit . moveUp ( ) ; rabbit . moveUp ( ) ; rabbit . m…" at bounding box center [905, 332] width 338 height 369
click at [855, 507] on span "Run" at bounding box center [880, 509] width 73 height 19
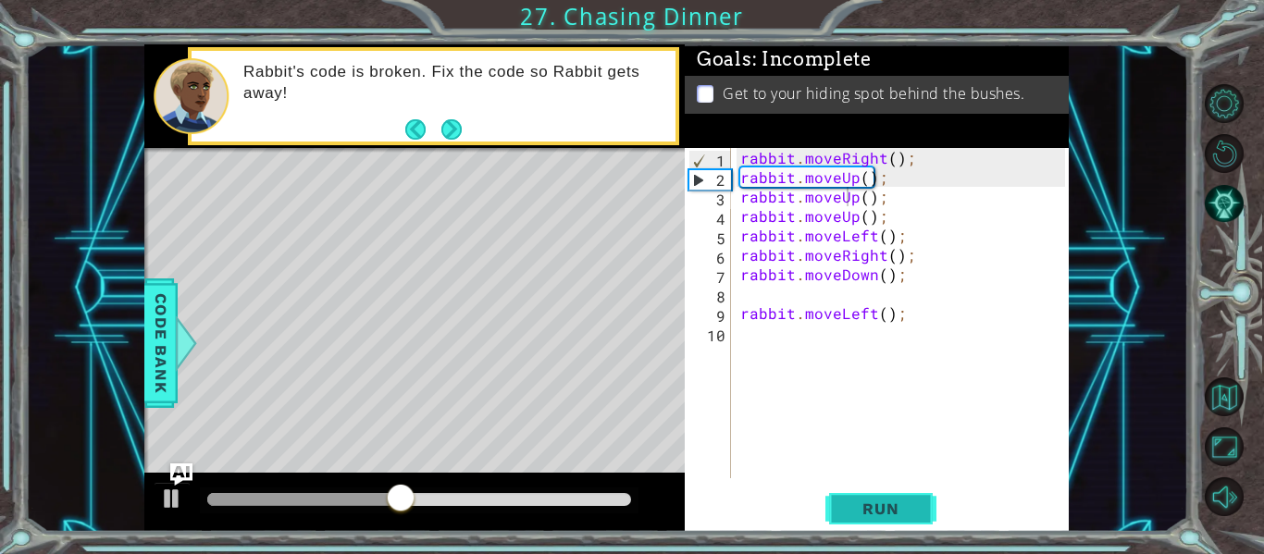
click at [855, 507] on span "Run" at bounding box center [880, 509] width 73 height 19
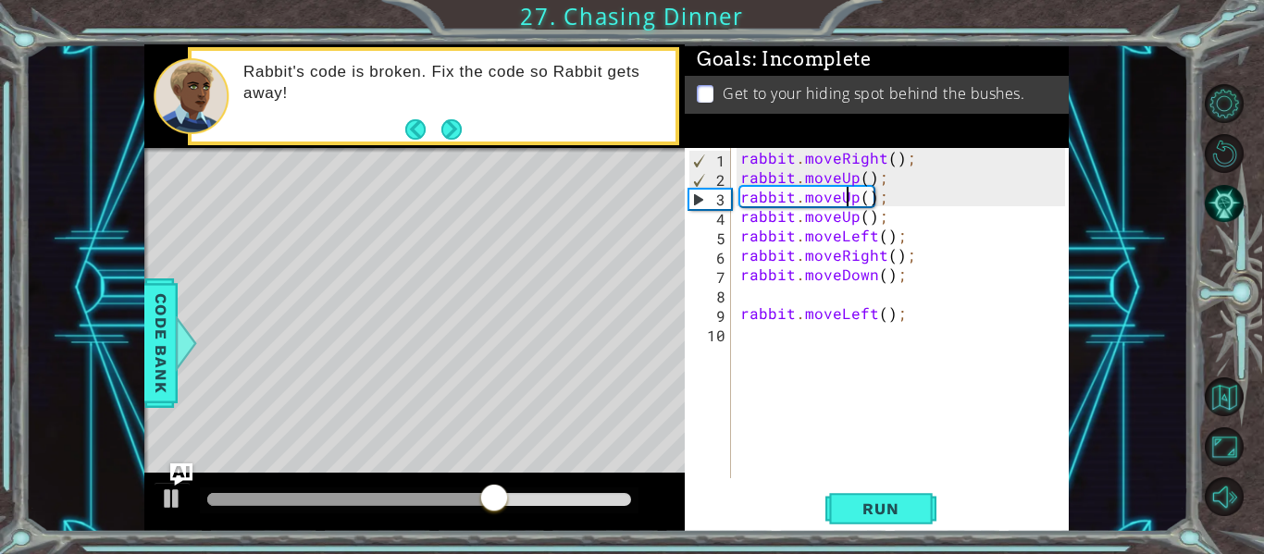
click at [853, 179] on div "rabbit . moveRight ( ) ; rabbit . moveUp ( ) ; rabbit . moveUp ( ) ; rabbit . m…" at bounding box center [905, 332] width 338 height 369
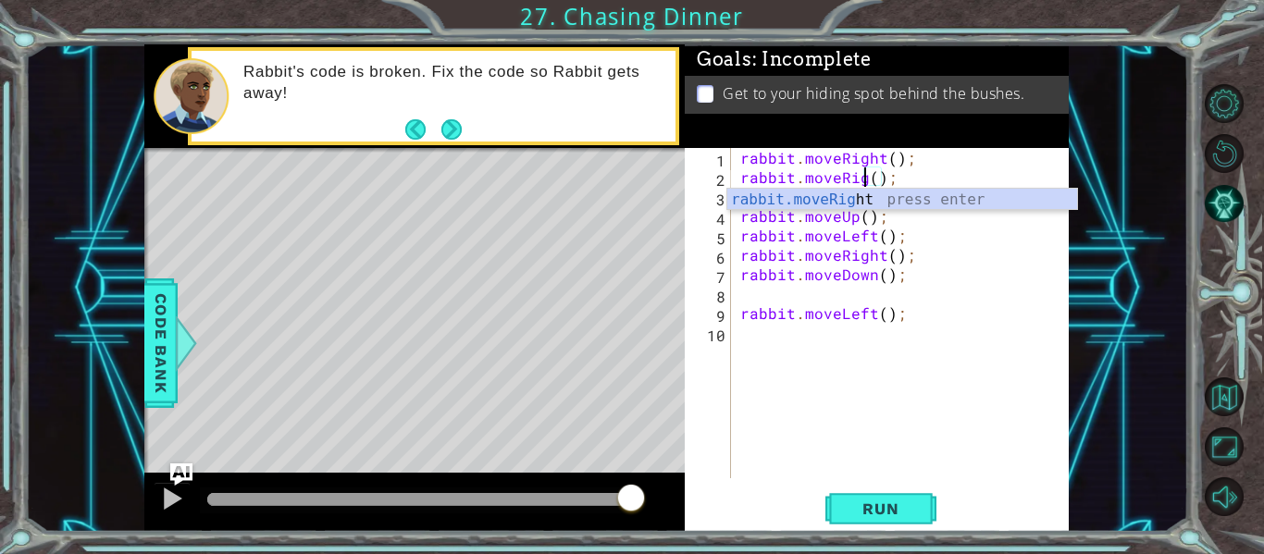
scroll to position [0, 9]
type textarea "rabbit.moveRight();"
click at [860, 501] on span "Run" at bounding box center [880, 509] width 73 height 19
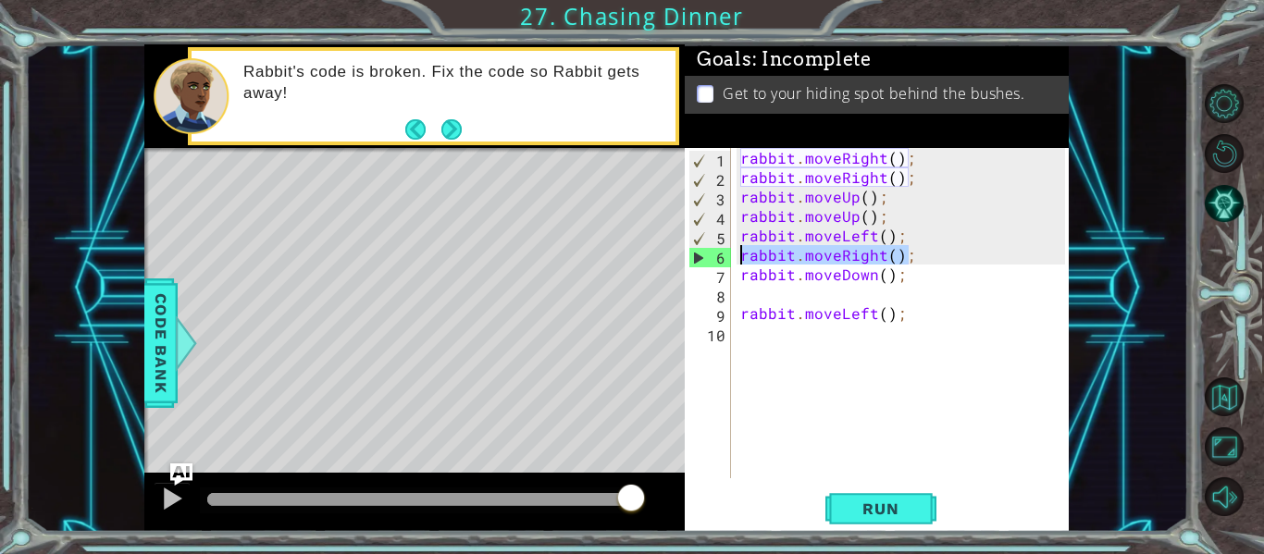
drag, startPoint x: 911, startPoint y: 257, endPoint x: 728, endPoint y: 255, distance: 183.2
click at [728, 255] on div "rabbit.moveRight(); 1 2 3 4 5 6 7 8 9 10 rabbit . moveRight ( ) ; rabbit . move…" at bounding box center [875, 313] width 380 height 330
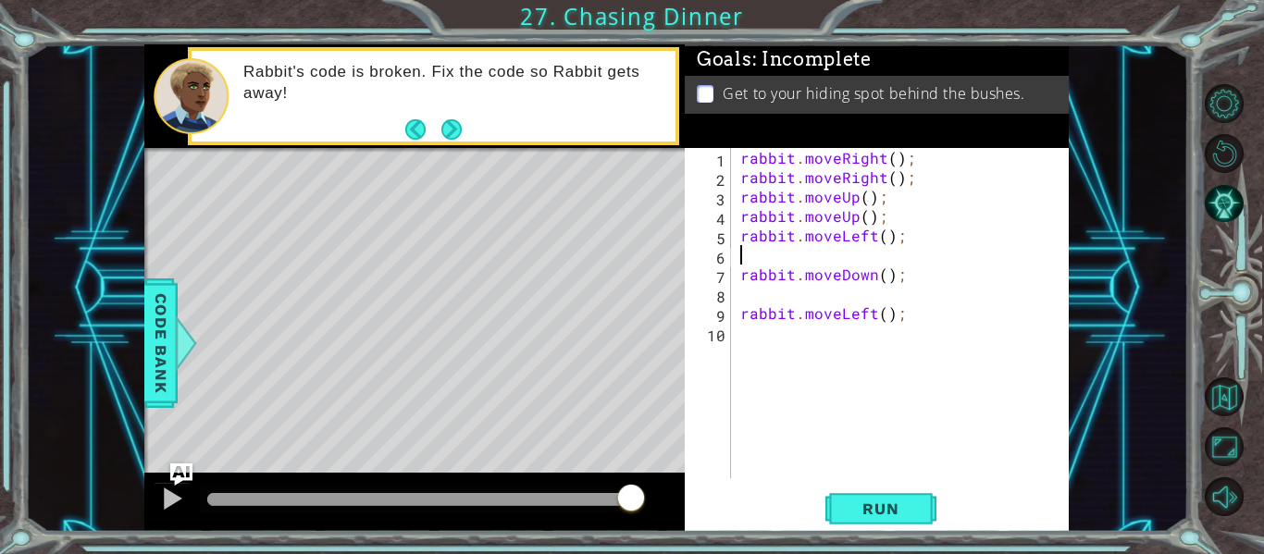
click at [881, 239] on div "rabbit . moveRight ( ) ; rabbit . moveRight ( ) ; rabbit . moveUp ( ) ; rabbit …" at bounding box center [905, 332] width 338 height 369
type textarea "rabbit.moveLeft(2);"
click at [898, 519] on button "Run" at bounding box center [880, 509] width 111 height 38
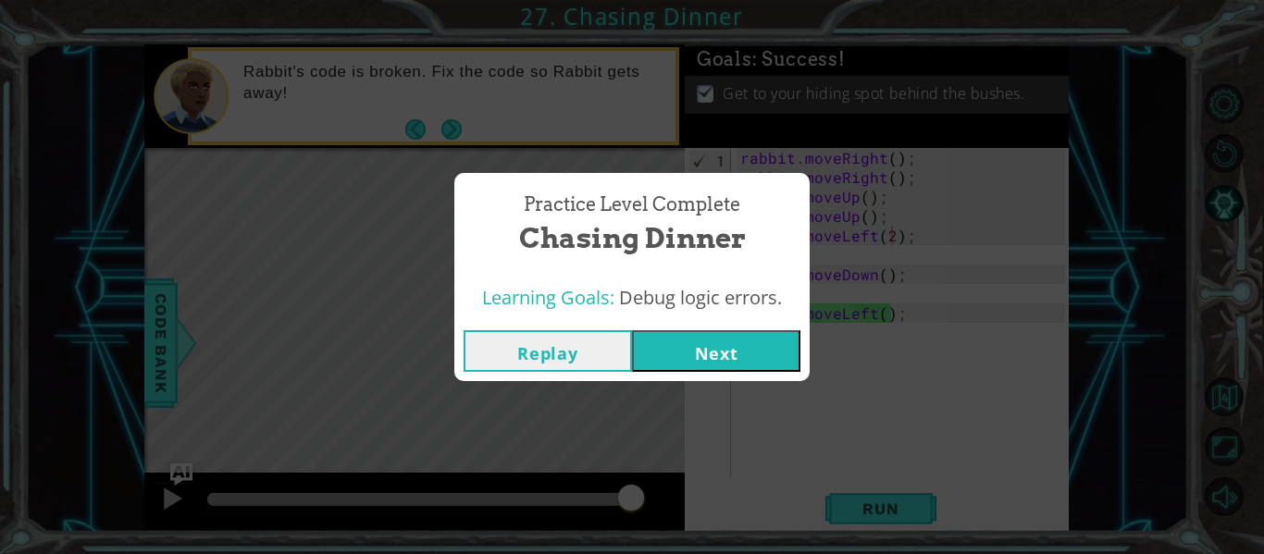
click at [752, 352] on button "Next" at bounding box center [716, 351] width 168 height 42
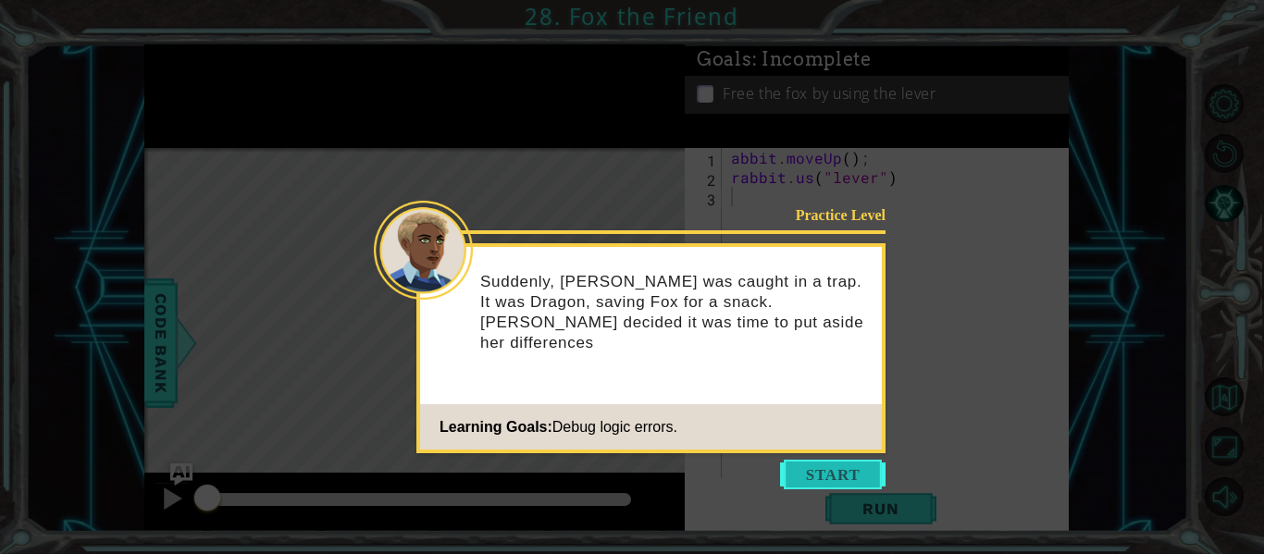
click at [848, 471] on button "Start" at bounding box center [832, 475] width 105 height 30
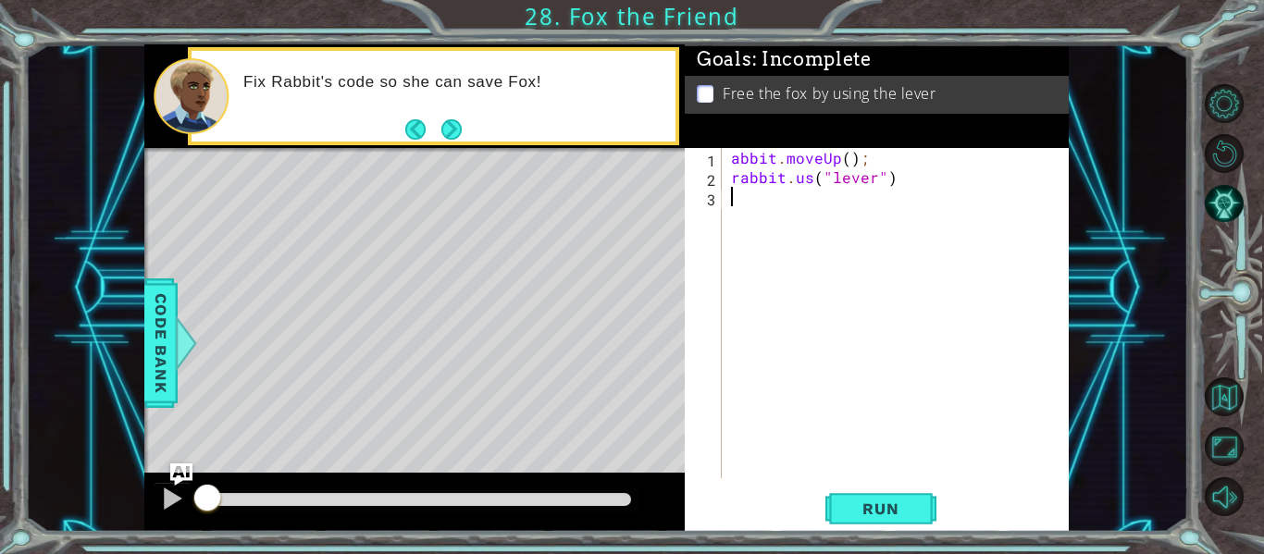
click at [727, 164] on div "abbit . moveUp ( ) ; rabbit . us ( "lever" )" at bounding box center [900, 332] width 347 height 369
click at [877, 511] on span "Run" at bounding box center [880, 509] width 73 height 19
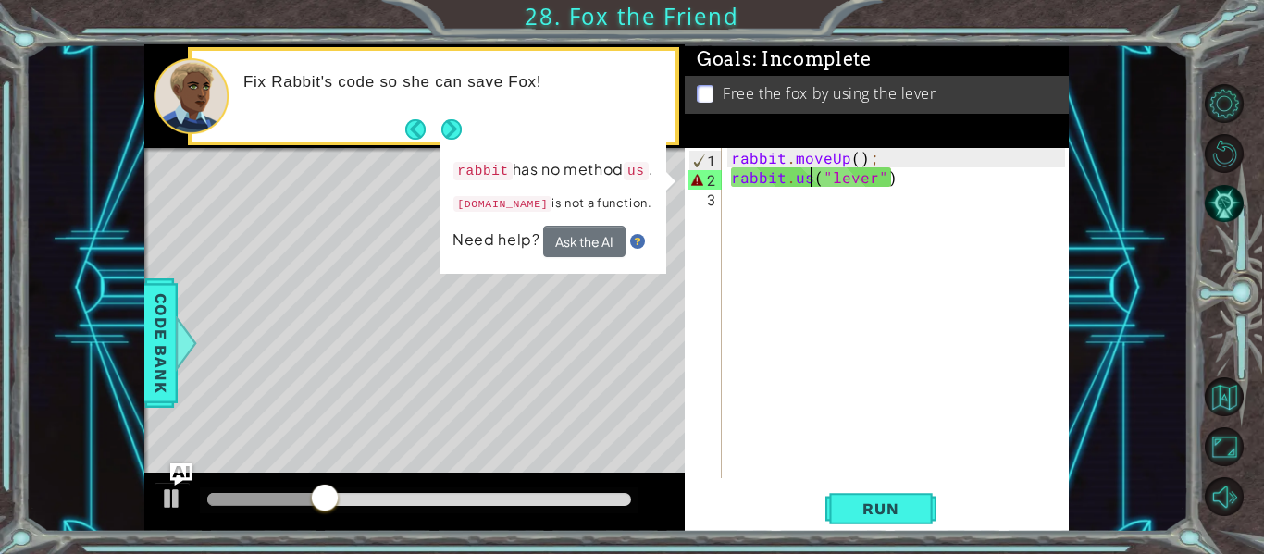
click at [810, 181] on div "rabbit . moveUp ( ) ; rabbit . us ( "lever" )" at bounding box center [900, 332] width 347 height 369
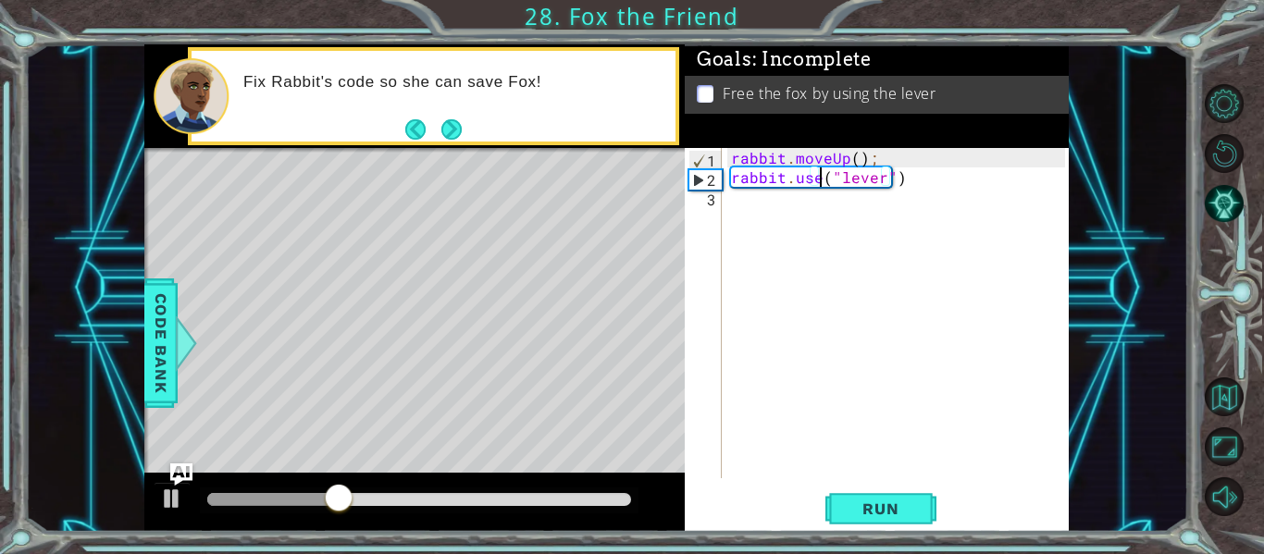
scroll to position [0, 6]
type textarea "rabbit.use("lever")"
click at [870, 505] on span "Run" at bounding box center [880, 509] width 73 height 19
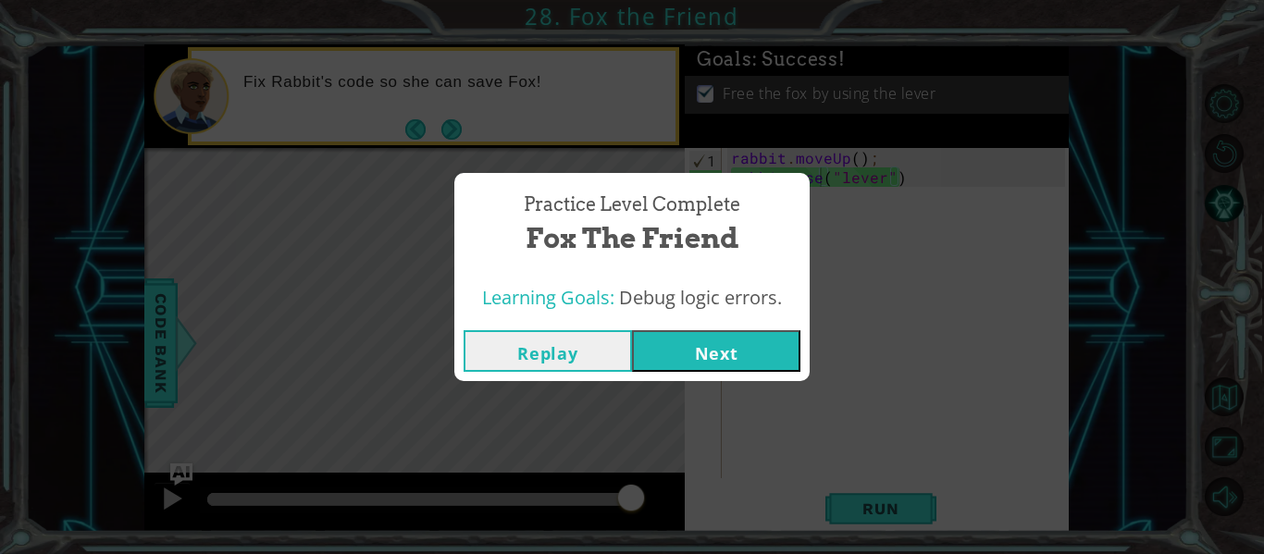
click at [736, 354] on button "Next" at bounding box center [716, 351] width 168 height 42
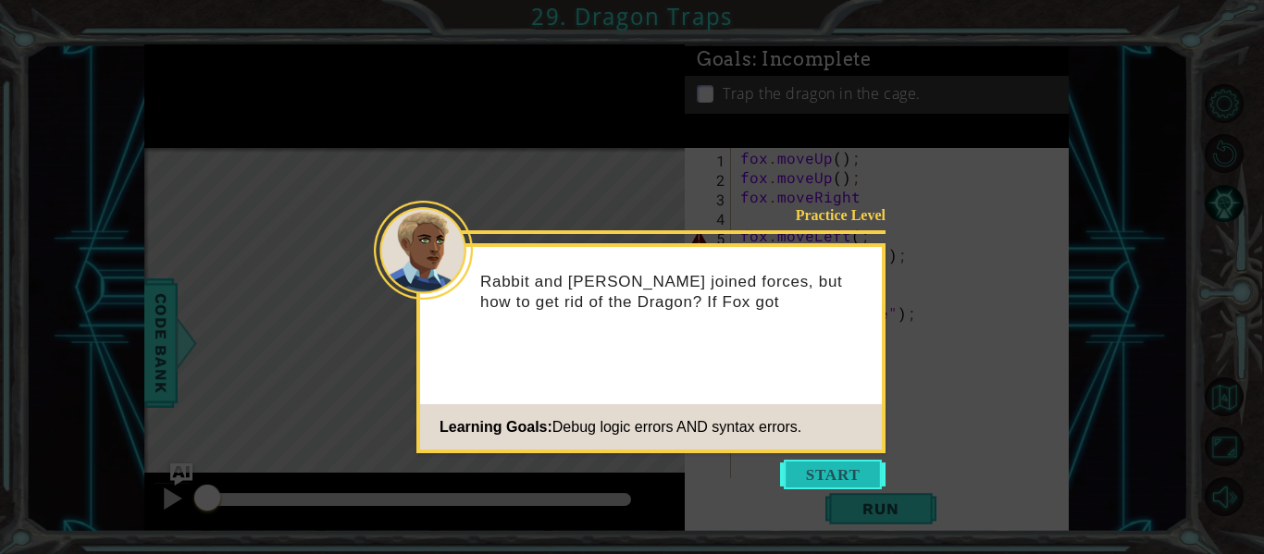
click at [845, 473] on button "Start" at bounding box center [832, 475] width 105 height 30
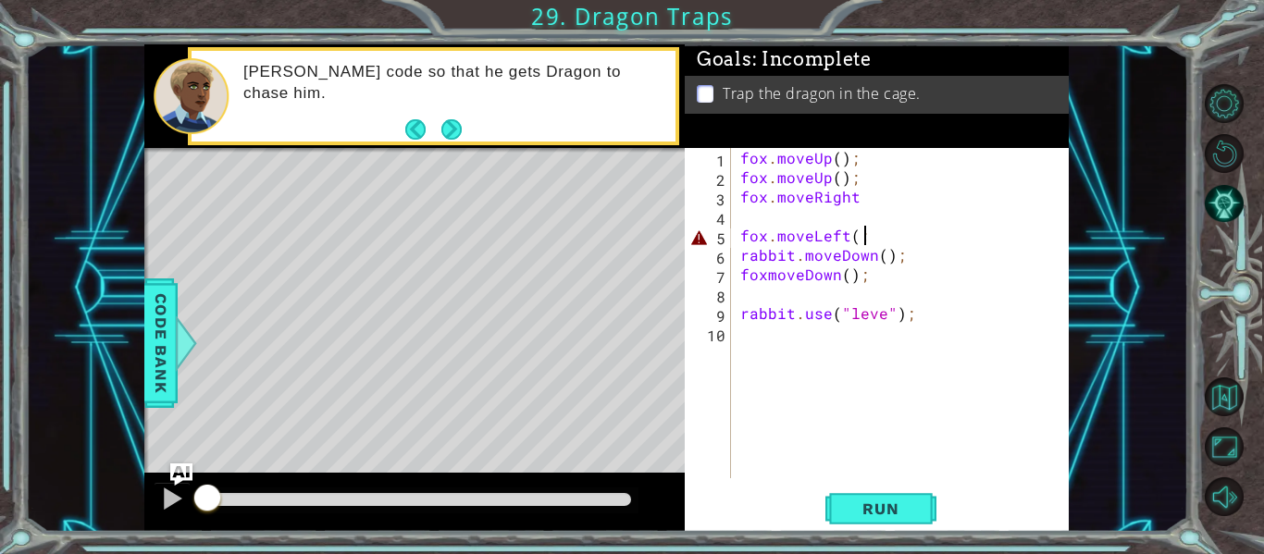
click at [866, 241] on div "fox . moveUp ( ) ; fox . moveUp ( ) ; fox . moveRight fox . moveLeft ( ; rabbit…" at bounding box center [905, 332] width 338 height 369
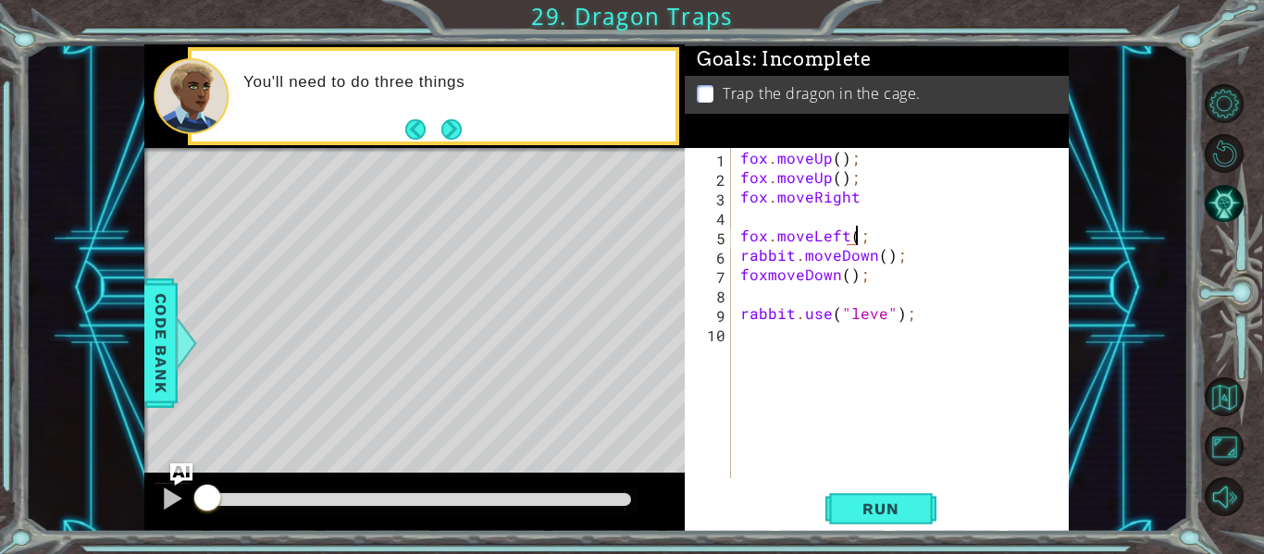
scroll to position [0, 7]
click at [452, 130] on button "Next" at bounding box center [451, 129] width 20 height 20
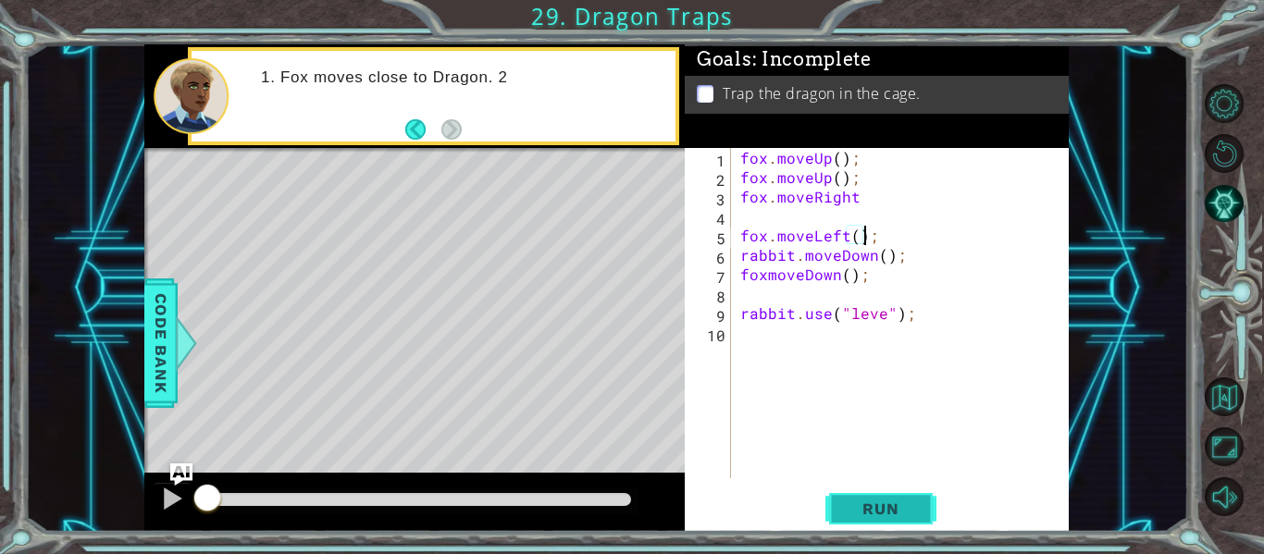
click at [857, 502] on span "Run" at bounding box center [880, 509] width 73 height 19
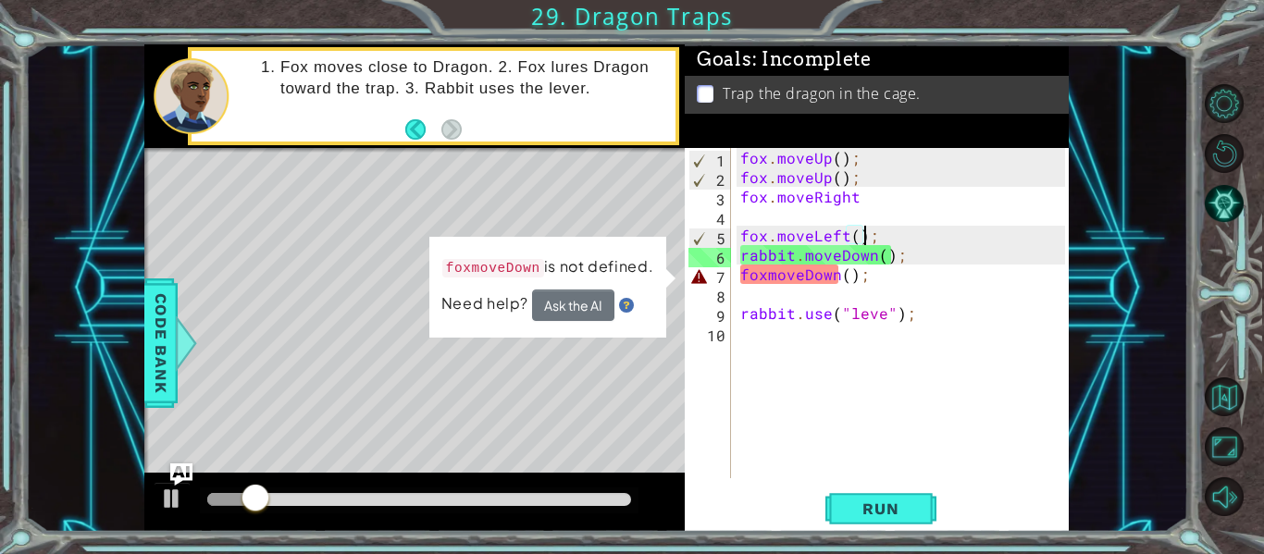
click at [803, 278] on div "fox . moveUp ( ) ; fox . moveUp ( ) ; fox . moveRight fox . moveLeft ( ) ; rabb…" at bounding box center [905, 332] width 338 height 369
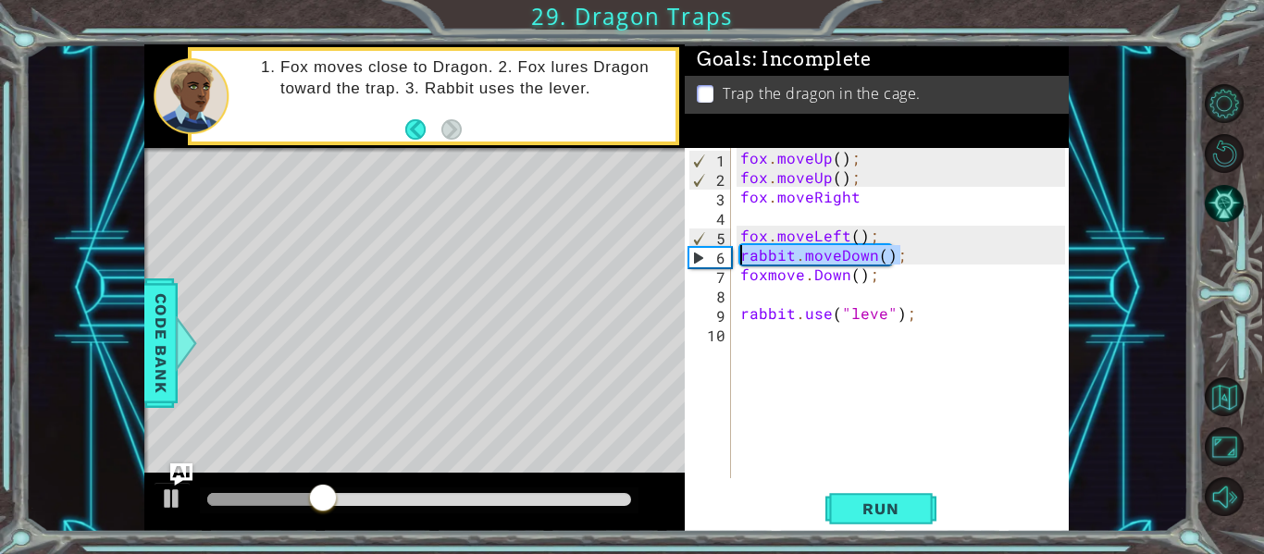
drag, startPoint x: 905, startPoint y: 259, endPoint x: 697, endPoint y: 254, distance: 208.2
click at [697, 254] on div "foxmove.Down(); 1 2 3 4 5 6 7 8 9 10 fox . moveUp ( ) ; fox . moveUp ( ) ; fox …" at bounding box center [875, 313] width 380 height 330
type textarea "rabbit.moveDown();"
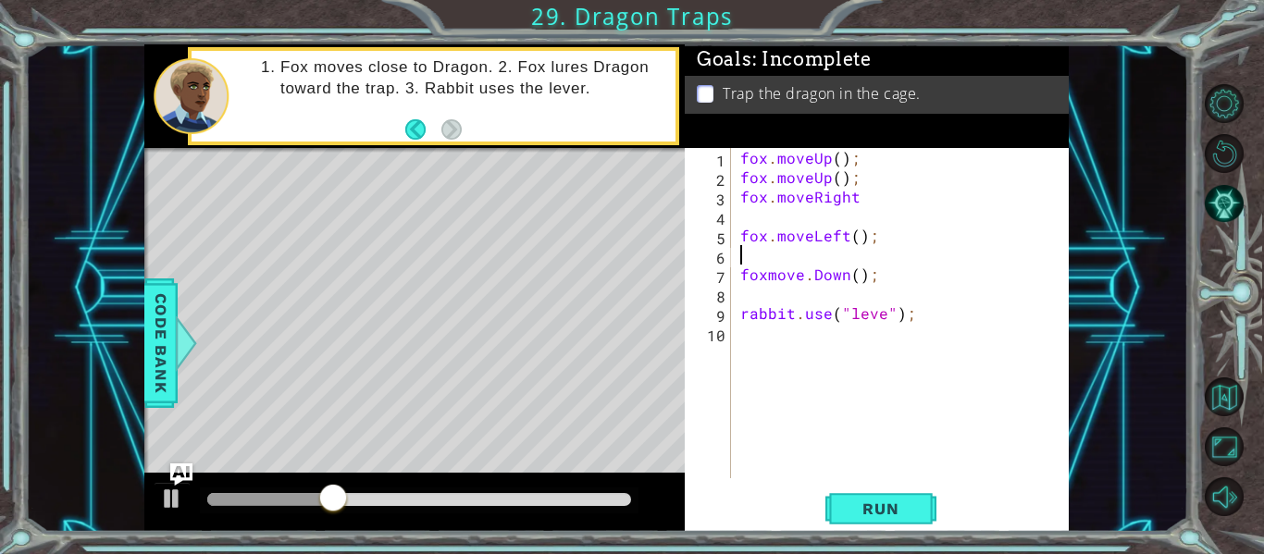
scroll to position [0, 0]
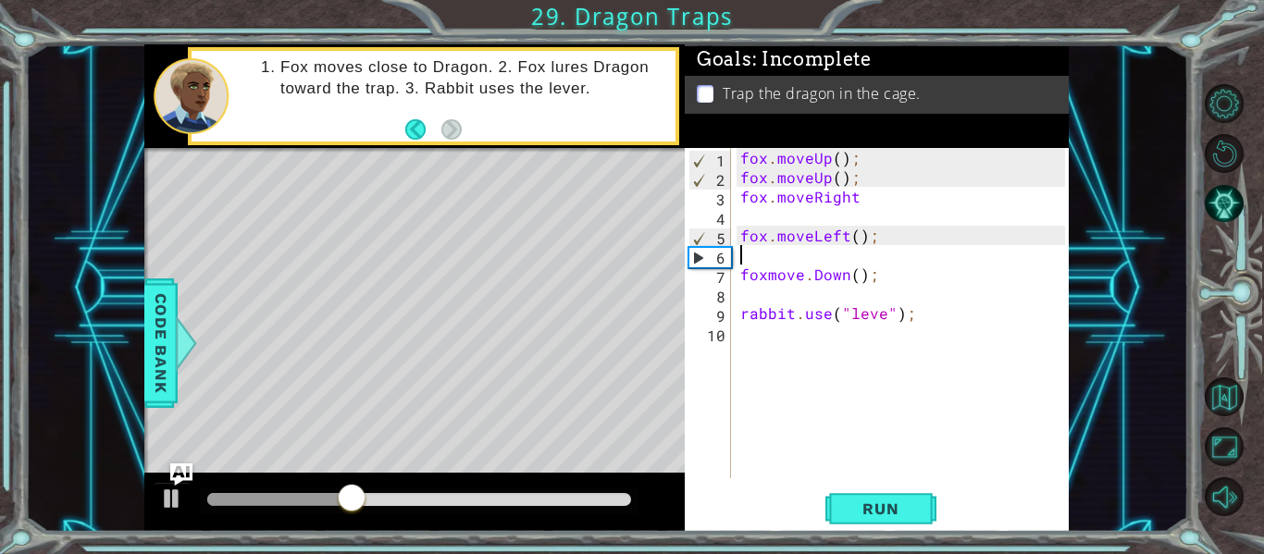
click at [894, 532] on div "1 ההההההההההההההההההההההההההההההההההההההההההההההההההההההההההההההההההההההההההההה…" at bounding box center [632, 277] width 1264 height 554
click at [883, 513] on span "Run" at bounding box center [880, 509] width 73 height 19
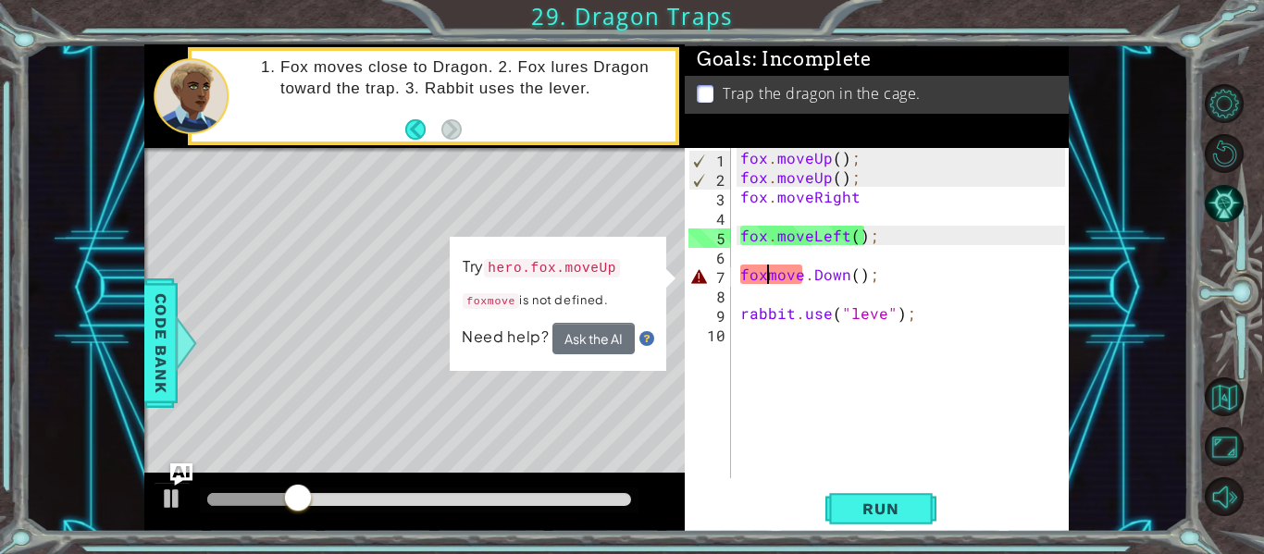
click at [767, 282] on div "fox . moveUp ( ) ; fox . moveUp ( ) ; fox . moveRight fox . moveLeft ( ) ; foxm…" at bounding box center [905, 332] width 338 height 369
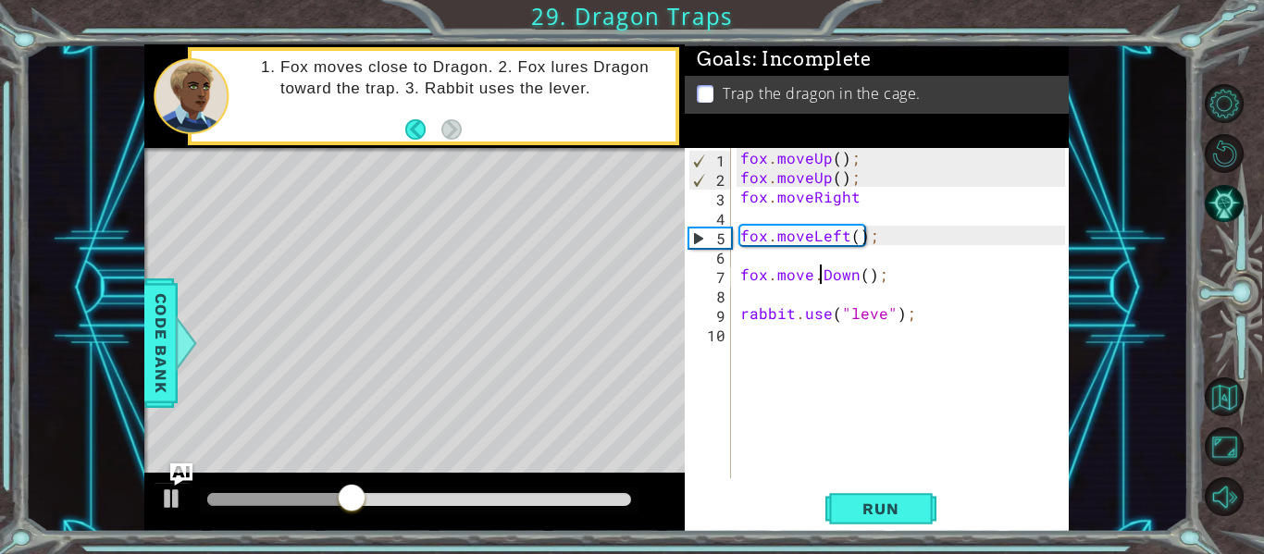
click at [822, 283] on div "fox . moveUp ( ) ; fox . moveUp ( ) ; fox . moveRight fox . moveLeft ( ) ; fox …" at bounding box center [905, 332] width 338 height 369
click at [872, 500] on span "Run" at bounding box center [880, 509] width 73 height 19
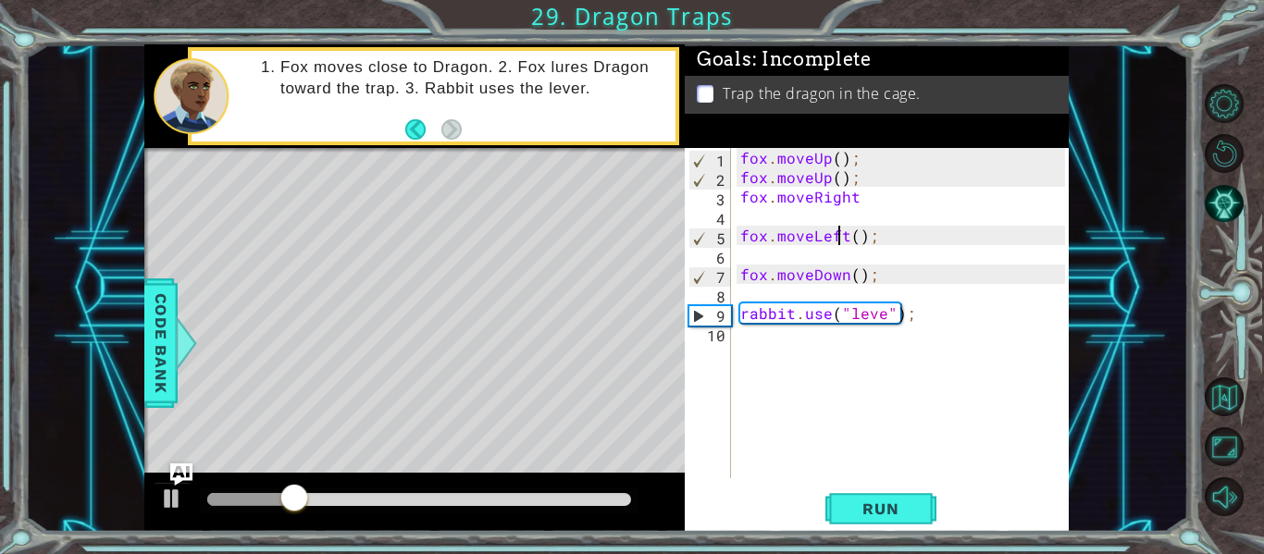
click at [842, 242] on div "fox . moveUp ( ) ; fox . moveUp ( ) ; fox . moveRight fox . moveLeft ( ) ; fox …" at bounding box center [905, 332] width 338 height 369
click at [850, 244] on div "fox . moveUp ( ) ; fox . moveUp ( ) ; fox . moveRight fox . moveLeft ( ) ; fox …" at bounding box center [905, 332] width 338 height 369
click at [885, 319] on div "fox . moveUp ( ) ; fox . moveUp ( ) ; fox . moveRight fox . moveright ( ) ; fox…" at bounding box center [905, 332] width 338 height 369
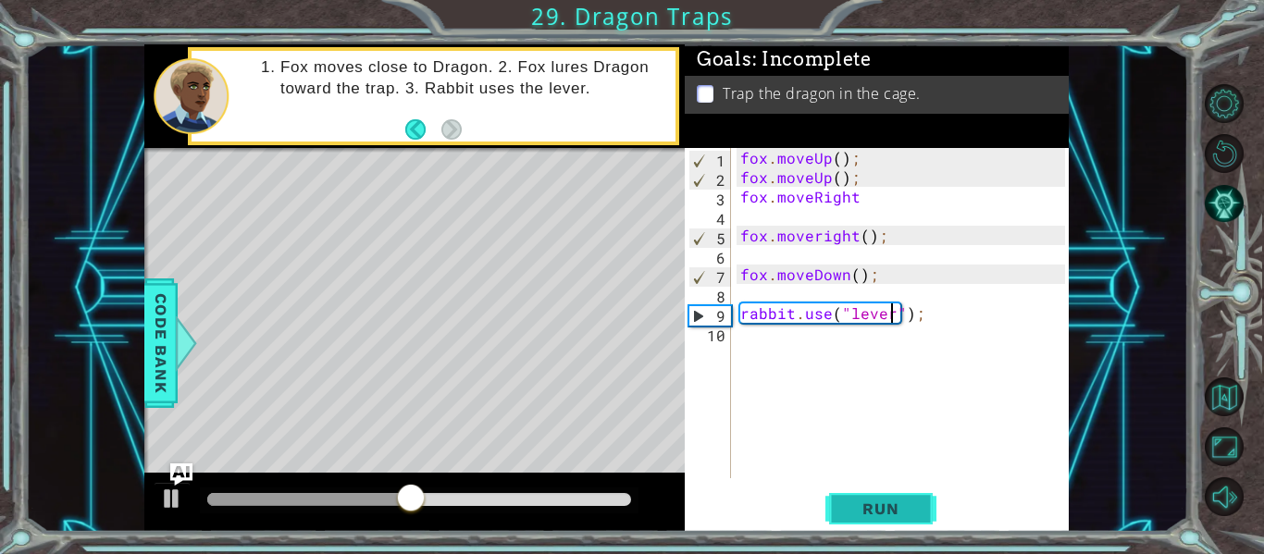
click at [885, 513] on span "Run" at bounding box center [880, 509] width 73 height 19
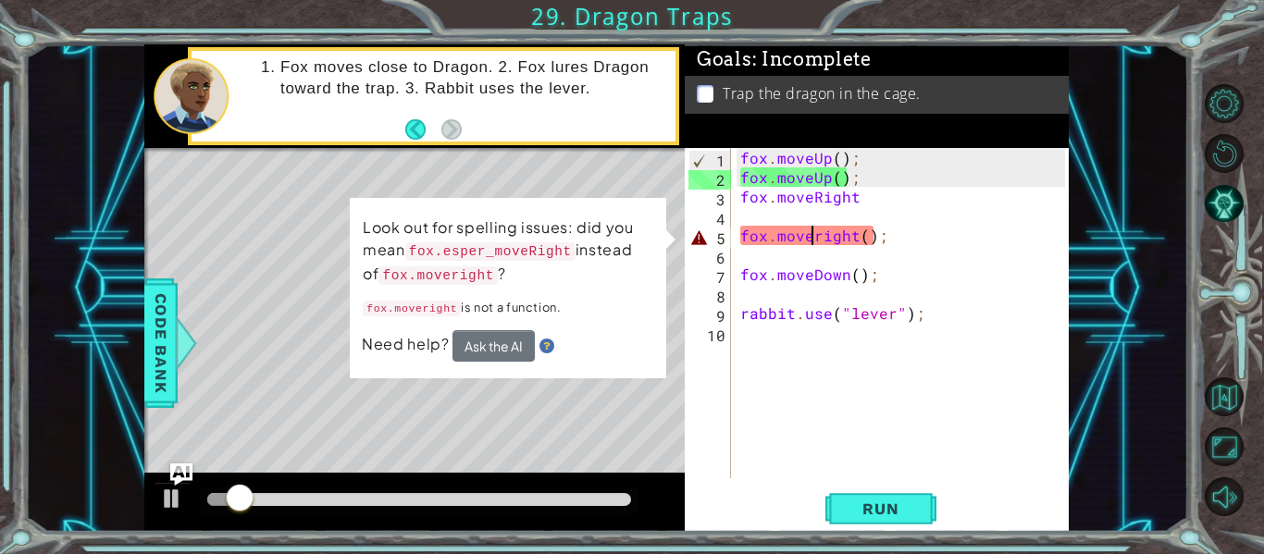
click at [809, 242] on div "fox . moveUp ( ) ; fox . moveUp ( ) ; fox . moveRight fox . moveright ( ) ; fox…" at bounding box center [905, 332] width 338 height 369
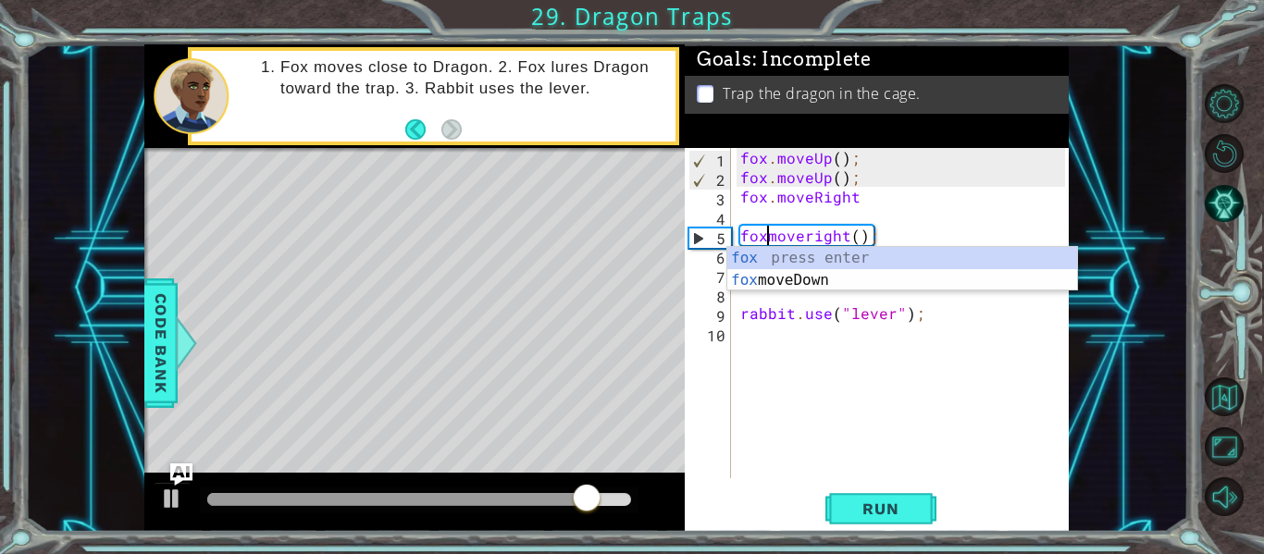
scroll to position [0, 3]
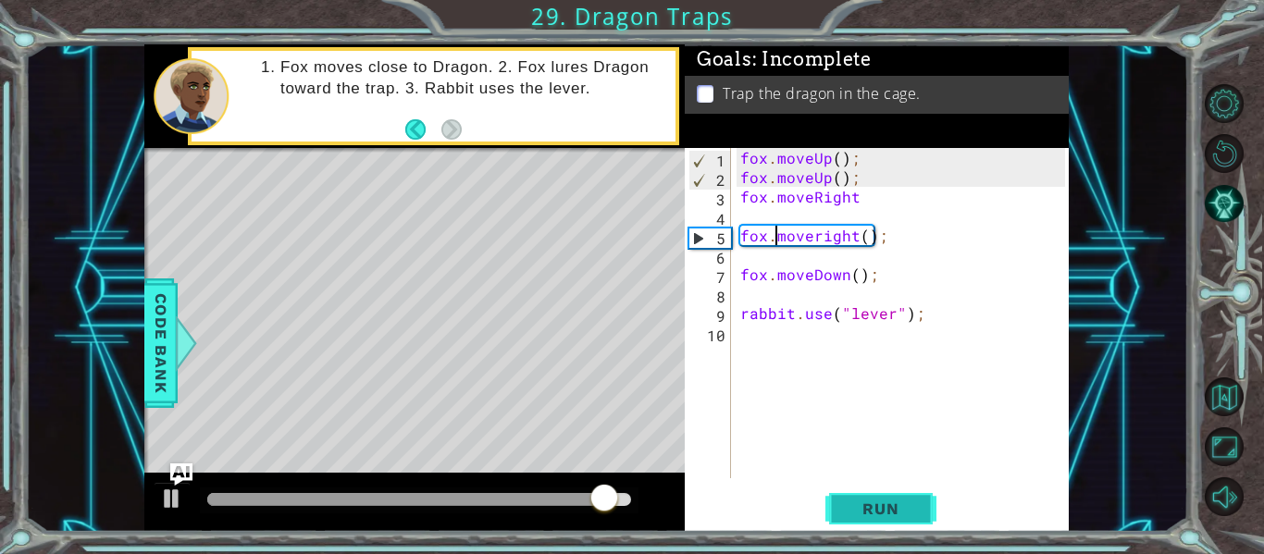
click at [909, 510] on span "Run" at bounding box center [880, 509] width 73 height 19
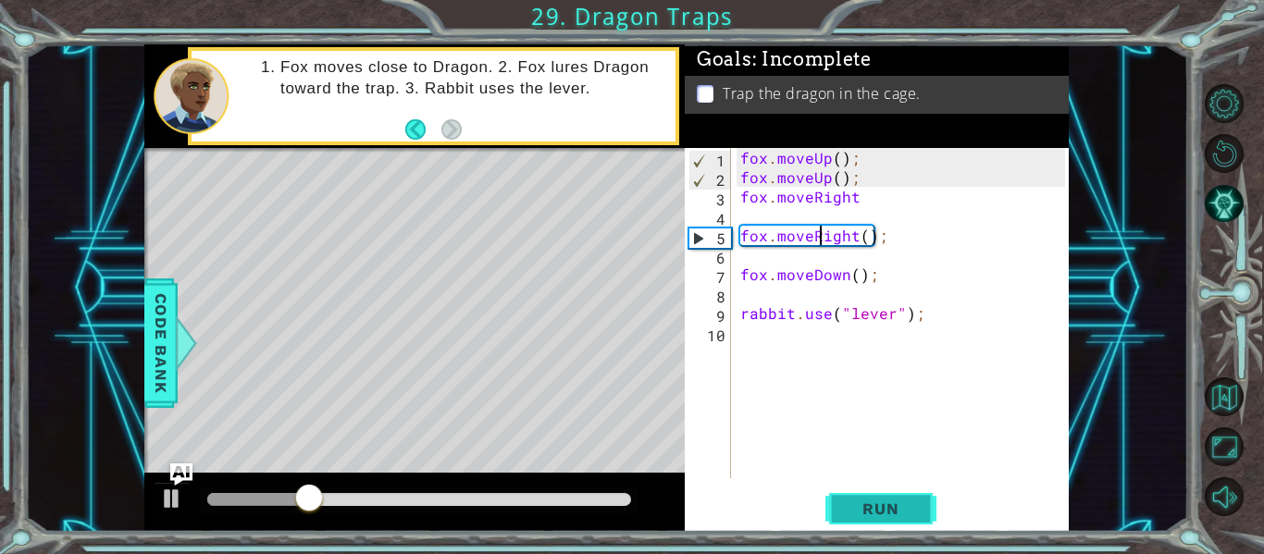
scroll to position [0, 6]
type textarea "fox.moveRight();"
click at [893, 510] on span "Run" at bounding box center [880, 509] width 73 height 19
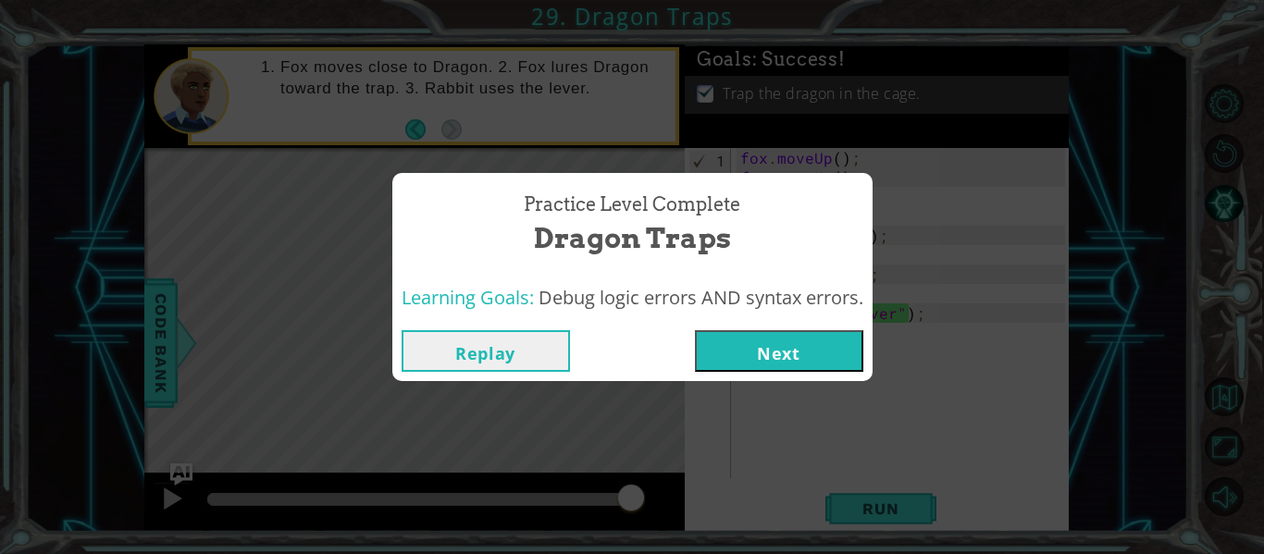
click at [799, 347] on button "Next" at bounding box center [779, 351] width 168 height 42
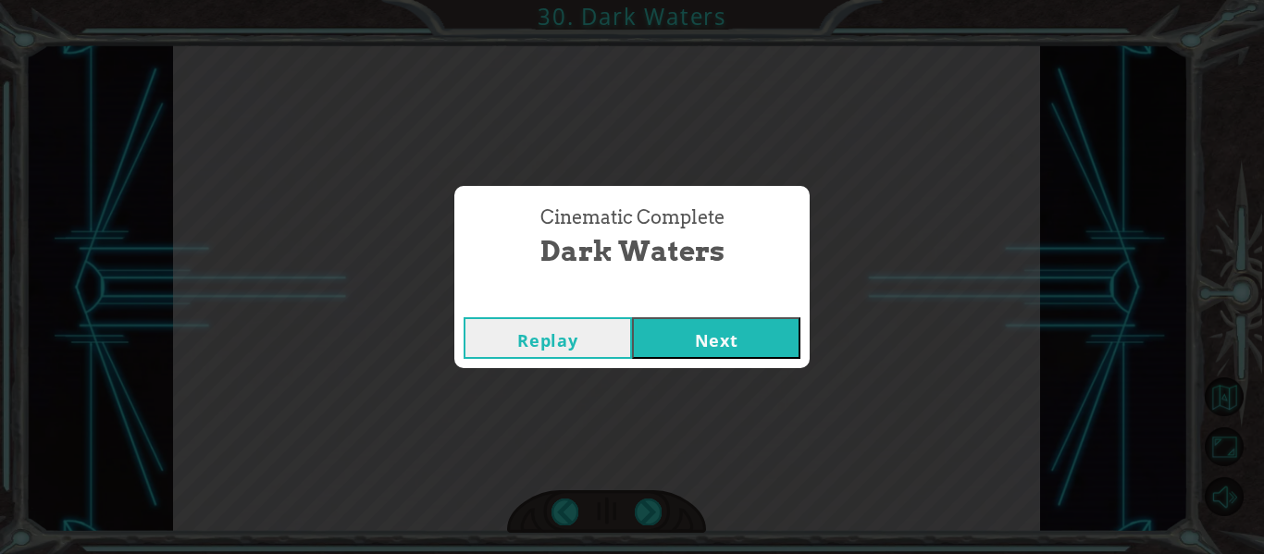
click at [726, 339] on button "Next" at bounding box center [716, 338] width 168 height 42
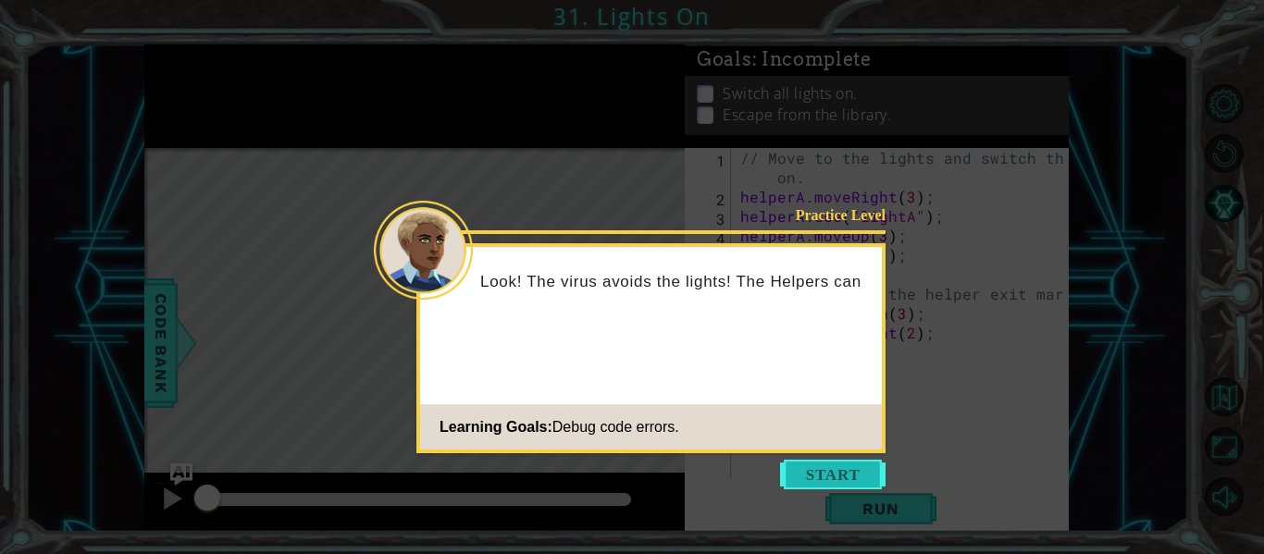
click at [817, 469] on button "Start" at bounding box center [832, 475] width 105 height 30
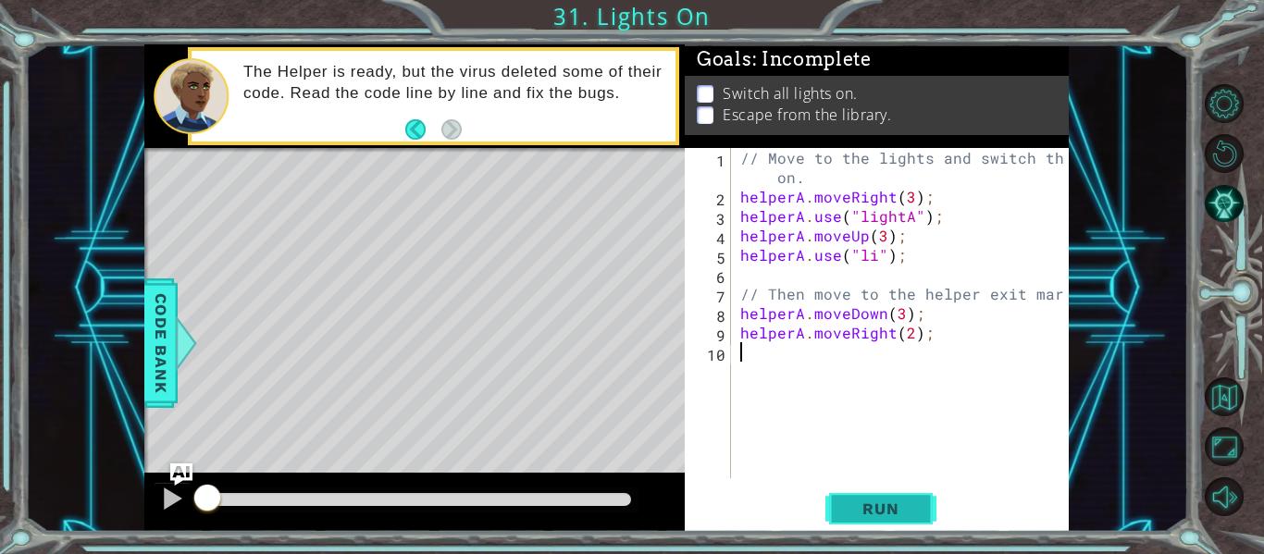
click at [869, 512] on span "Run" at bounding box center [880, 509] width 73 height 19
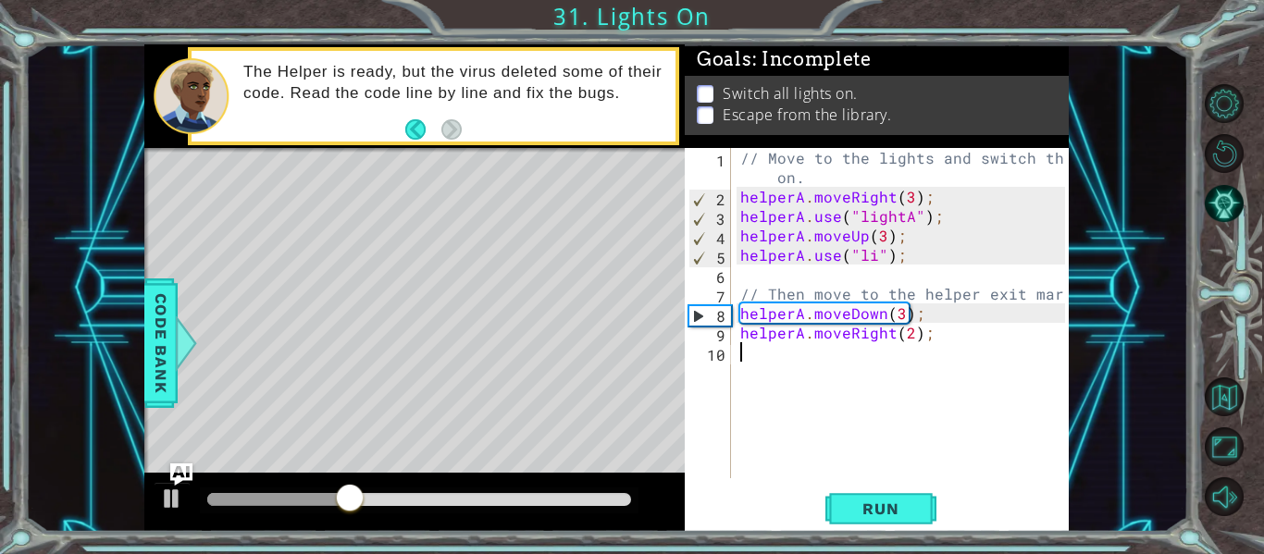
click at [873, 256] on div "// Move to the lights and switch them on. helperA . moveRight ( 3 ) ; helperA .…" at bounding box center [905, 342] width 338 height 389
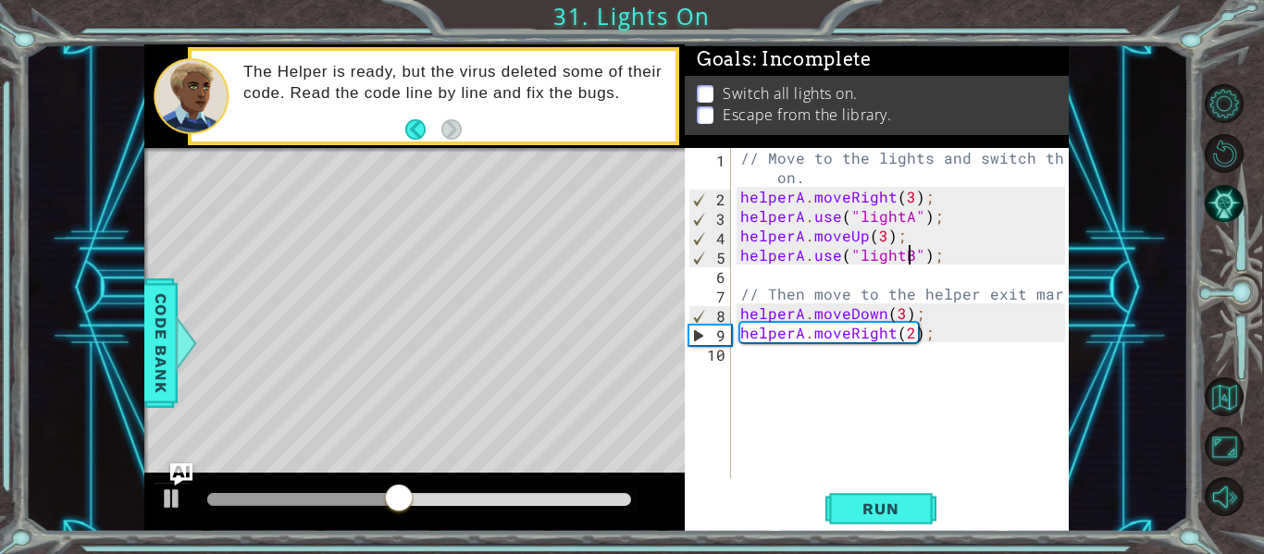
scroll to position [0, 11]
click at [868, 512] on span "Run" at bounding box center [880, 509] width 73 height 19
click at [898, 316] on div "// Move to the lights and switch them on. helperA . moveRight ( 3 ) ; helperA .…" at bounding box center [905, 342] width 338 height 389
type textarea "helperA.moveDown();"
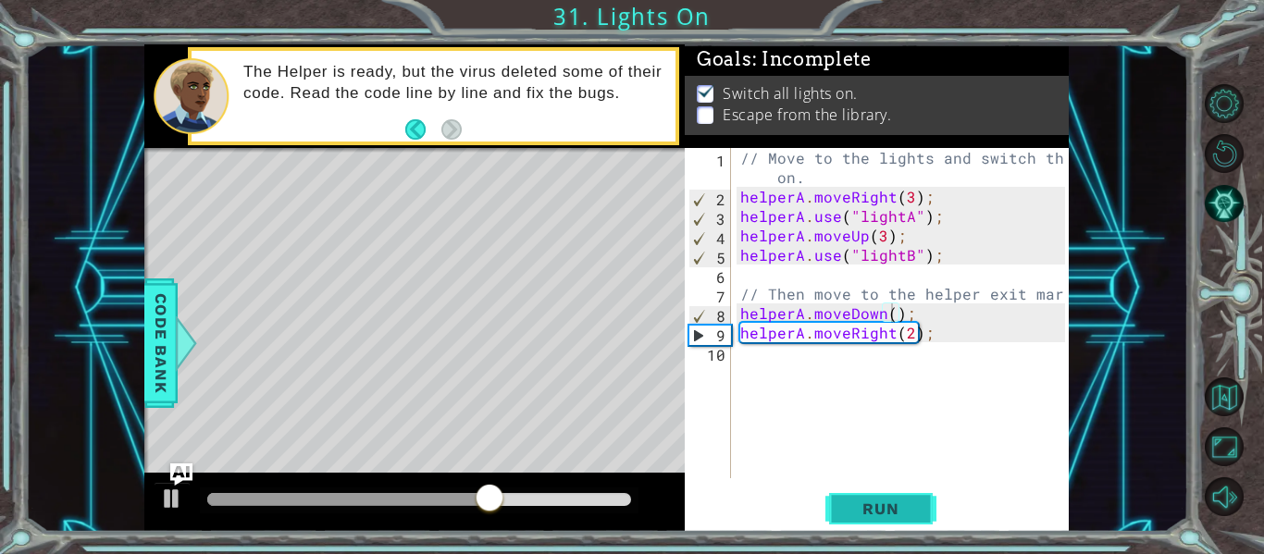
click at [887, 513] on span "Run" at bounding box center [880, 509] width 73 height 19
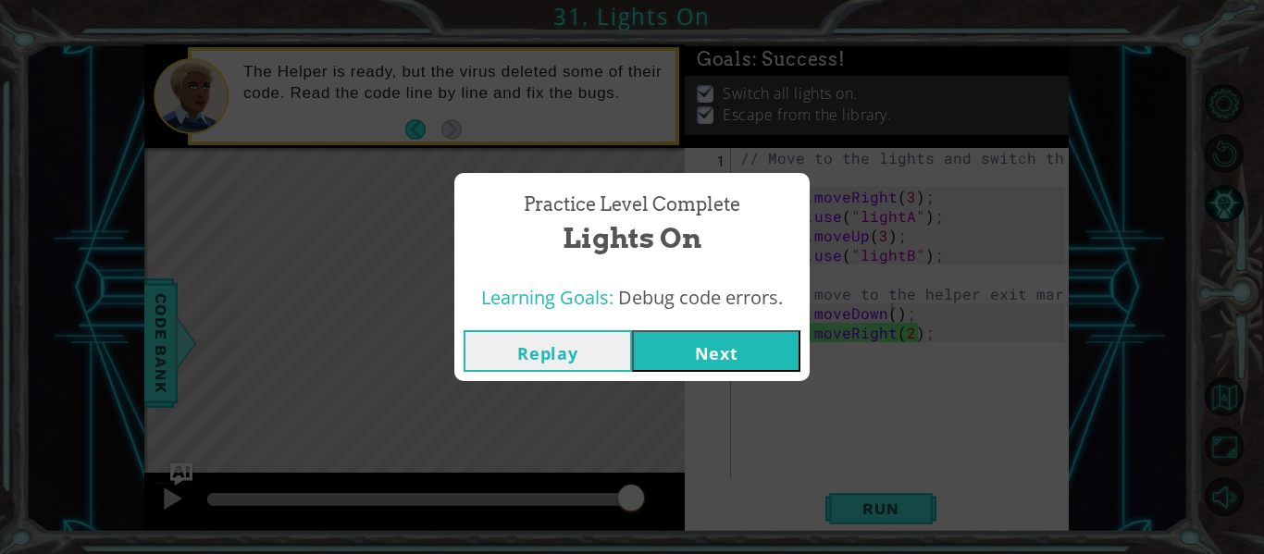
click at [712, 360] on button "Next" at bounding box center [716, 351] width 168 height 42
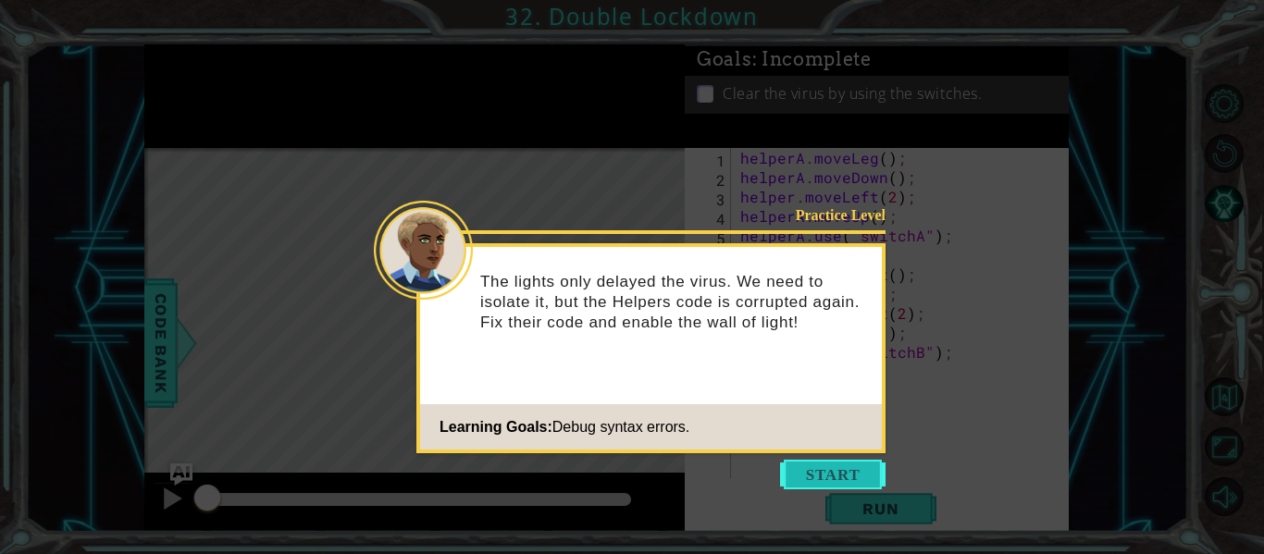
click at [812, 469] on button "Start" at bounding box center [832, 475] width 105 height 30
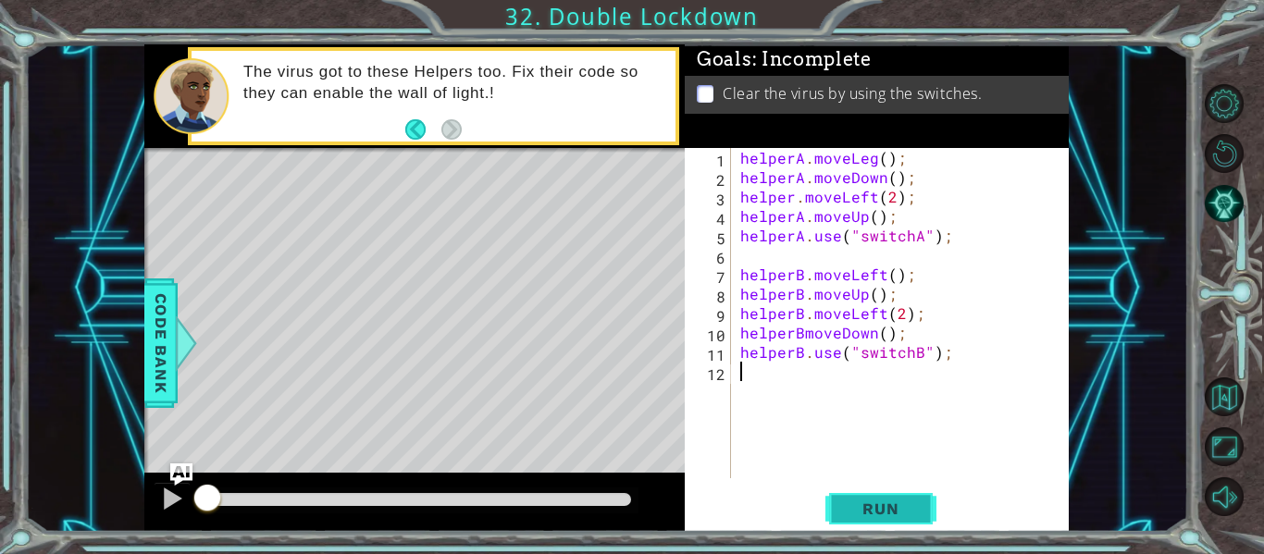
click at [879, 507] on span "Run" at bounding box center [880, 509] width 73 height 19
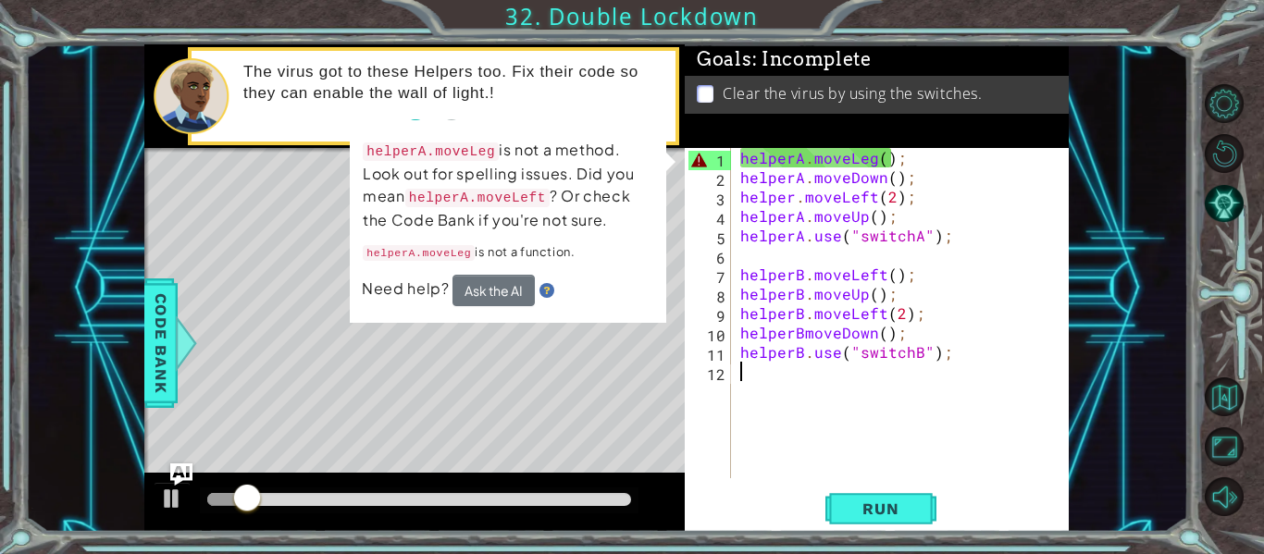
click at [871, 166] on div "helperA . moveLeg ( ) ; helperA . moveDown ( ) ; helper . moveLeft ( 2 ) ; help…" at bounding box center [905, 332] width 338 height 369
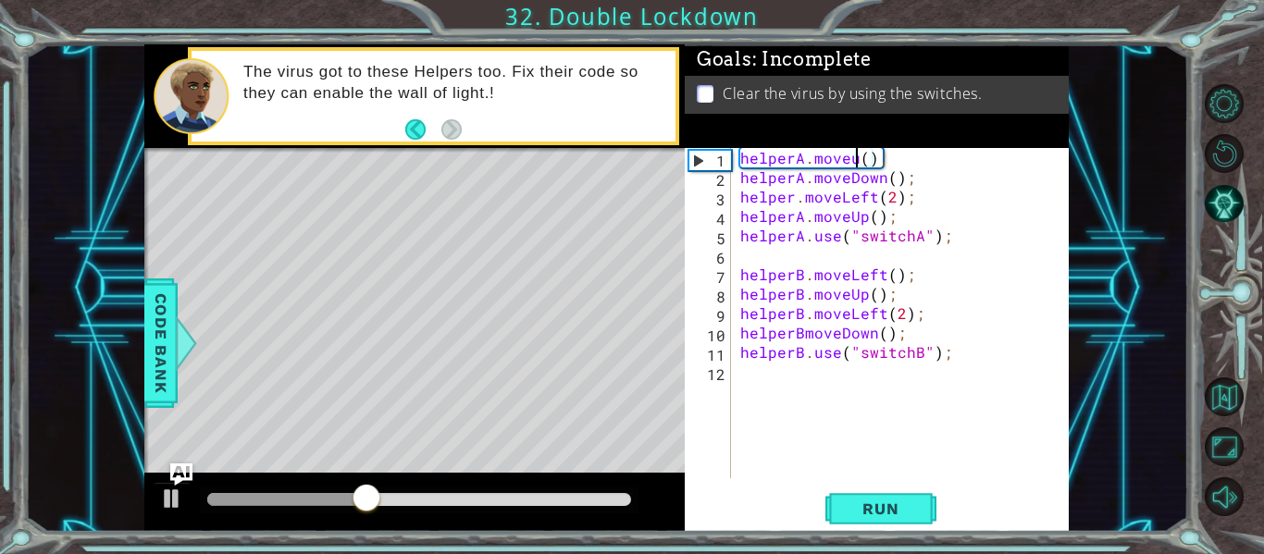
scroll to position [0, 8]
click at [864, 497] on button "Run" at bounding box center [880, 509] width 111 height 38
click at [898, 501] on span "Run" at bounding box center [880, 509] width 73 height 19
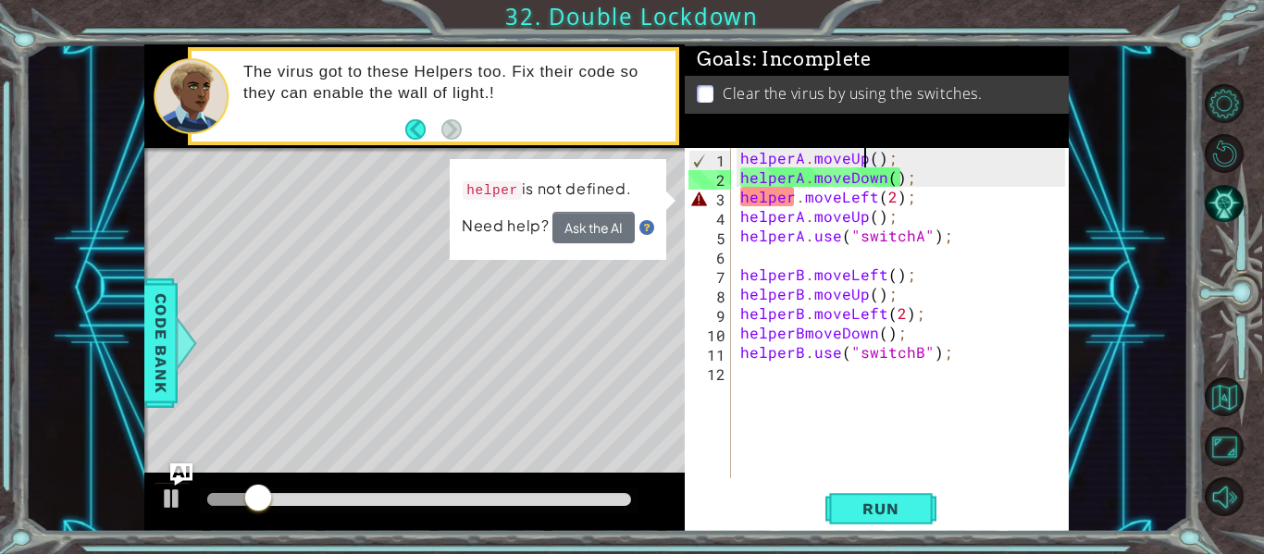
click at [794, 199] on div "helperA . moveUp ( ) ; helperA . moveDown ( ) ; helper . moveLeft ( 2 ) ; helpe…" at bounding box center [905, 332] width 338 height 369
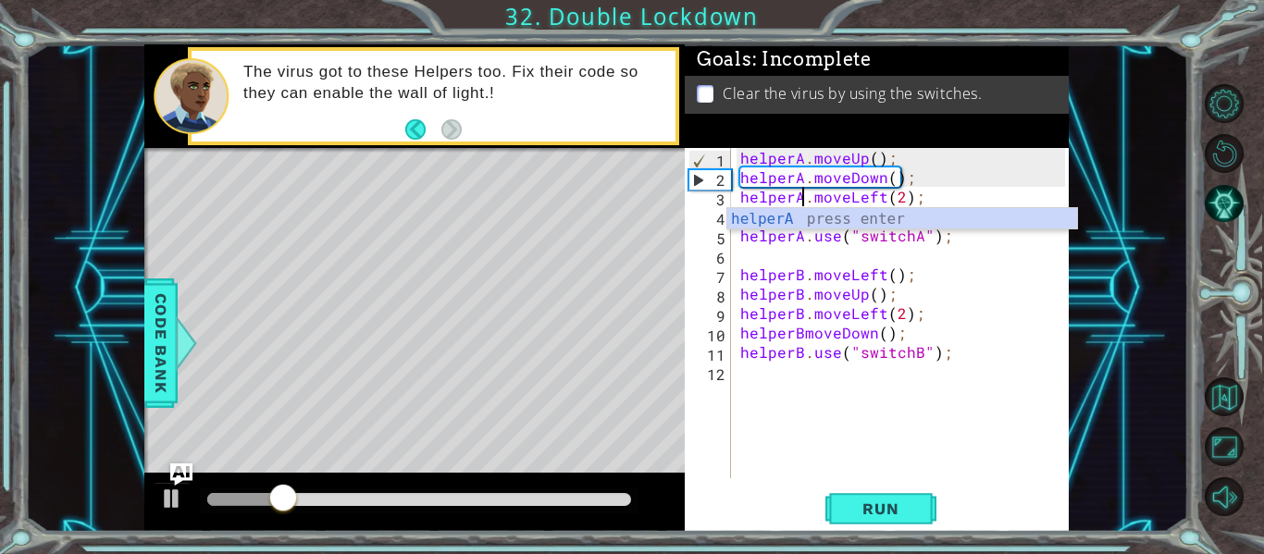
scroll to position [0, 5]
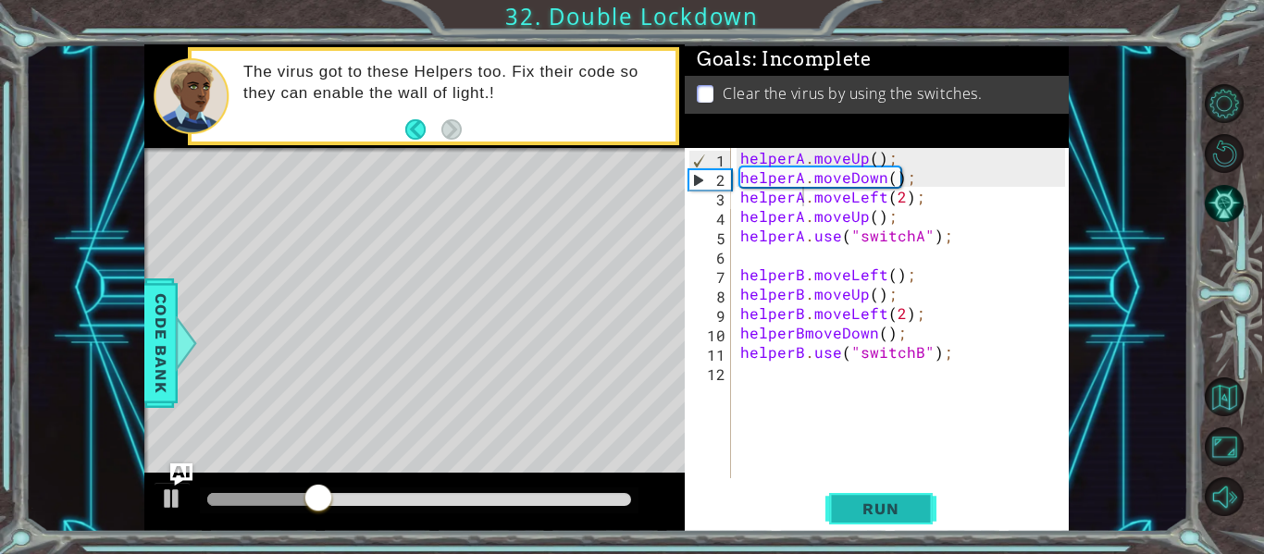
click at [884, 504] on span "Run" at bounding box center [880, 509] width 73 height 19
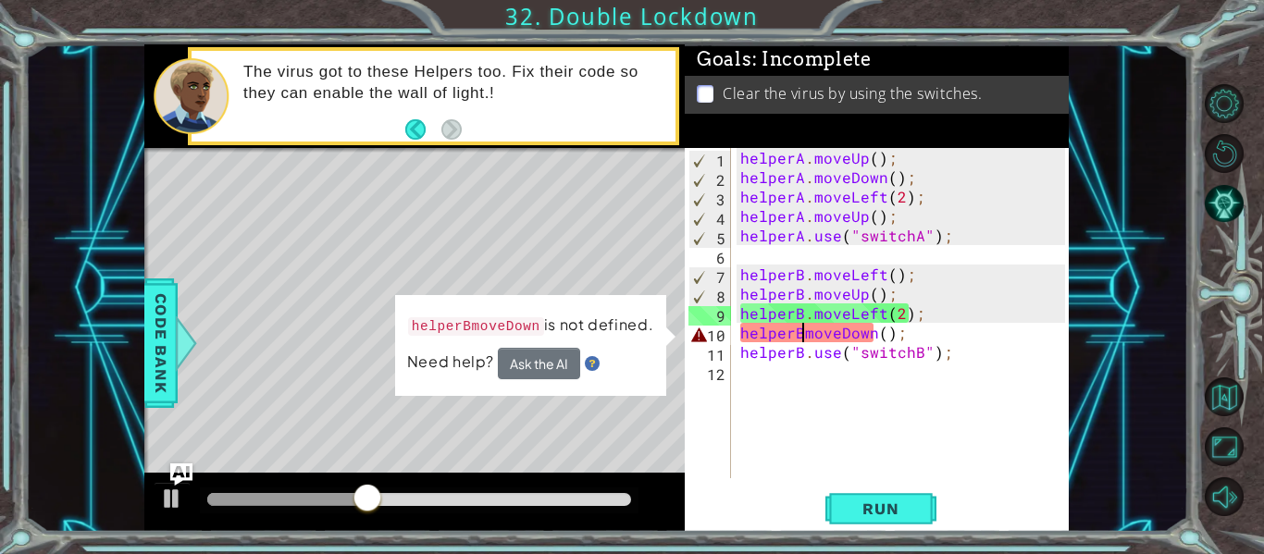
click at [805, 340] on div "helperA . moveUp ( ) ; helperA . moveDown ( ) ; helperA . moveLeft ( 2 ) ; help…" at bounding box center [905, 332] width 338 height 369
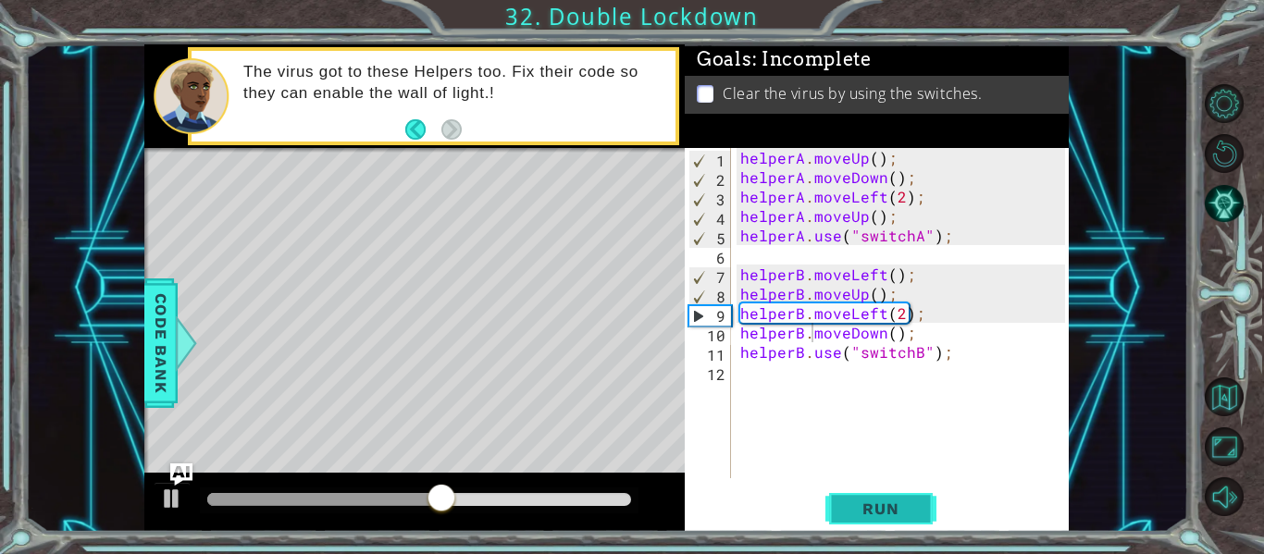
click at [879, 493] on button "Run" at bounding box center [880, 509] width 111 height 38
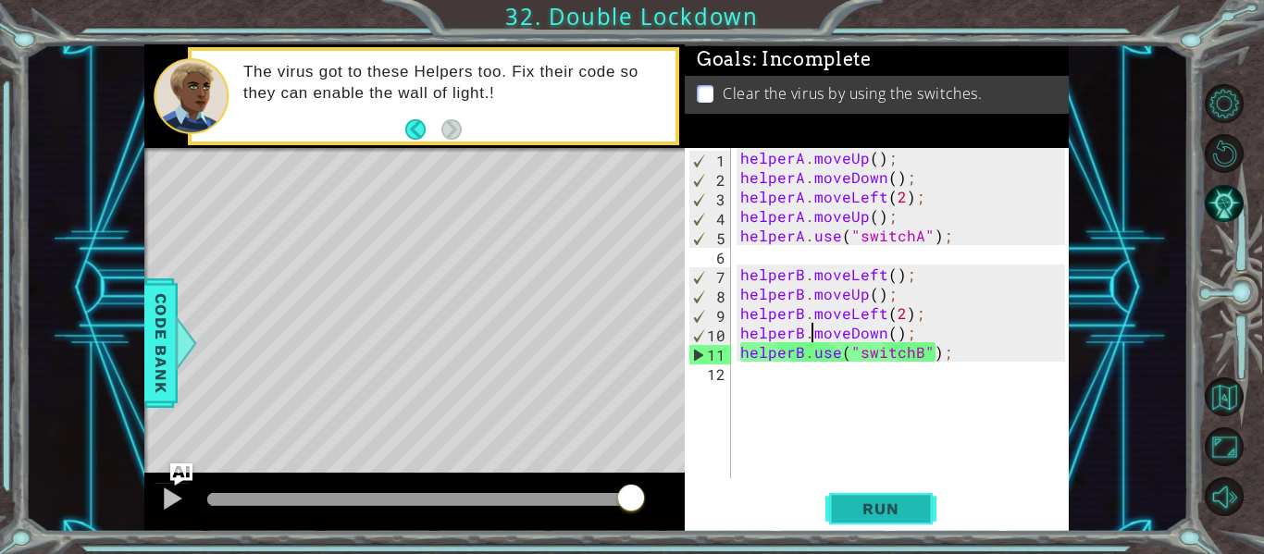
click at [874, 520] on button "Run" at bounding box center [880, 509] width 111 height 38
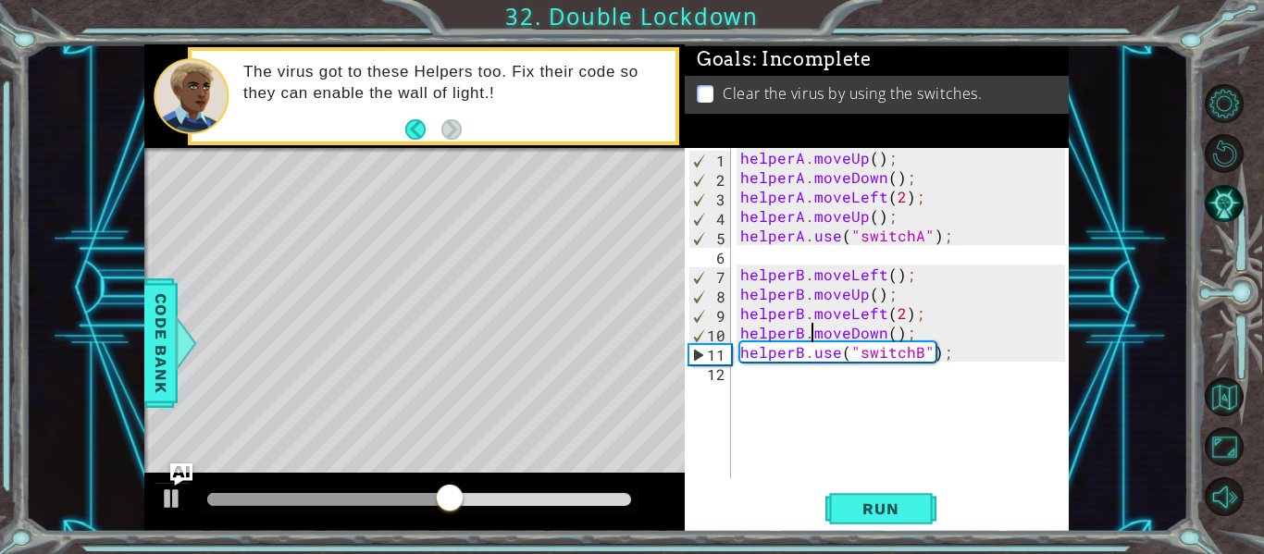
click at [882, 221] on div "helperA . moveUp ( ) ; helperA . moveDown ( ) ; helperA . moveLeft ( 2 ) ; help…" at bounding box center [905, 332] width 338 height 369
click at [864, 221] on div "helperA . moveUp ( ) ; helperA . moveDown ( ) ; helperA . moveLeft ( 2 ) ; help…" at bounding box center [905, 332] width 338 height 369
type textarea "helperA.moveDown();"
click at [872, 506] on span "Run" at bounding box center [880, 509] width 73 height 19
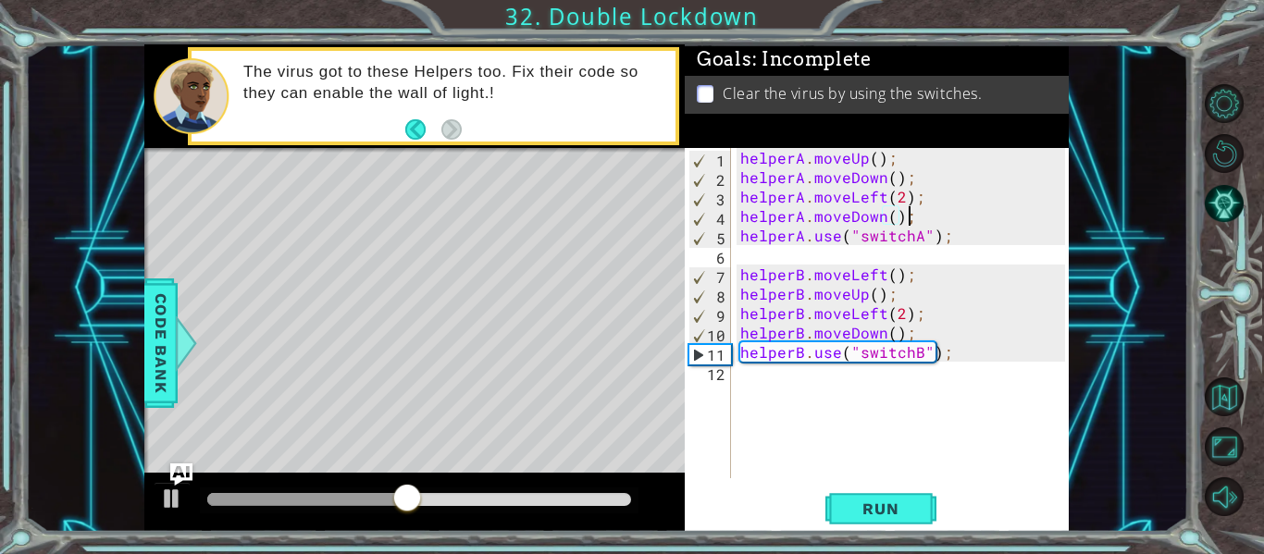
click at [912, 221] on div "helperA . moveUp ( ) ; helperA . moveDown ( ) ; helperA . moveLeft ( 2 ) ; help…" at bounding box center [905, 332] width 338 height 369
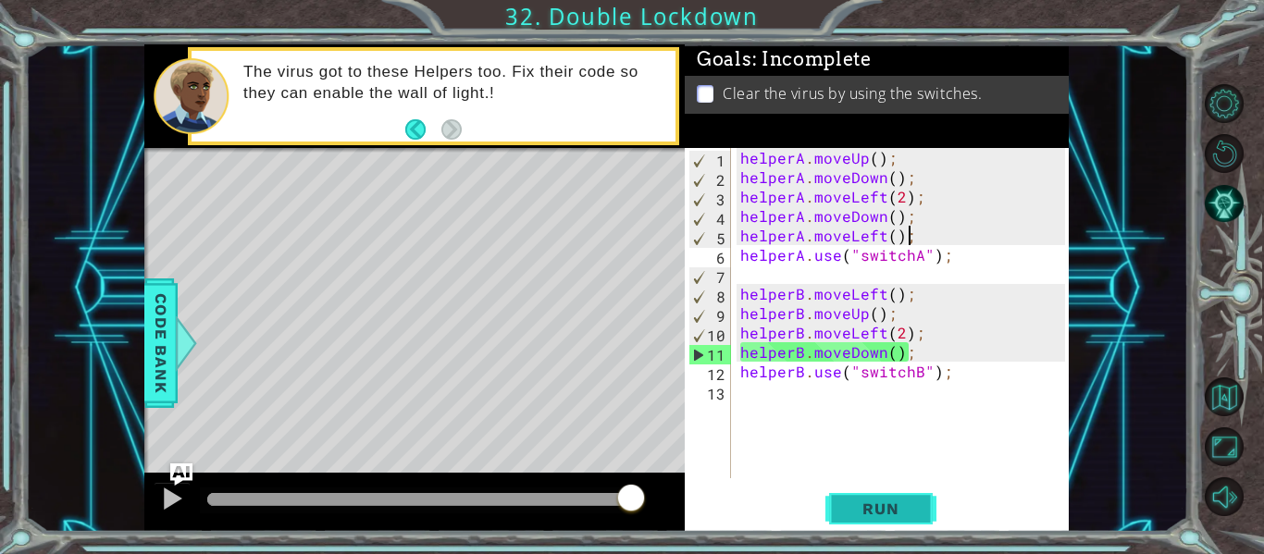
click at [861, 497] on button "Run" at bounding box center [880, 509] width 111 height 38
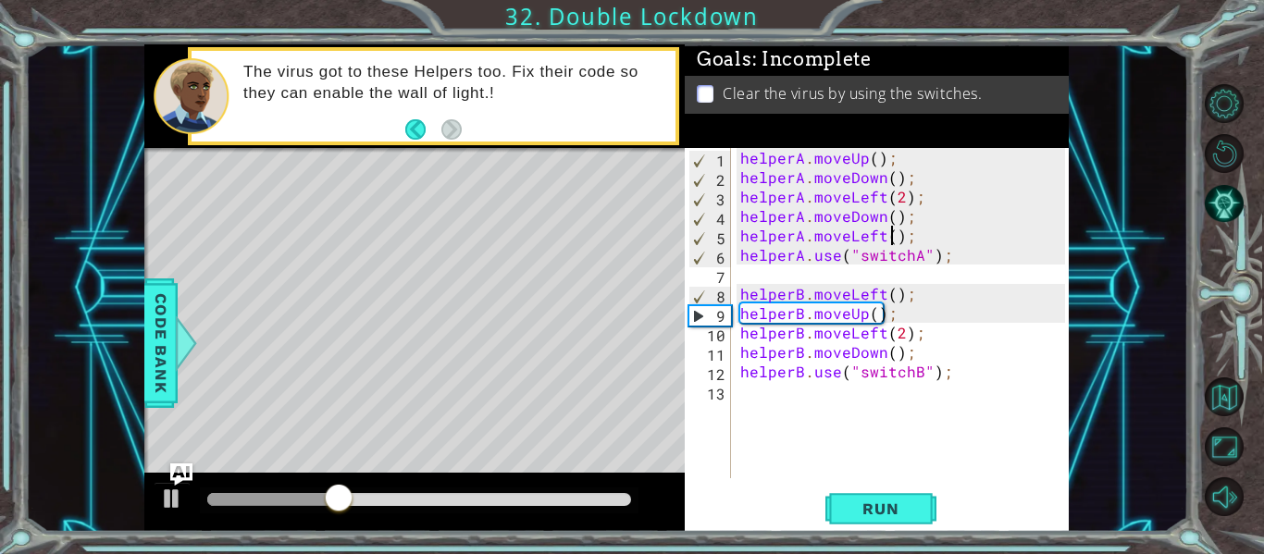
click at [892, 238] on div "helperA . moveUp ( ) ; helperA . moveDown ( ) ; helperA . moveLeft ( 2 ) ; help…" at bounding box center [905, 332] width 338 height 369
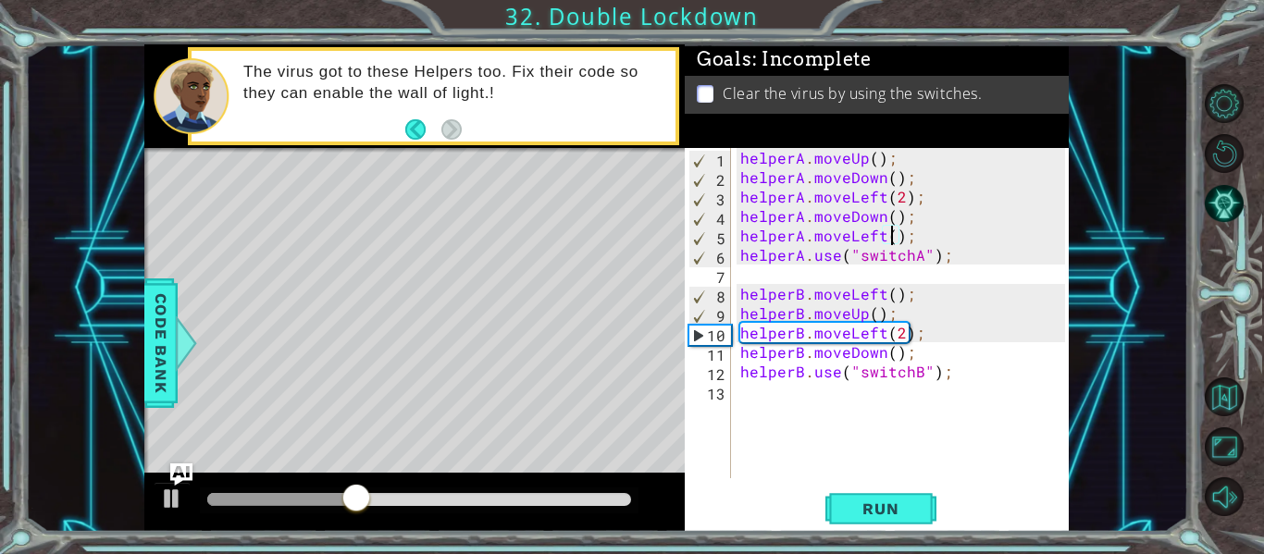
type textarea "helperA.moveLeft(2);"
click at [919, 237] on div "helperA . moveUp ( ) ; helperA . moveDown ( ) ; helperA . moveLeft ( 2 ) ; help…" at bounding box center [905, 332] width 338 height 369
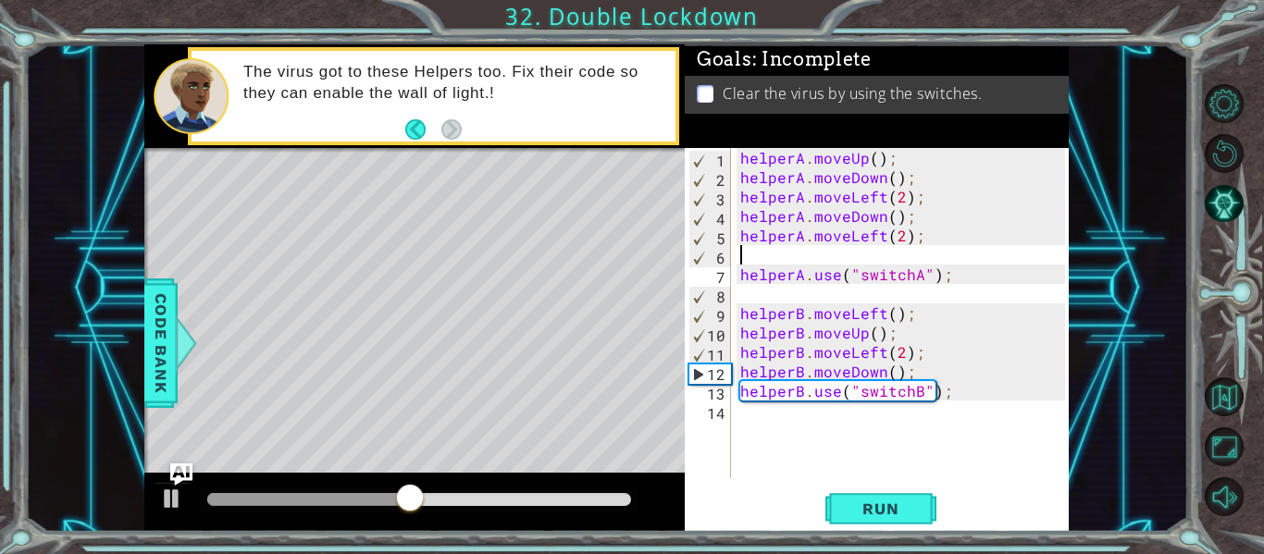
scroll to position [0, 0]
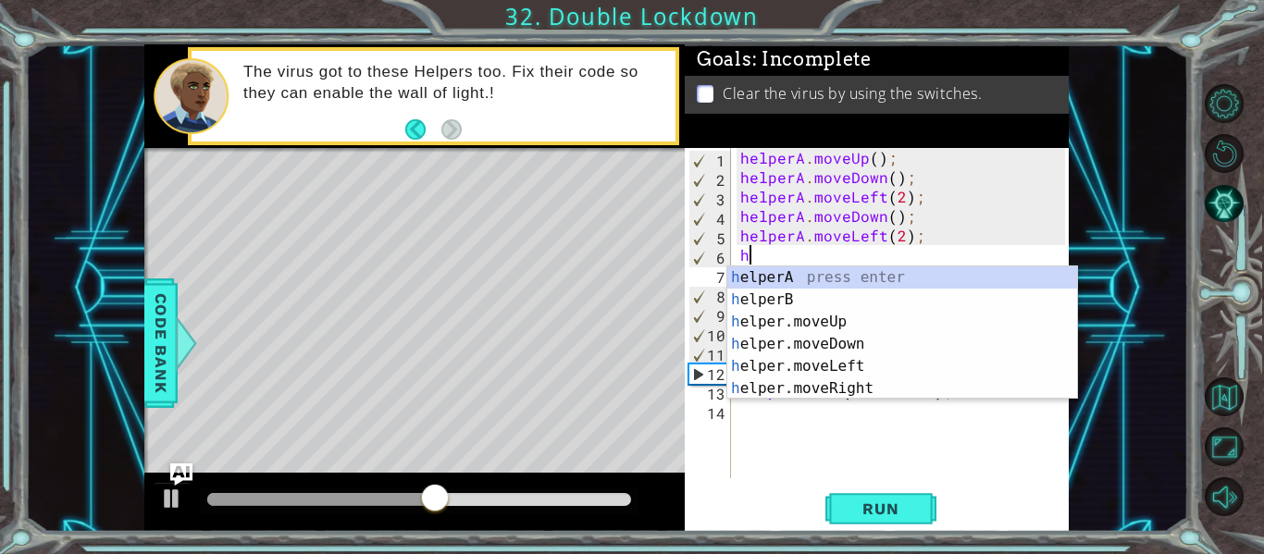
type textarea "ha"
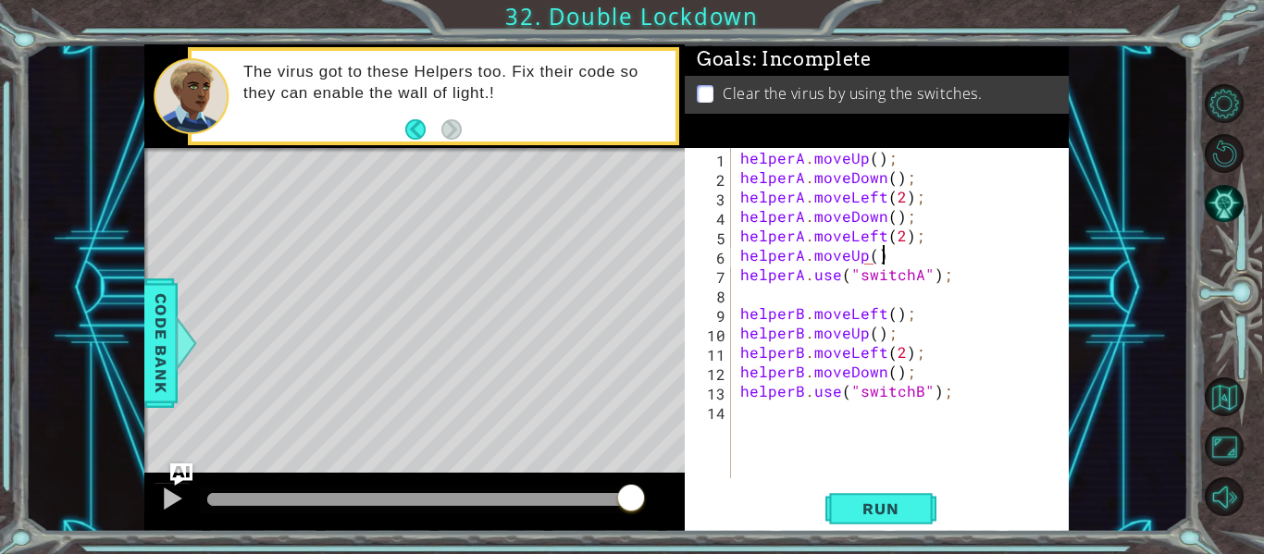
scroll to position [0, 8]
type textarea "helperA.moveUp();"
click at [883, 515] on span "Run" at bounding box center [880, 509] width 73 height 19
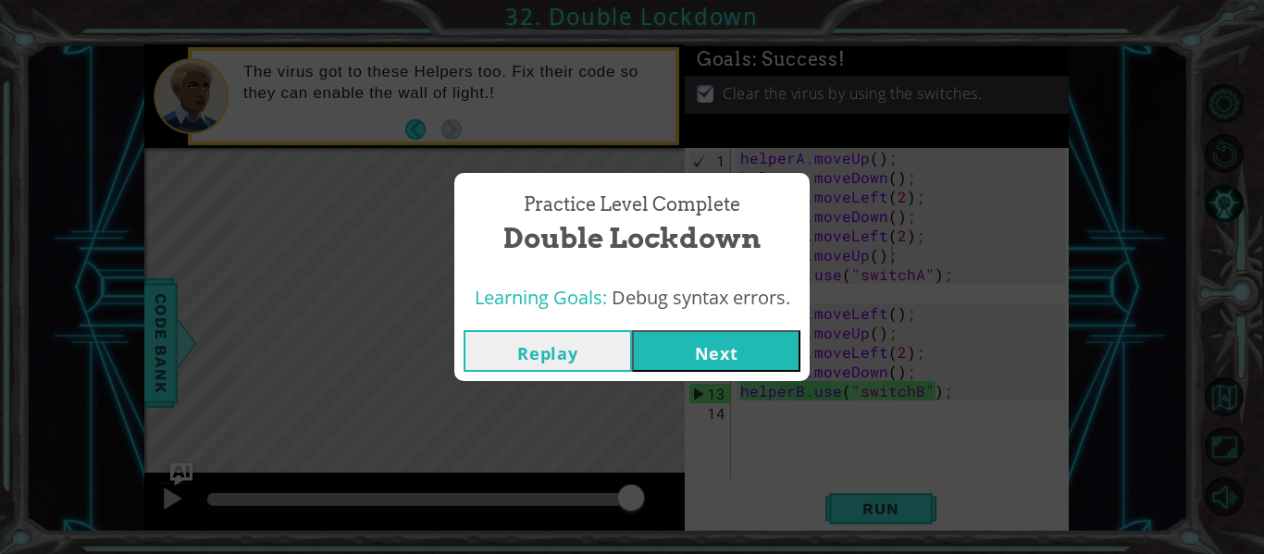
click at [705, 347] on button "Next" at bounding box center [716, 351] width 168 height 42
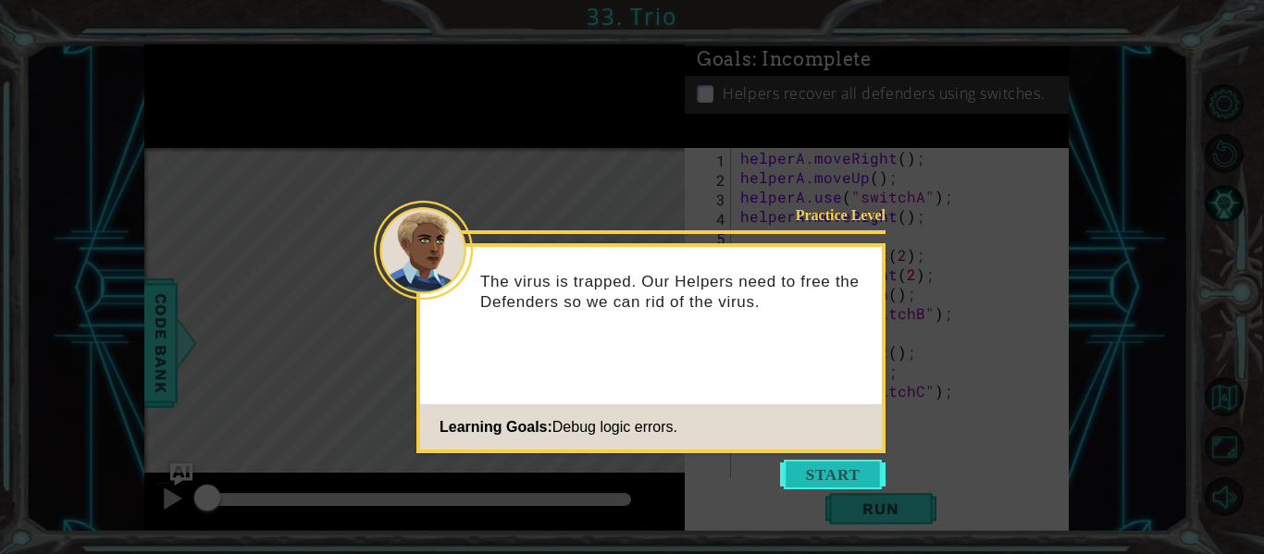
click at [824, 466] on button "Start" at bounding box center [832, 475] width 105 height 30
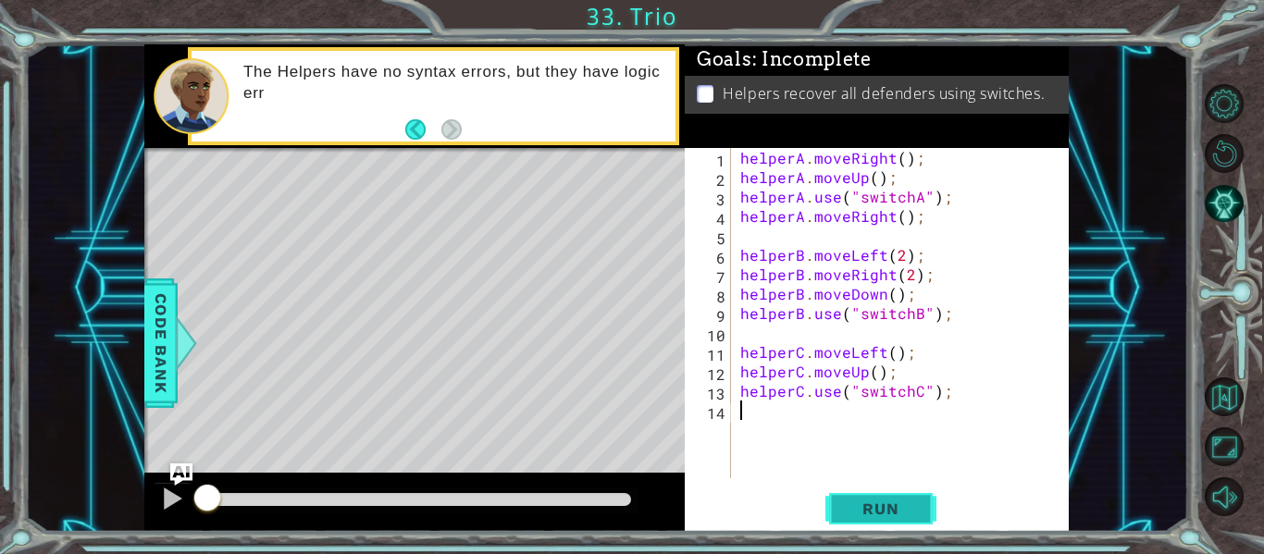
click at [875, 505] on span "Run" at bounding box center [880, 509] width 73 height 19
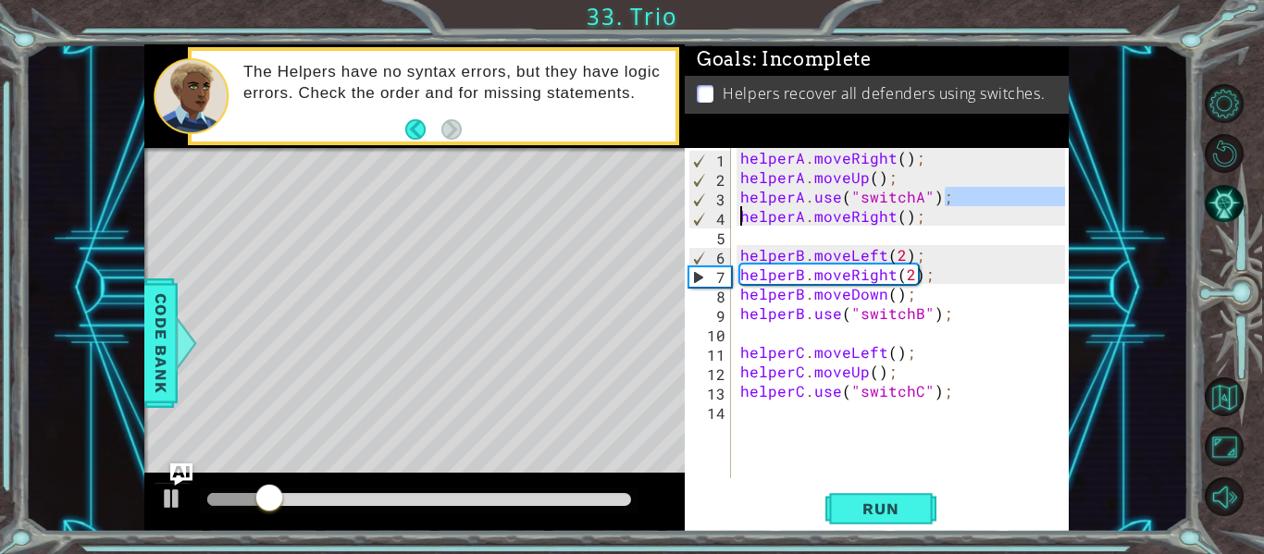
click at [679, 215] on div "1 ההההההההההההההההההההההההההההההההההההההההההההההההההההההההההההההההההההההההההההה…" at bounding box center [606, 288] width 924 height 488
click at [984, 203] on div "helperA . moveRight ( ) ; helperA . moveUp ( ) ; helperA . use ( "switchA" ) ; …" at bounding box center [900, 313] width 328 height 330
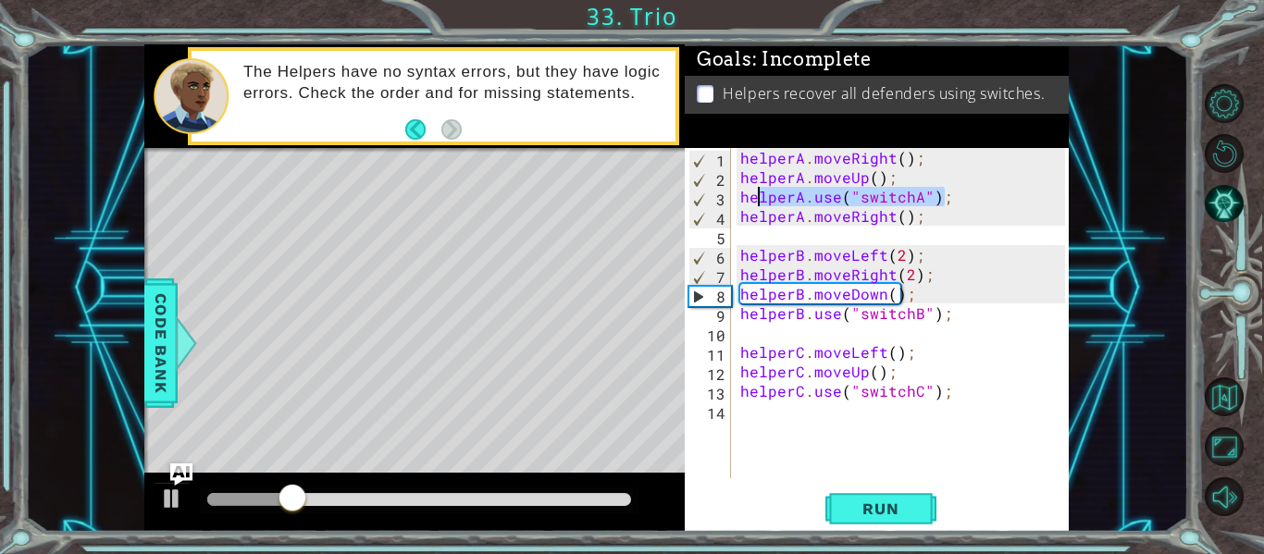
drag, startPoint x: 969, startPoint y: 200, endPoint x: 757, endPoint y: 195, distance: 211.9
click at [757, 195] on div "helperA . moveRight ( ) ; helperA . moveUp ( ) ; helperA . use ( "switchA" ) ; …" at bounding box center [905, 332] width 338 height 369
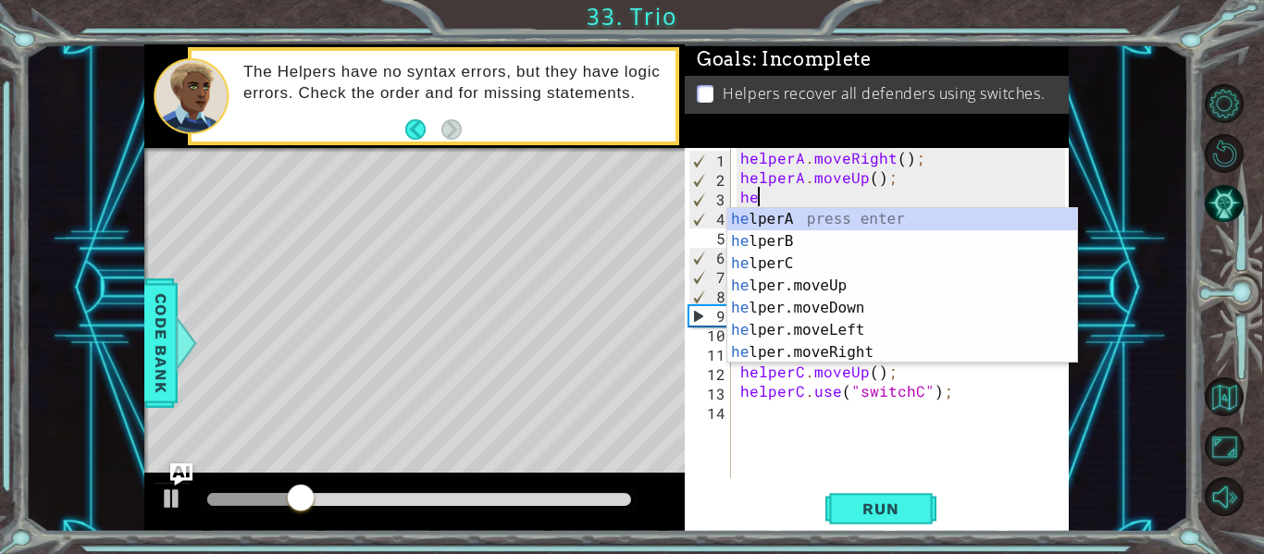
type textarea "h"
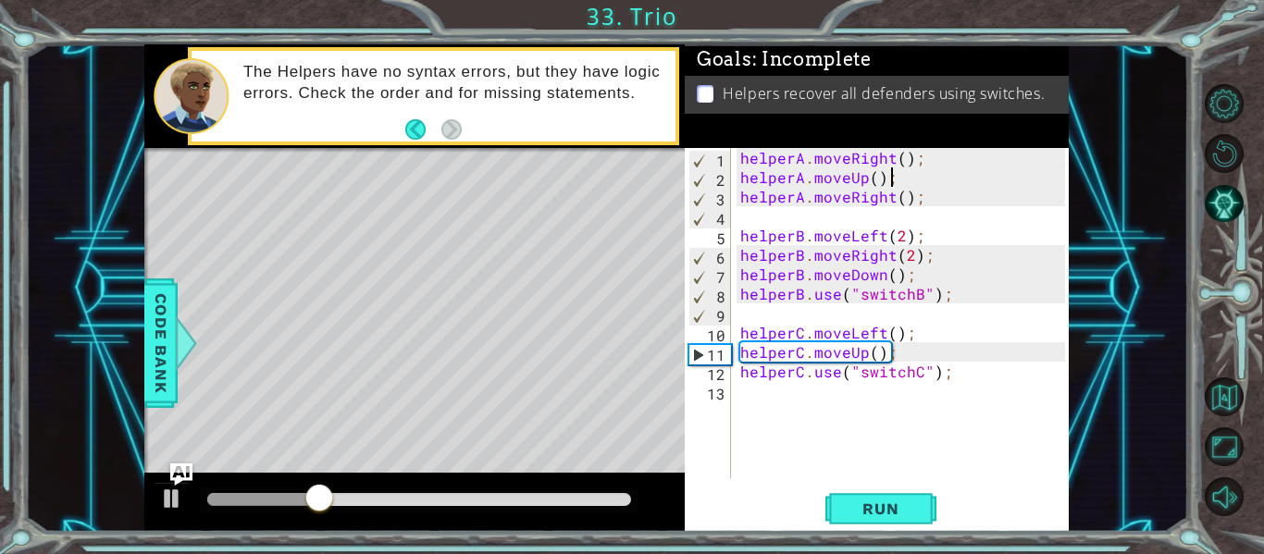
type textarea "helperA.moveRight();"
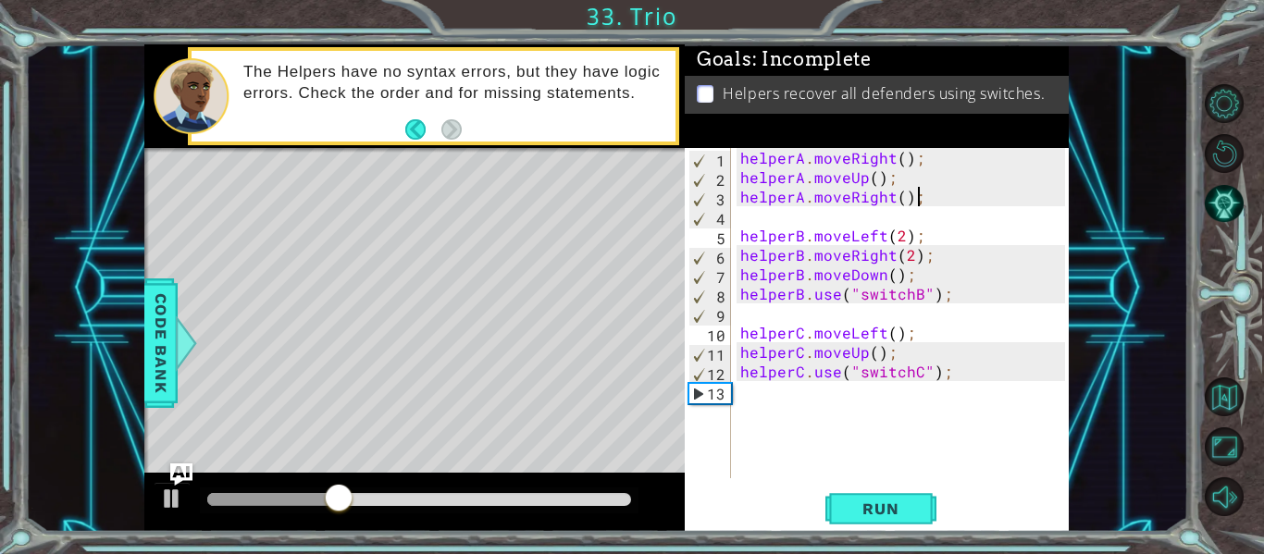
click at [922, 202] on div "helperA . moveRight ( ) ; helperA . moveUp ( ) ; helperA . moveRight ( ) ; help…" at bounding box center [905, 332] width 338 height 369
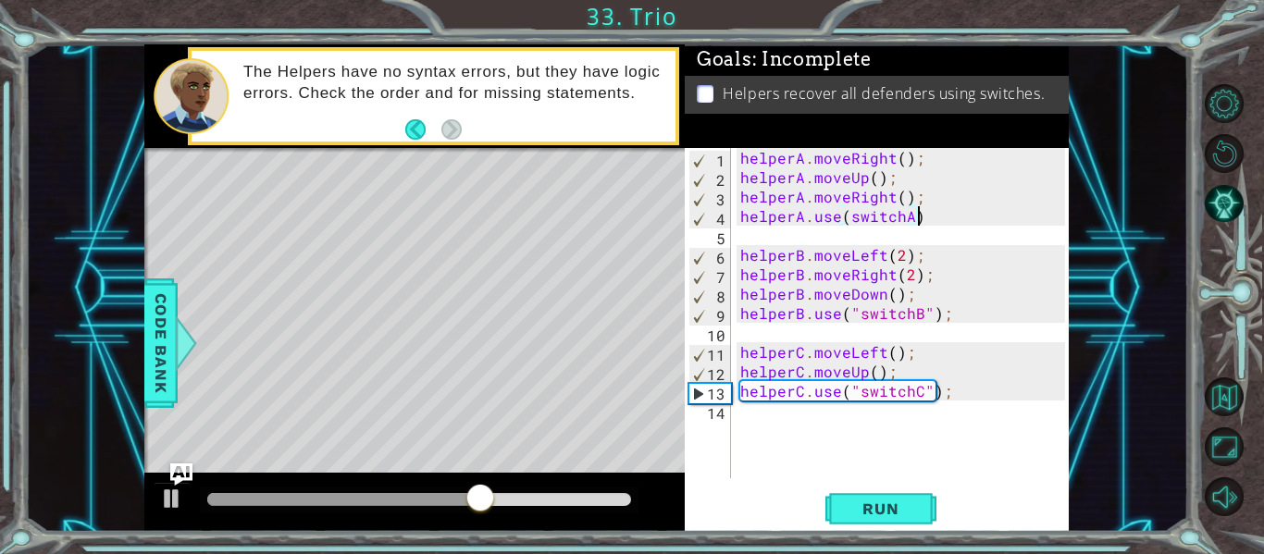
scroll to position [0, 11]
click at [881, 510] on span "Run" at bounding box center [880, 509] width 73 height 19
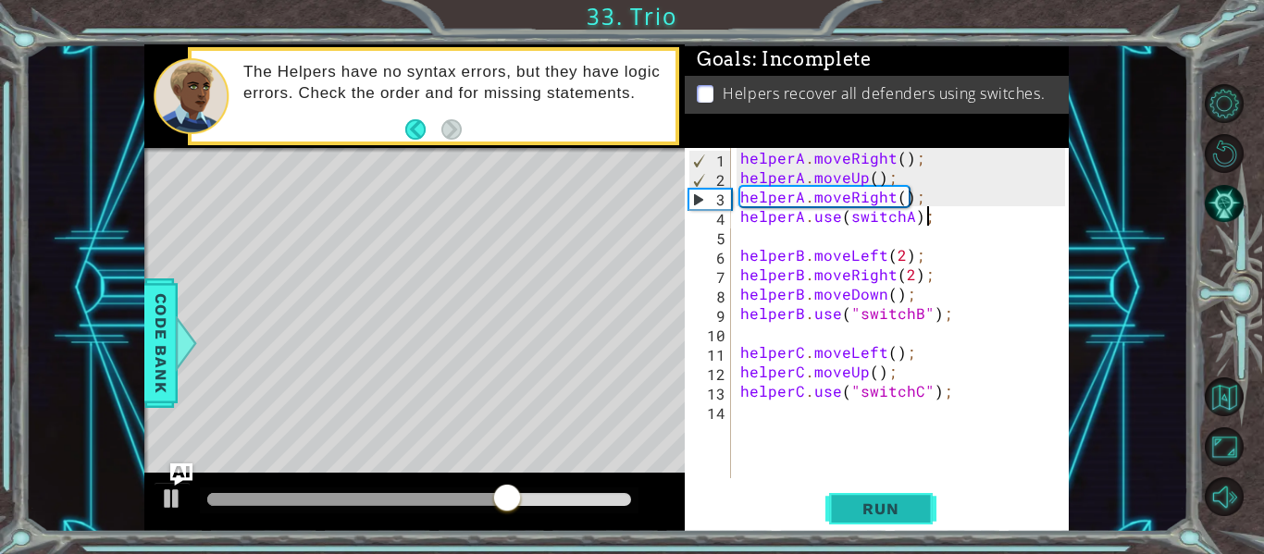
click at [915, 510] on span "Run" at bounding box center [880, 509] width 73 height 19
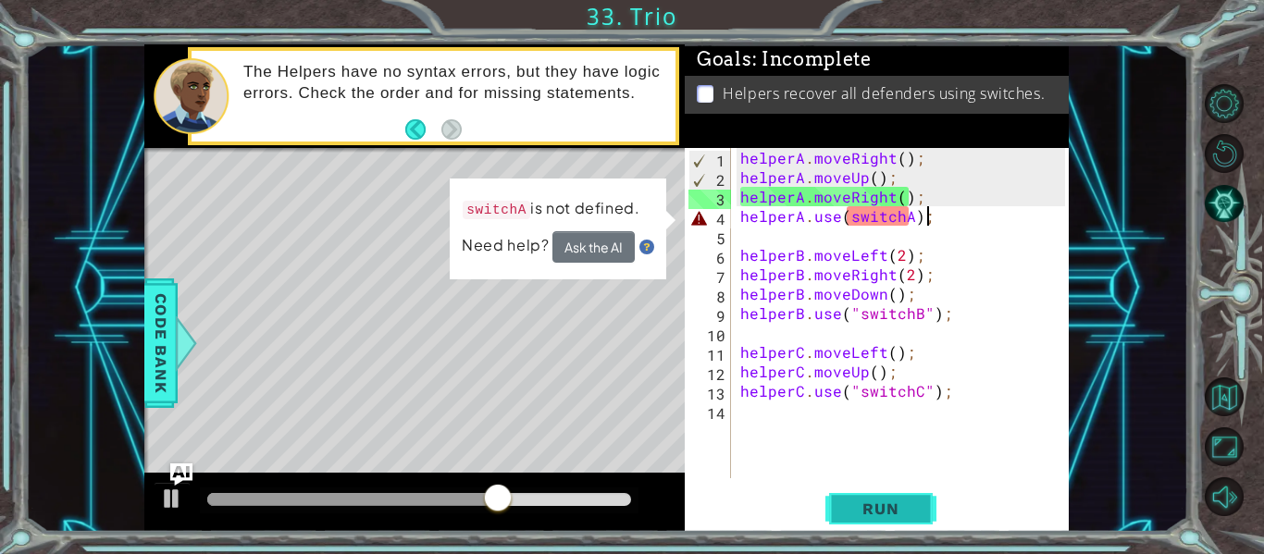
click at [855, 513] on span "Run" at bounding box center [880, 509] width 73 height 19
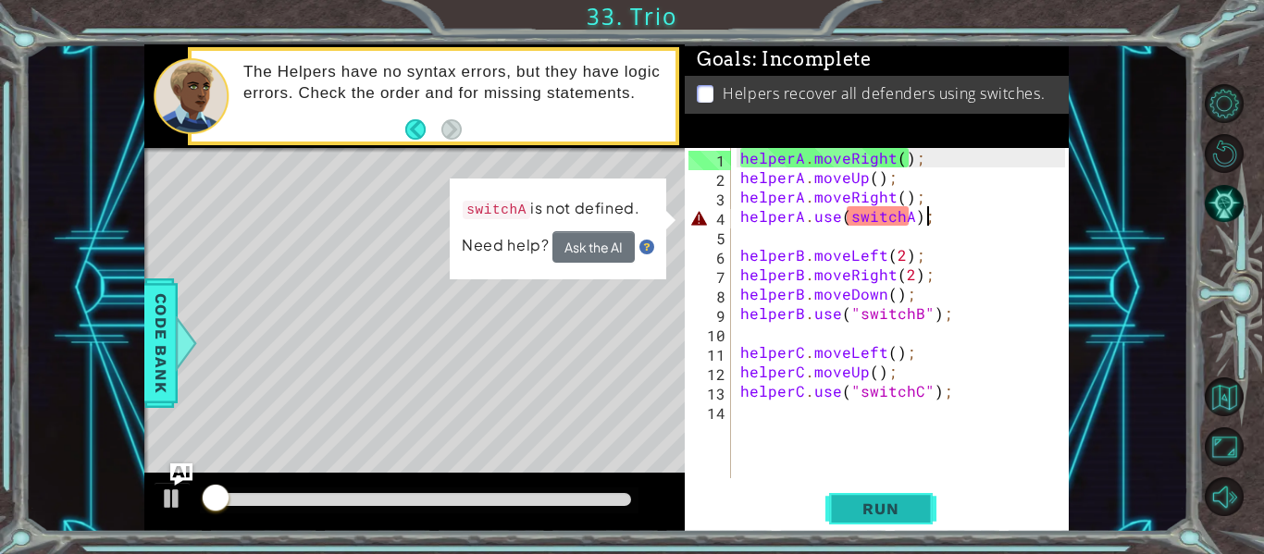
click at [855, 513] on span "Run" at bounding box center [880, 509] width 73 height 19
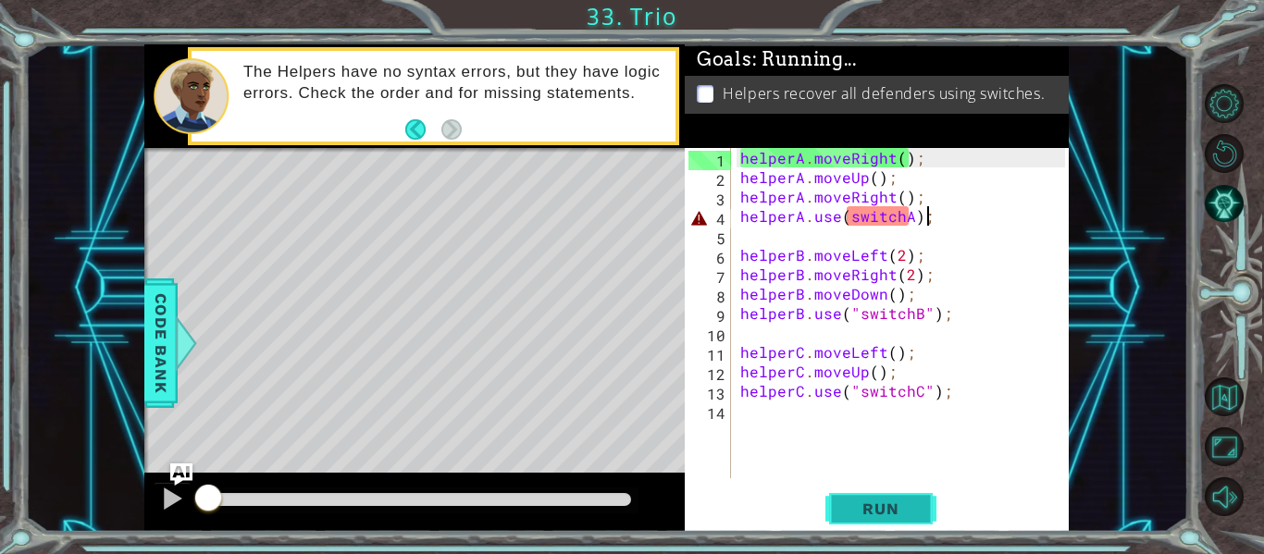
click at [855, 513] on span "Run" at bounding box center [880, 509] width 73 height 19
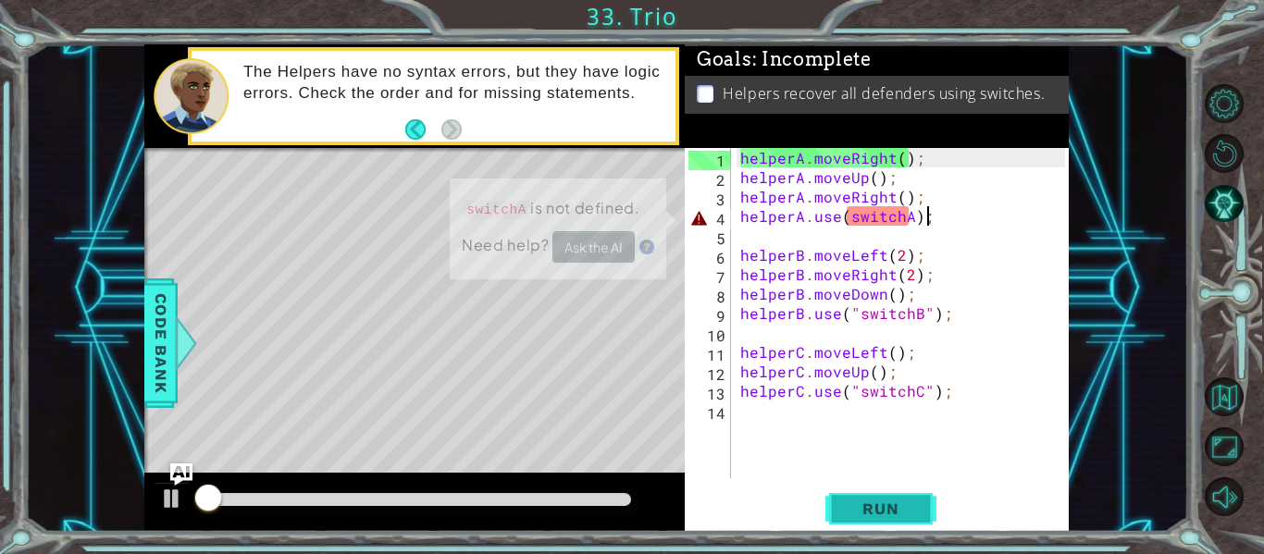
click at [855, 513] on span "Run" at bounding box center [880, 509] width 73 height 19
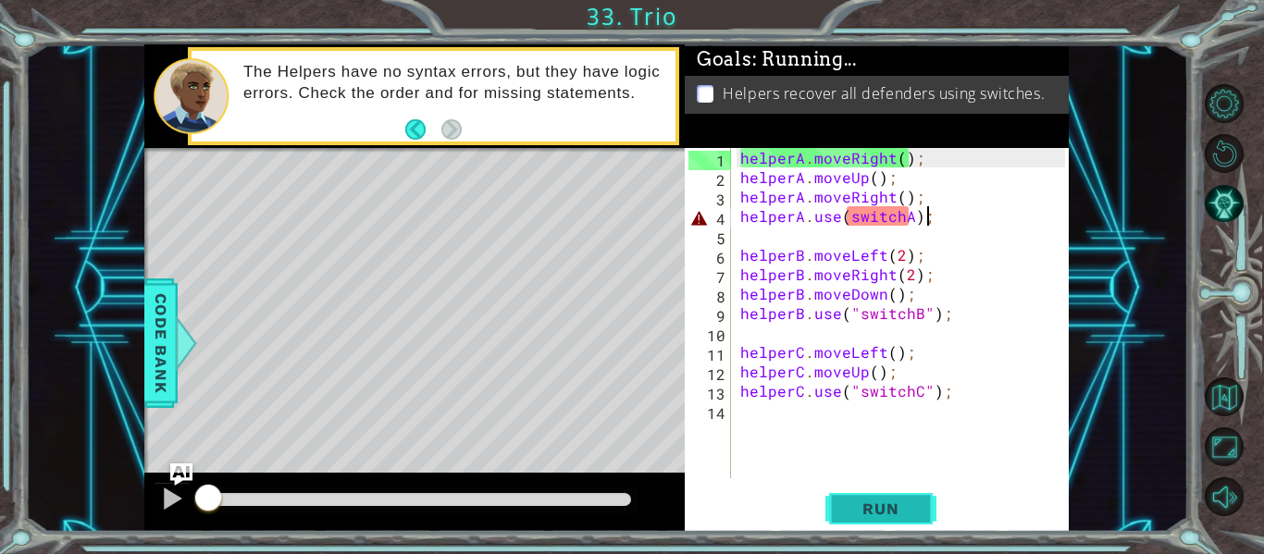
click at [855, 513] on span "Run" at bounding box center [880, 509] width 73 height 19
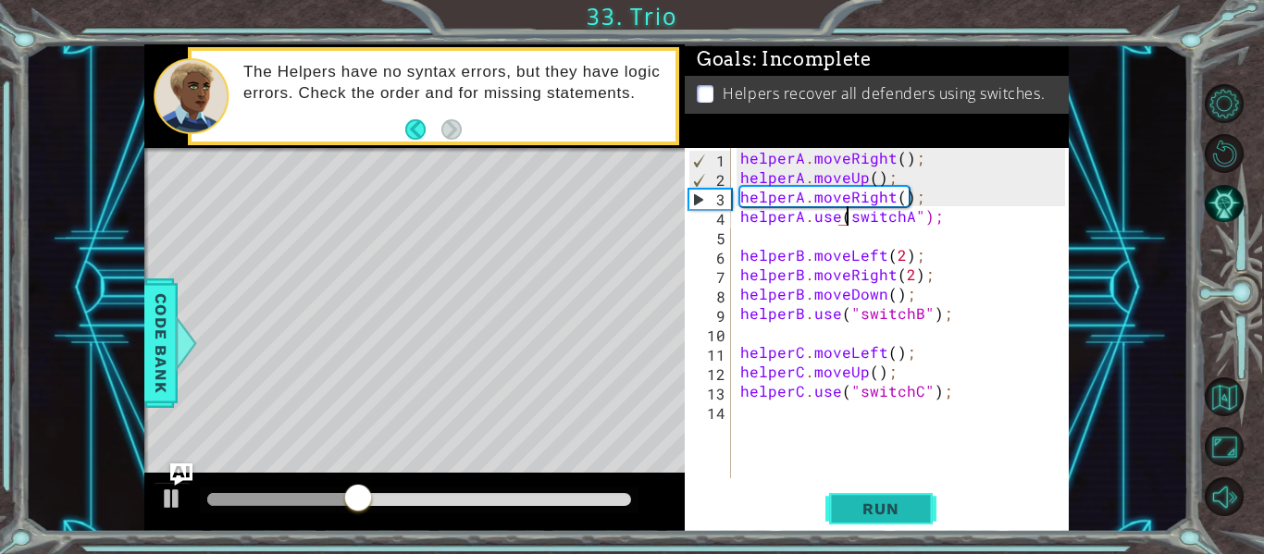
scroll to position [0, 7]
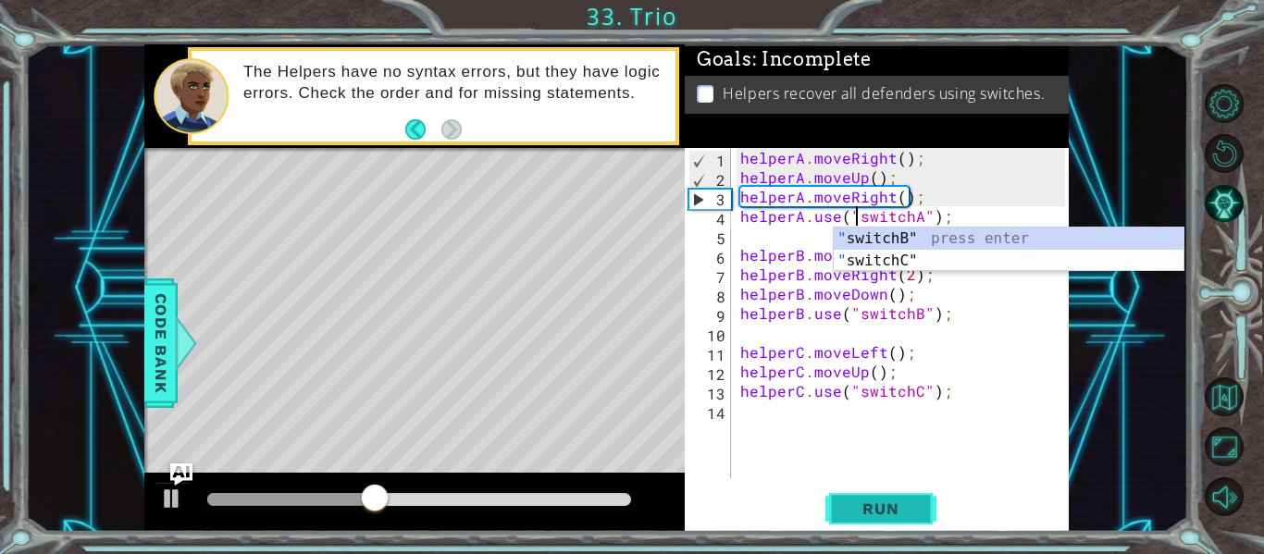
type textarea "helperA.use("switchA");"
click at [864, 521] on button "Run" at bounding box center [880, 509] width 111 height 38
